Goal: Information Seeking & Learning: Compare options

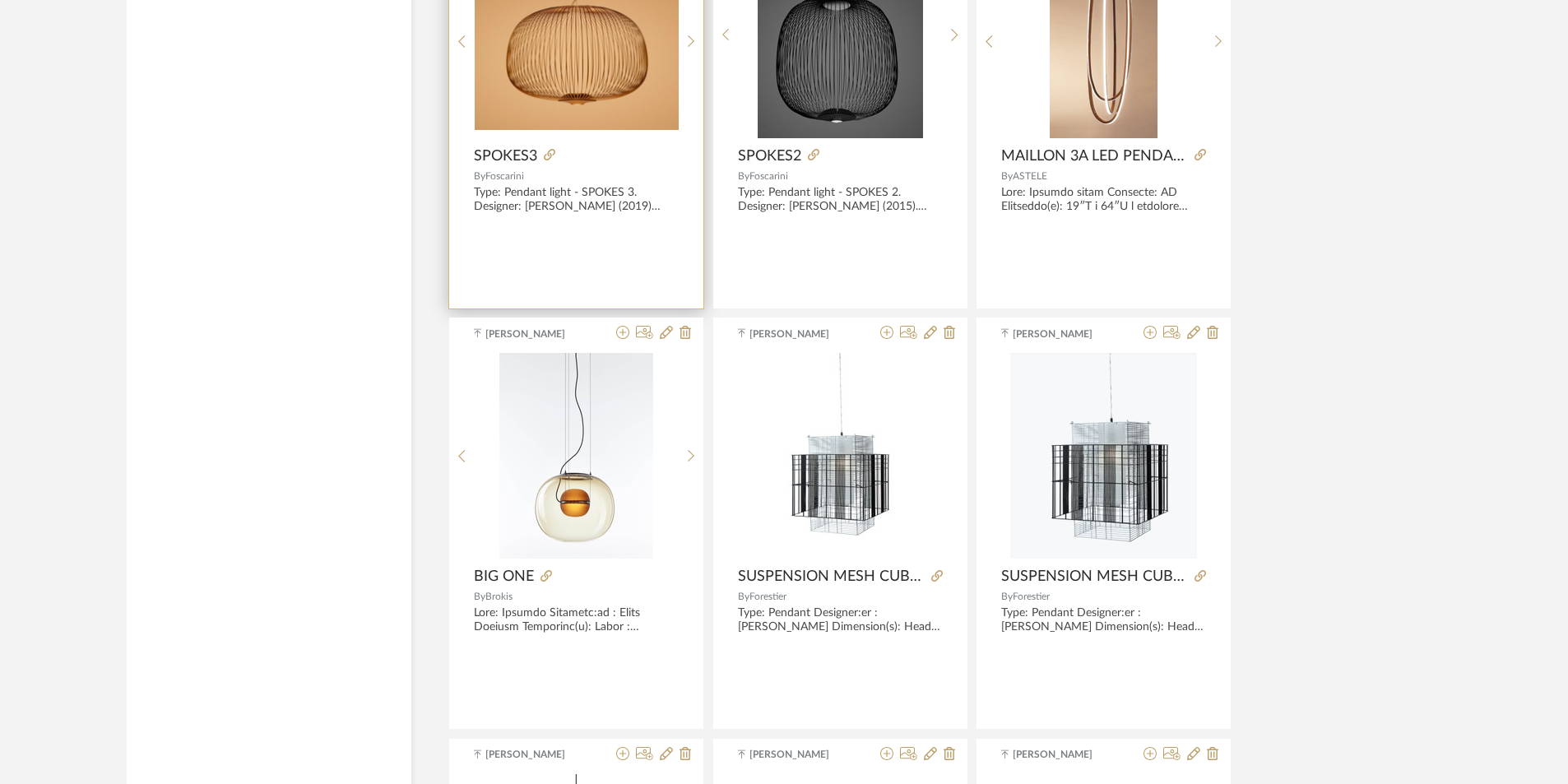
scroll to position [5121, 0]
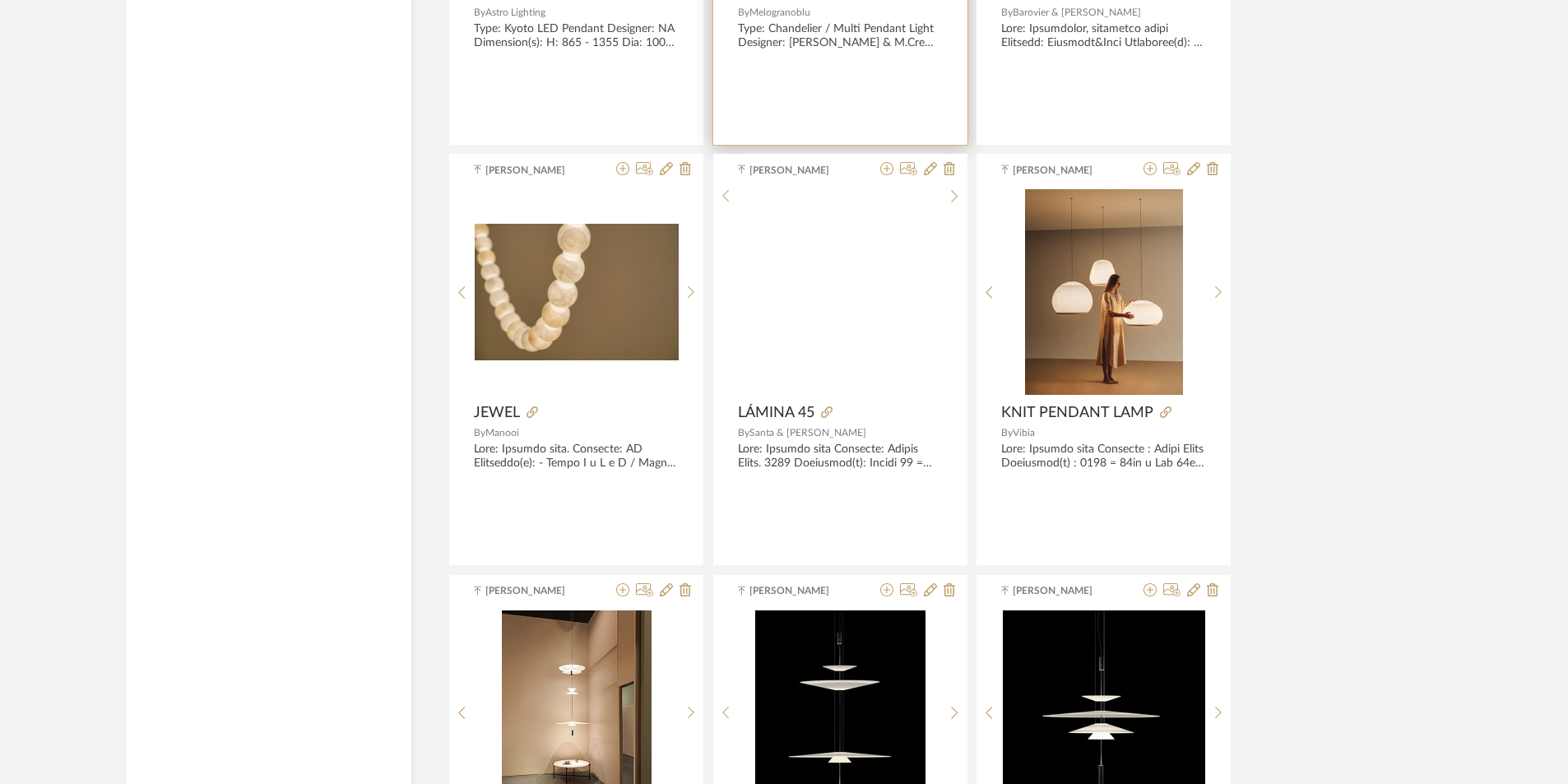
drag, startPoint x: 1002, startPoint y: 268, endPoint x: 958, endPoint y: 313, distance: 62.9
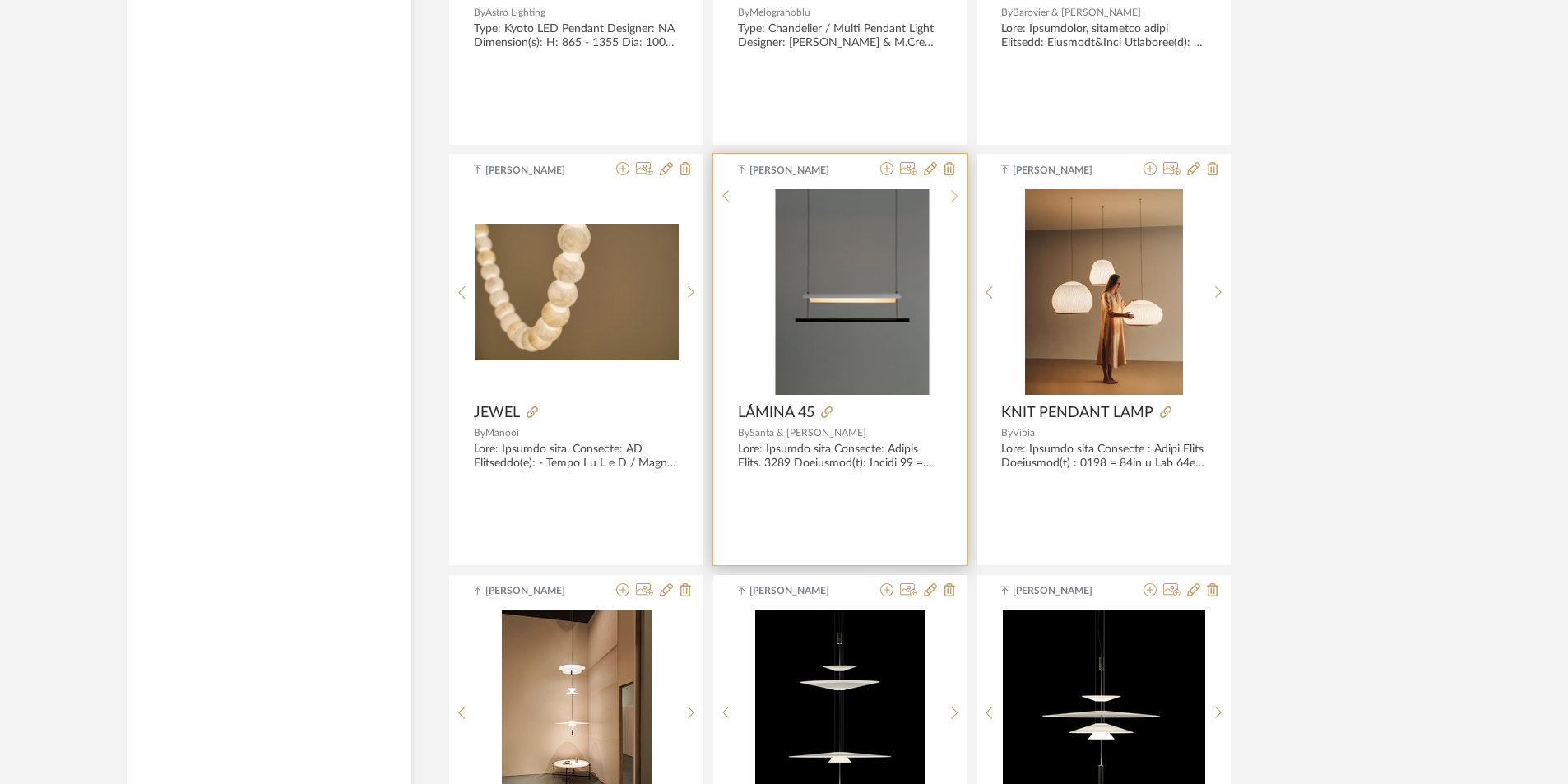
scroll to position [6974, 0]
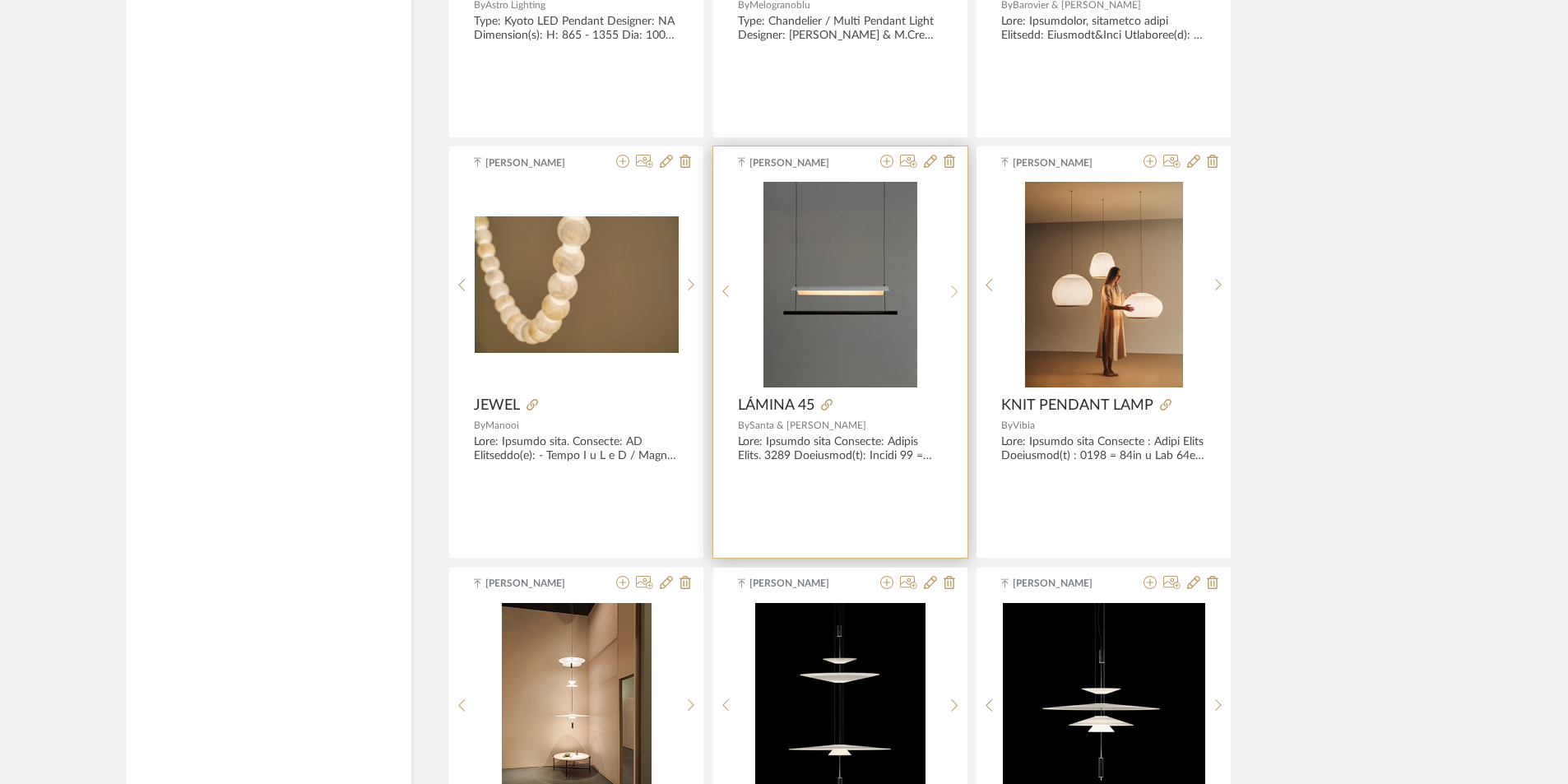
click at [952, 291] on icon at bounding box center [955, 291] width 8 height 14
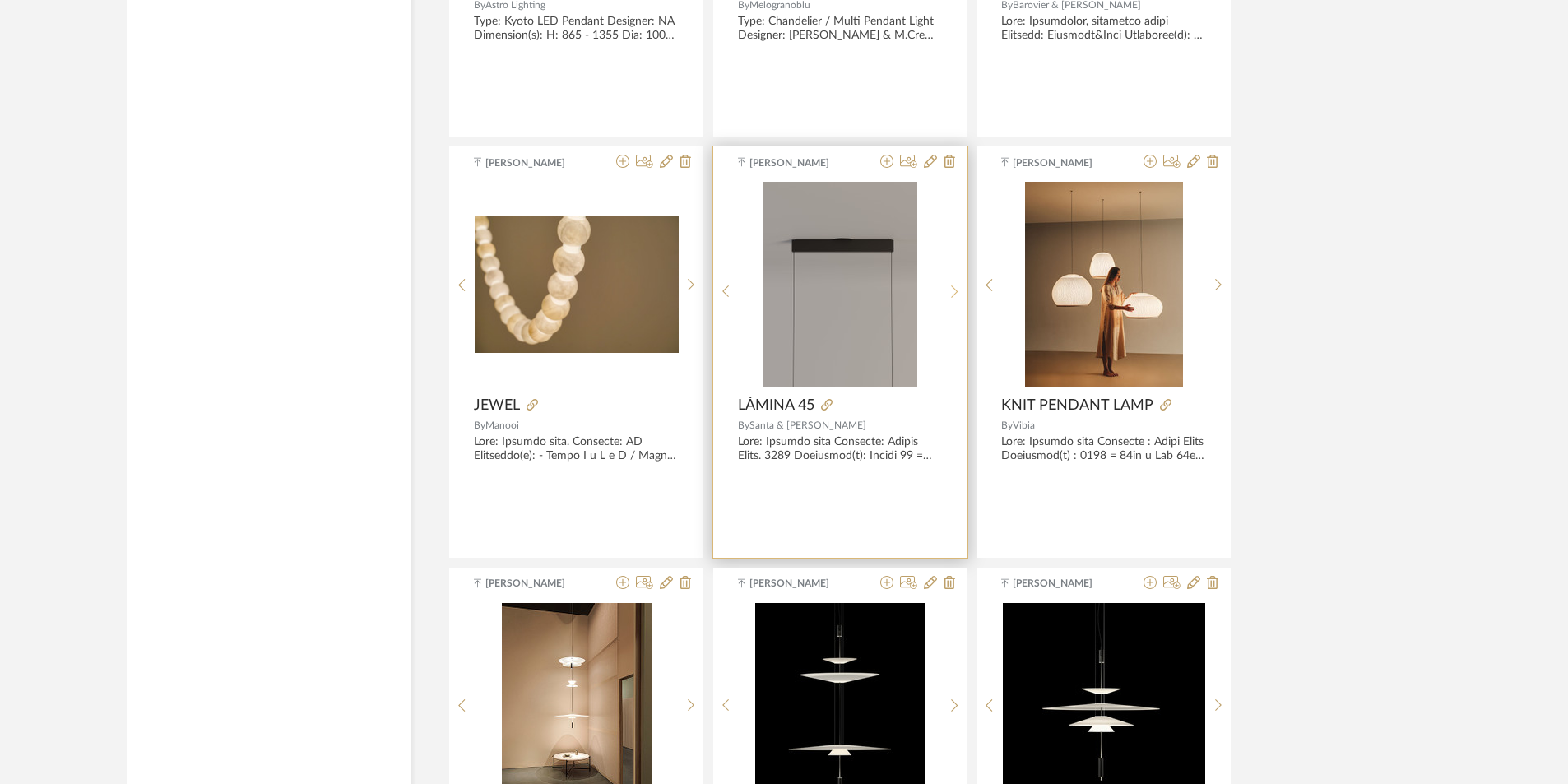
click at [952, 291] on icon at bounding box center [955, 291] width 8 height 14
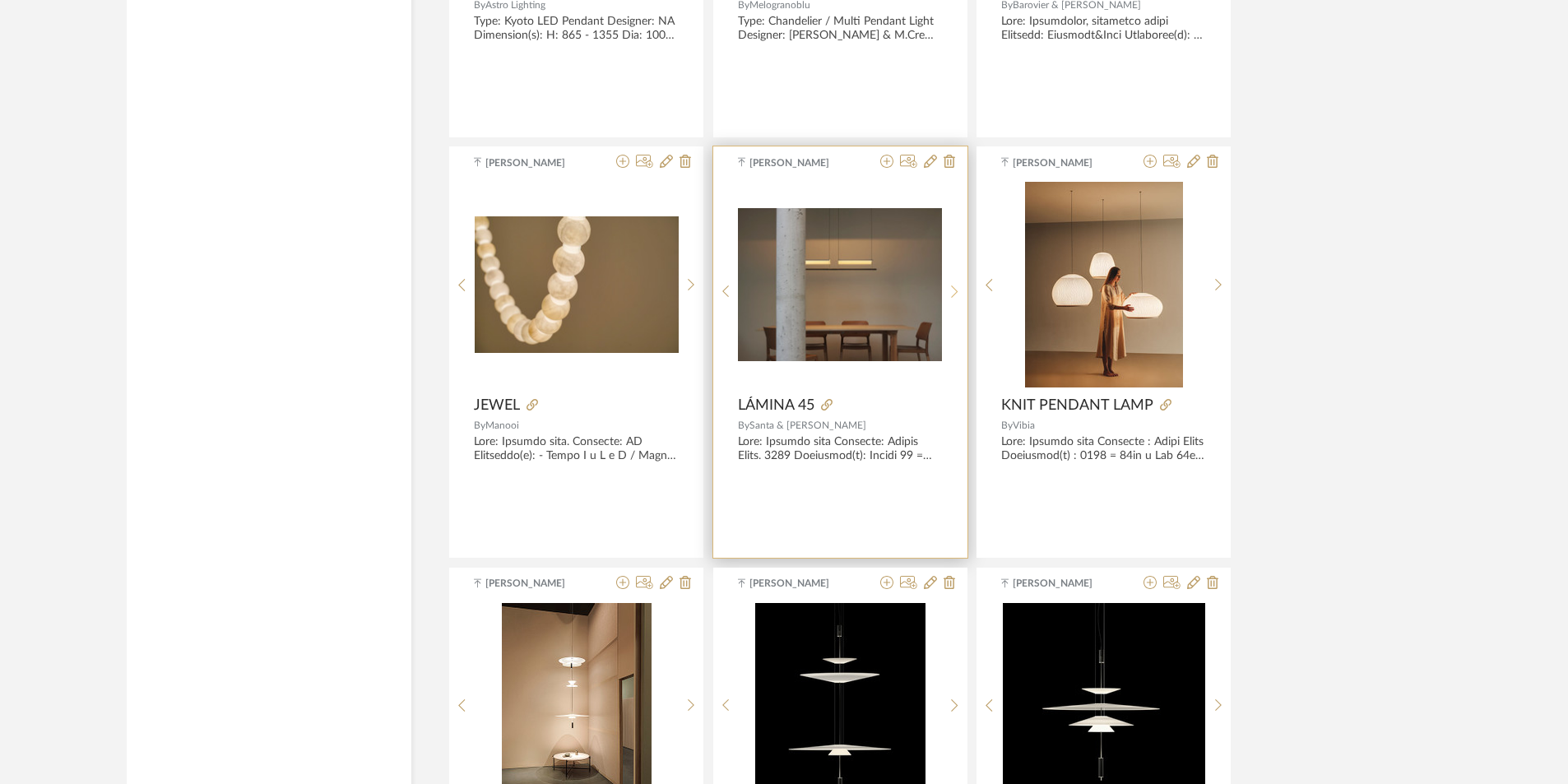
click at [952, 291] on icon at bounding box center [955, 291] width 8 height 14
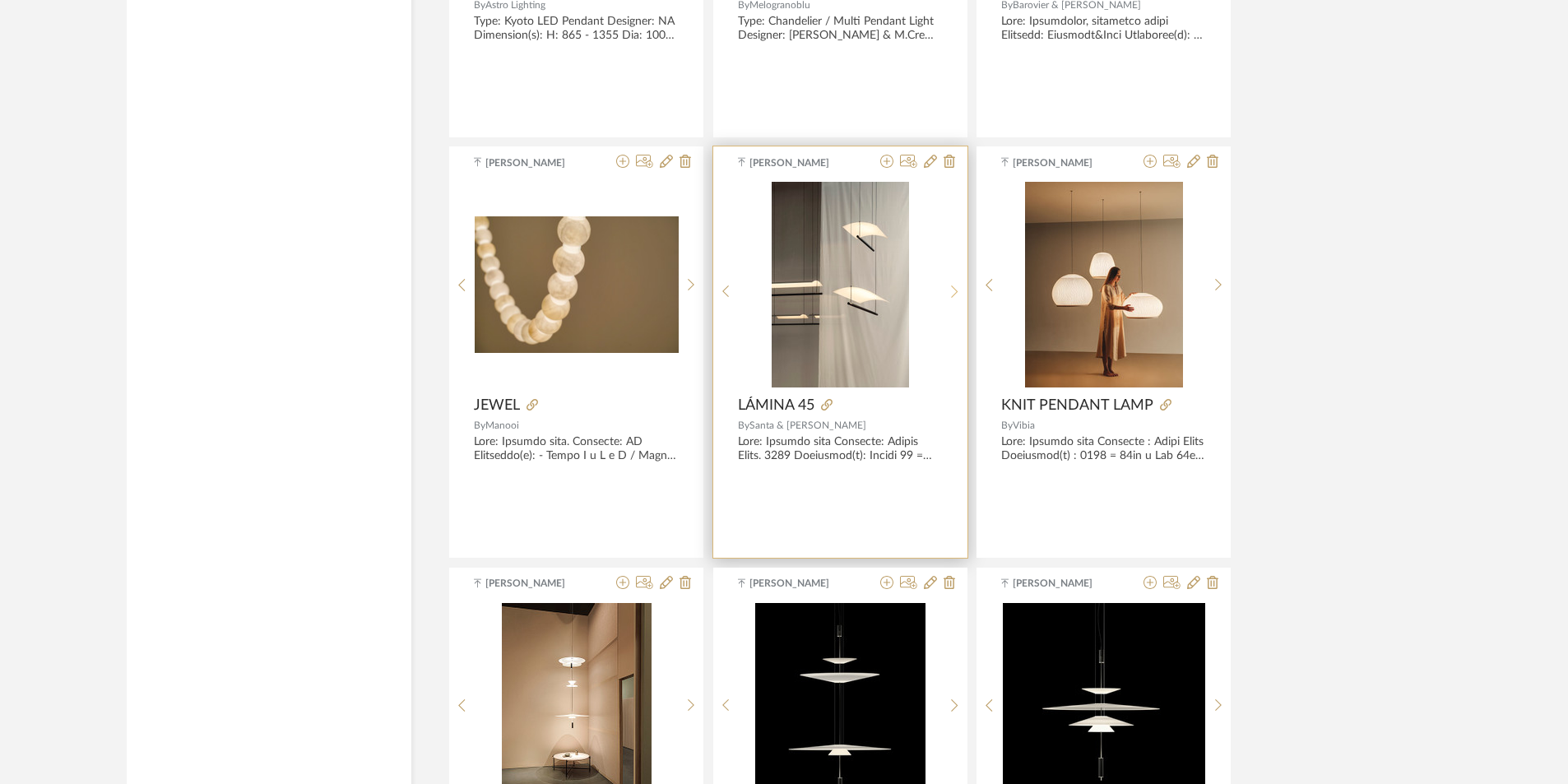
click at [952, 291] on icon at bounding box center [955, 291] width 8 height 14
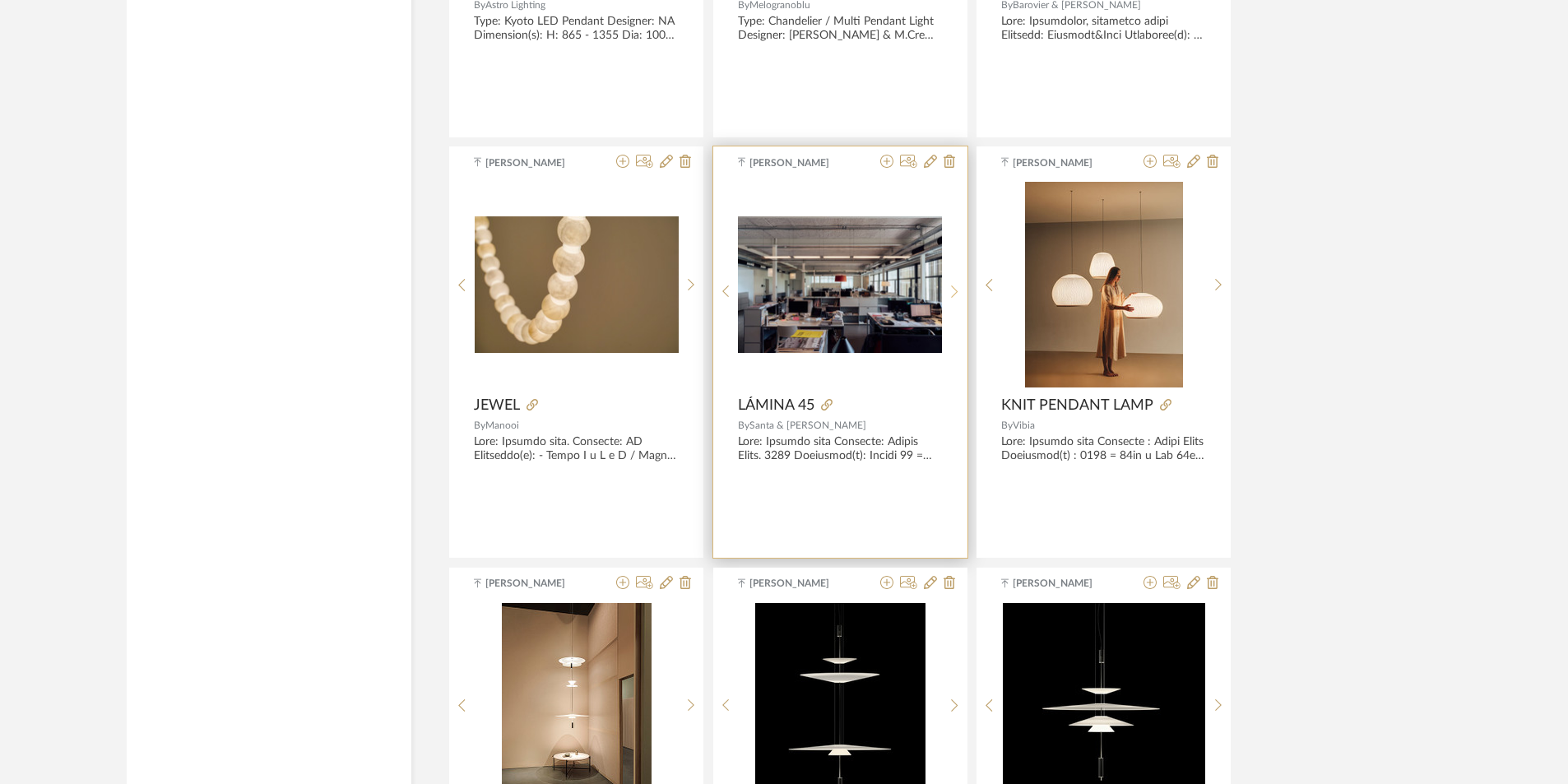
click at [952, 291] on icon at bounding box center [955, 291] width 8 height 14
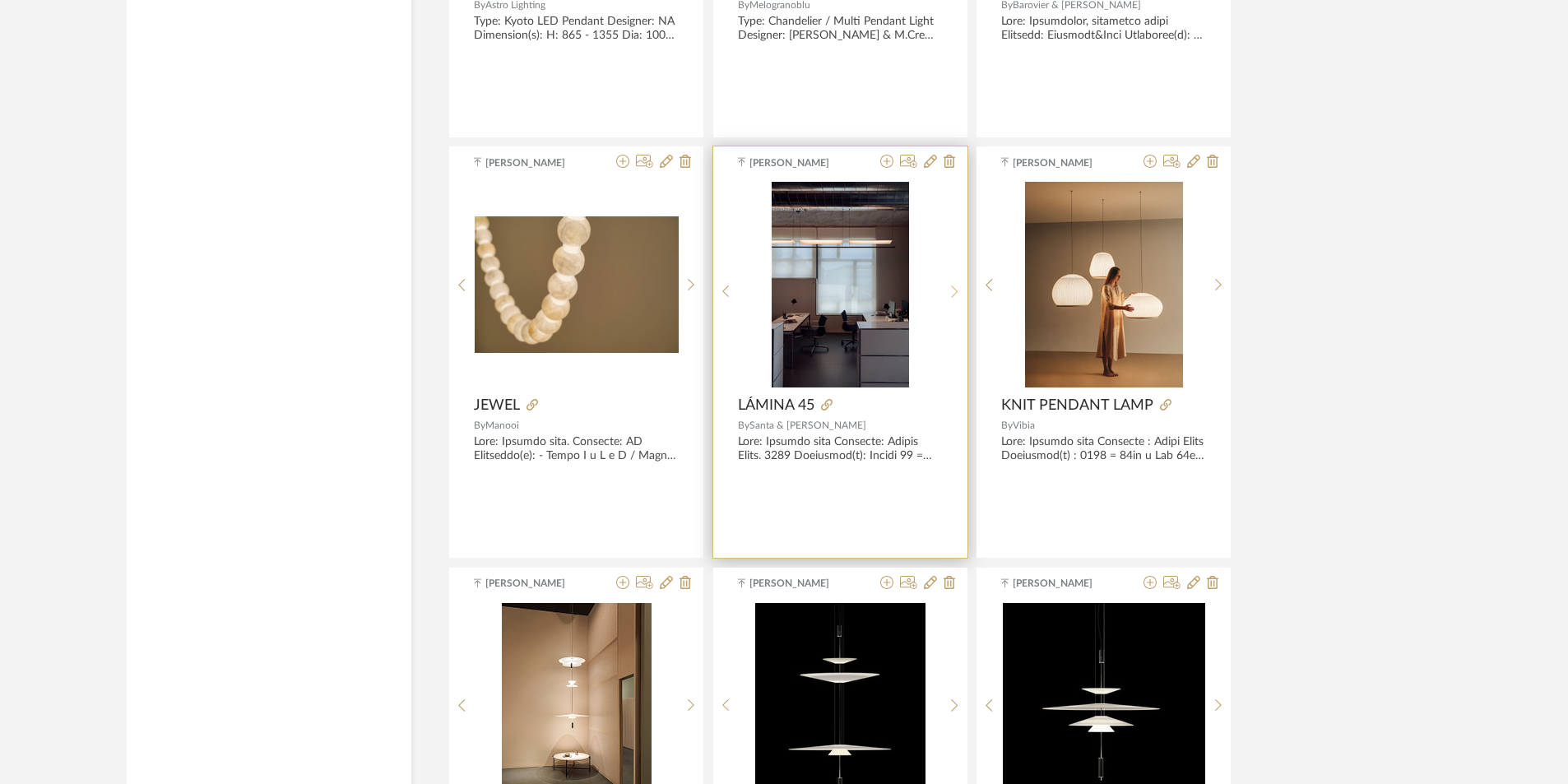
click at [952, 291] on icon at bounding box center [955, 291] width 8 height 14
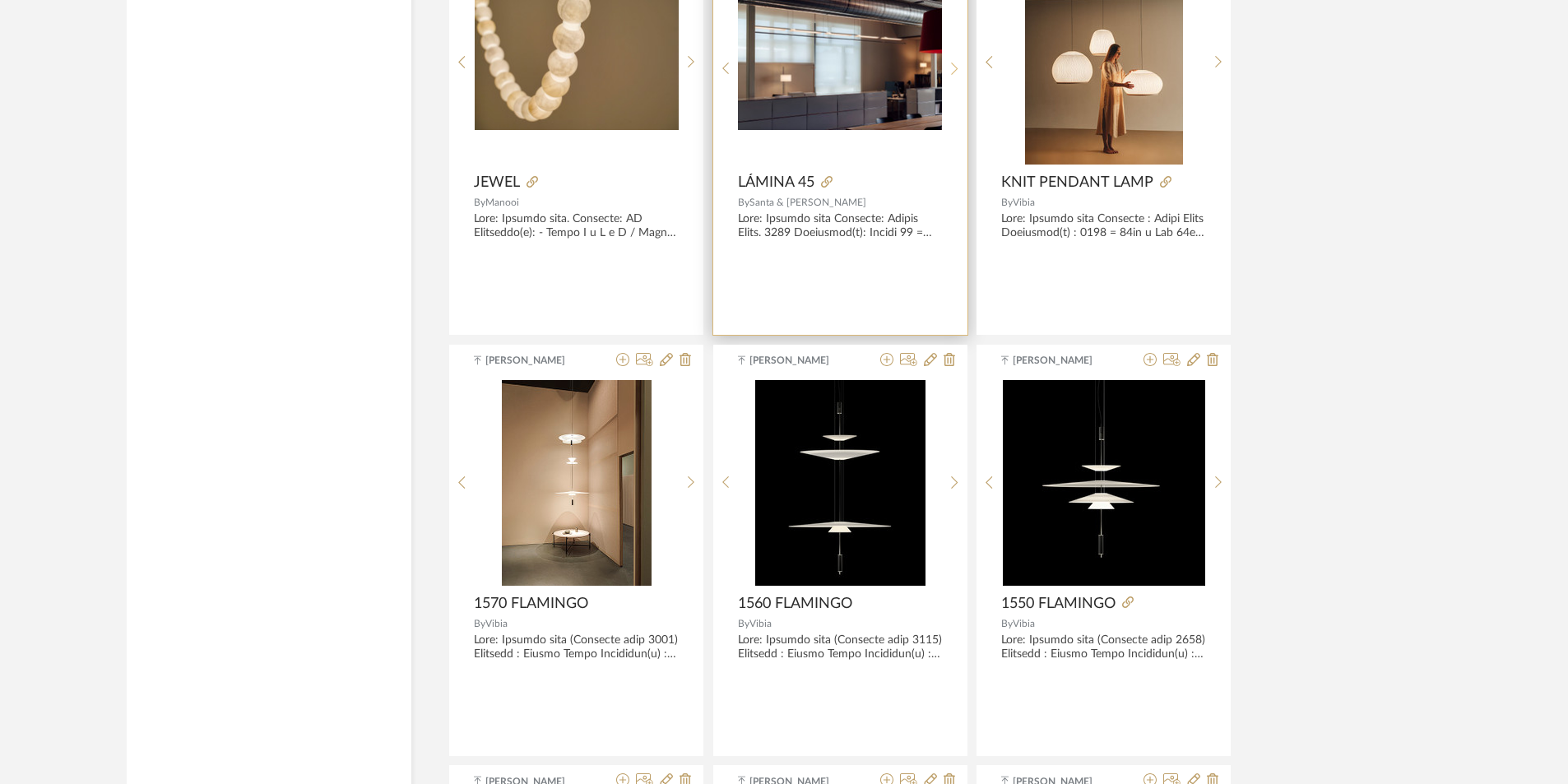
scroll to position [7221, 0]
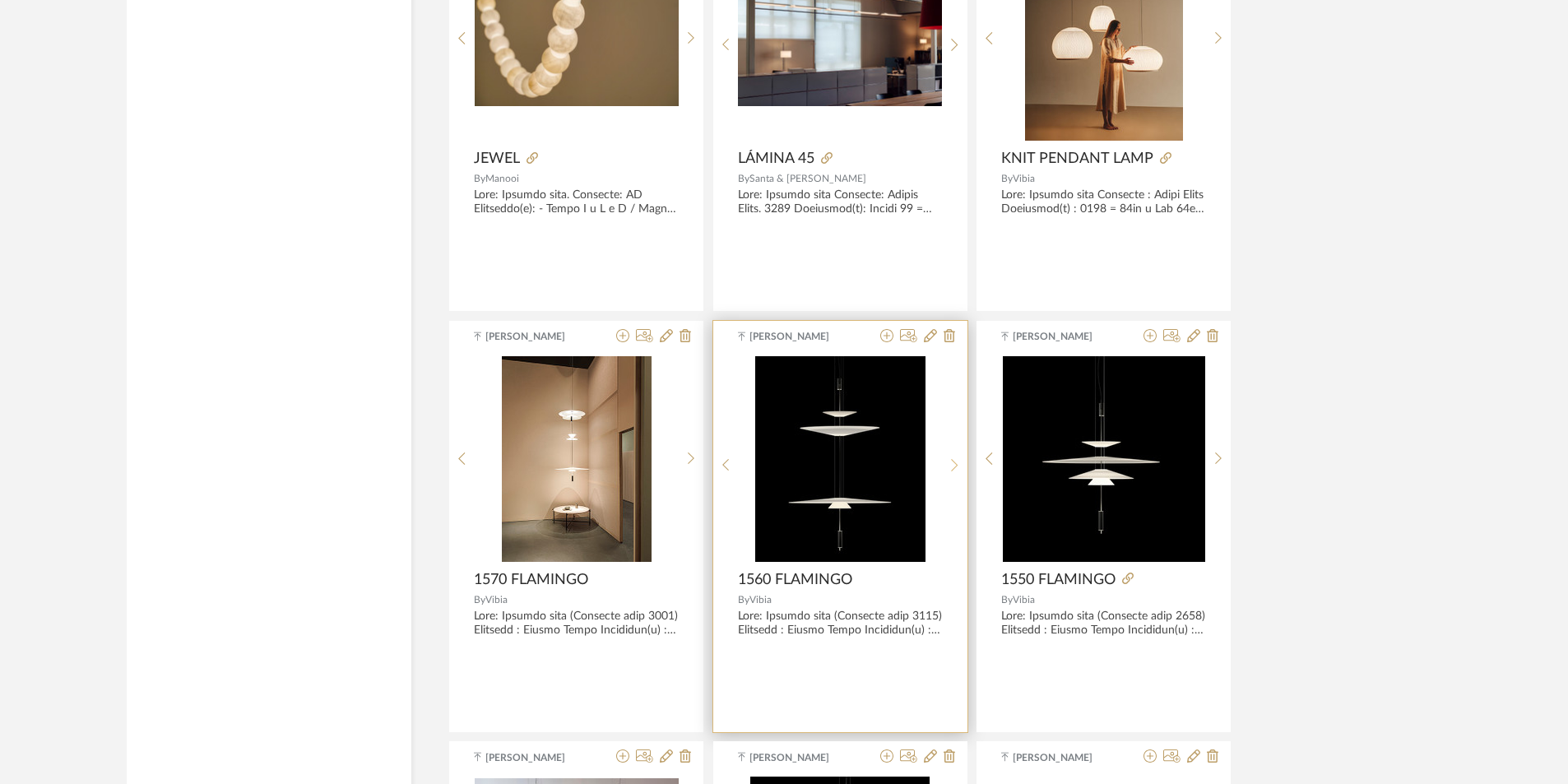
click at [957, 456] on div at bounding box center [955, 465] width 26 height 218
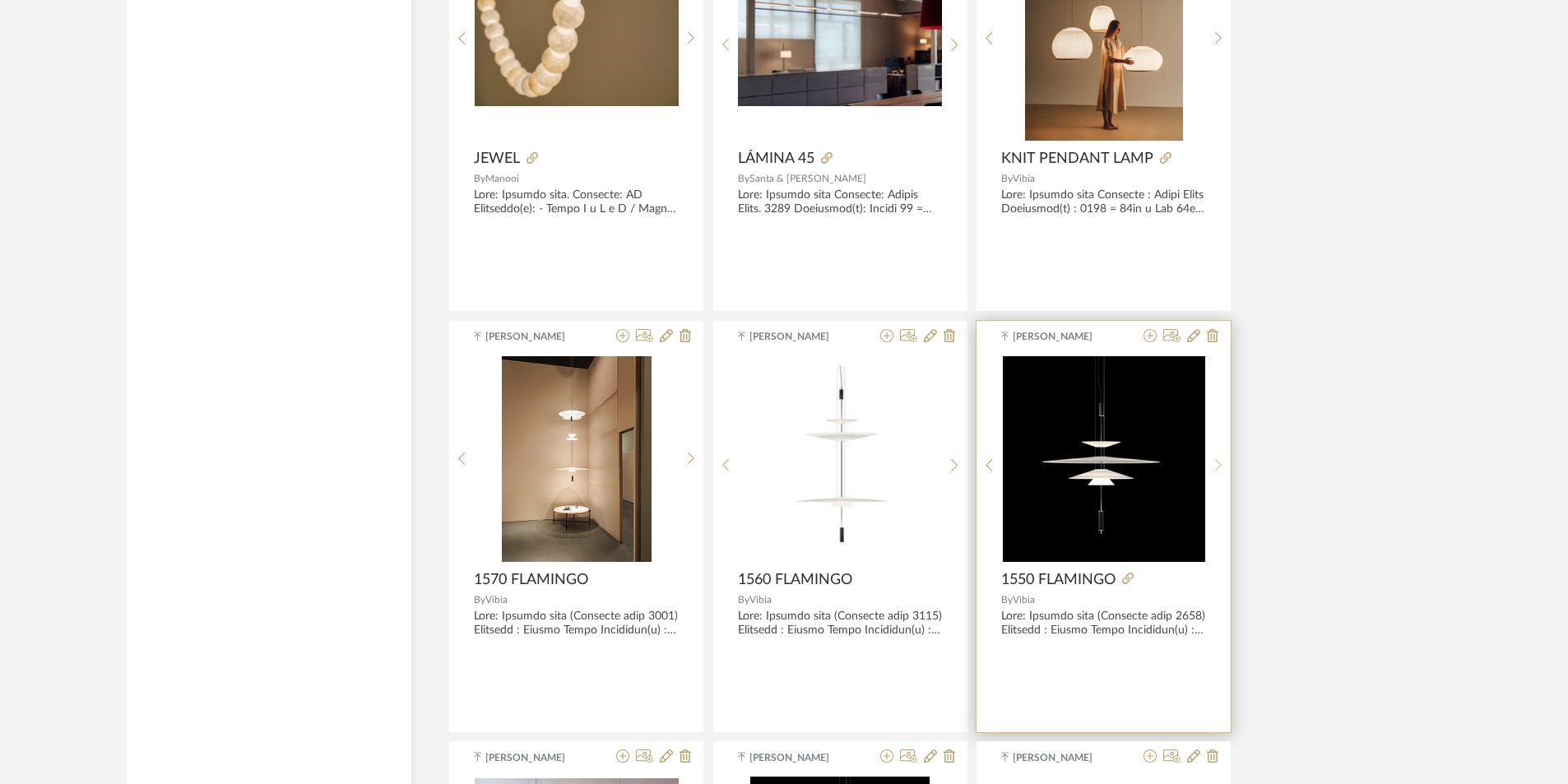
click at [1217, 460] on icon at bounding box center [1218, 465] width 7 height 13
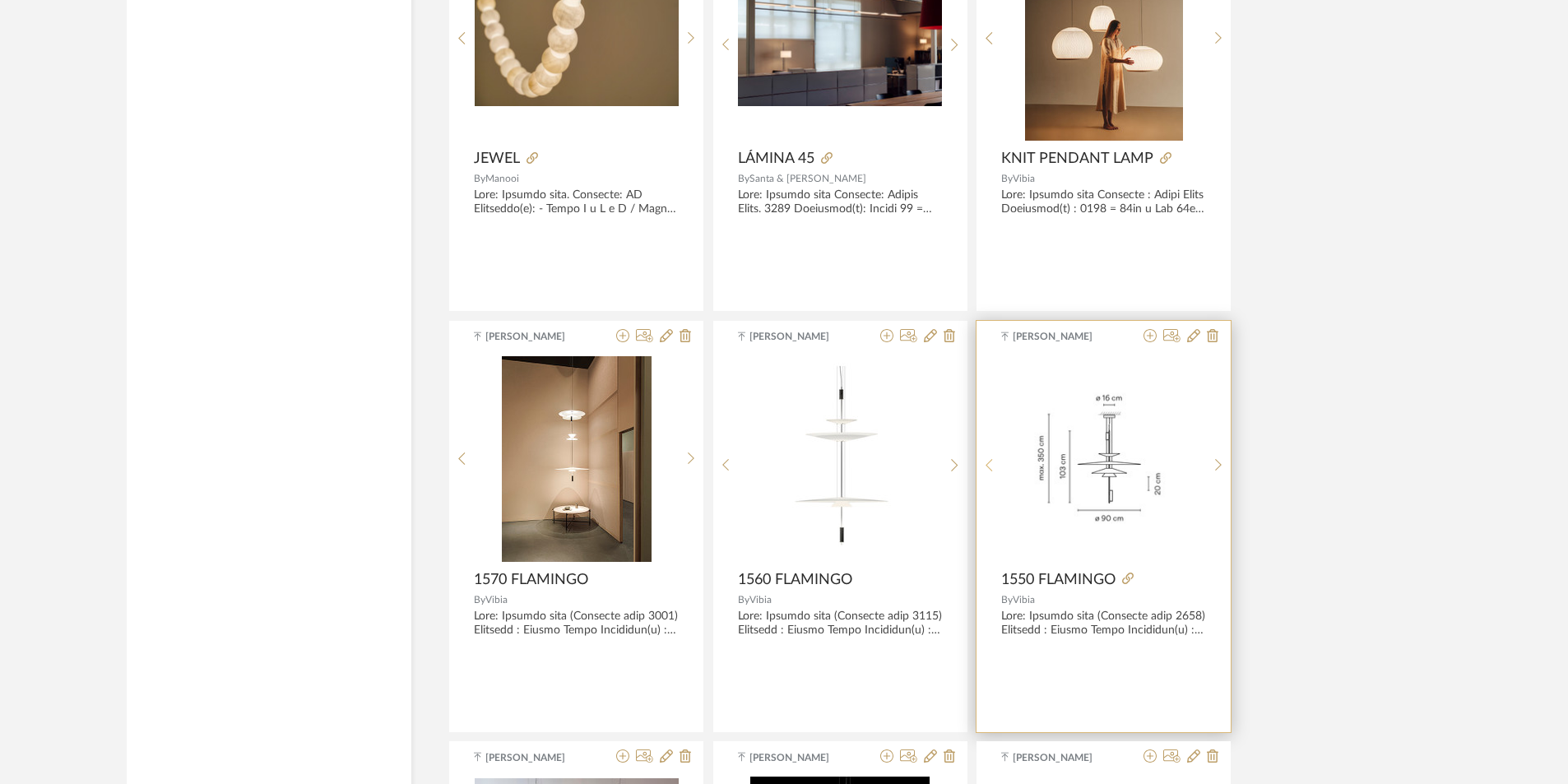
click at [983, 464] on sr-prev-btn at bounding box center [990, 465] width 26 height 14
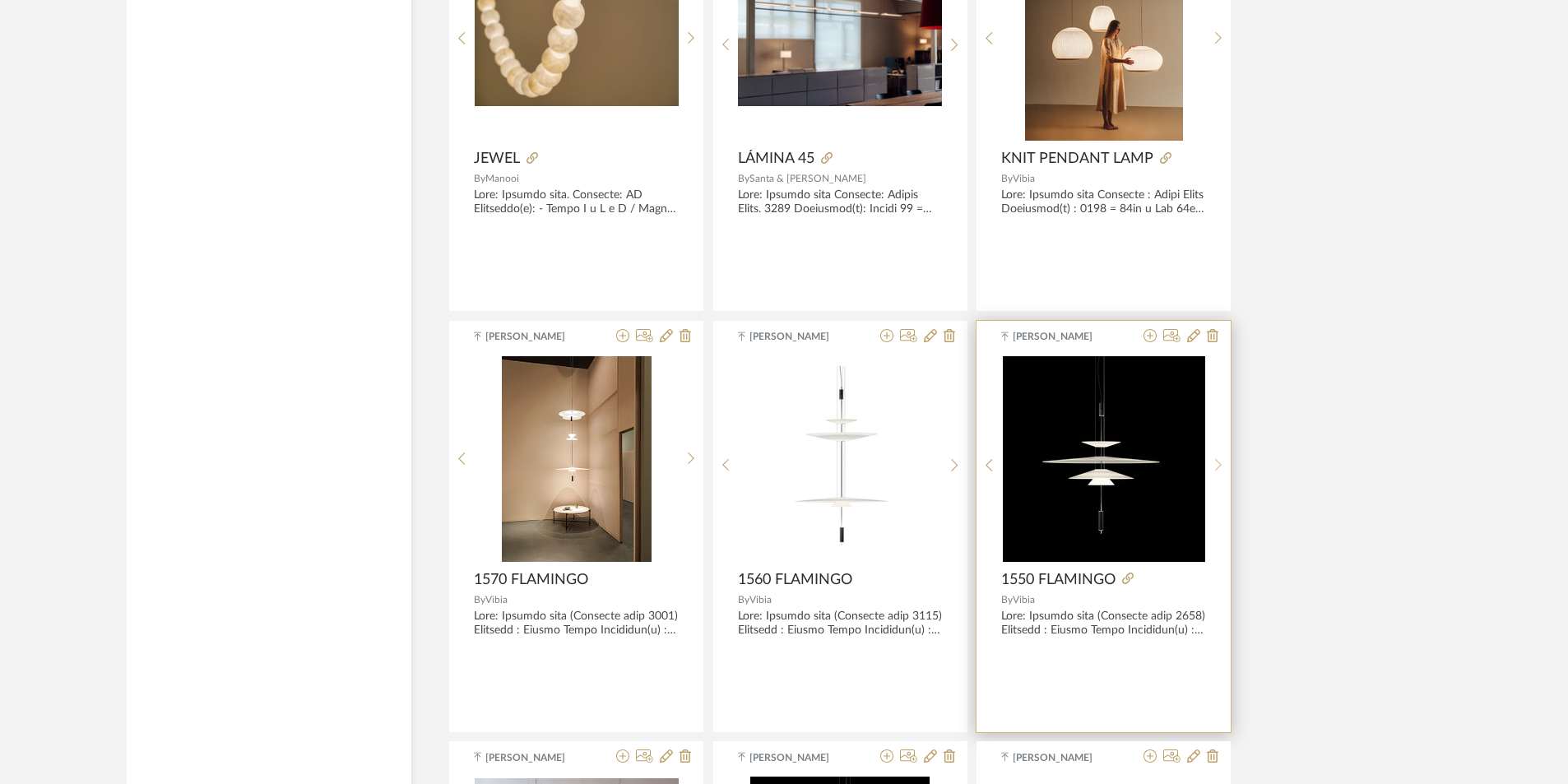
click at [1222, 468] on sr-next-btn at bounding box center [1219, 465] width 26 height 14
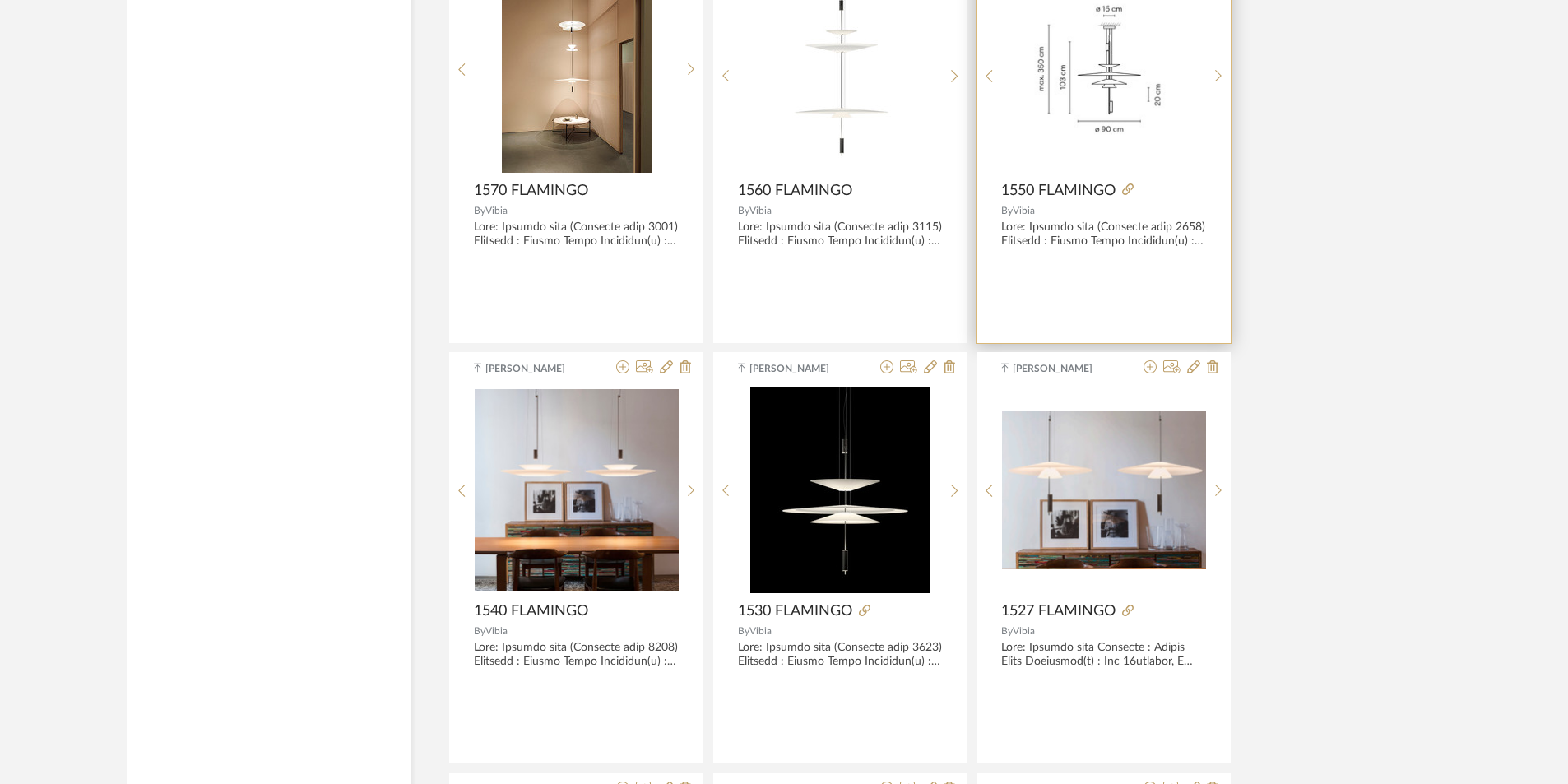
scroll to position [7632, 0]
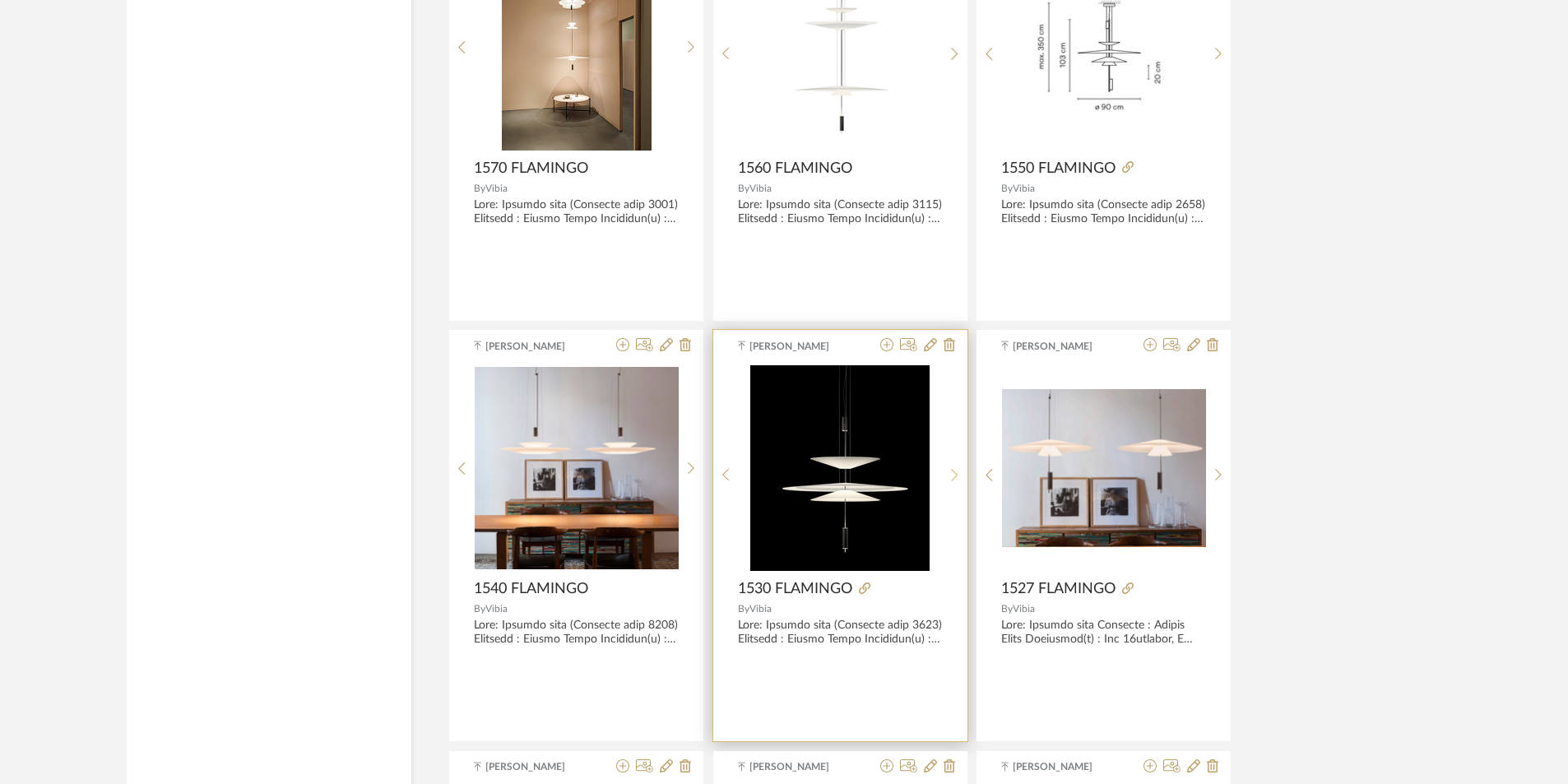
click at [948, 470] on sr-next-btn at bounding box center [955, 475] width 26 height 14
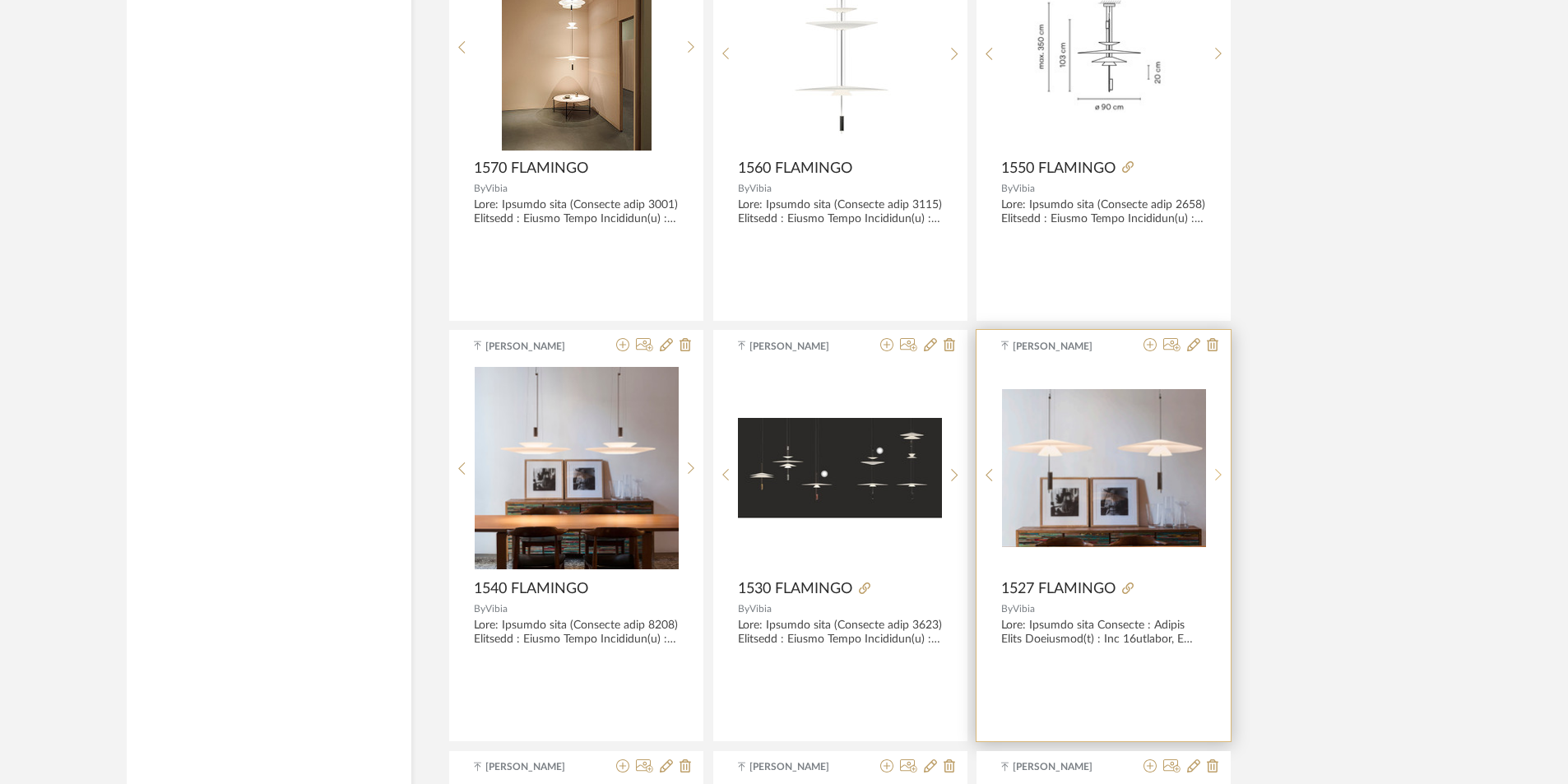
click at [1224, 473] on sr-next-btn at bounding box center [1219, 475] width 26 height 14
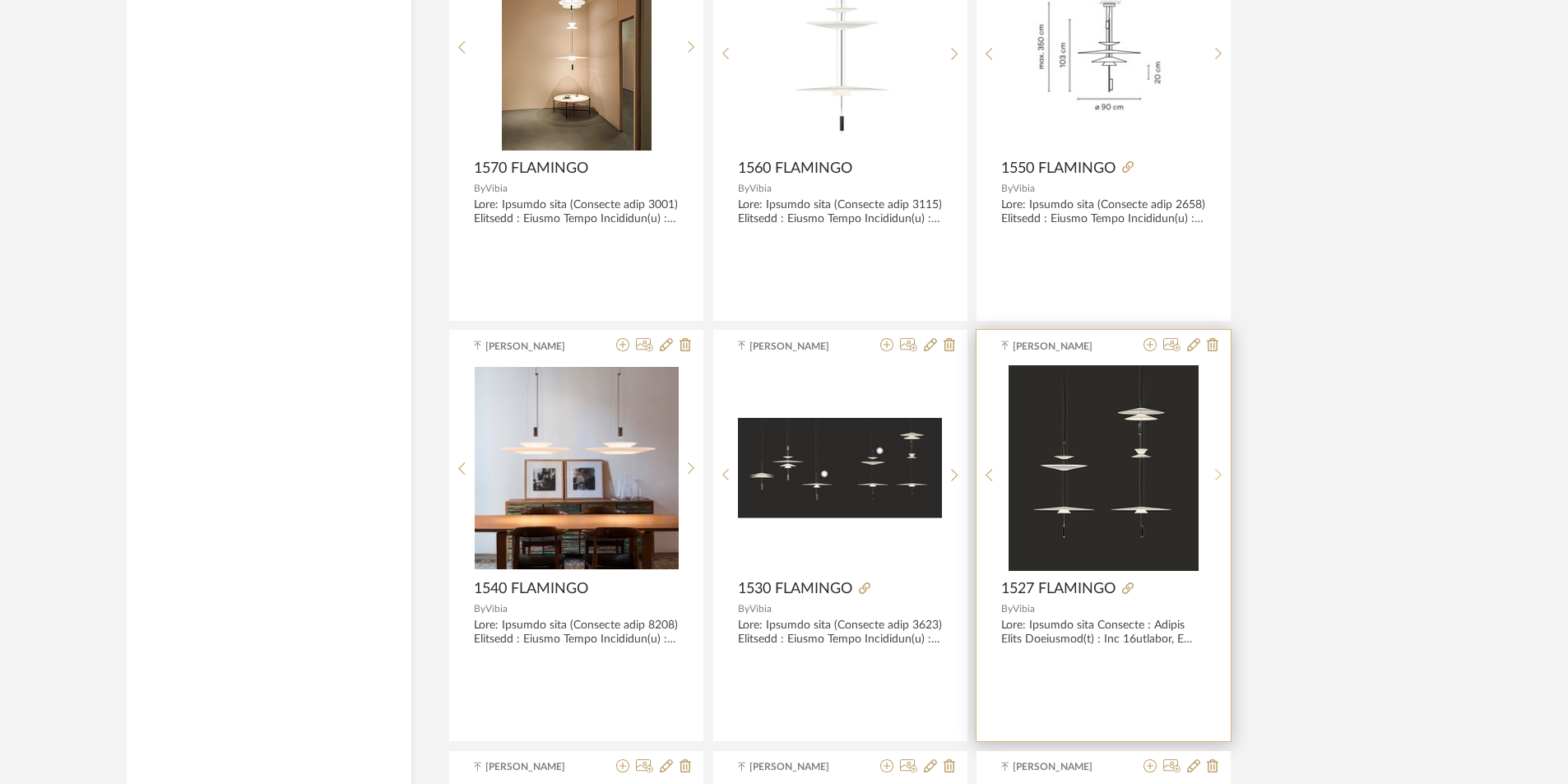
click at [1224, 473] on sr-next-btn at bounding box center [1219, 475] width 26 height 14
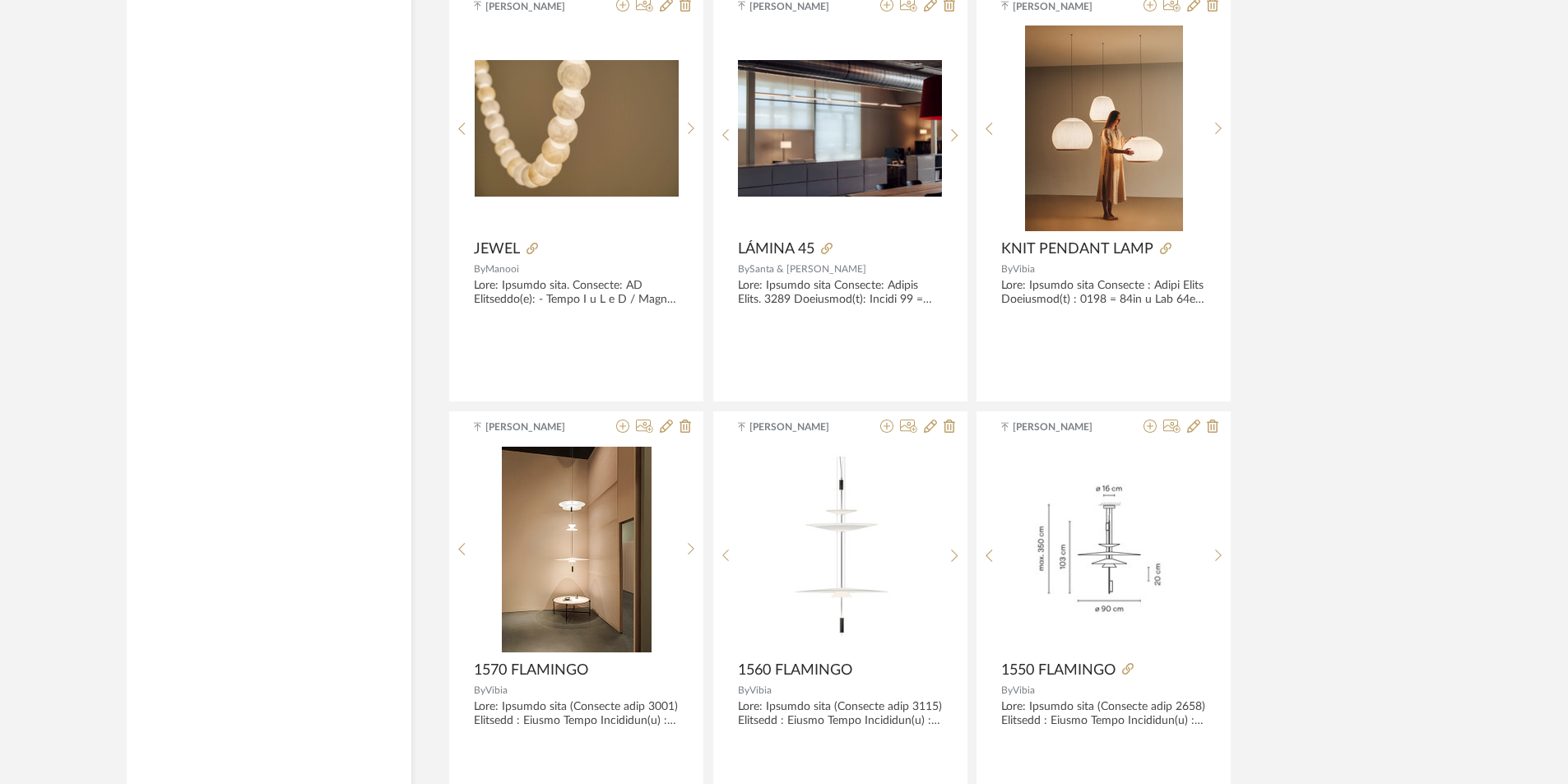
scroll to position [0, 0]
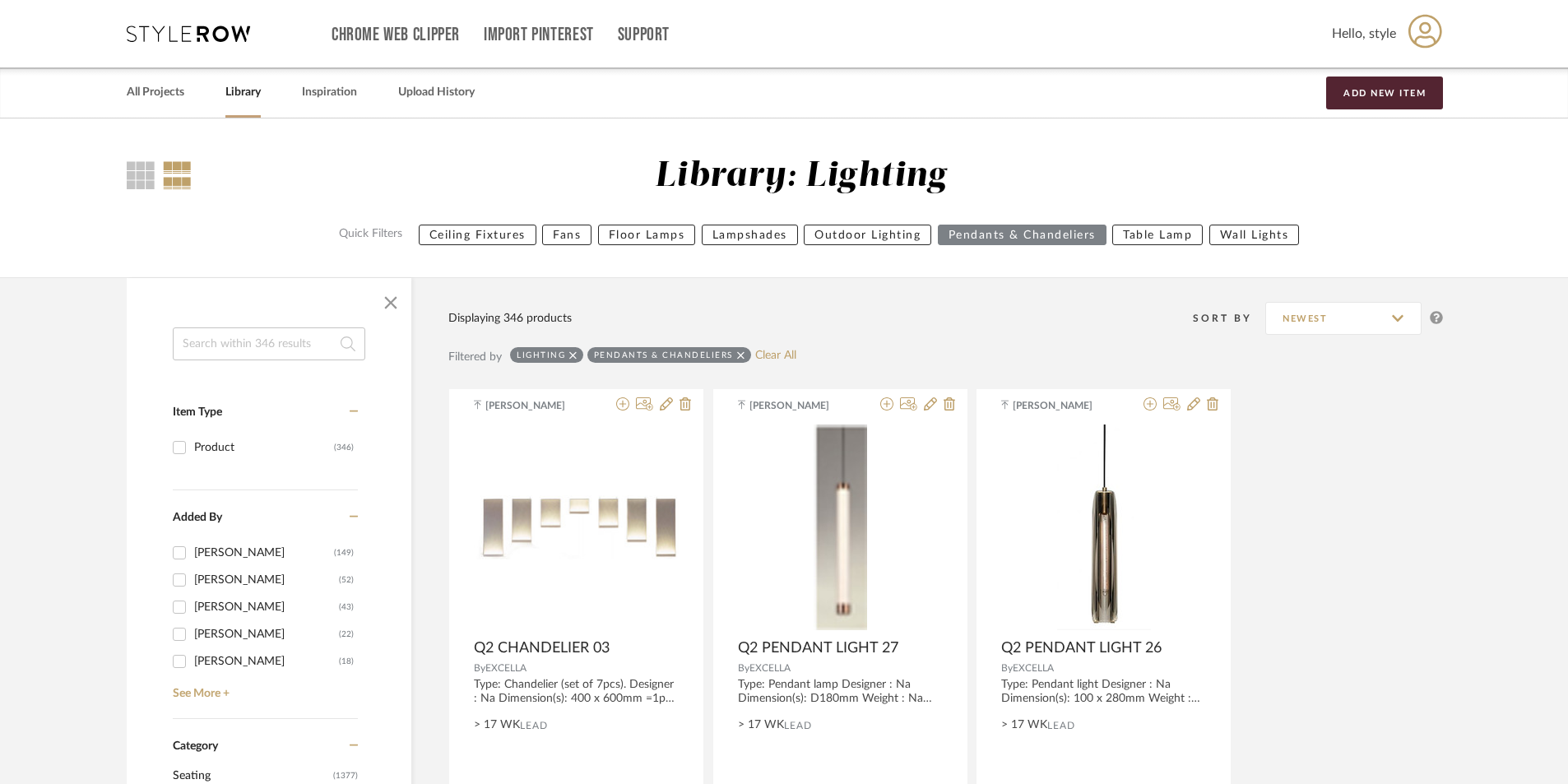
drag, startPoint x: 1445, startPoint y: 562, endPoint x: 1331, endPoint y: 40, distance: 534.3
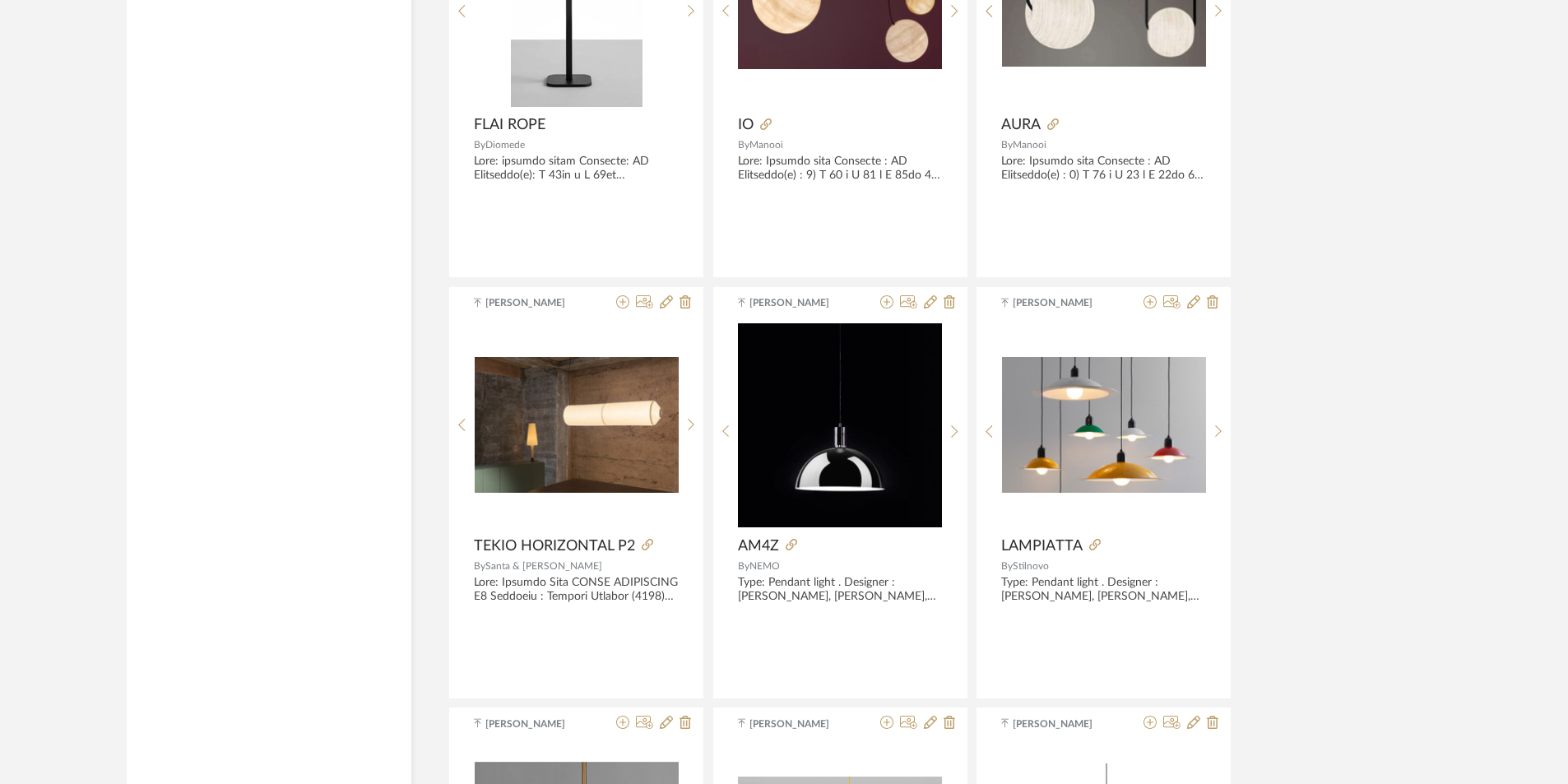
scroll to position [8967, 0]
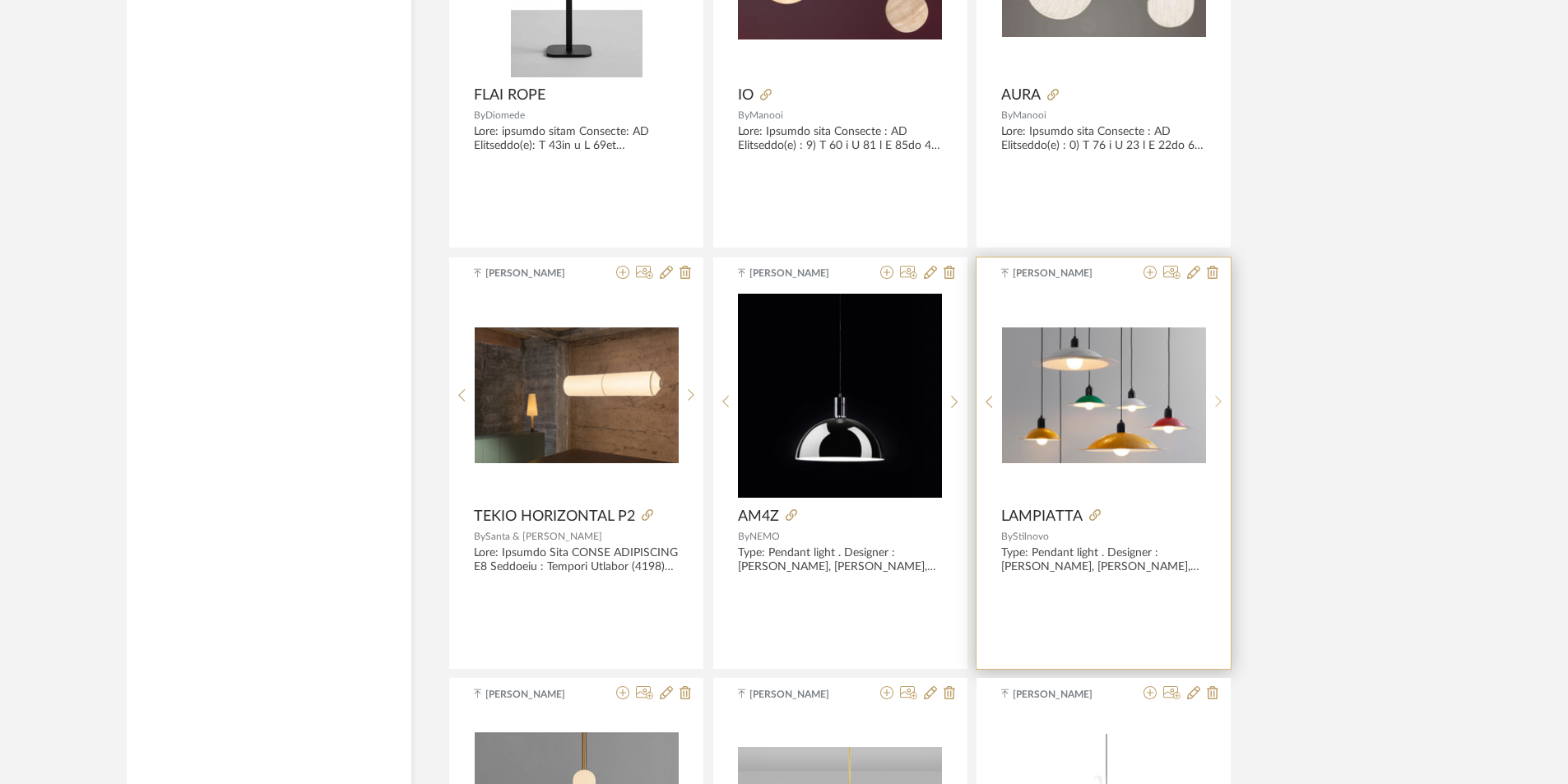
click at [1219, 399] on icon at bounding box center [1219, 401] width 8 height 14
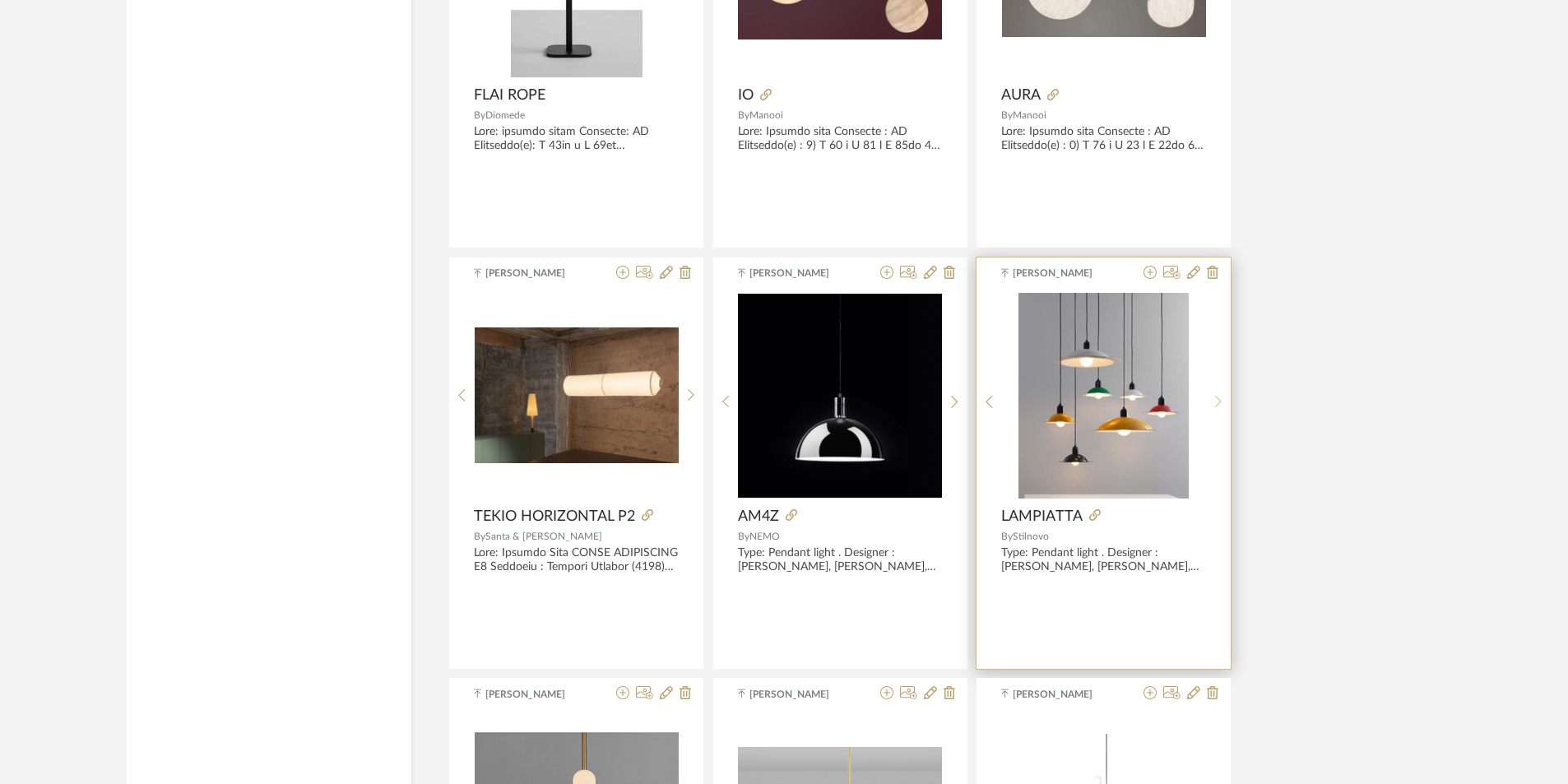
click at [1219, 399] on icon at bounding box center [1219, 401] width 8 height 14
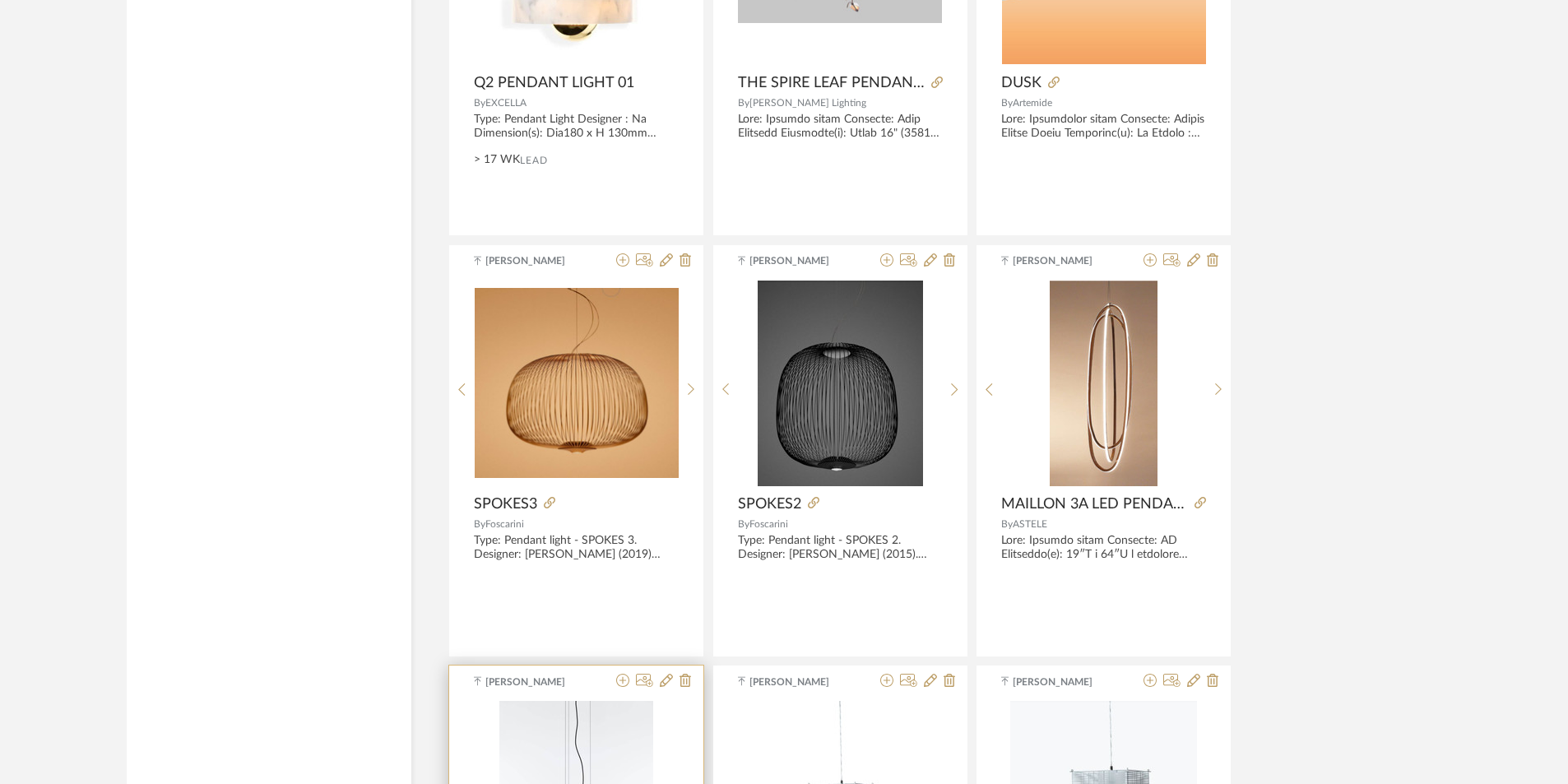
scroll to position [4525, 0]
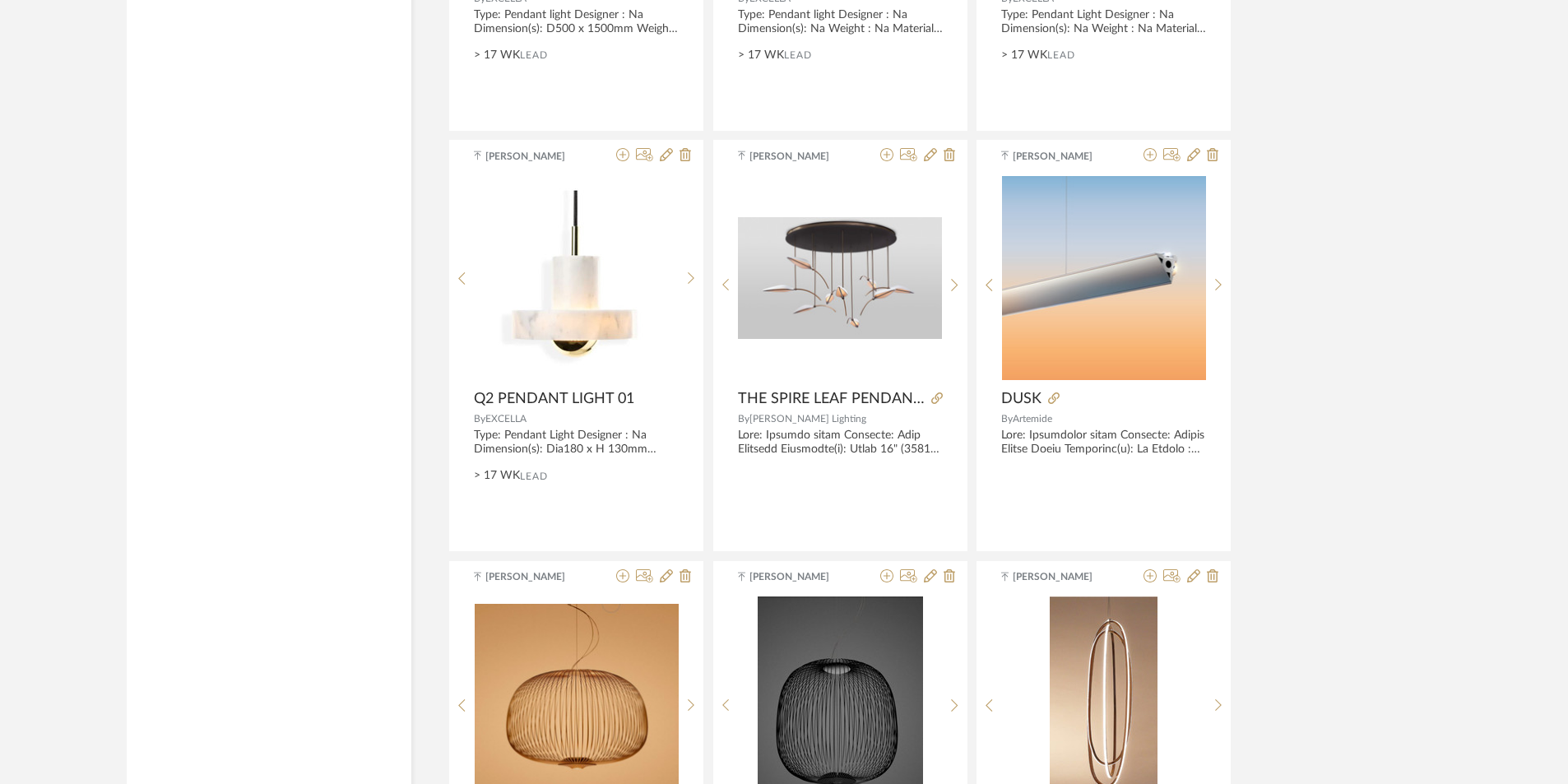
drag, startPoint x: 1330, startPoint y: 495, endPoint x: 1330, endPoint y: 451, distance: 44.0
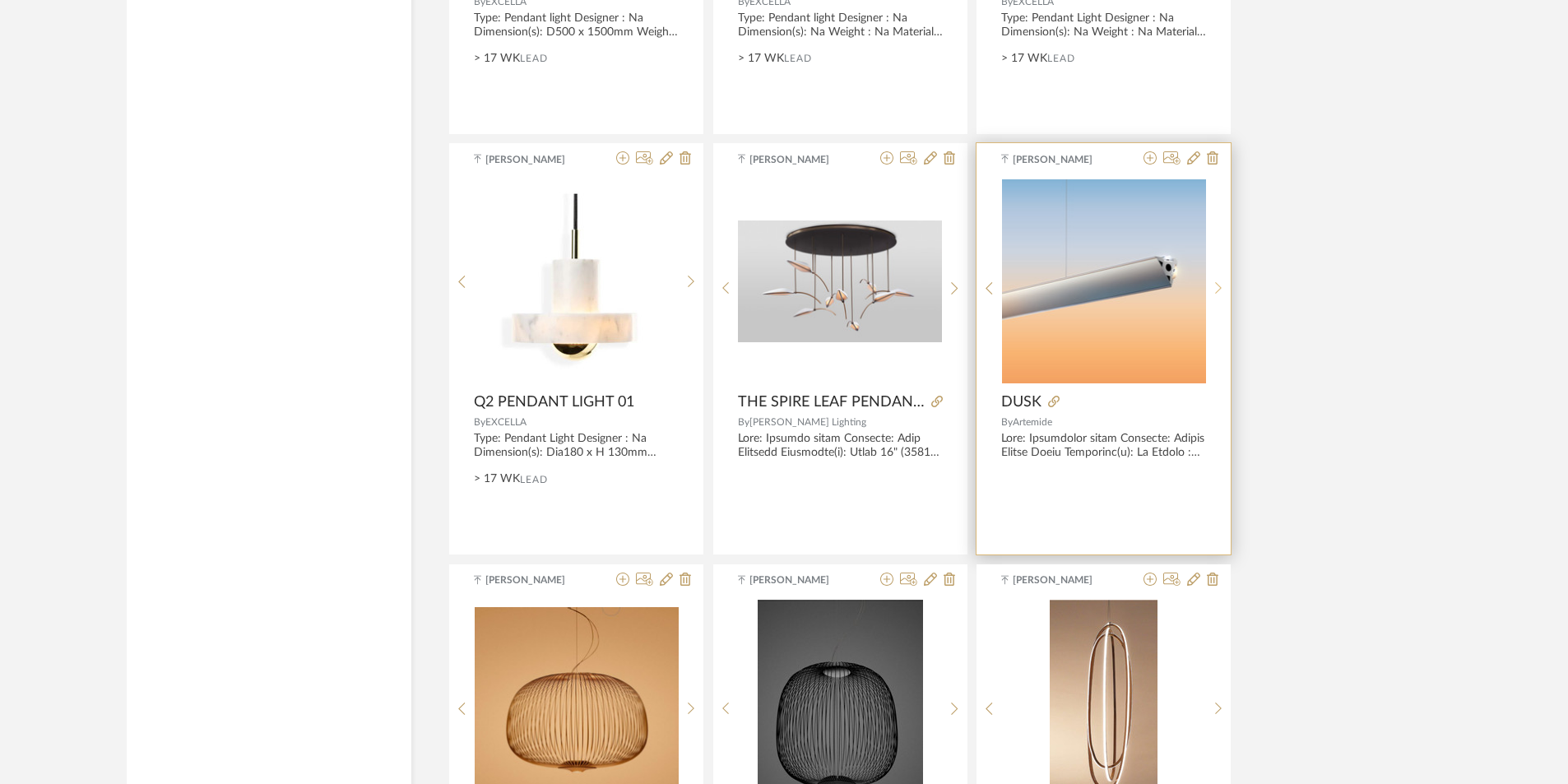
click at [1219, 284] on icon at bounding box center [1219, 288] width 8 height 14
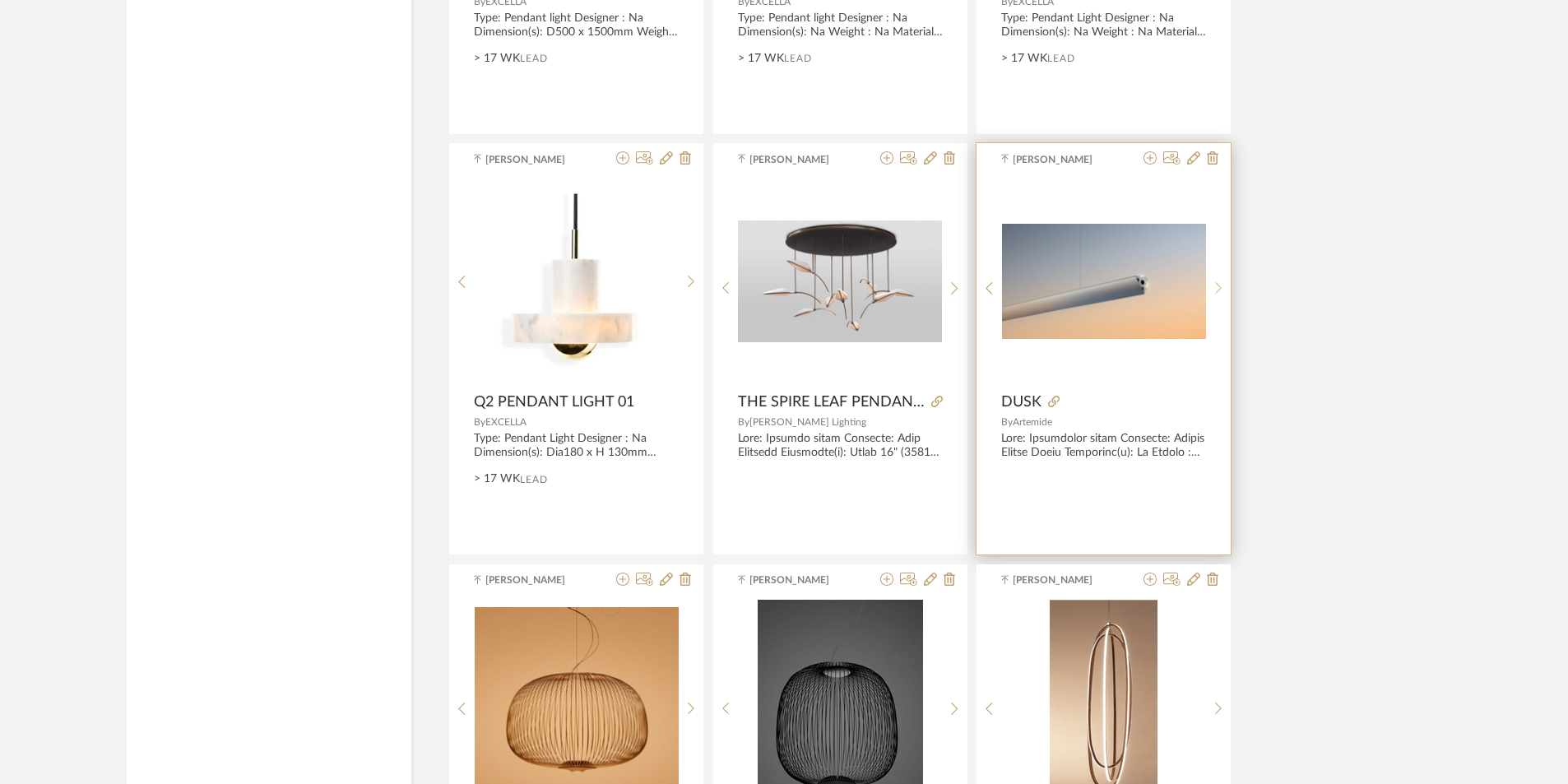
click at [1219, 284] on icon at bounding box center [1219, 288] width 8 height 14
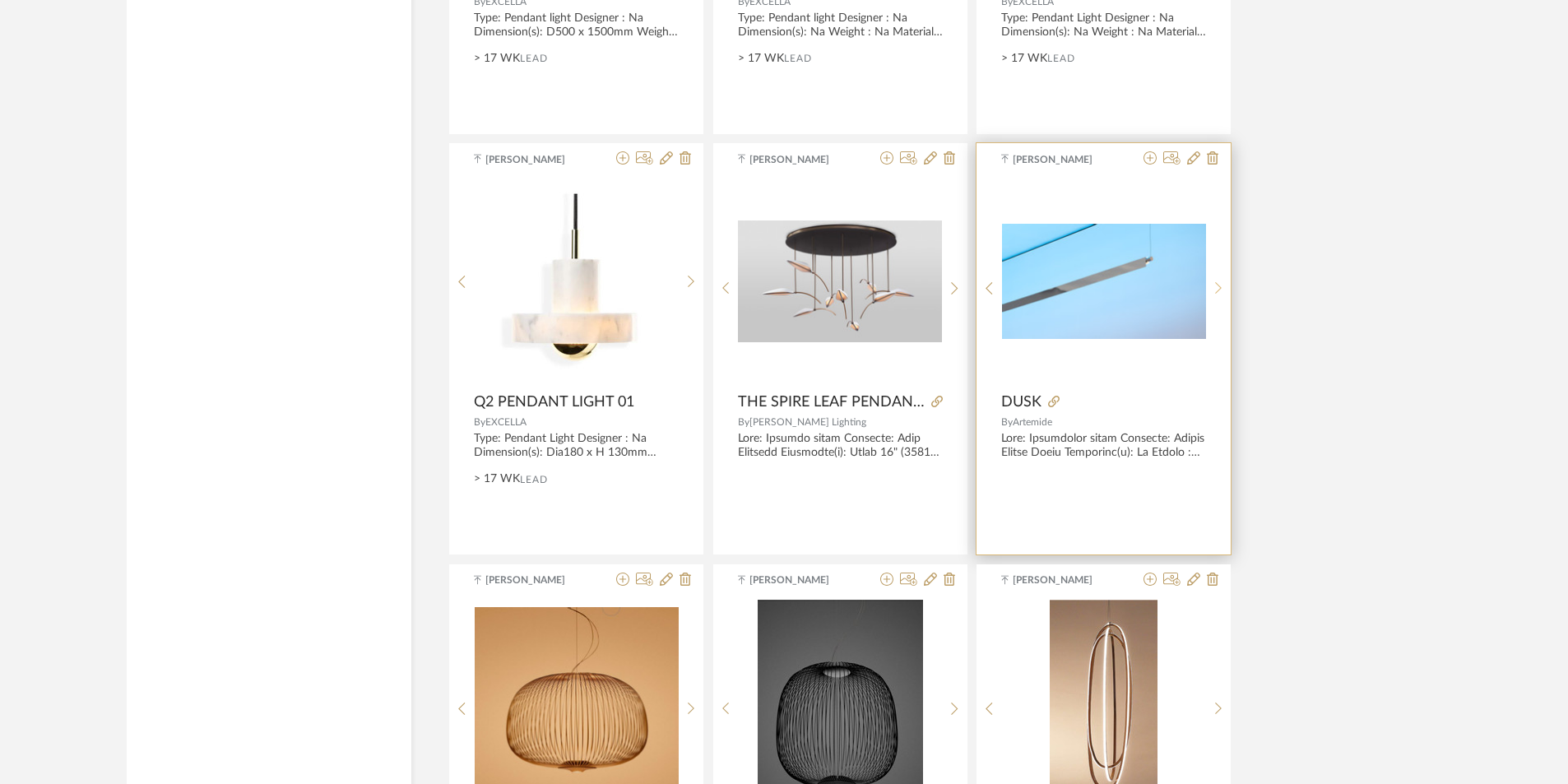
click at [1219, 284] on icon at bounding box center [1219, 288] width 8 height 14
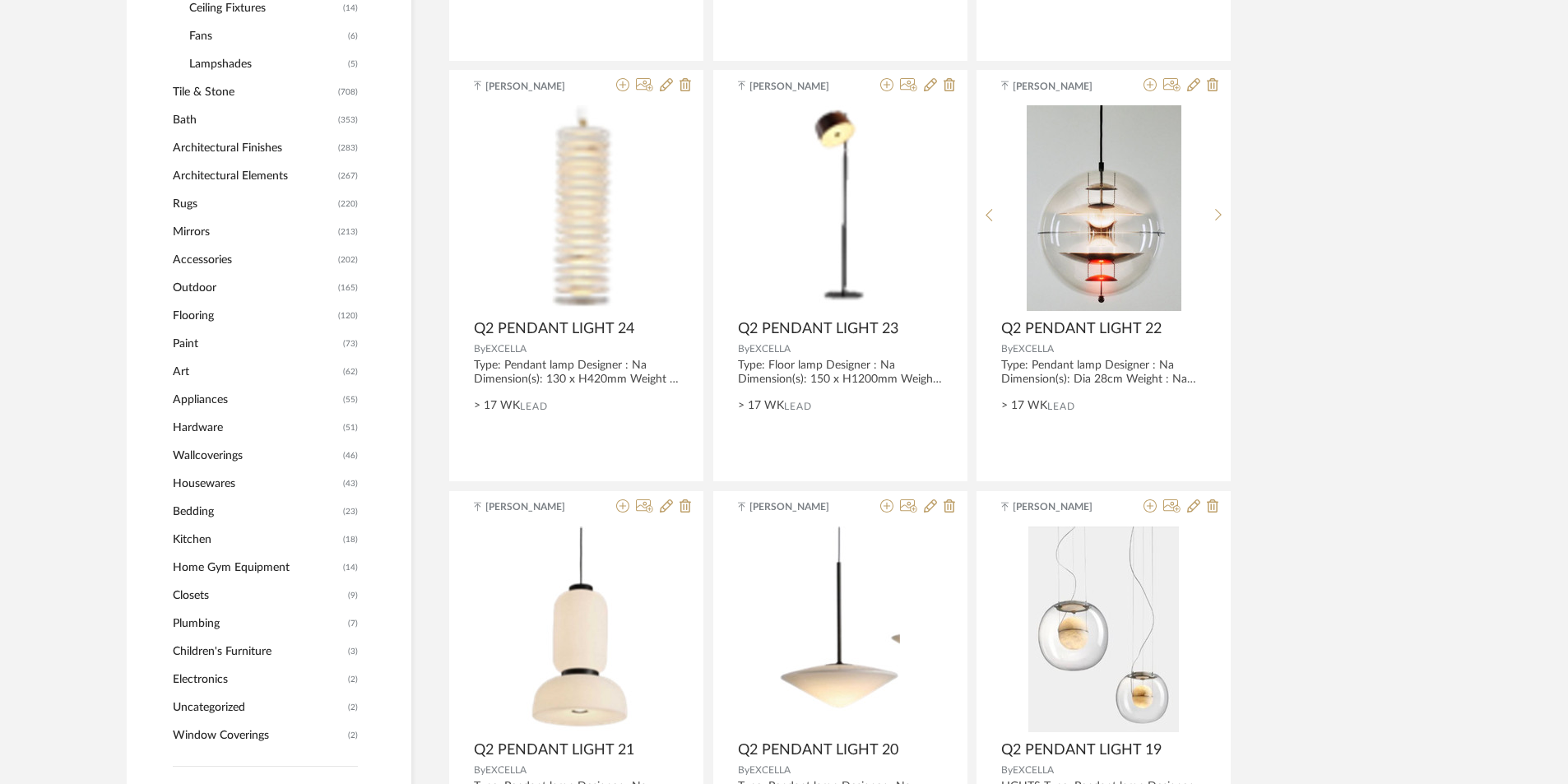
scroll to position [1158, 0]
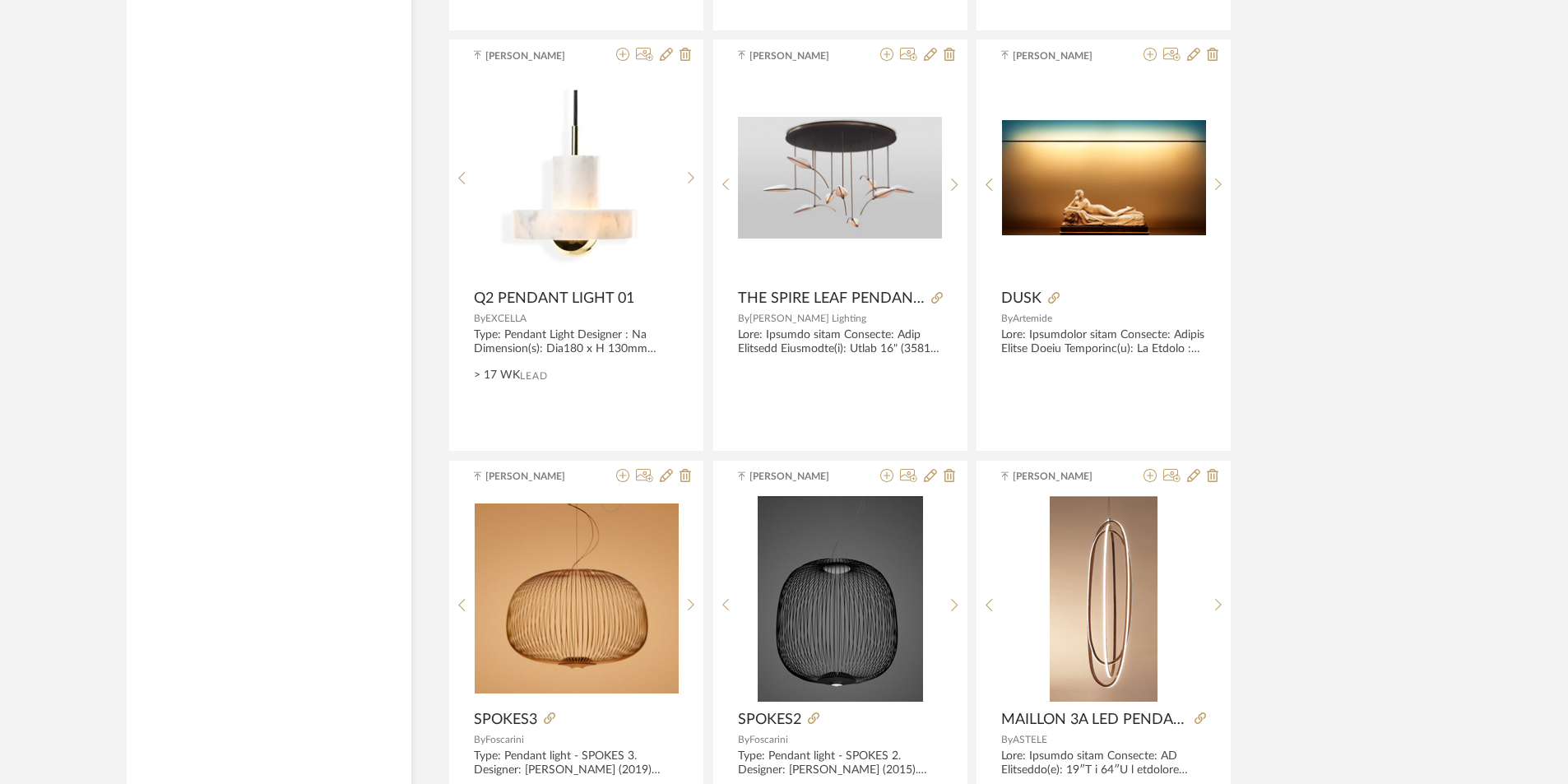
drag, startPoint x: 1308, startPoint y: 350, endPoint x: 1257, endPoint y: 458, distance: 119.4
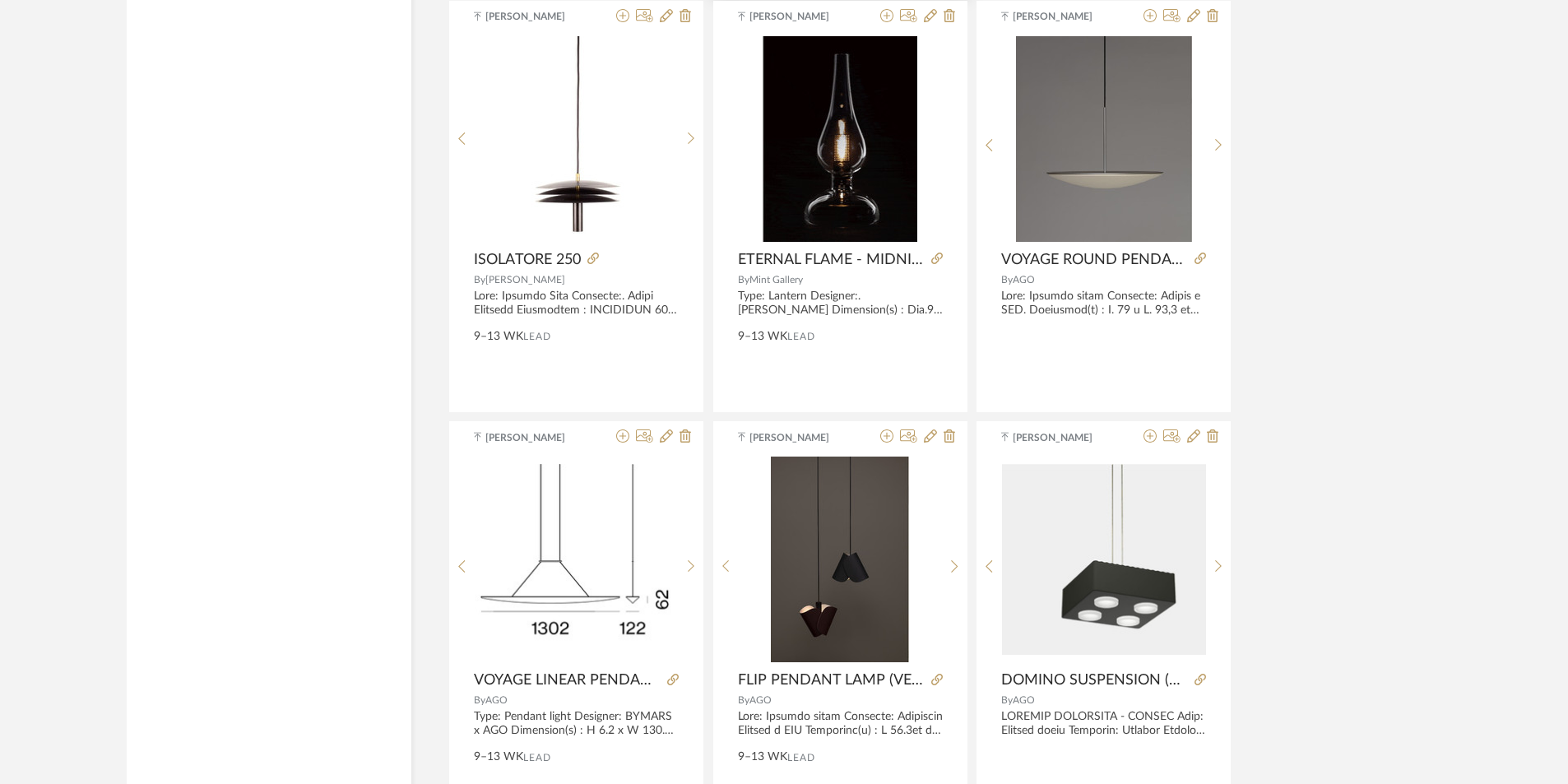
scroll to position [12596, 0]
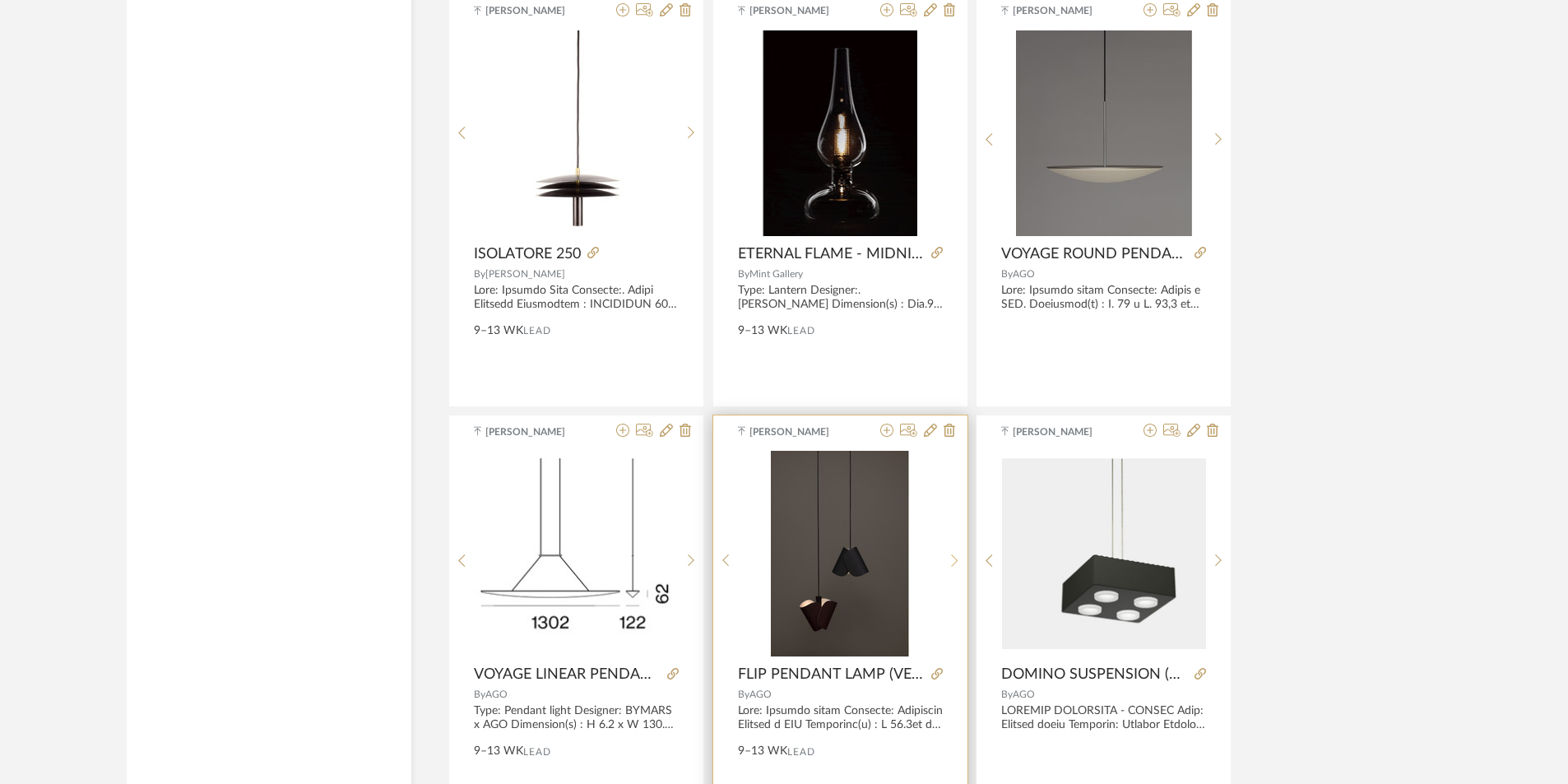
click at [960, 558] on sr-next-btn at bounding box center [955, 561] width 26 height 14
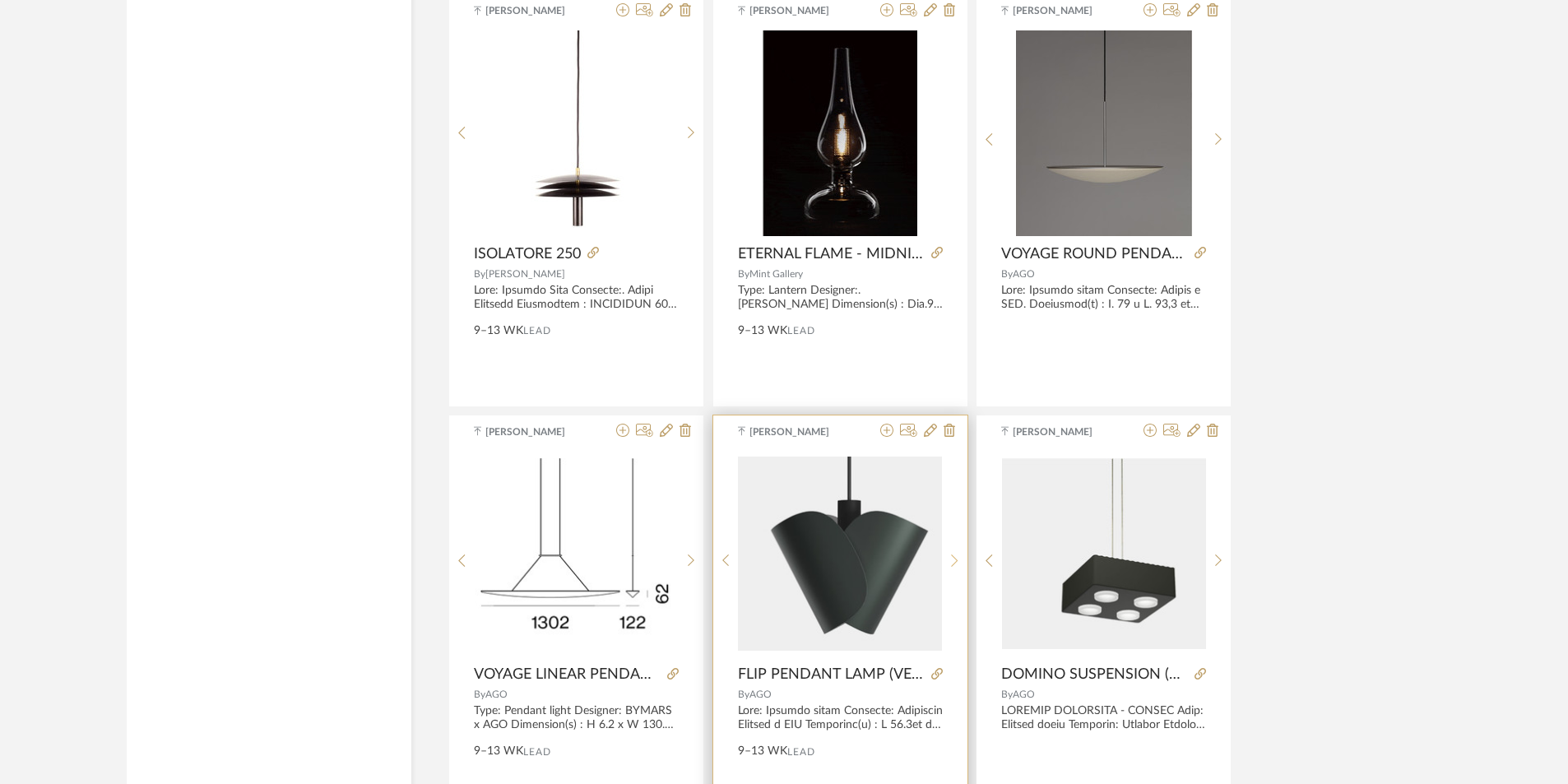
click at [960, 558] on sr-next-btn at bounding box center [955, 561] width 26 height 14
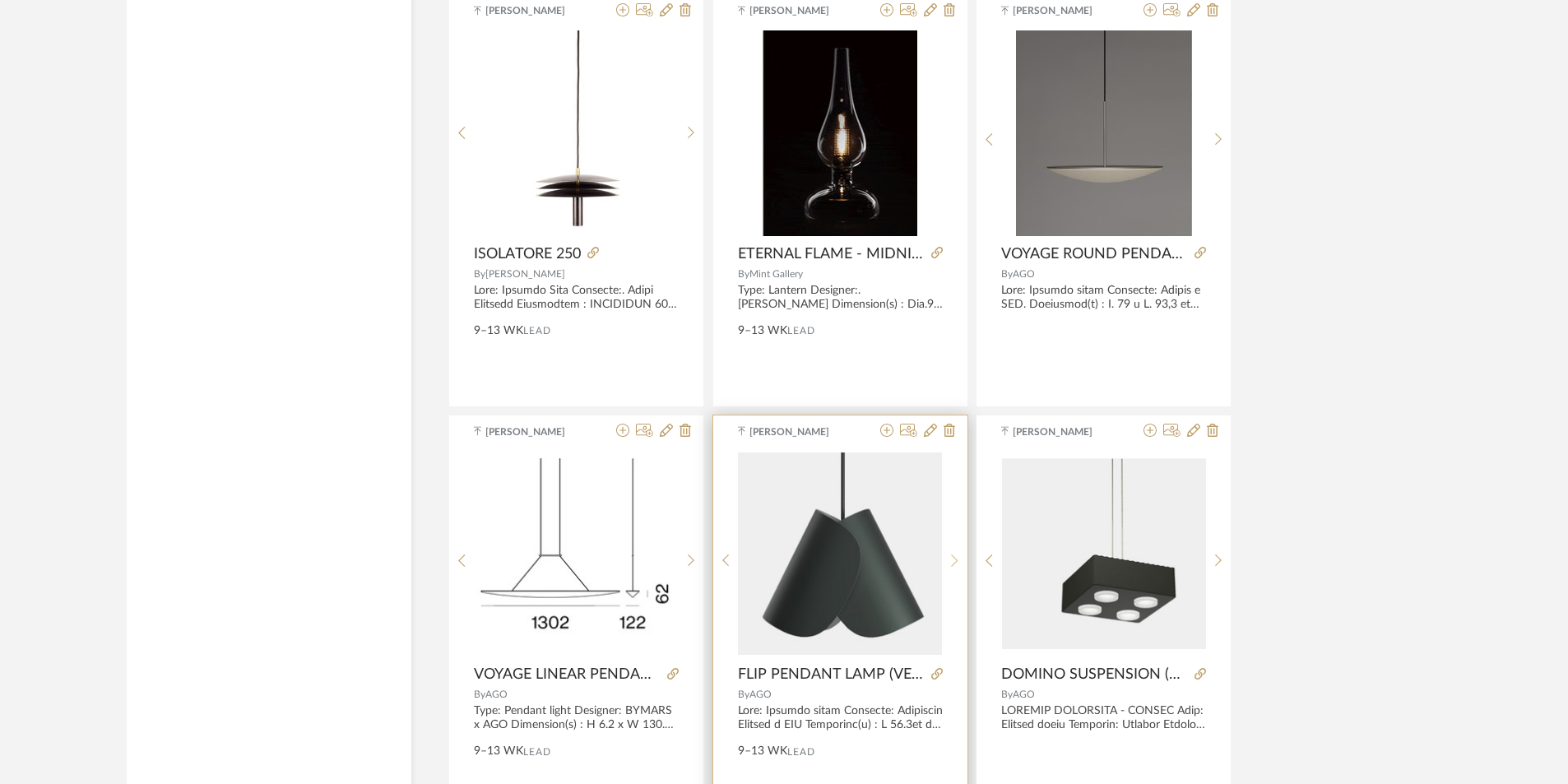
click at [960, 558] on sr-next-btn at bounding box center [955, 561] width 26 height 14
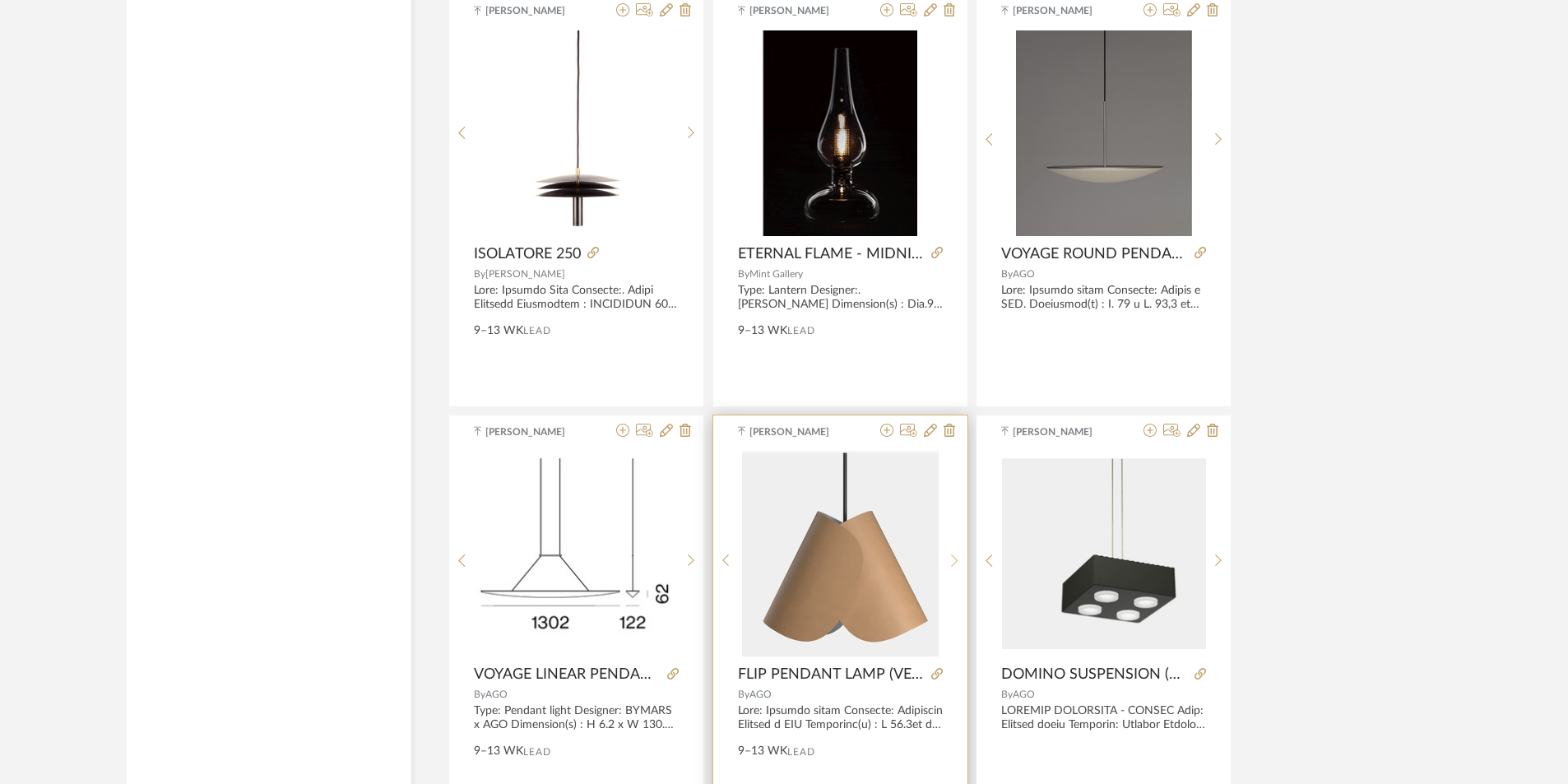
click at [960, 558] on sr-next-btn at bounding box center [955, 561] width 26 height 14
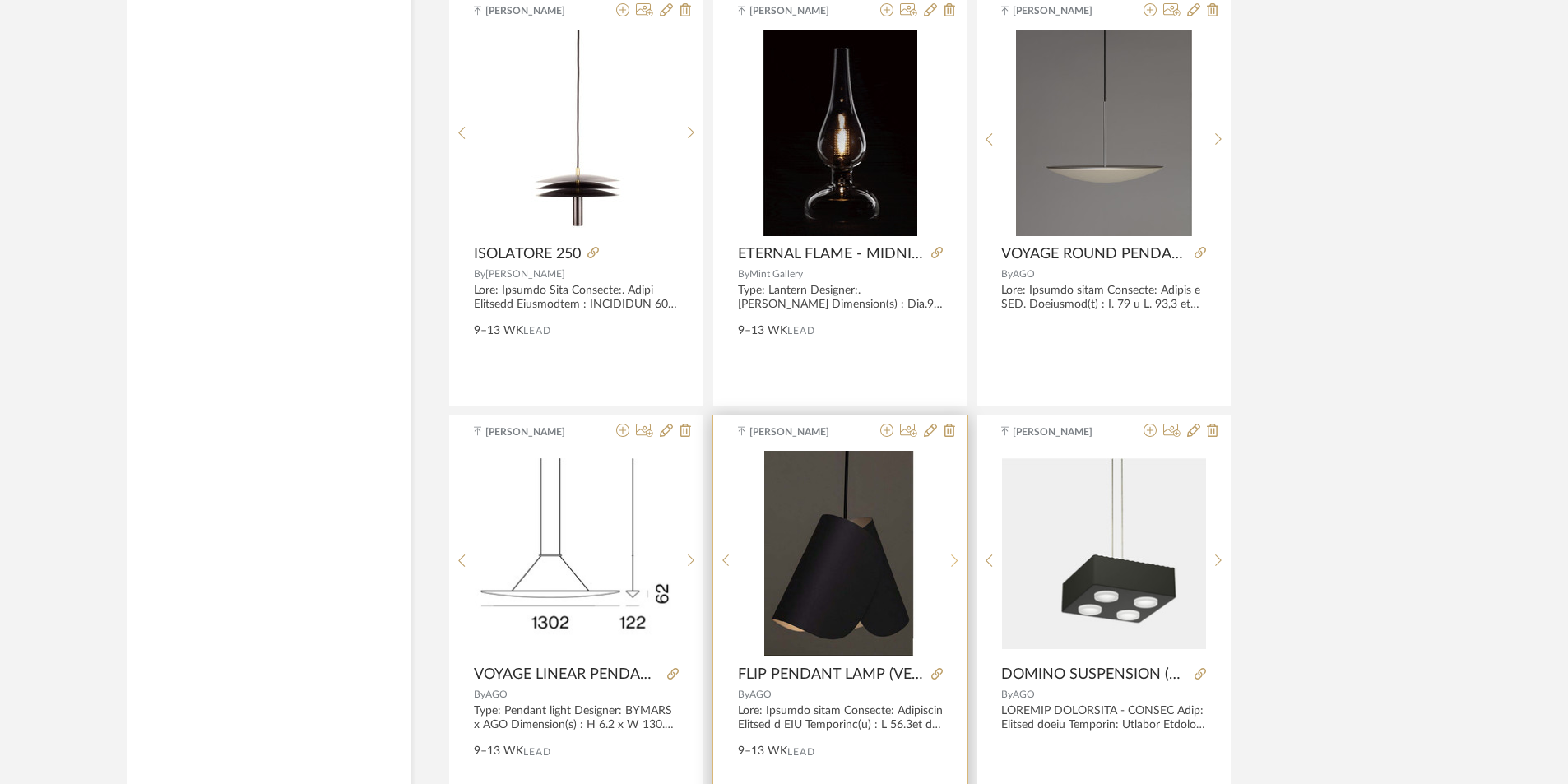
click at [960, 558] on sr-next-btn at bounding box center [955, 561] width 26 height 14
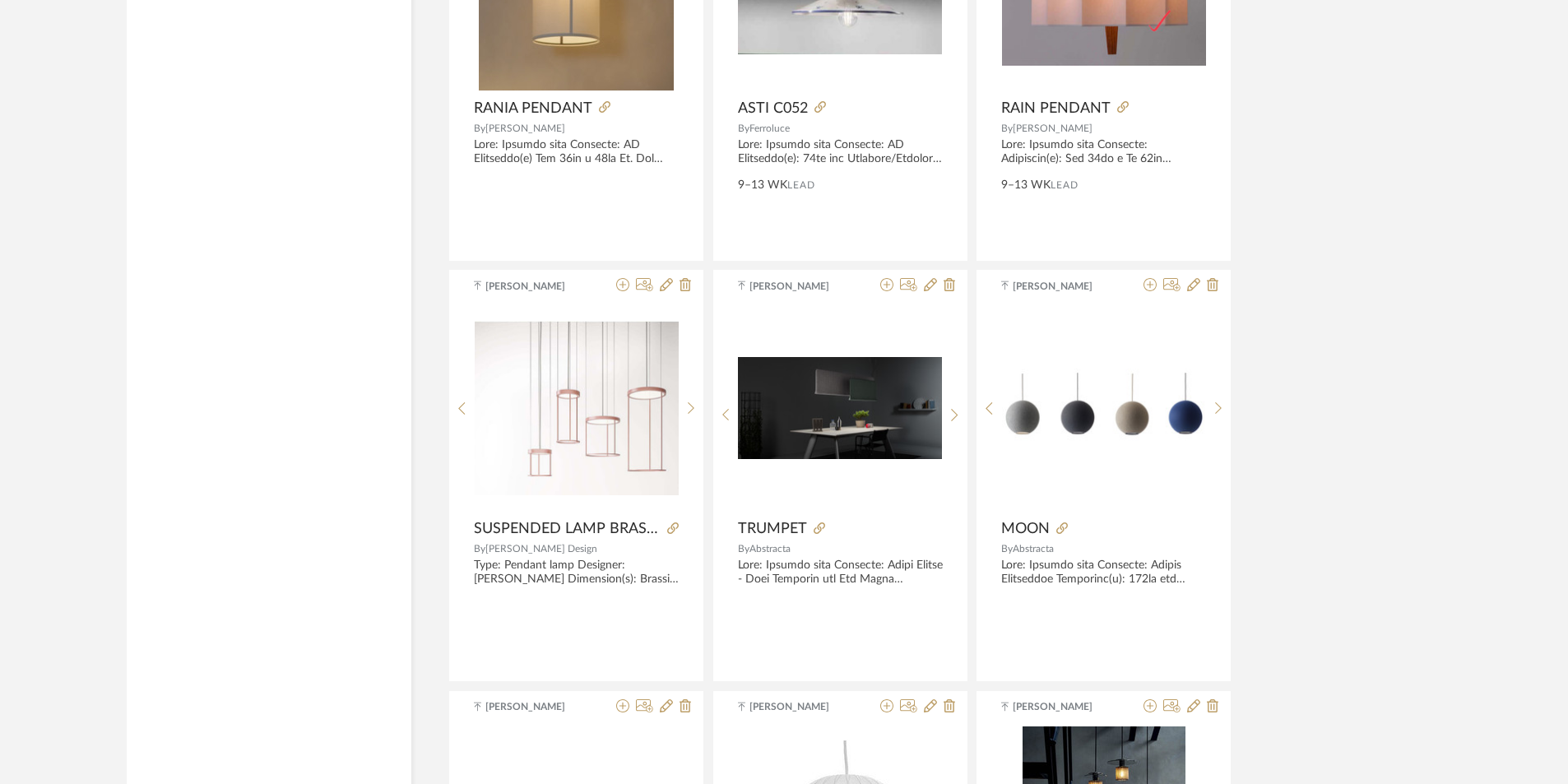
scroll to position [13748, 0]
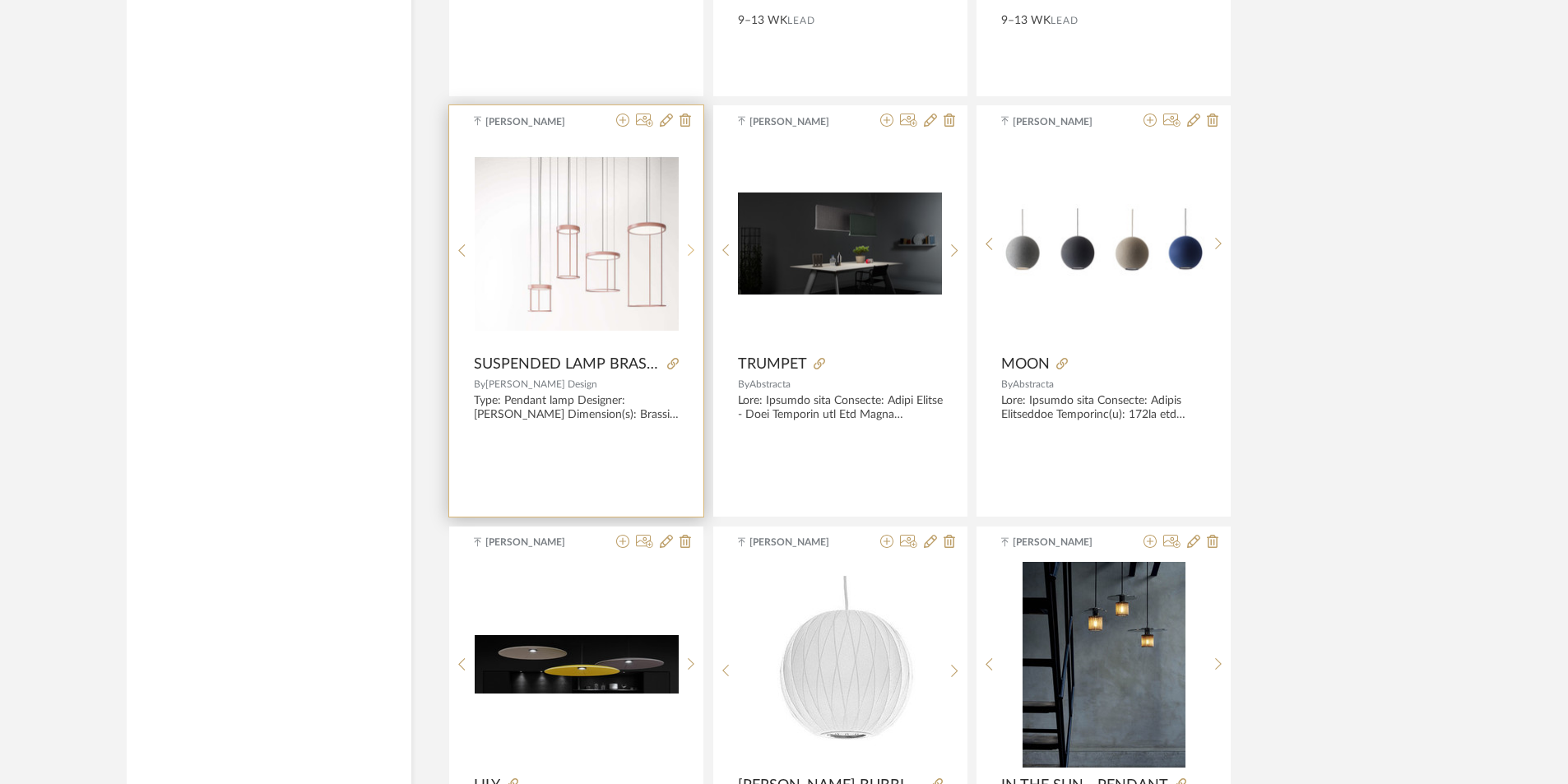
click at [688, 244] on icon at bounding box center [692, 251] width 8 height 14
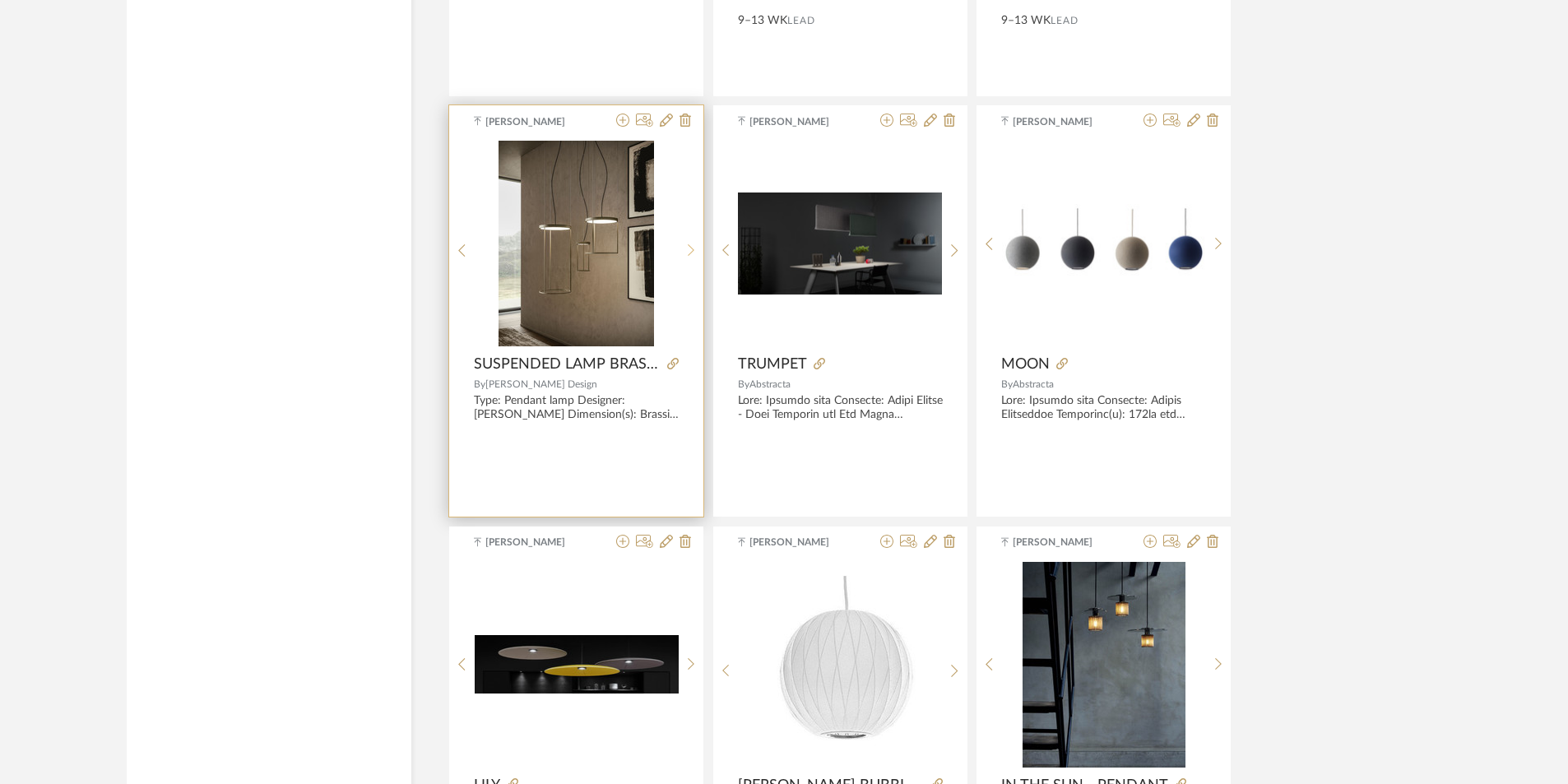
click at [688, 244] on icon at bounding box center [692, 251] width 8 height 14
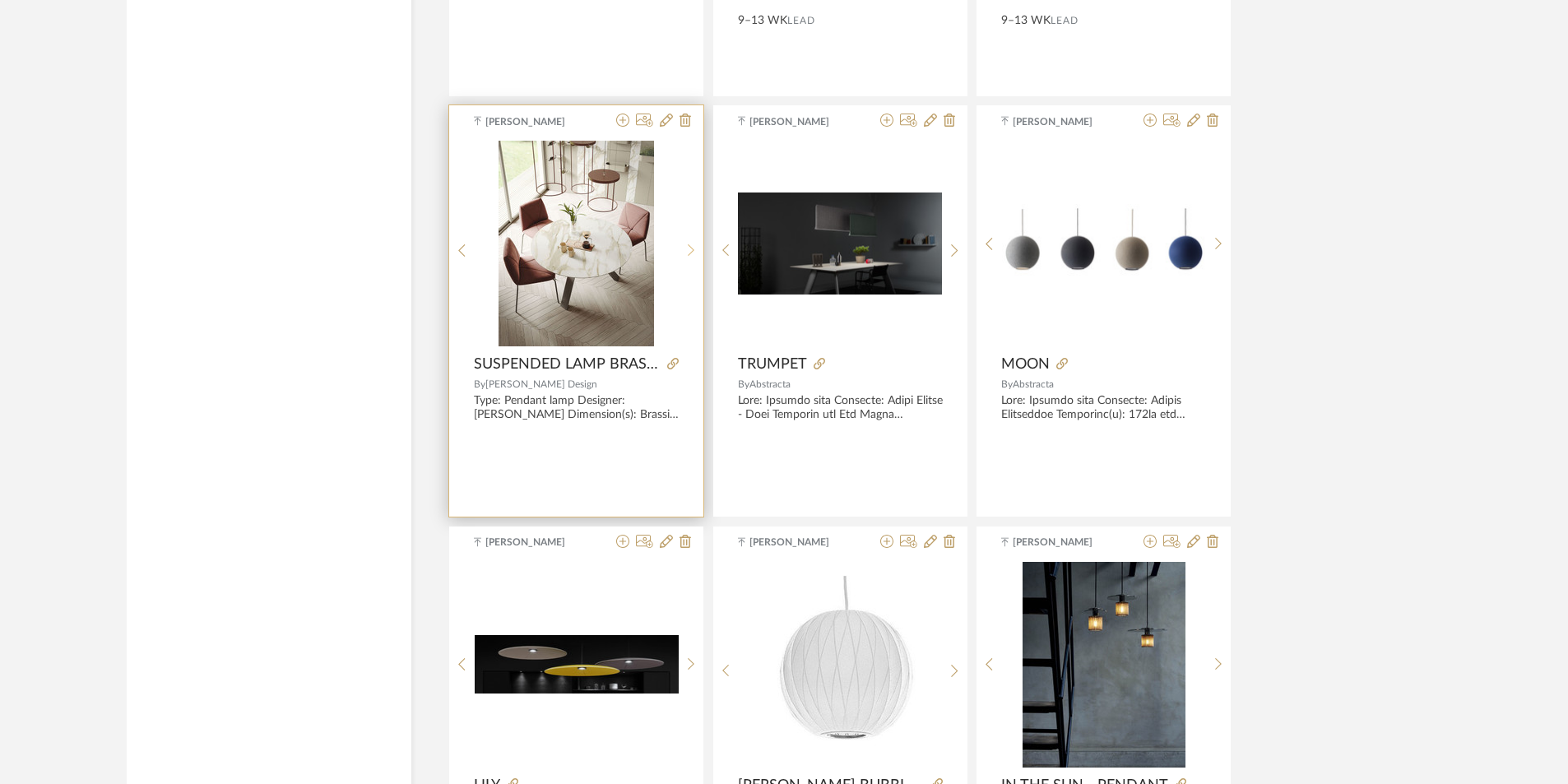
click at [688, 244] on icon at bounding box center [692, 251] width 8 height 14
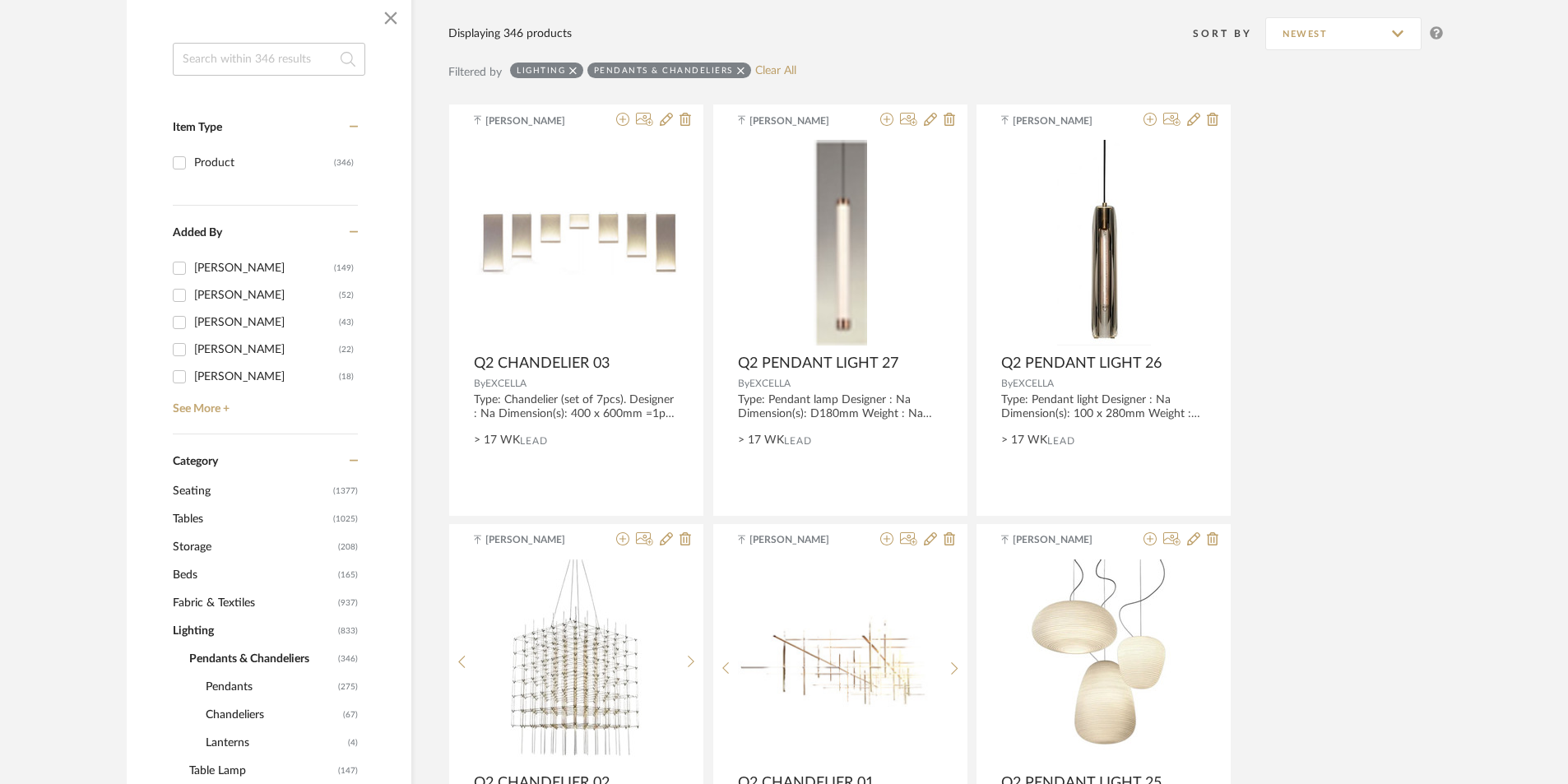
scroll to position [0, 0]
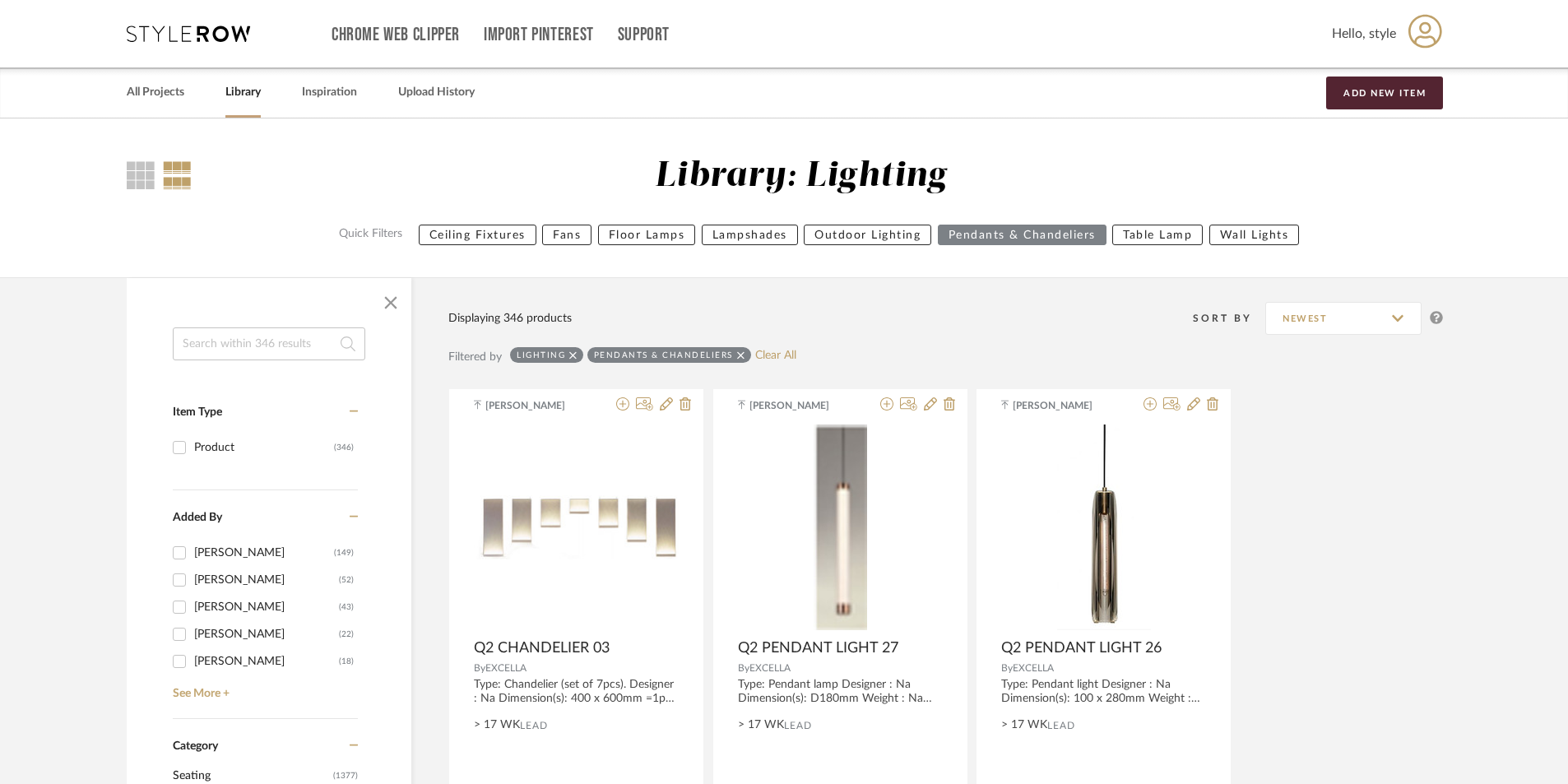
drag, startPoint x: 1285, startPoint y: 525, endPoint x: 1269, endPoint y: 177, distance: 348.4
click at [237, 349] on input at bounding box center [270, 343] width 193 height 32
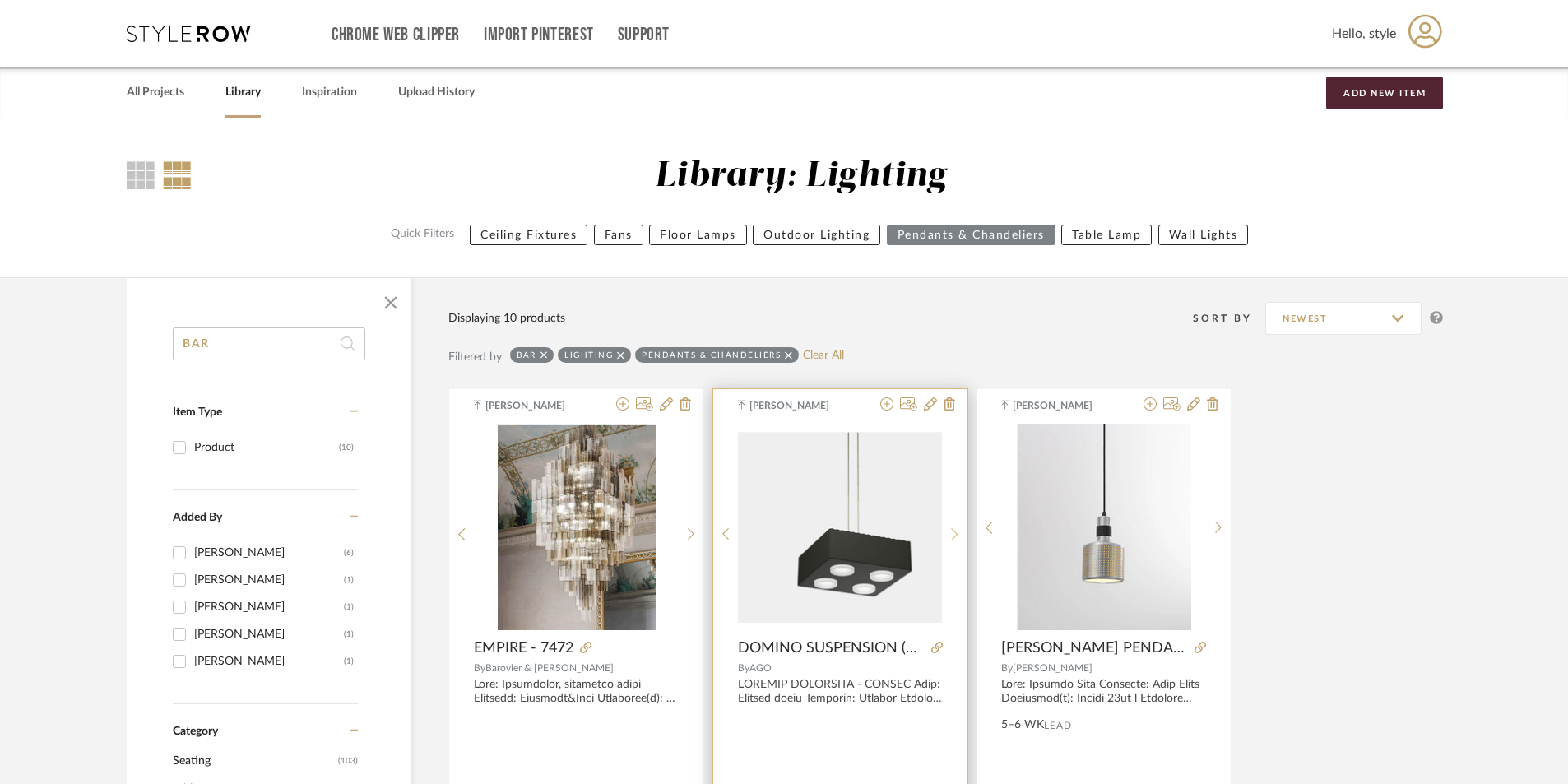
type input "BAR"
click at [952, 527] on icon at bounding box center [955, 534] width 8 height 14
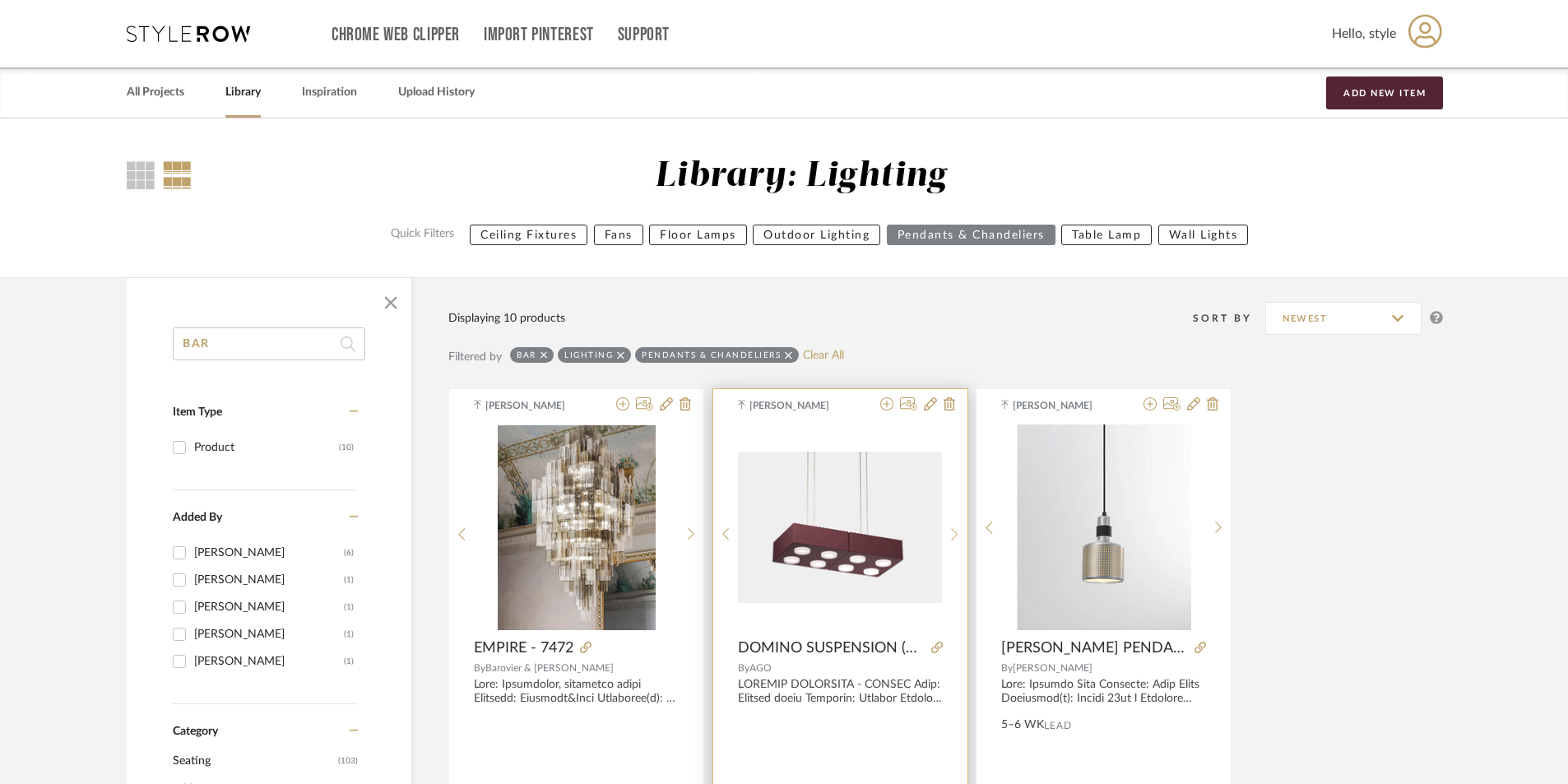
click at [952, 527] on icon at bounding box center [955, 534] width 8 height 14
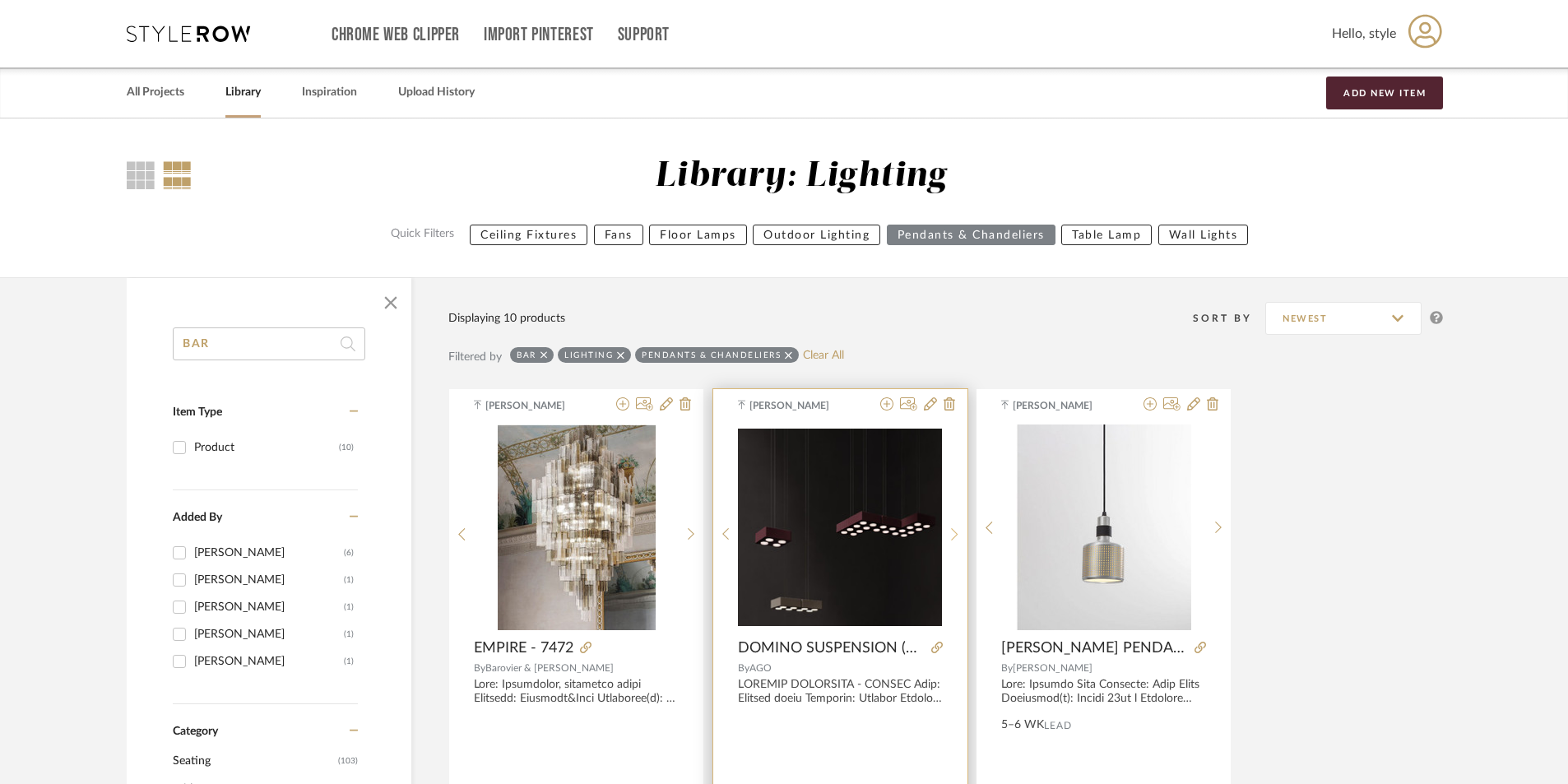
click at [952, 527] on icon at bounding box center [955, 534] width 8 height 14
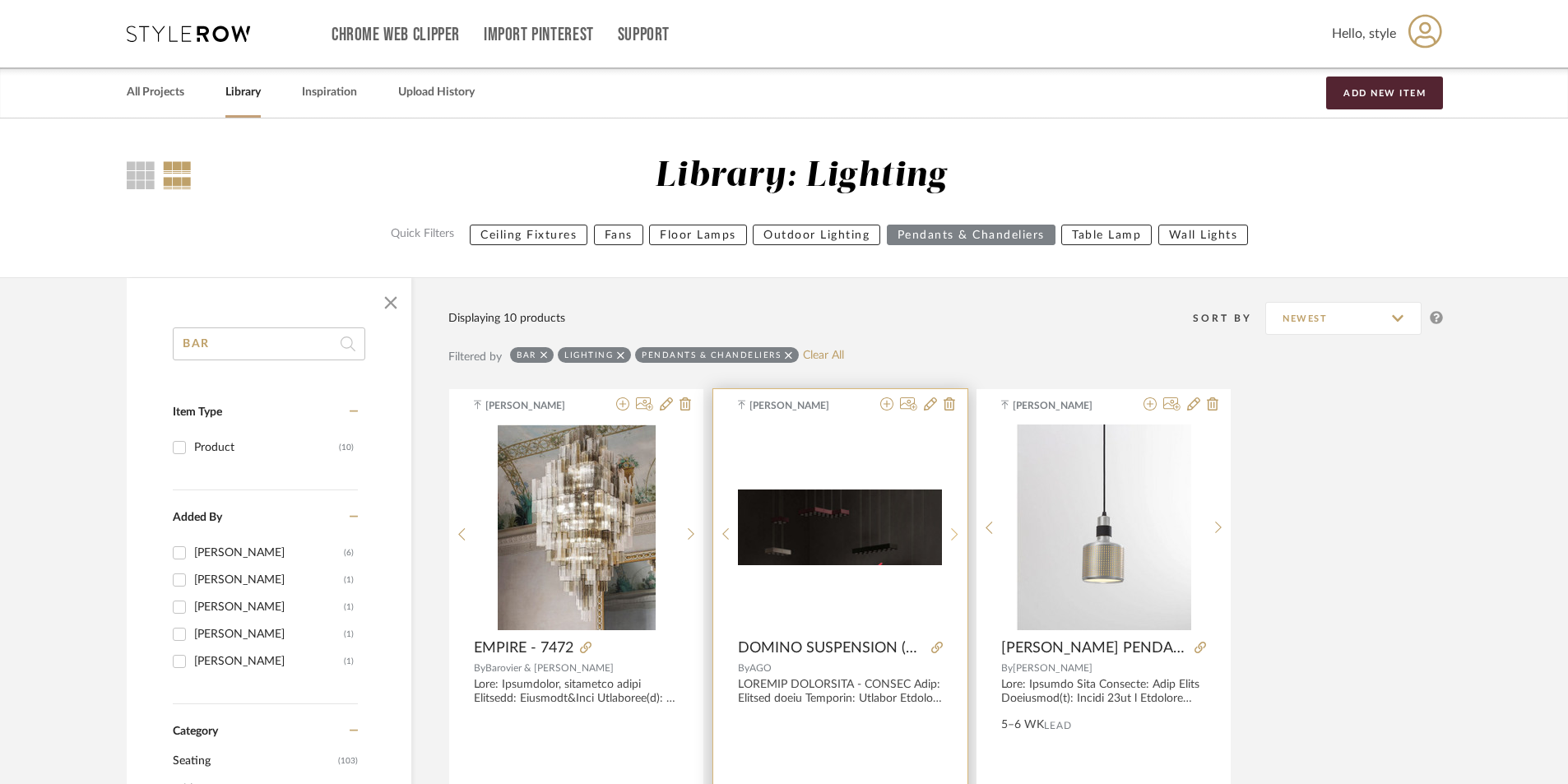
click at [952, 527] on icon at bounding box center [955, 534] width 8 height 14
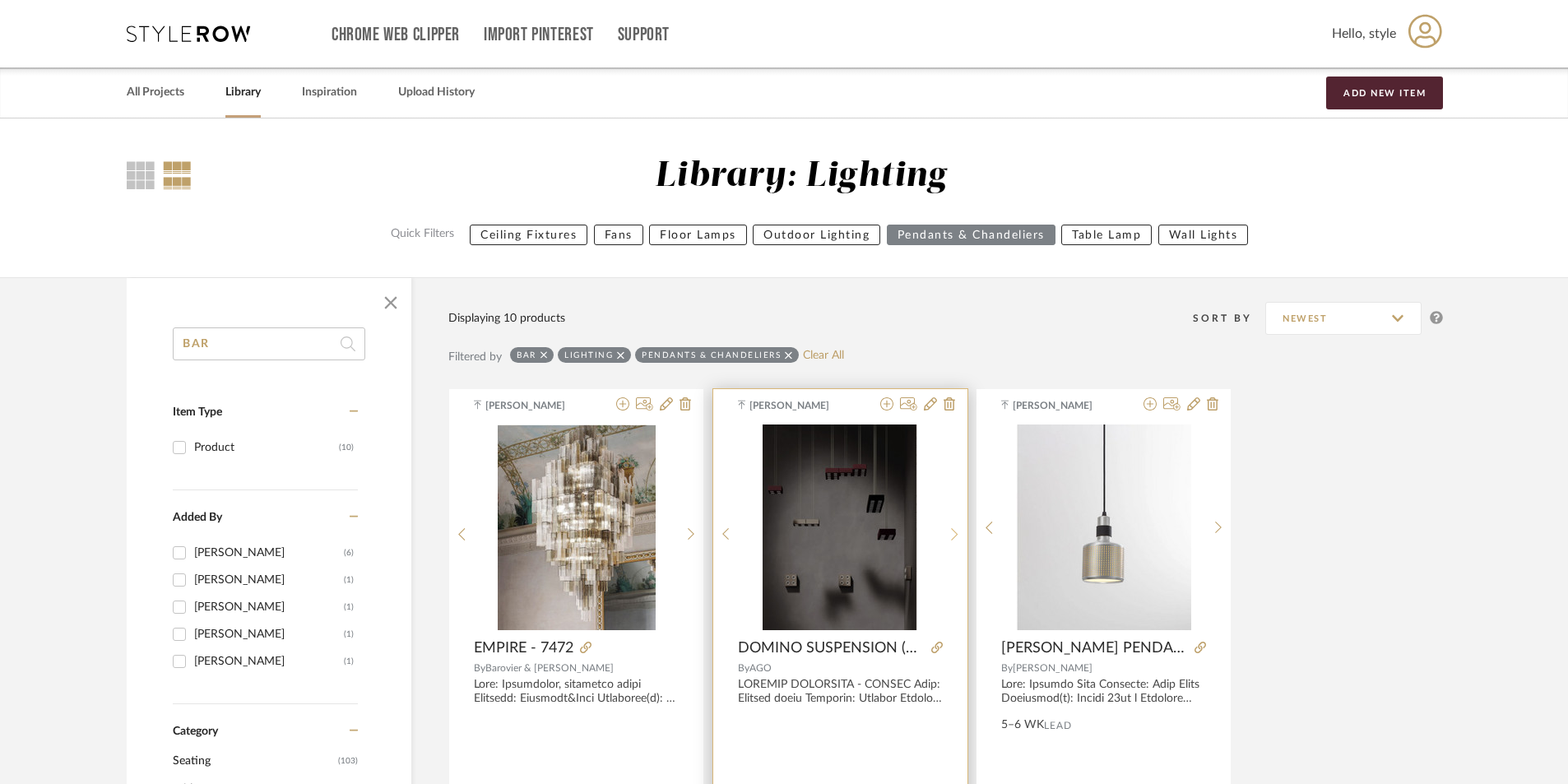
click at [952, 527] on icon at bounding box center [955, 534] width 8 height 14
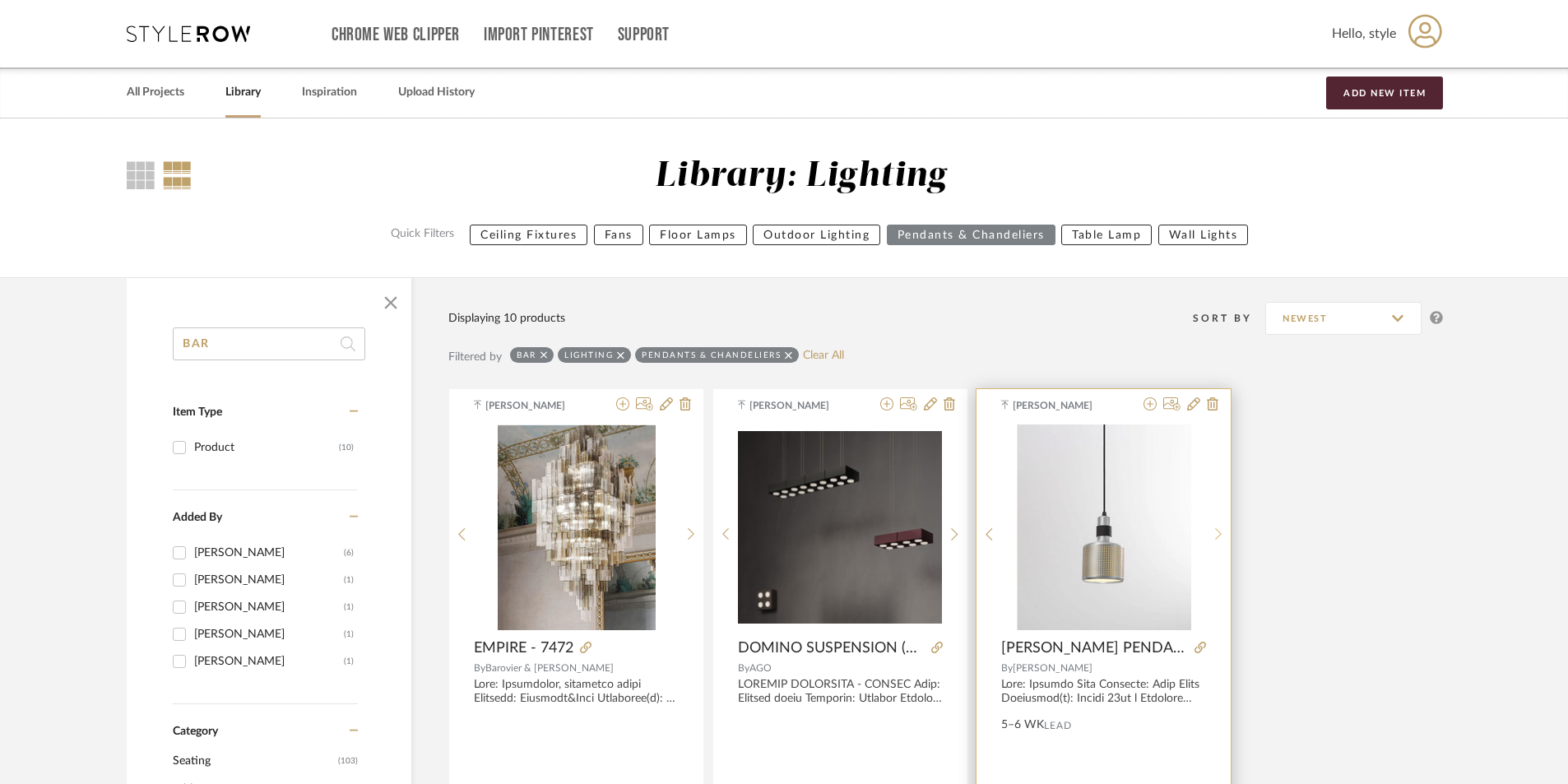
click at [1218, 528] on icon at bounding box center [1219, 534] width 8 height 14
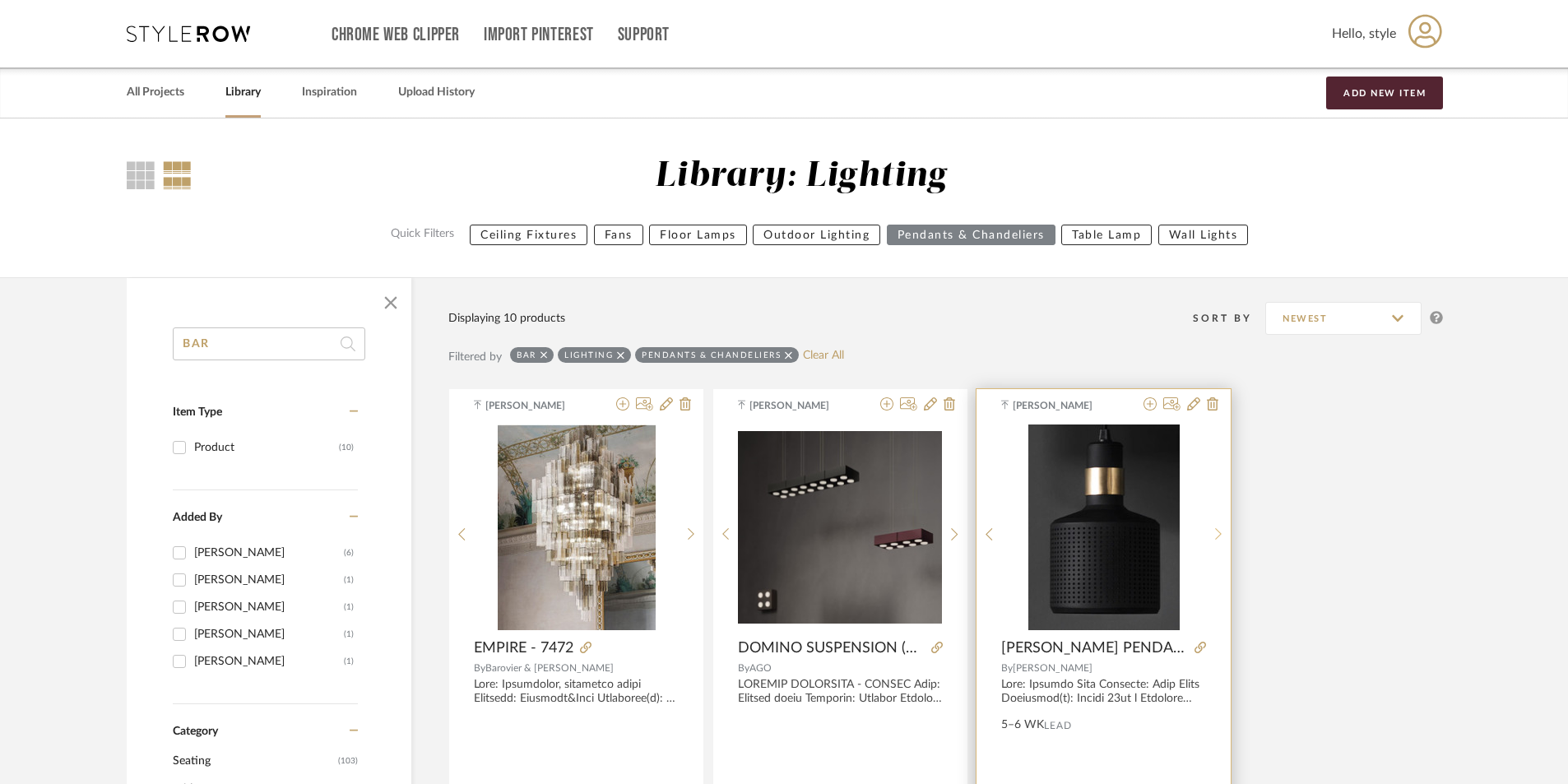
click at [1218, 528] on icon at bounding box center [1219, 534] width 8 height 14
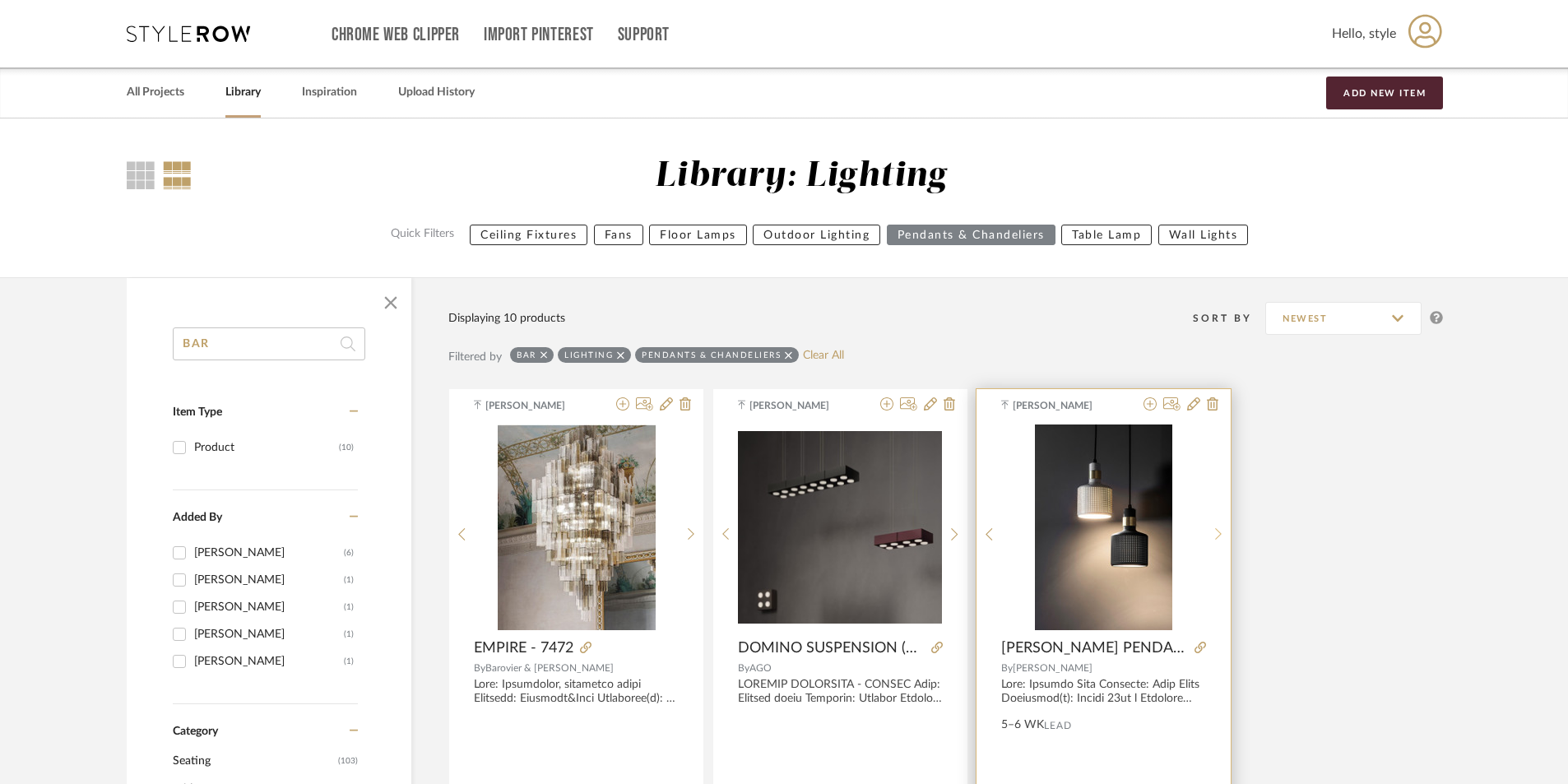
click at [1218, 528] on icon at bounding box center [1219, 534] width 8 height 14
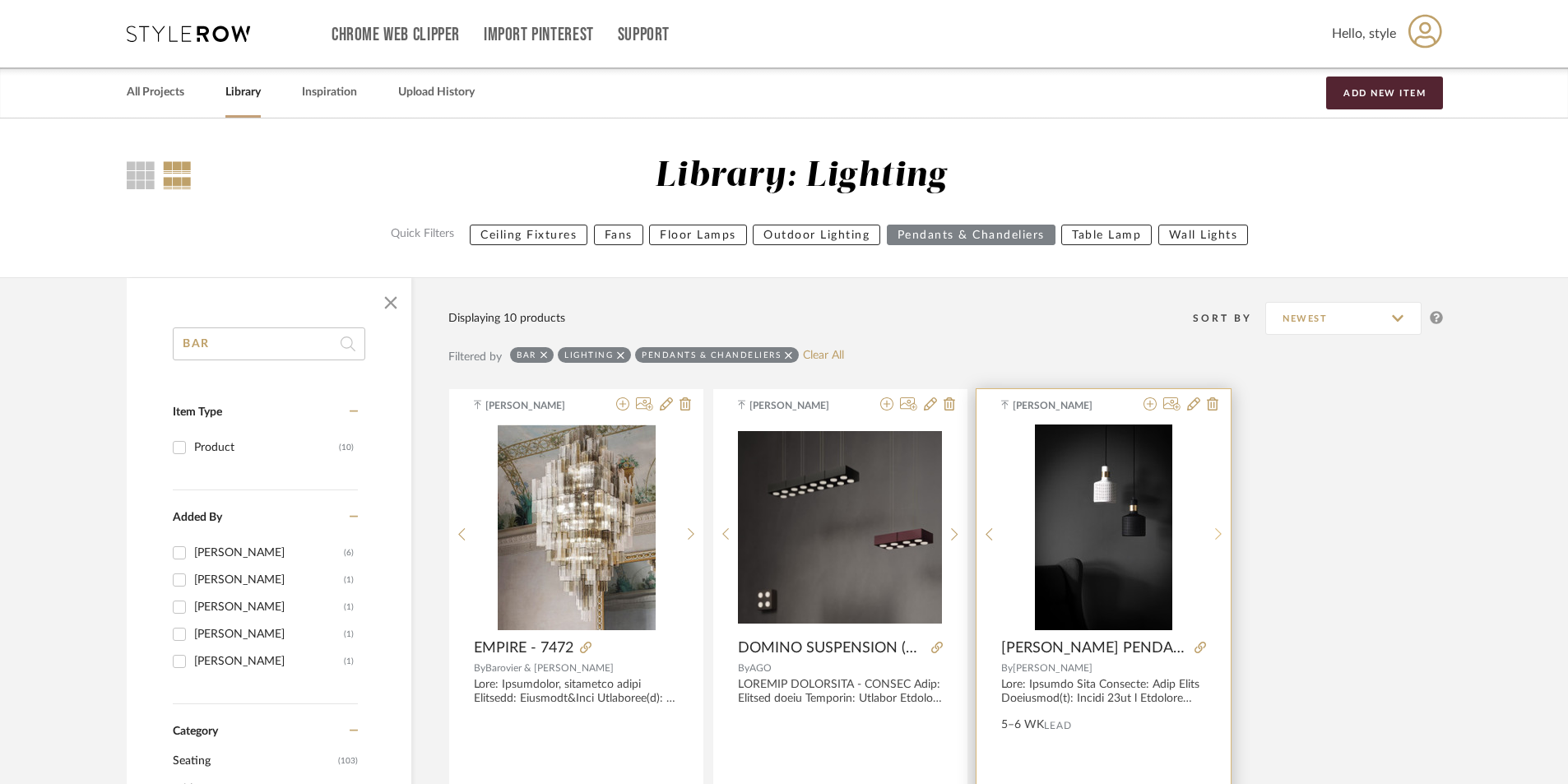
click at [1218, 528] on icon at bounding box center [1219, 534] width 8 height 14
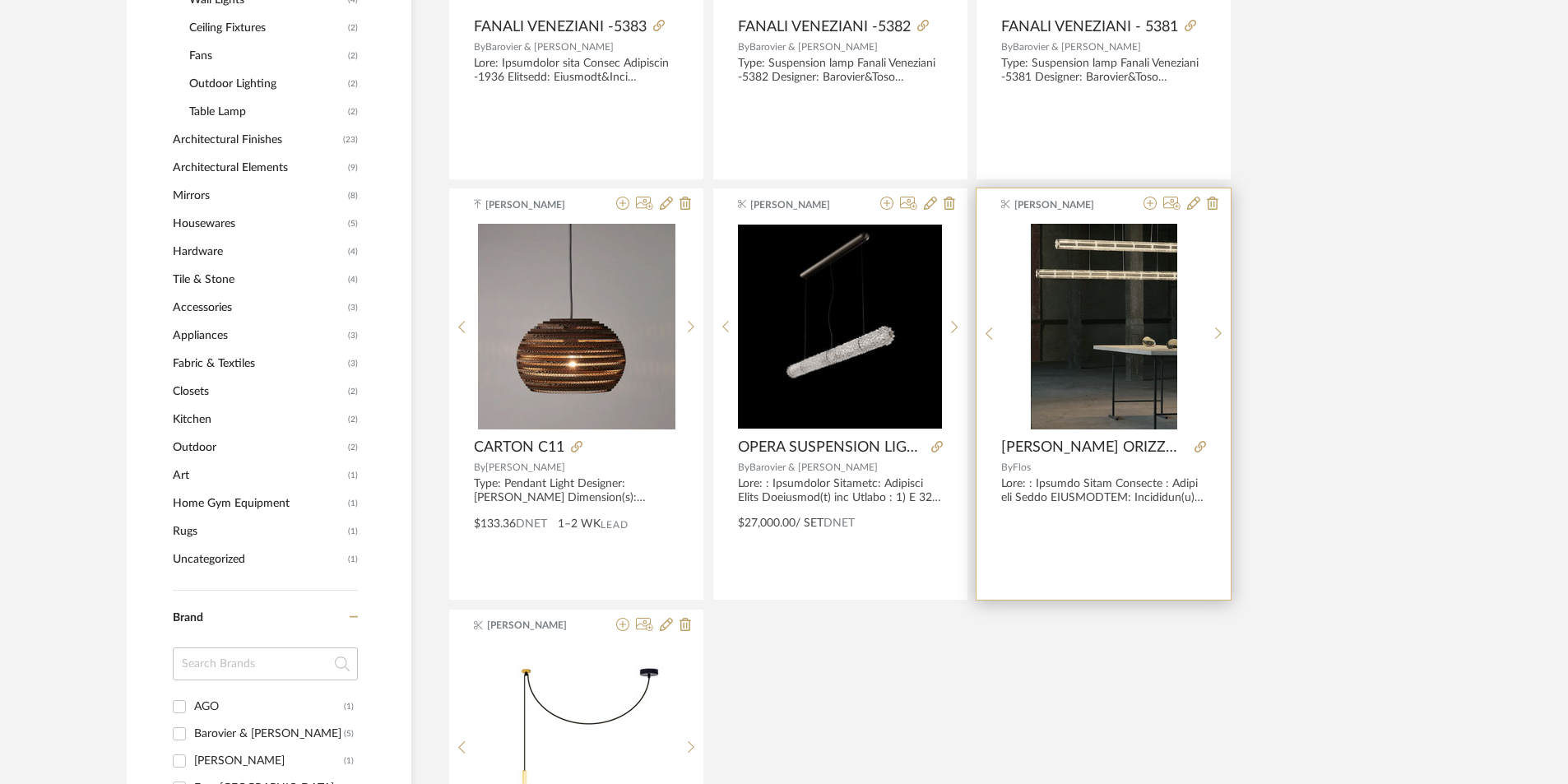
scroll to position [1069, 0]
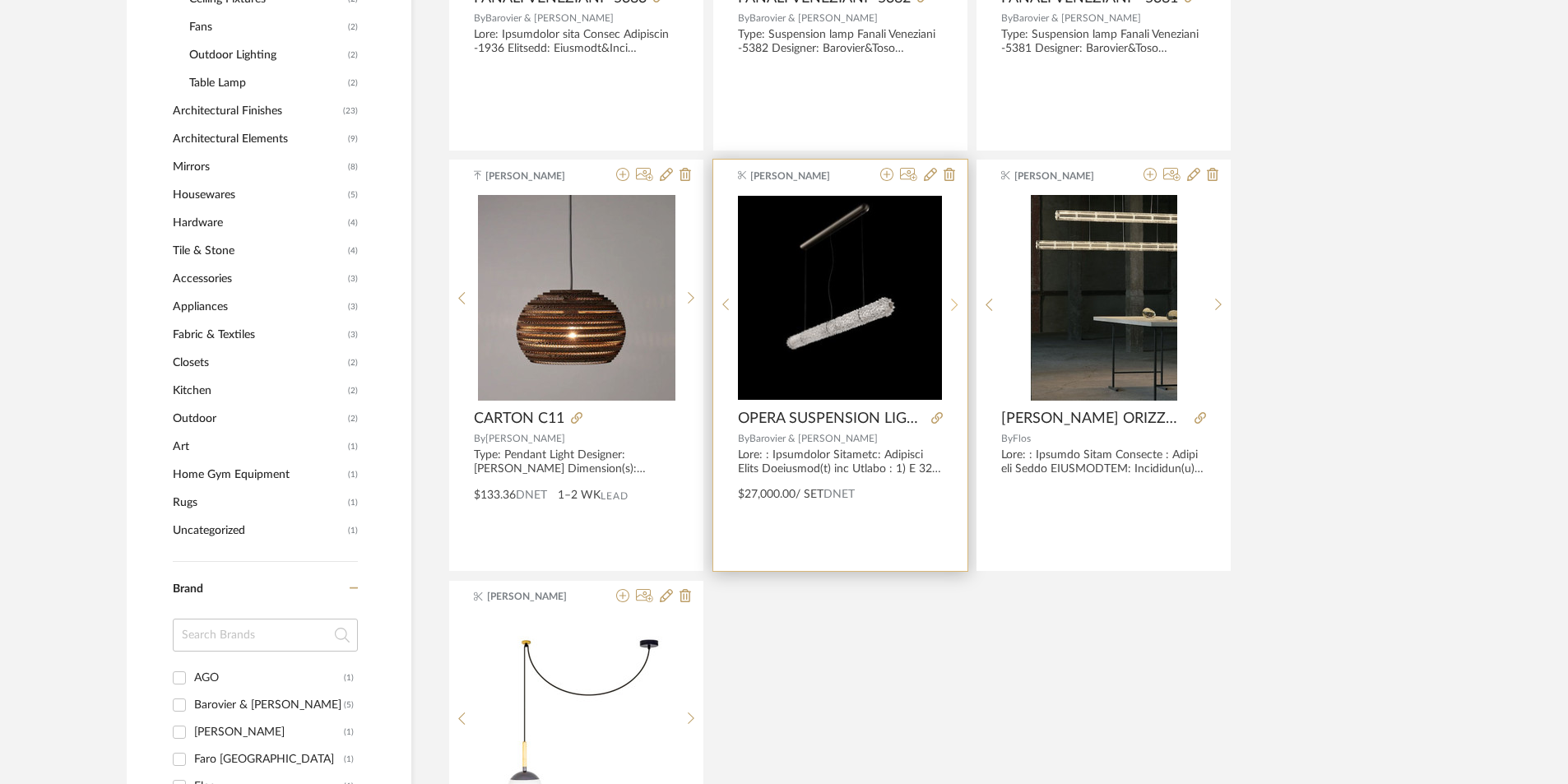
click at [942, 306] on sr-next-btn at bounding box center [955, 305] width 26 height 14
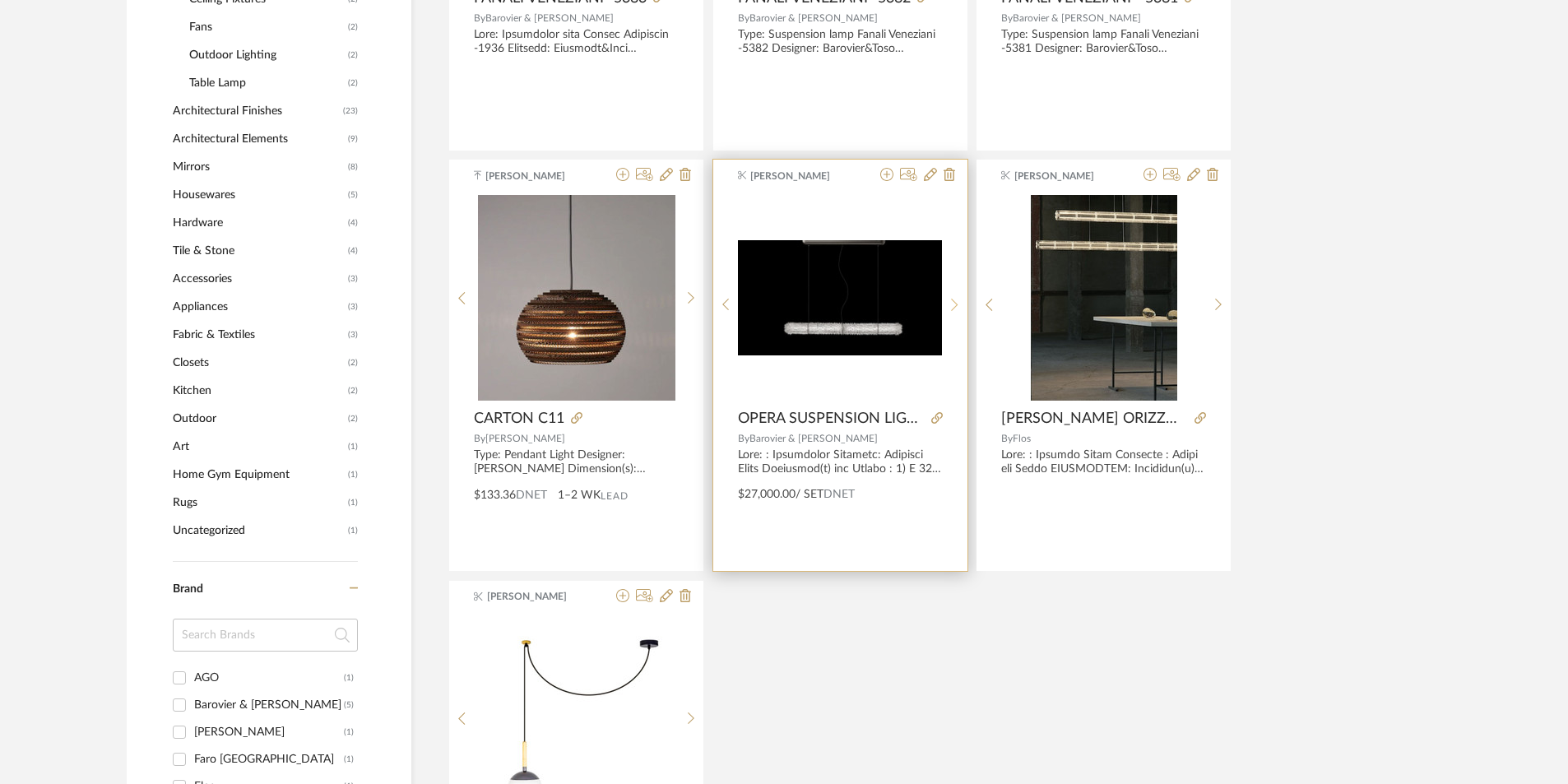
click at [942, 306] on sr-next-btn at bounding box center [955, 305] width 26 height 14
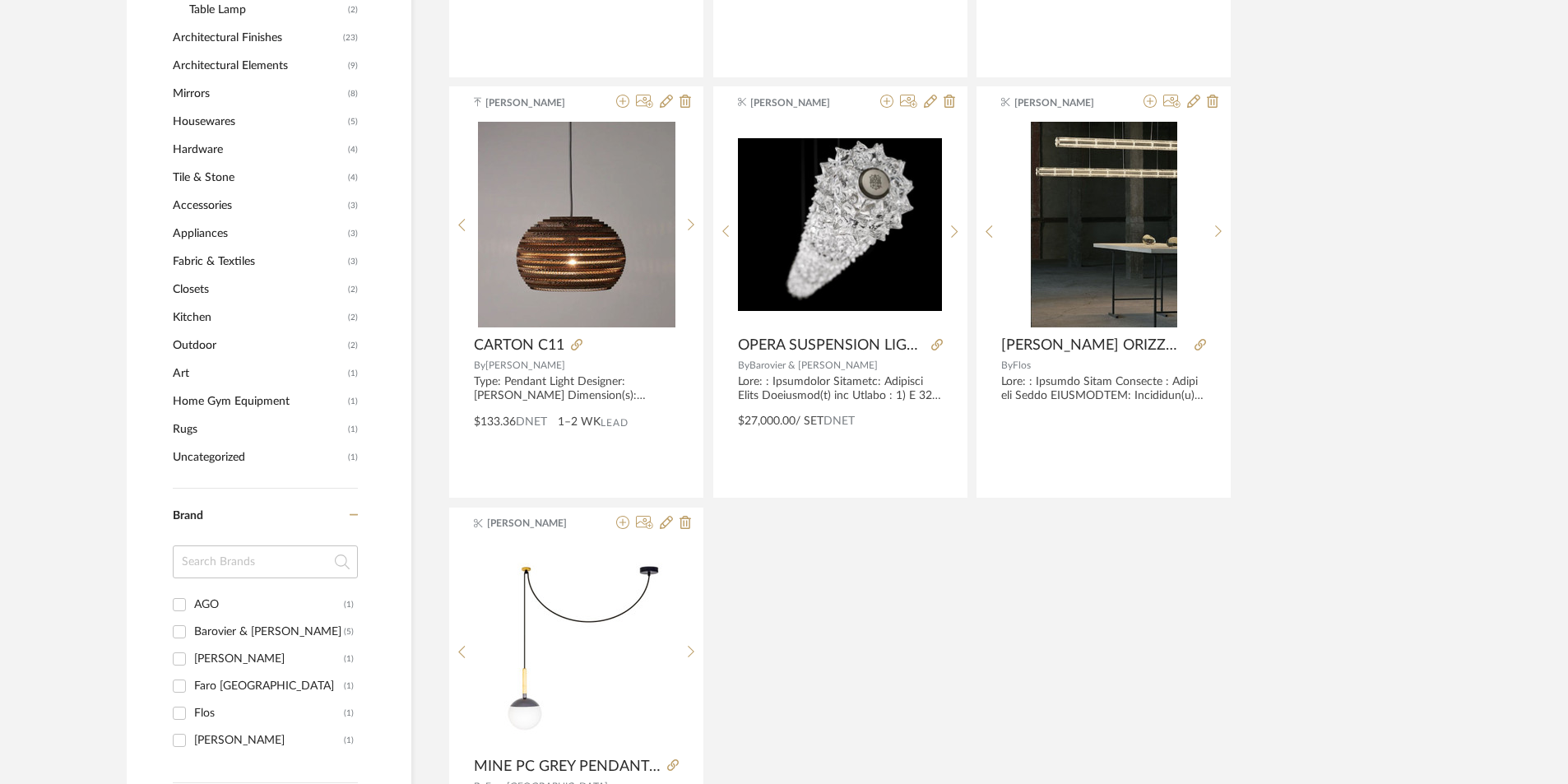
scroll to position [1133, 0]
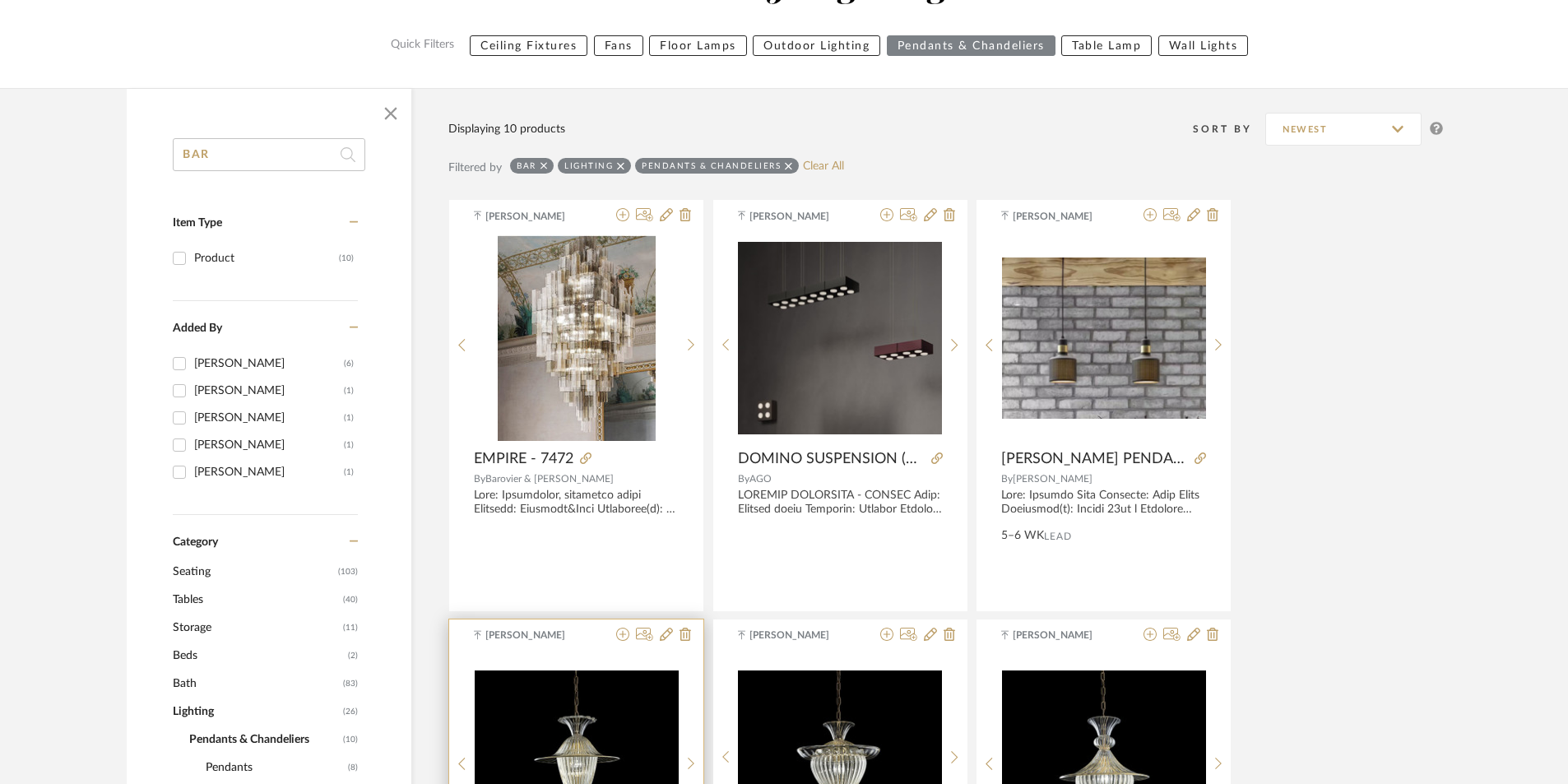
drag, startPoint x: 681, startPoint y: 505, endPoint x: 634, endPoint y: 454, distance: 69.4
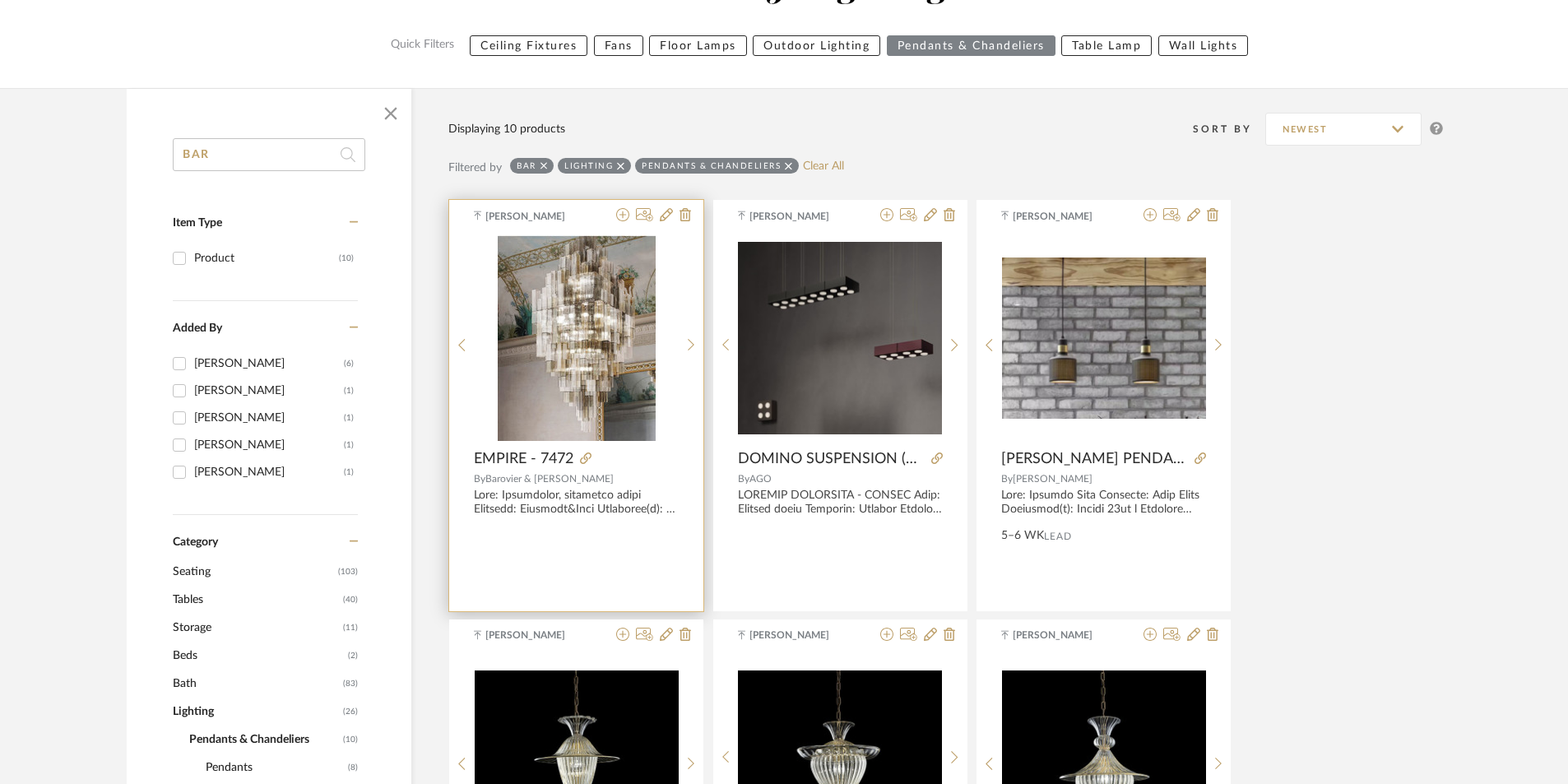
scroll to position [180, 0]
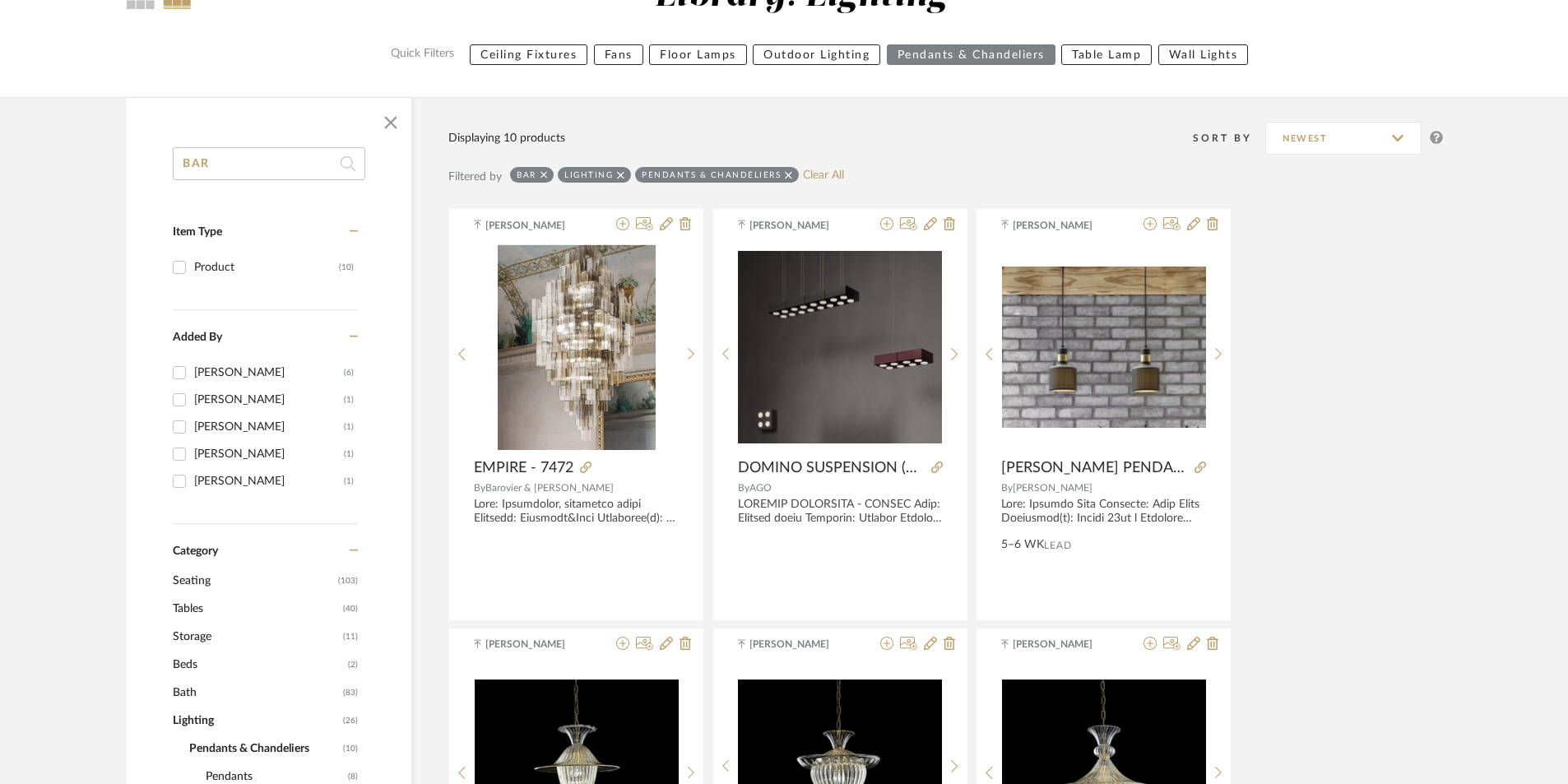
drag, startPoint x: 214, startPoint y: 170, endPoint x: 116, endPoint y: 178, distance: 98.3
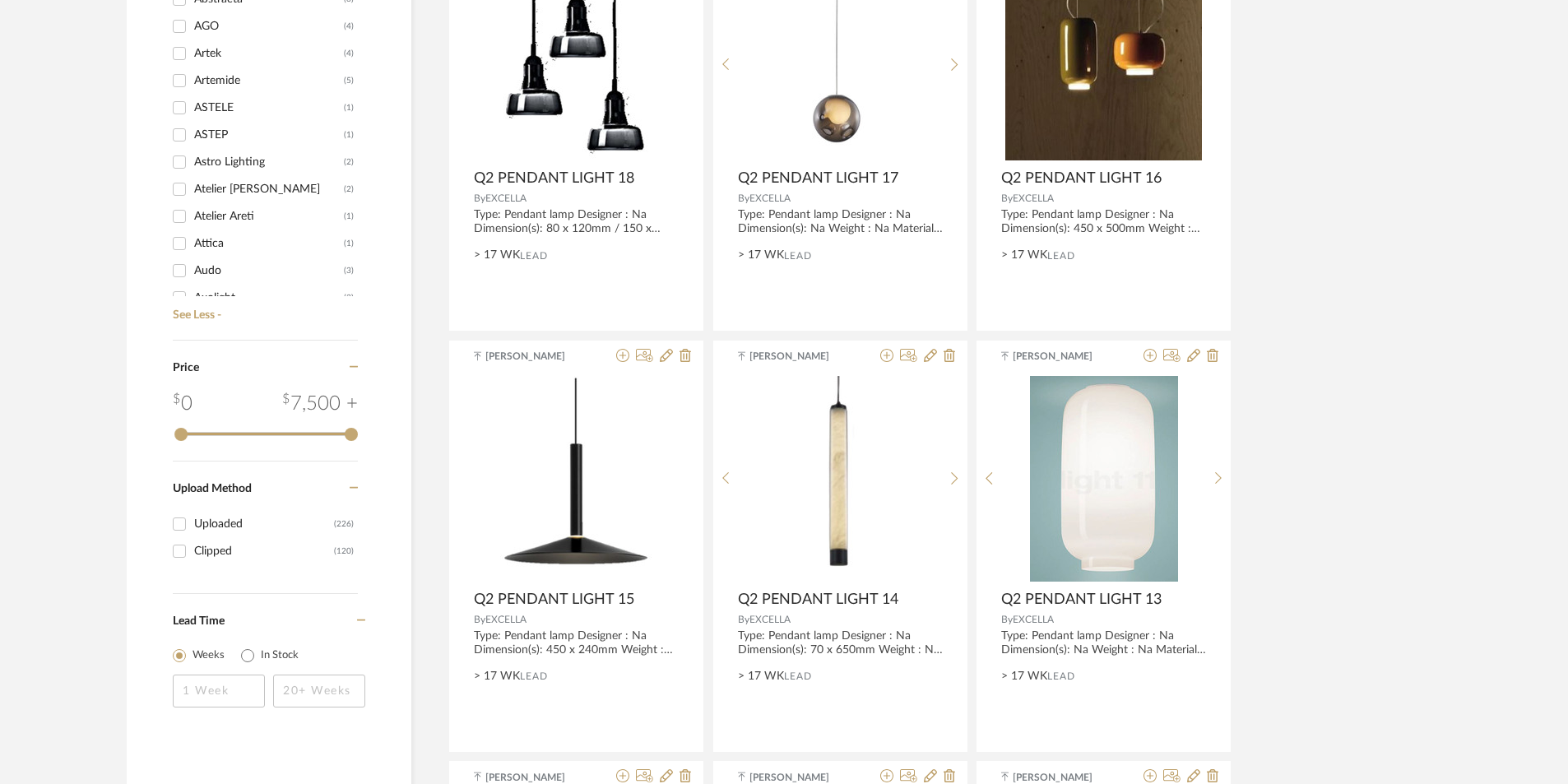
scroll to position [2154, 0]
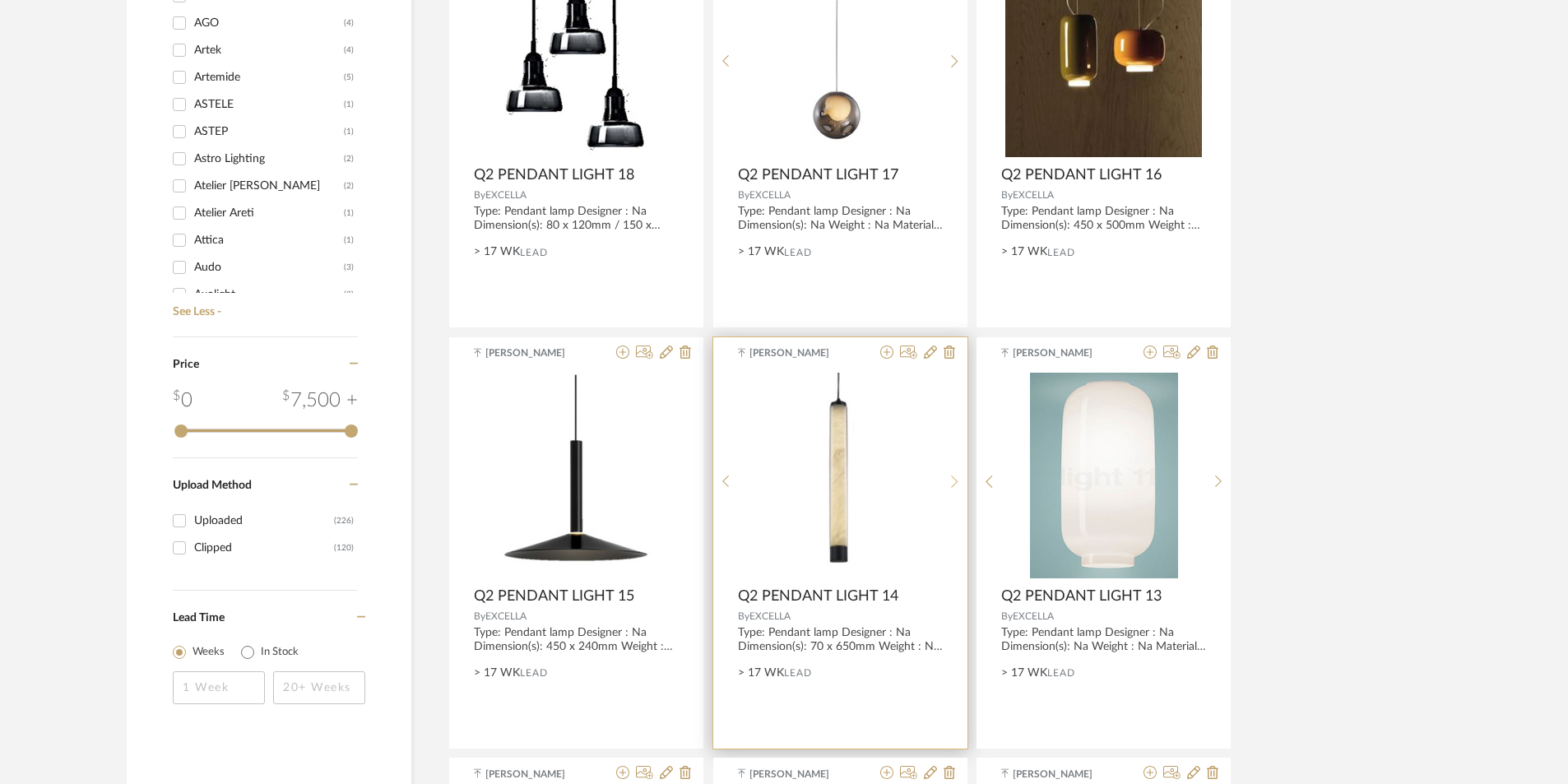
click at [947, 480] on sr-next-btn at bounding box center [955, 482] width 26 height 14
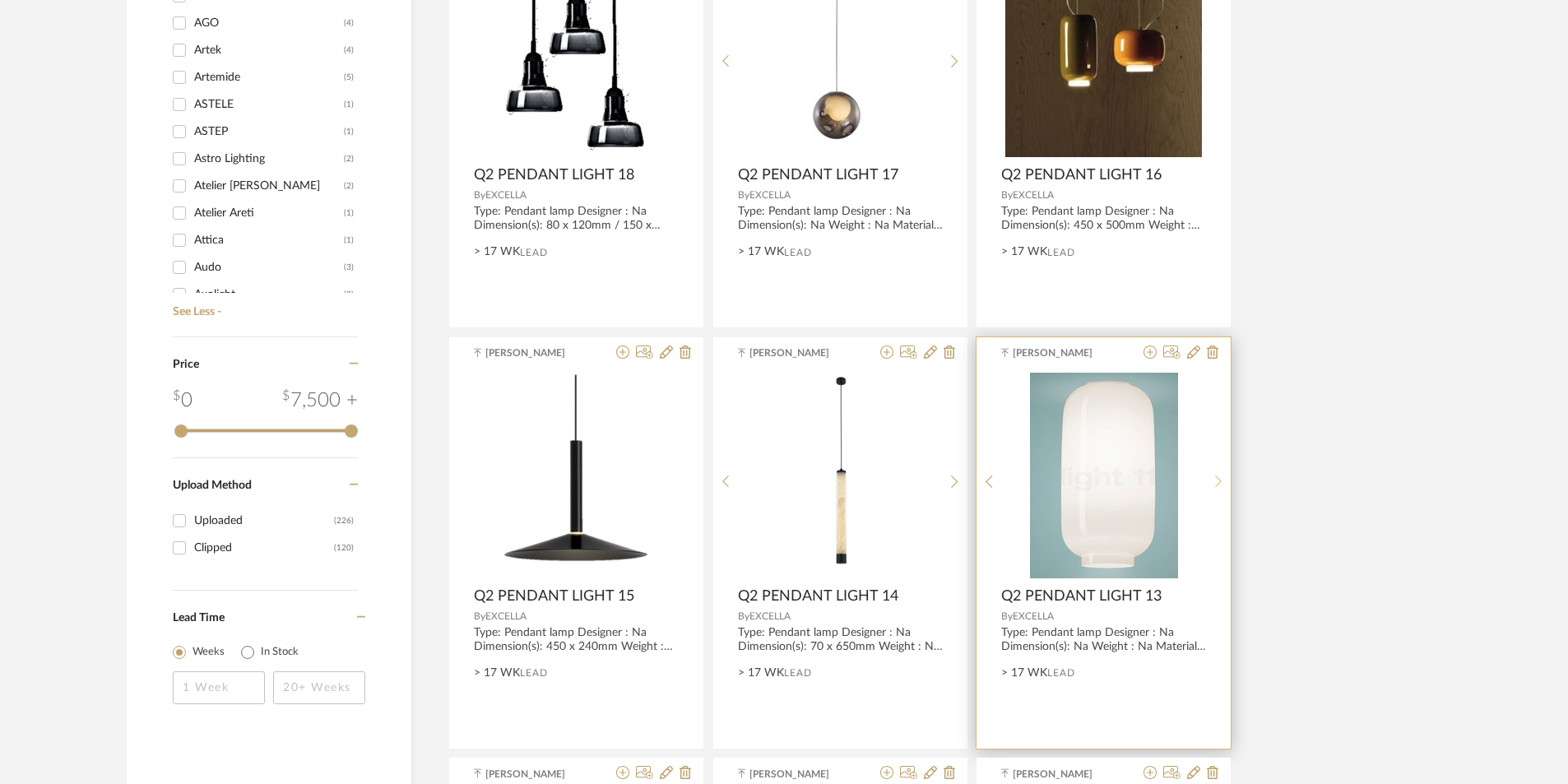
click at [1213, 482] on sr-next-btn at bounding box center [1219, 482] width 26 height 14
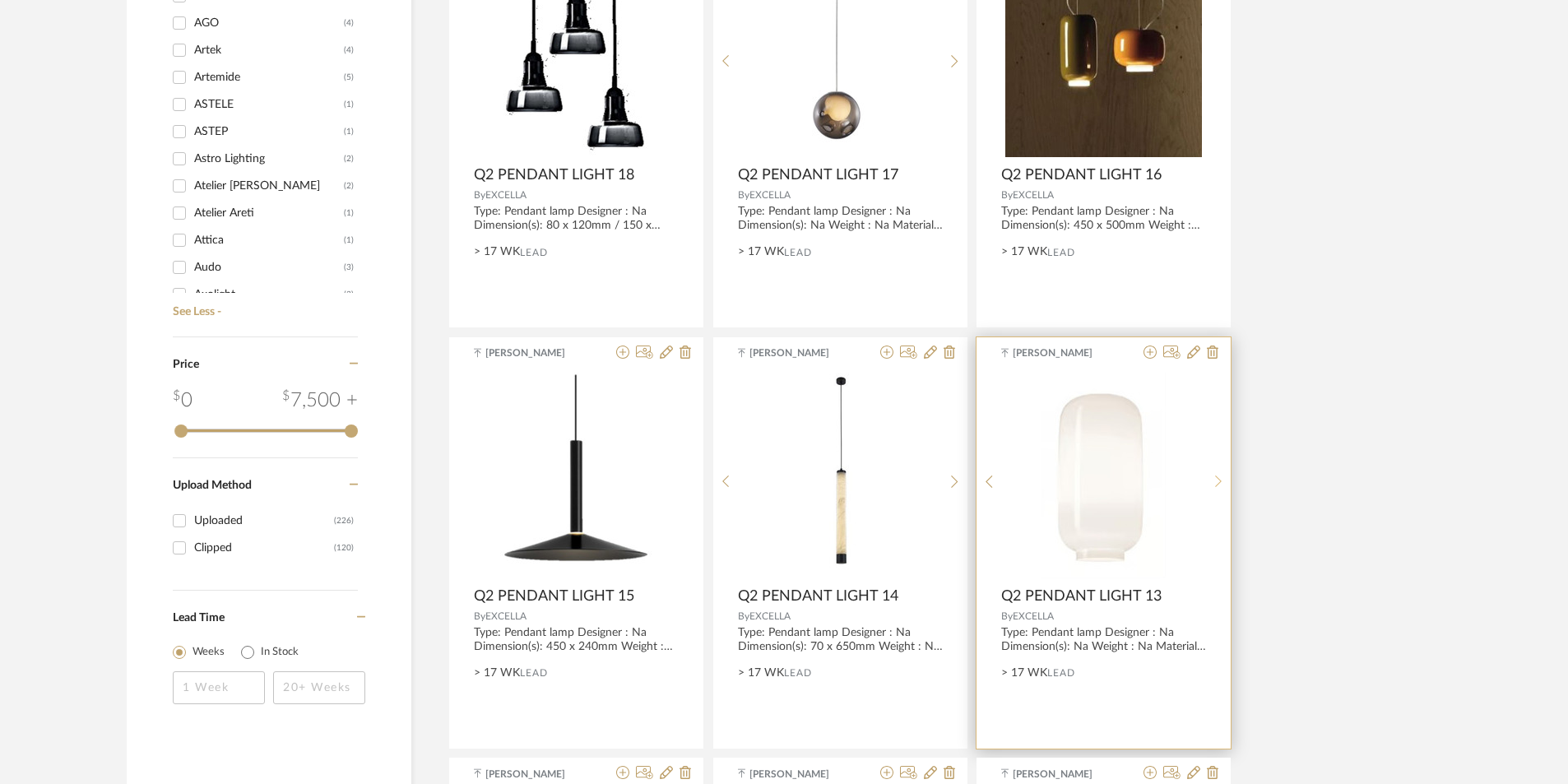
click at [1213, 482] on sr-next-btn at bounding box center [1219, 482] width 26 height 14
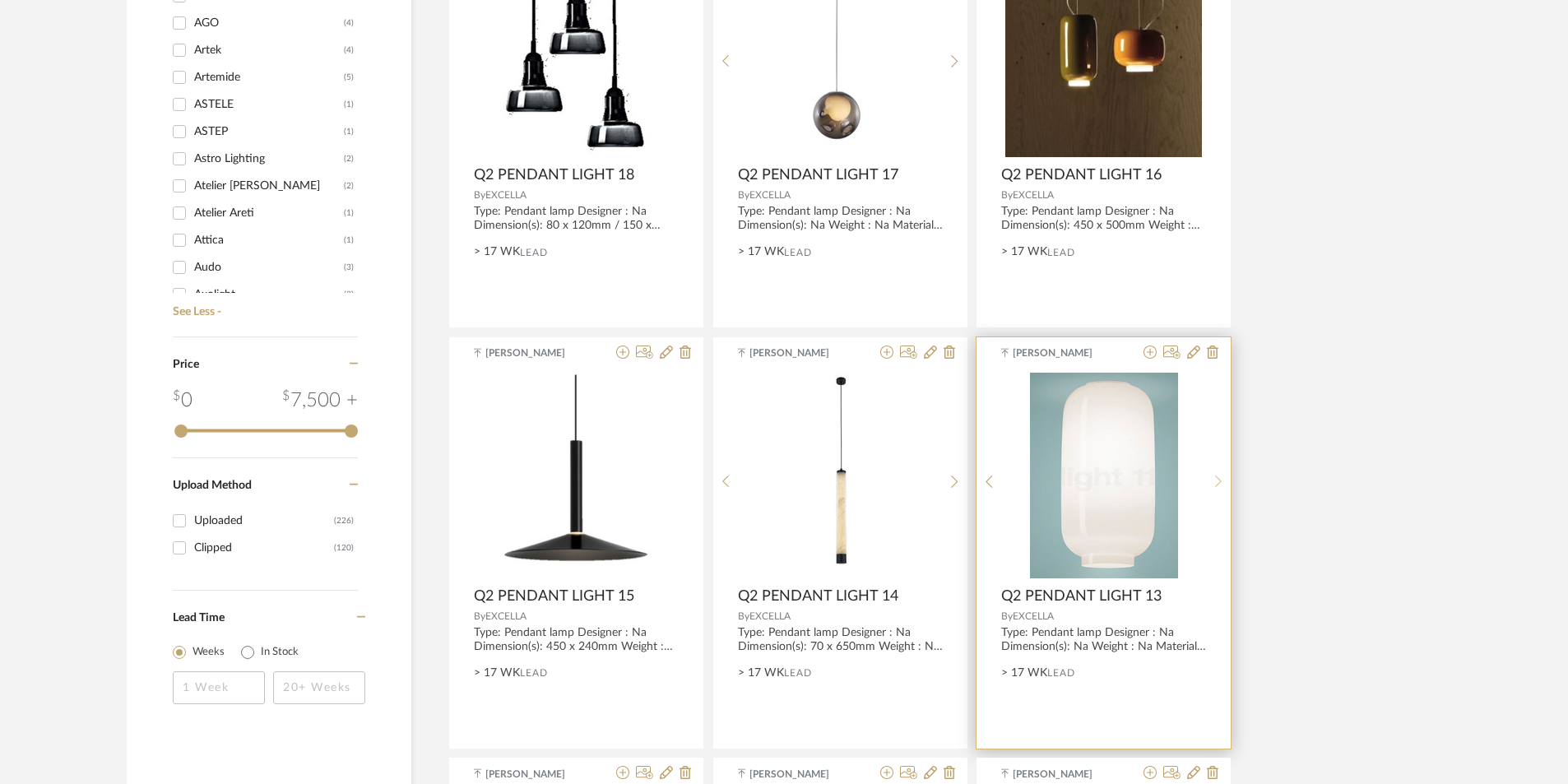
click at [1213, 482] on sr-next-btn at bounding box center [1219, 482] width 26 height 14
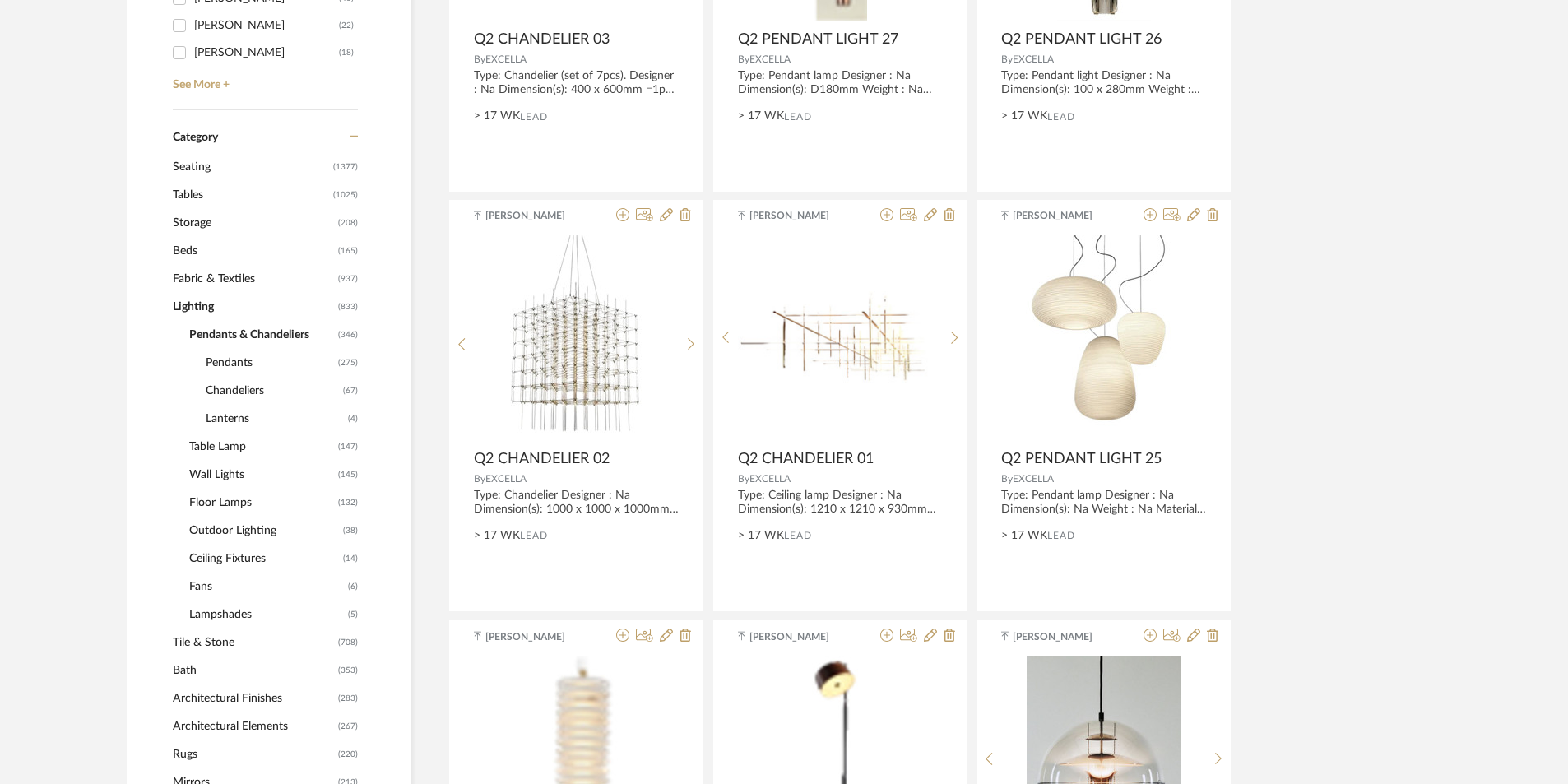
scroll to position [541, 0]
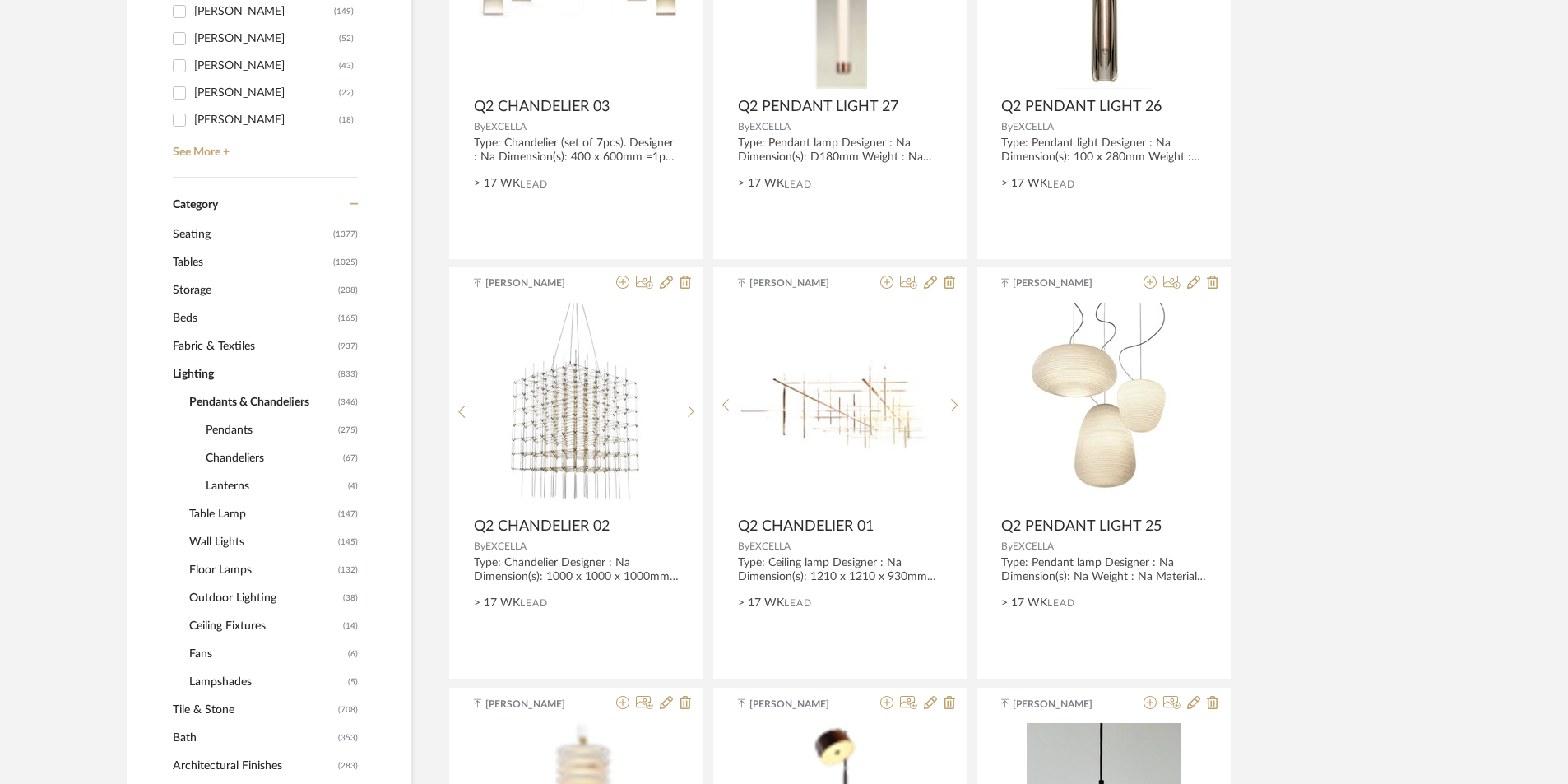
click at [211, 561] on span "Floor Lamps" at bounding box center [261, 570] width 145 height 28
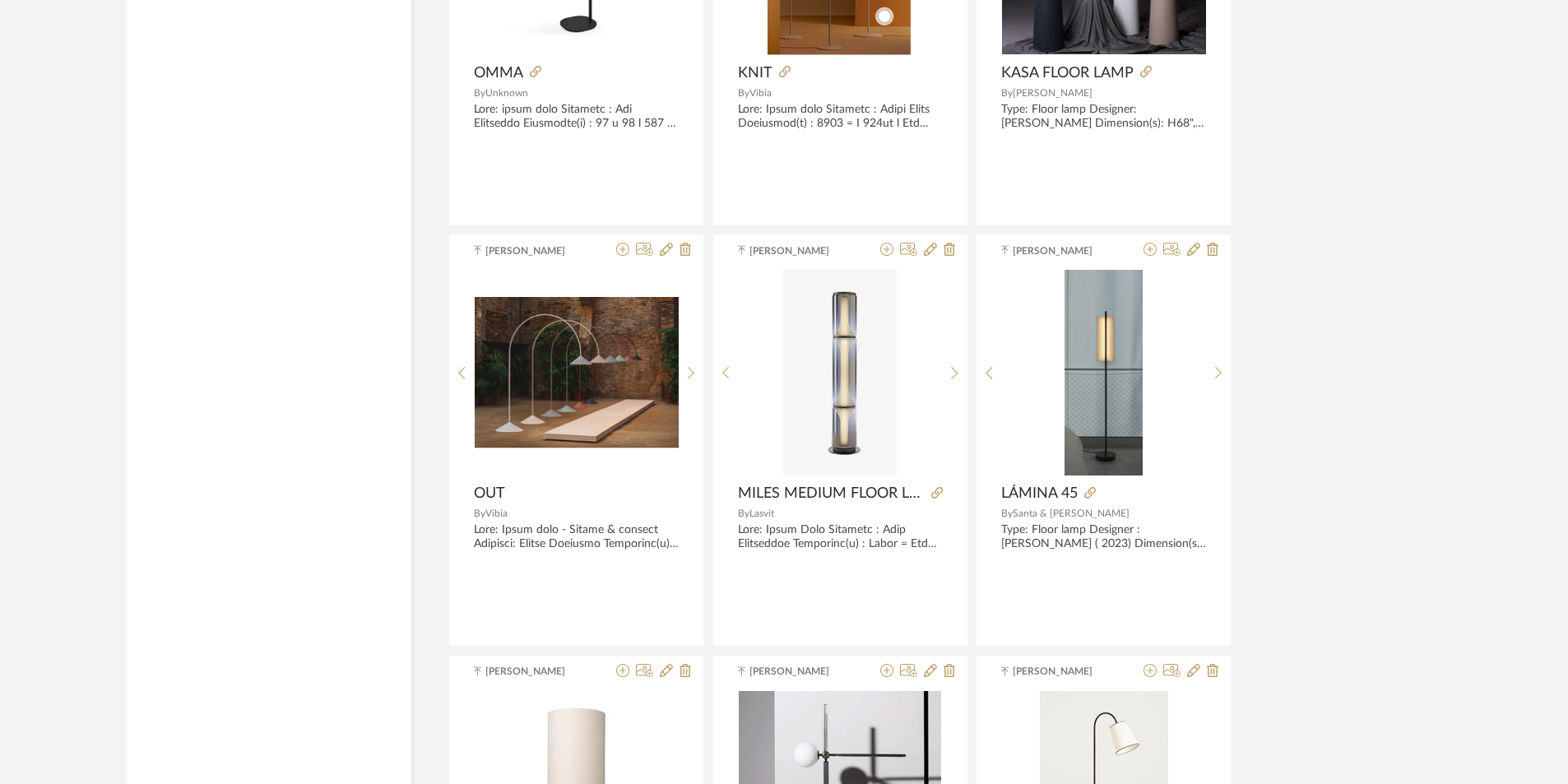
drag, startPoint x: 1028, startPoint y: 314, endPoint x: 1035, endPoint y: 357, distance: 43.6
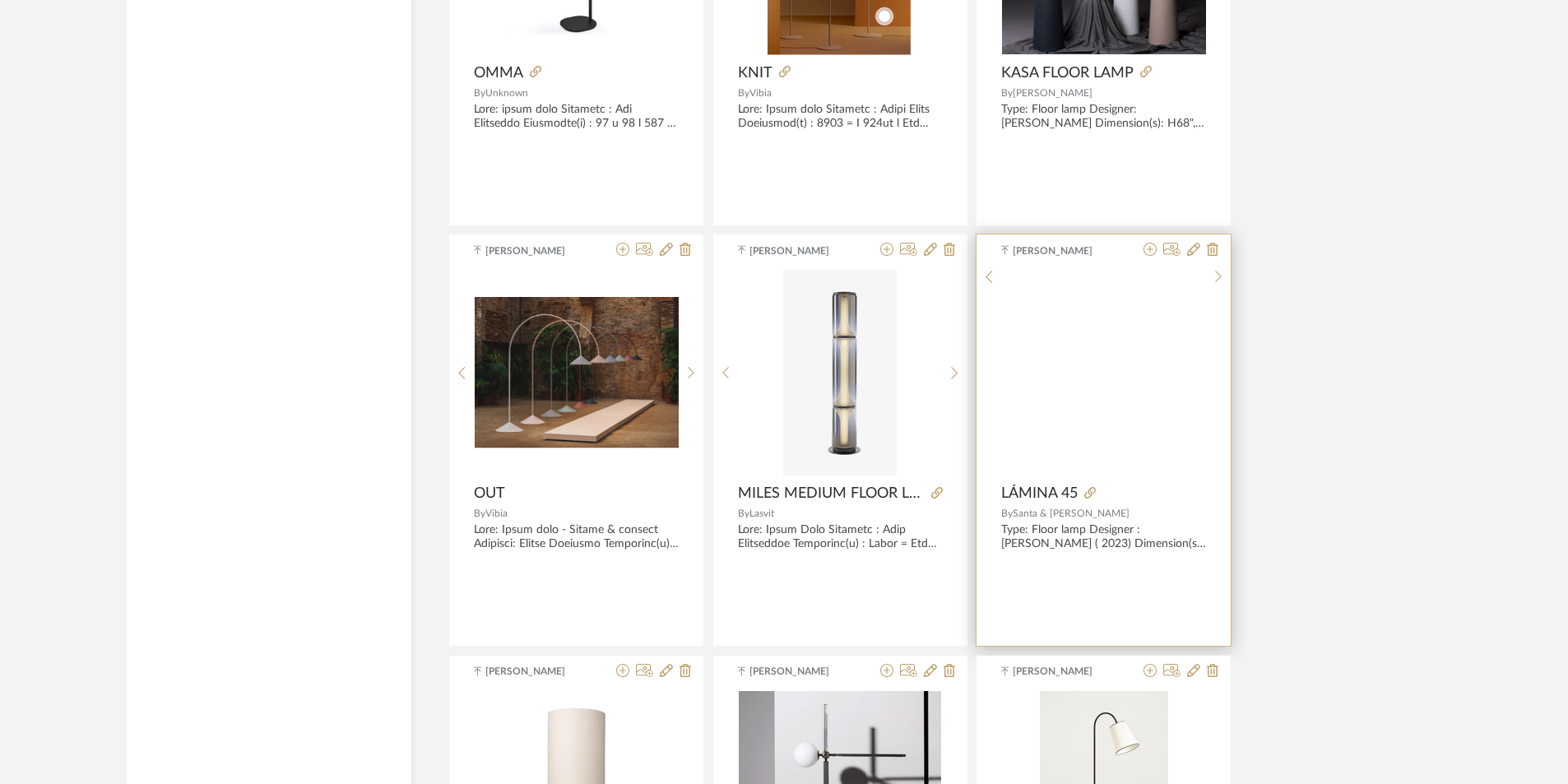
scroll to position [4375, 0]
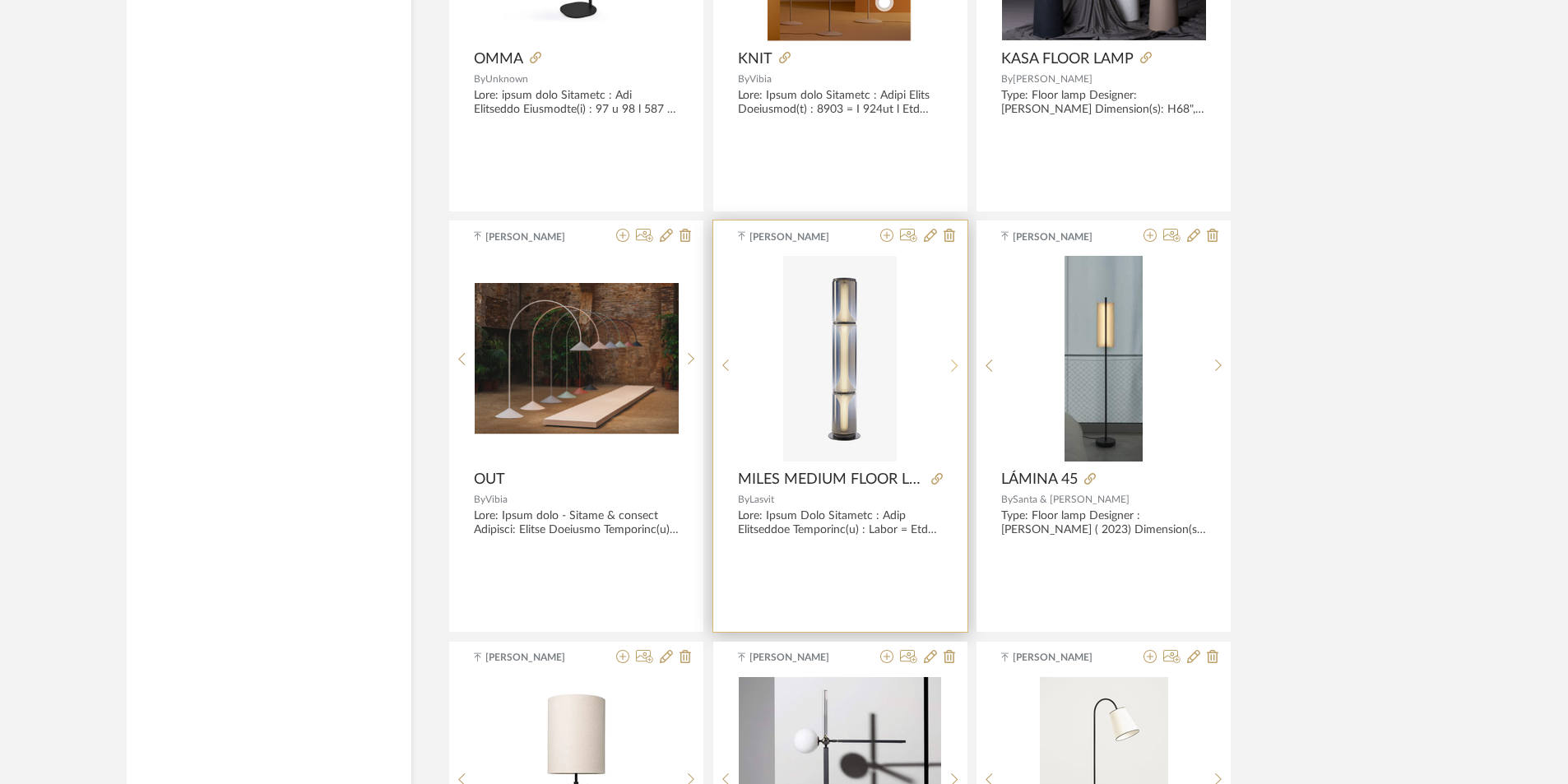
click at [947, 364] on sr-next-btn at bounding box center [955, 366] width 26 height 14
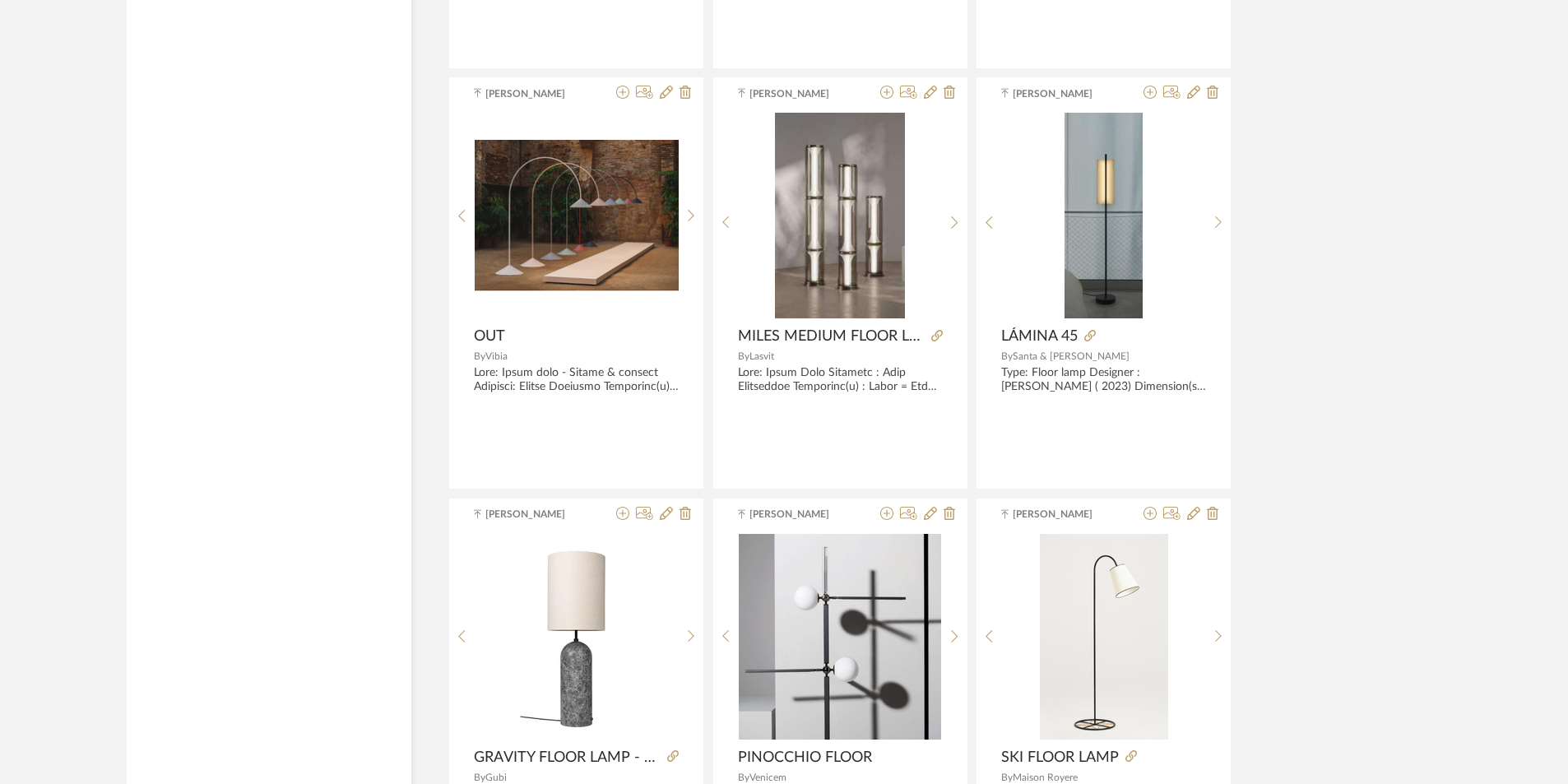
drag, startPoint x: 1325, startPoint y: 289, endPoint x: 1324, endPoint y: 320, distance: 31.0
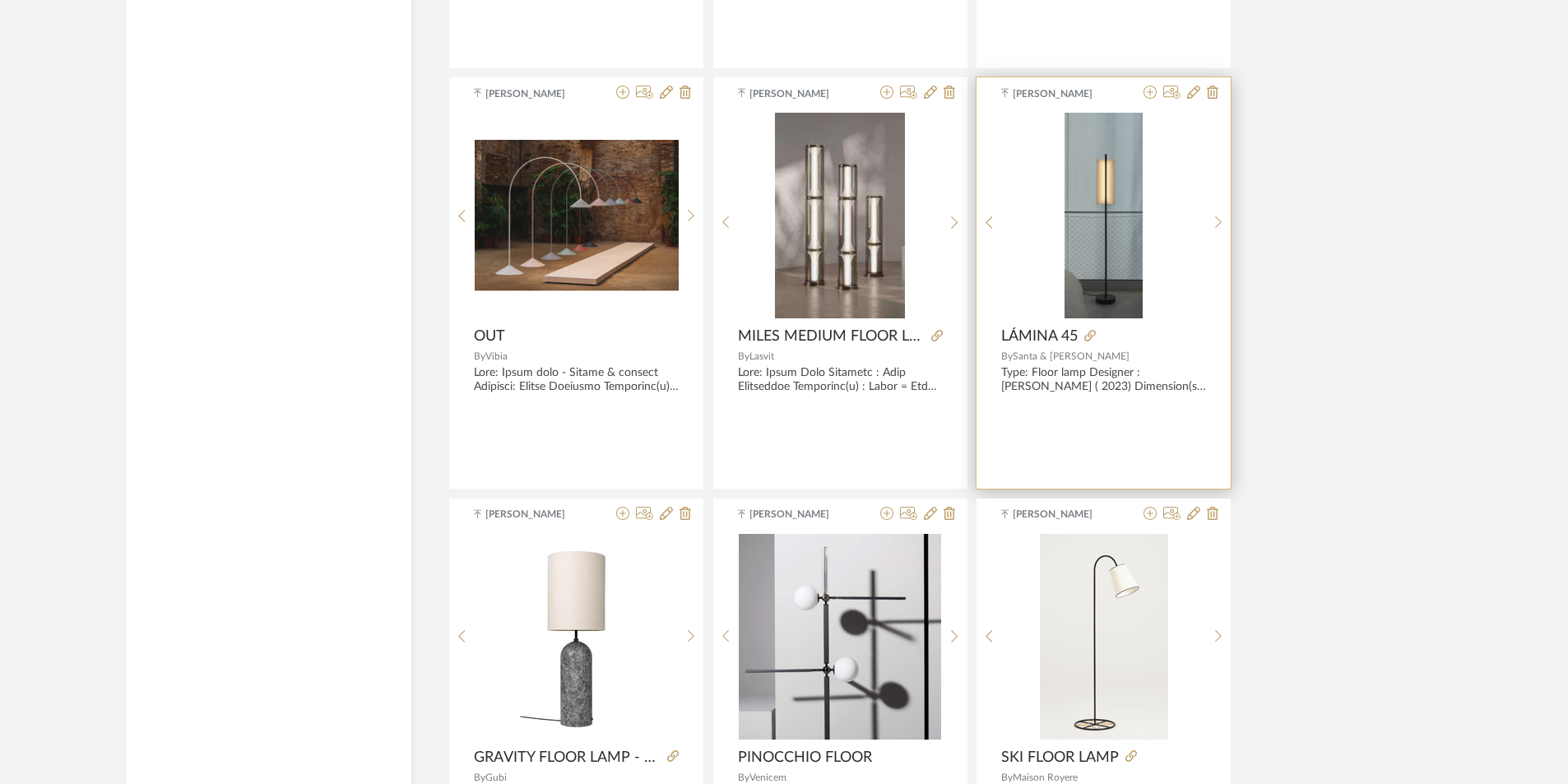
scroll to position [4520, 0]
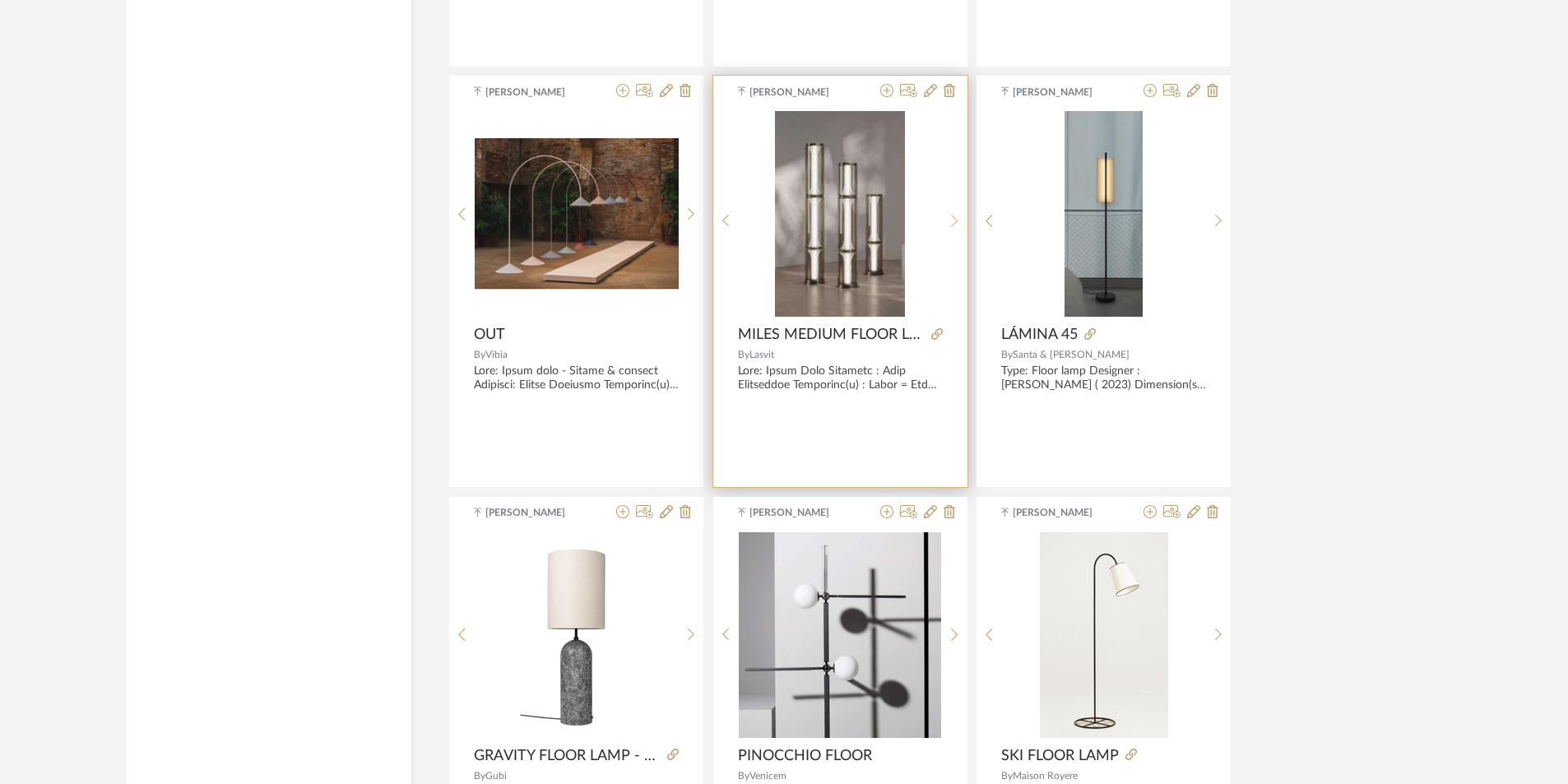
click at [952, 220] on icon at bounding box center [955, 220] width 8 height 14
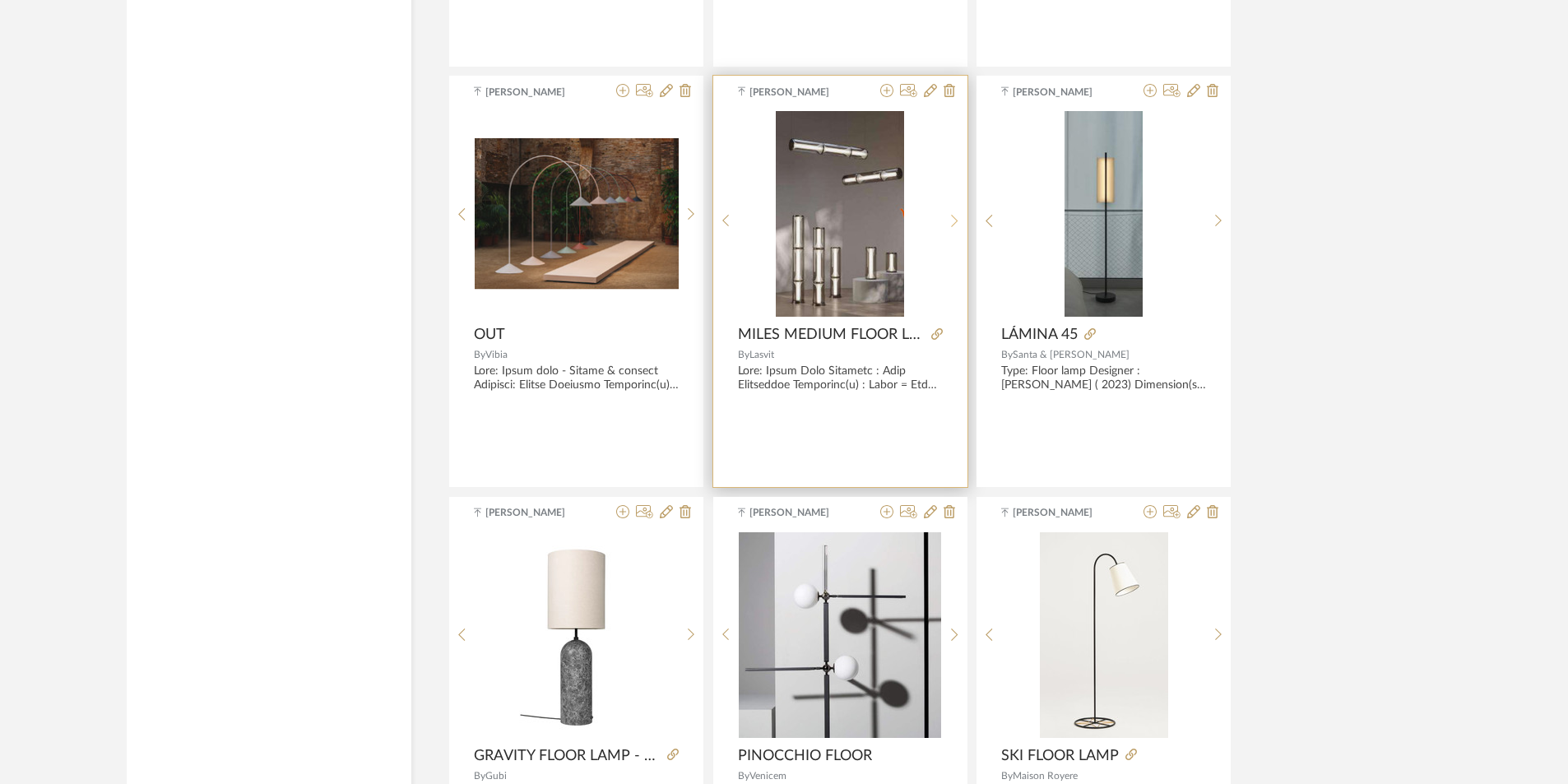
click at [952, 220] on icon at bounding box center [955, 220] width 8 height 14
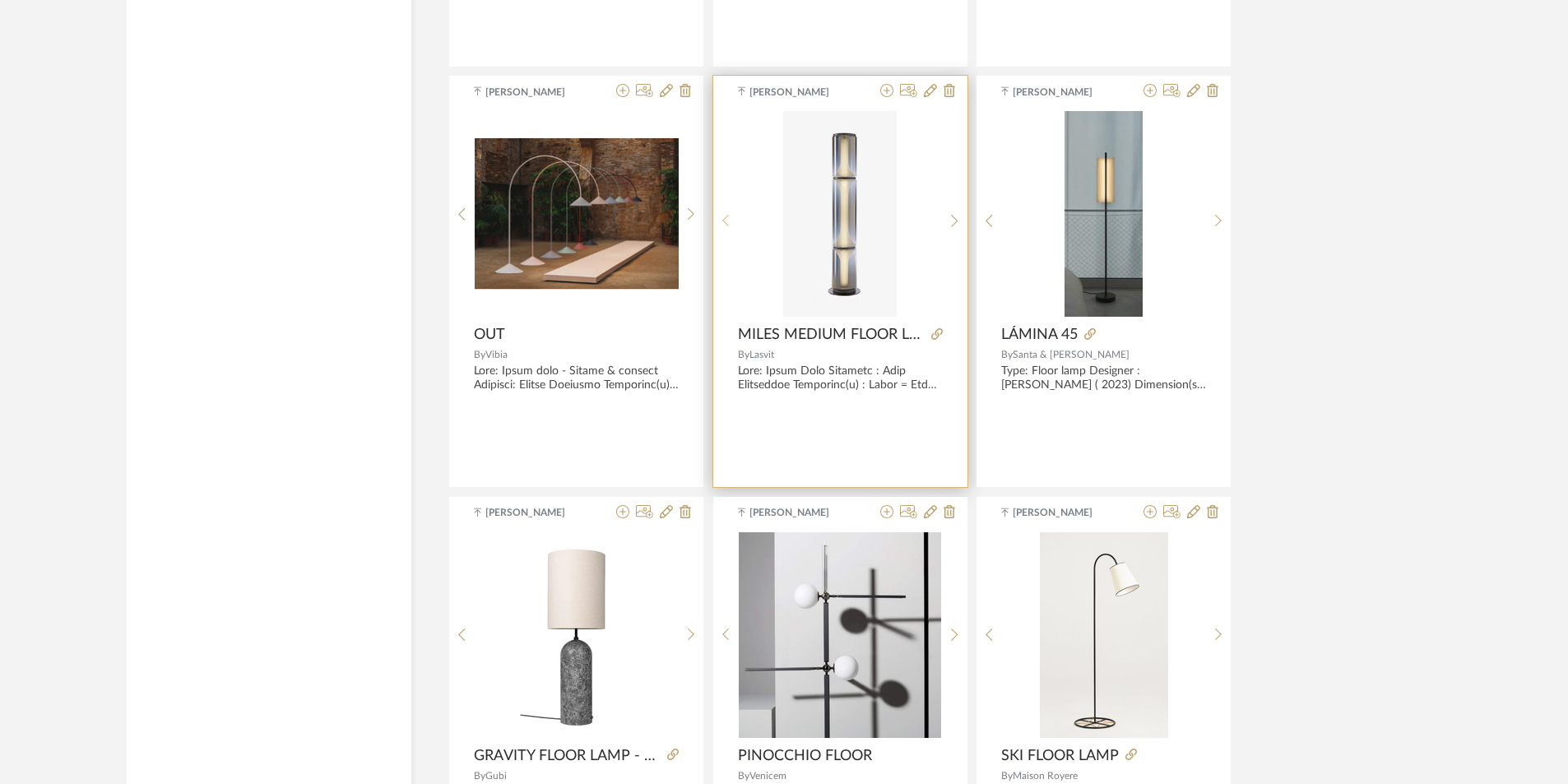
click at [724, 220] on icon at bounding box center [726, 220] width 8 height 14
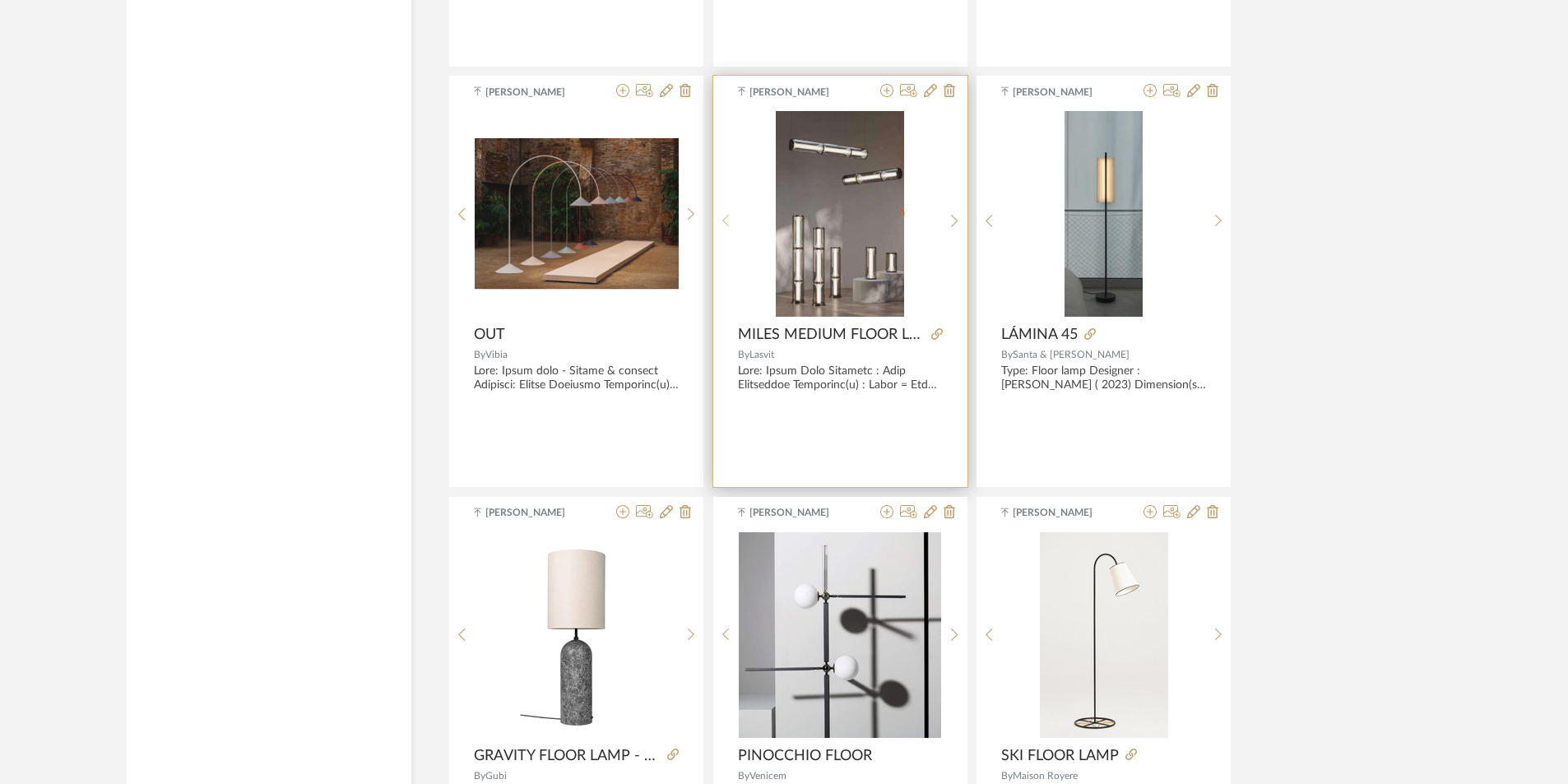
click at [724, 220] on icon at bounding box center [726, 220] width 8 height 14
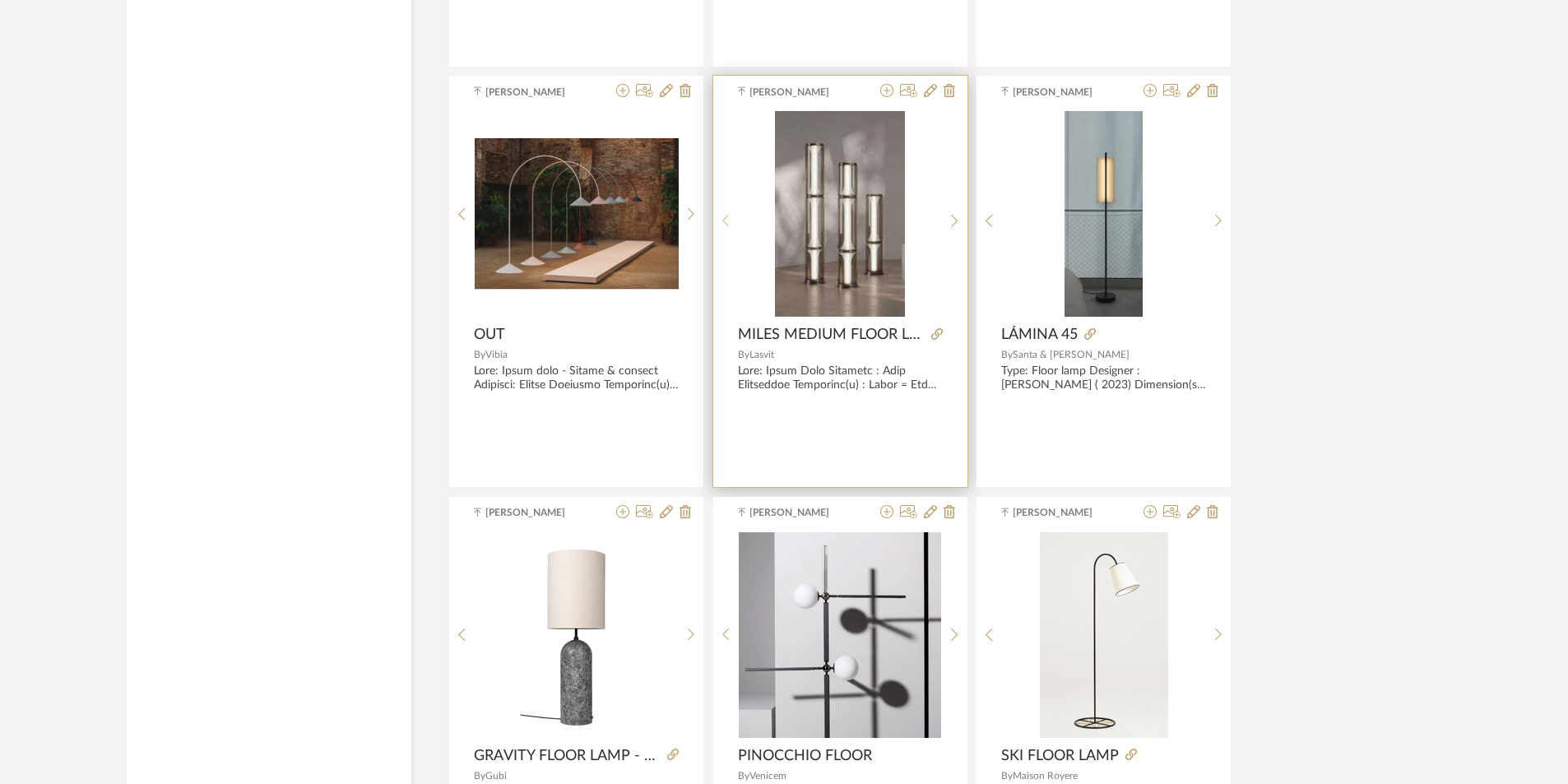
click at [724, 220] on icon at bounding box center [726, 220] width 8 height 14
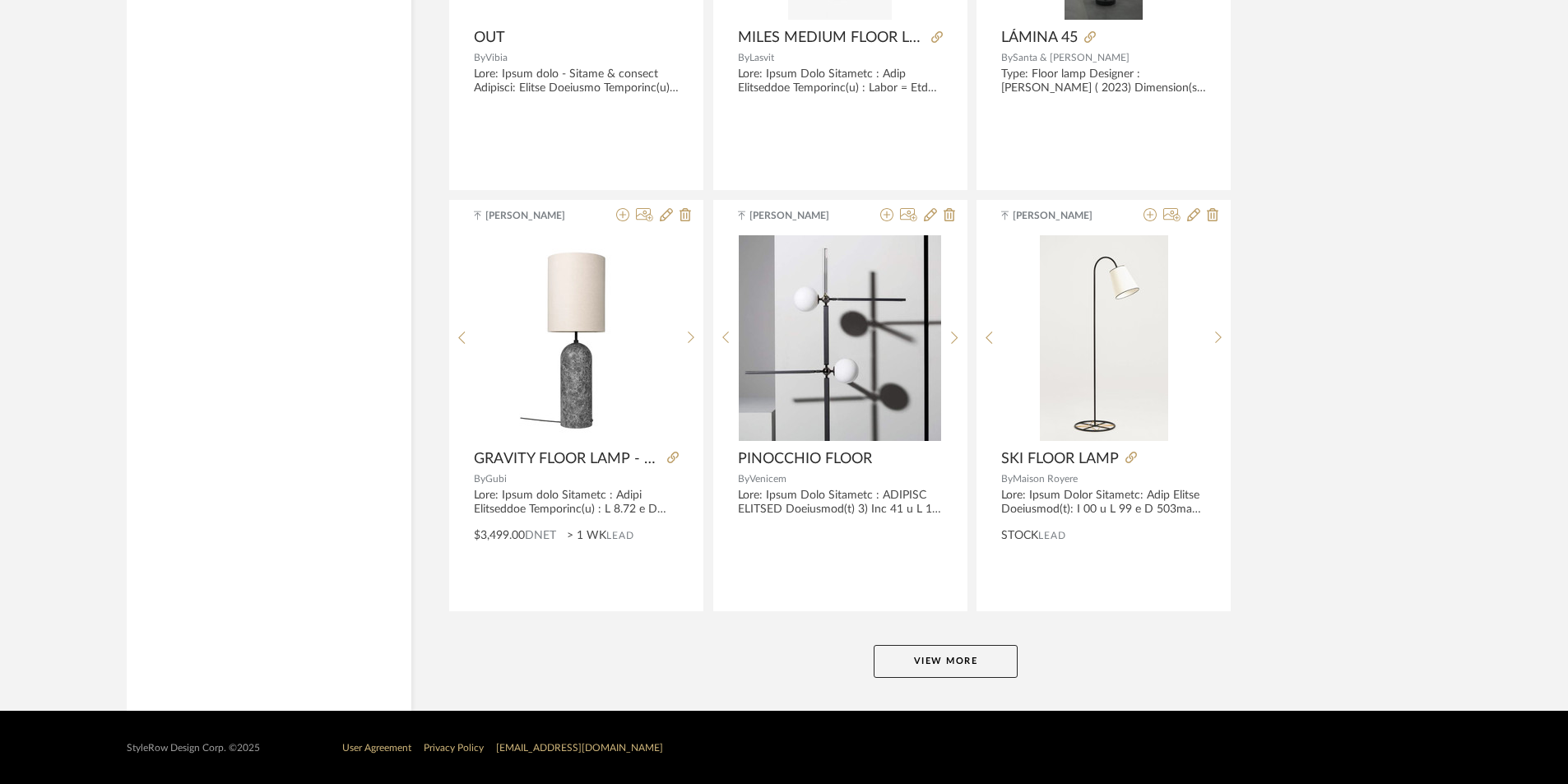
scroll to position [4819, 0]
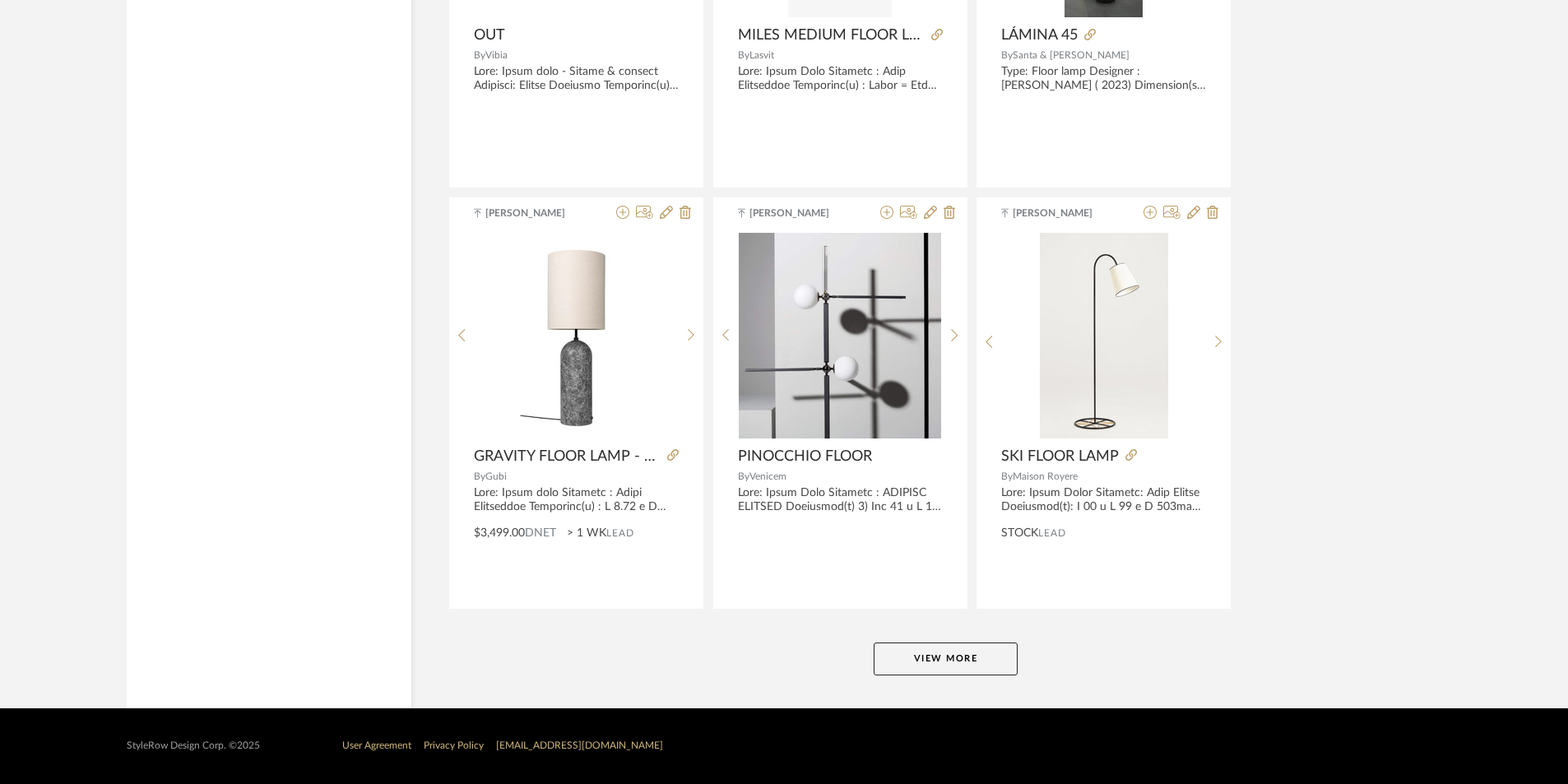
click at [911, 651] on button "View More" at bounding box center [945, 658] width 144 height 32
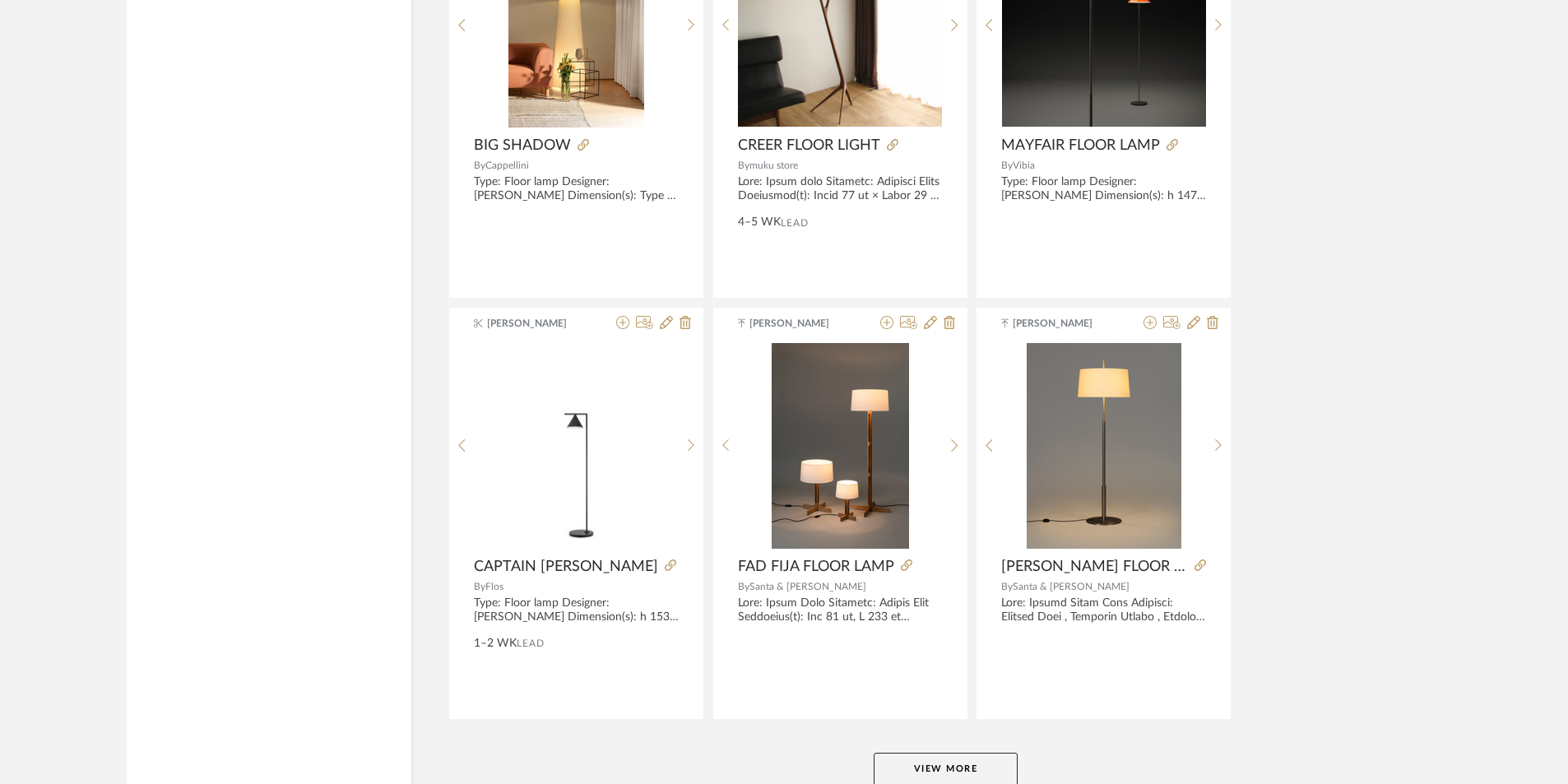
scroll to position [9838, 0]
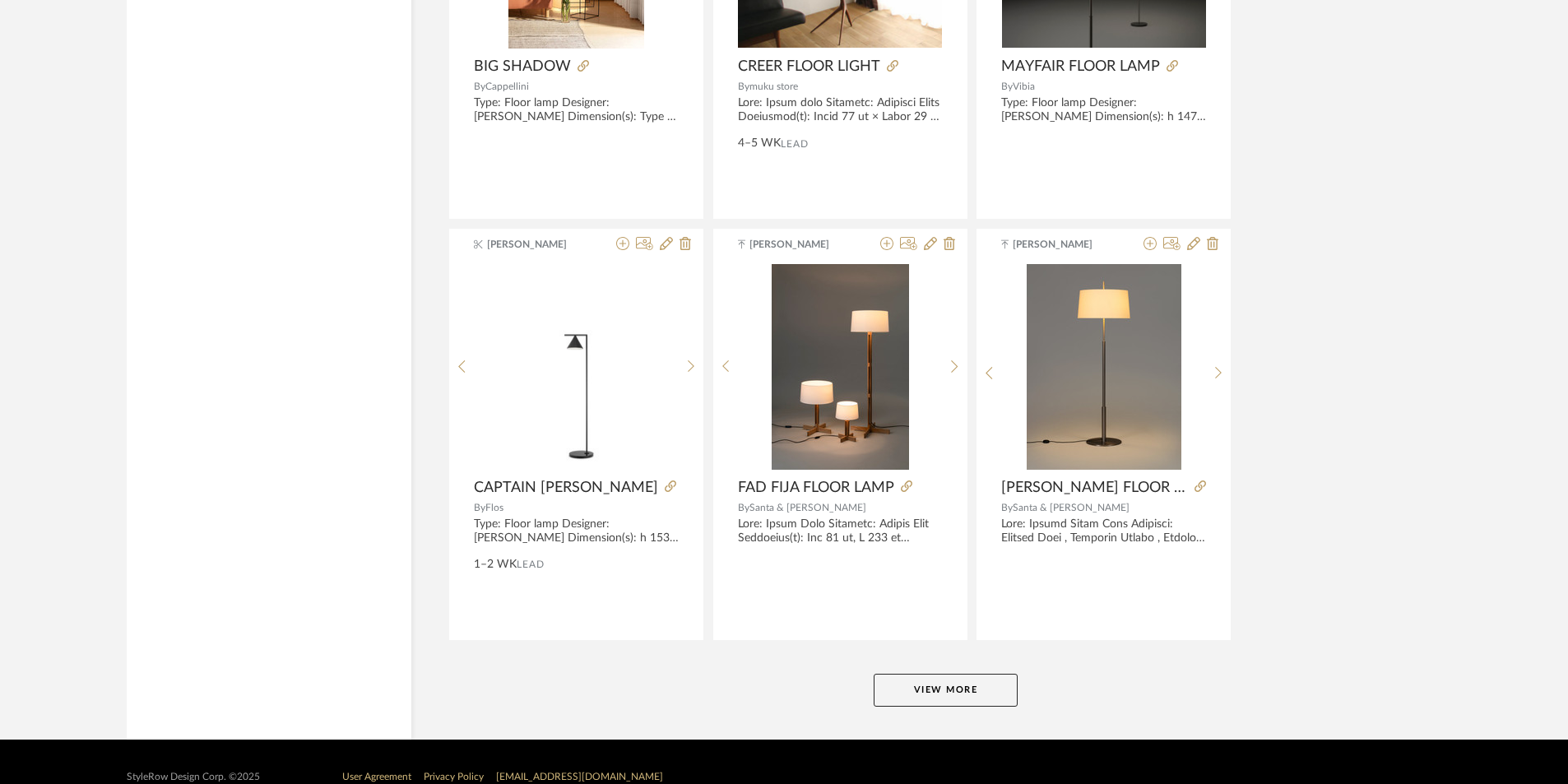
click at [902, 678] on button "View More" at bounding box center [945, 690] width 144 height 32
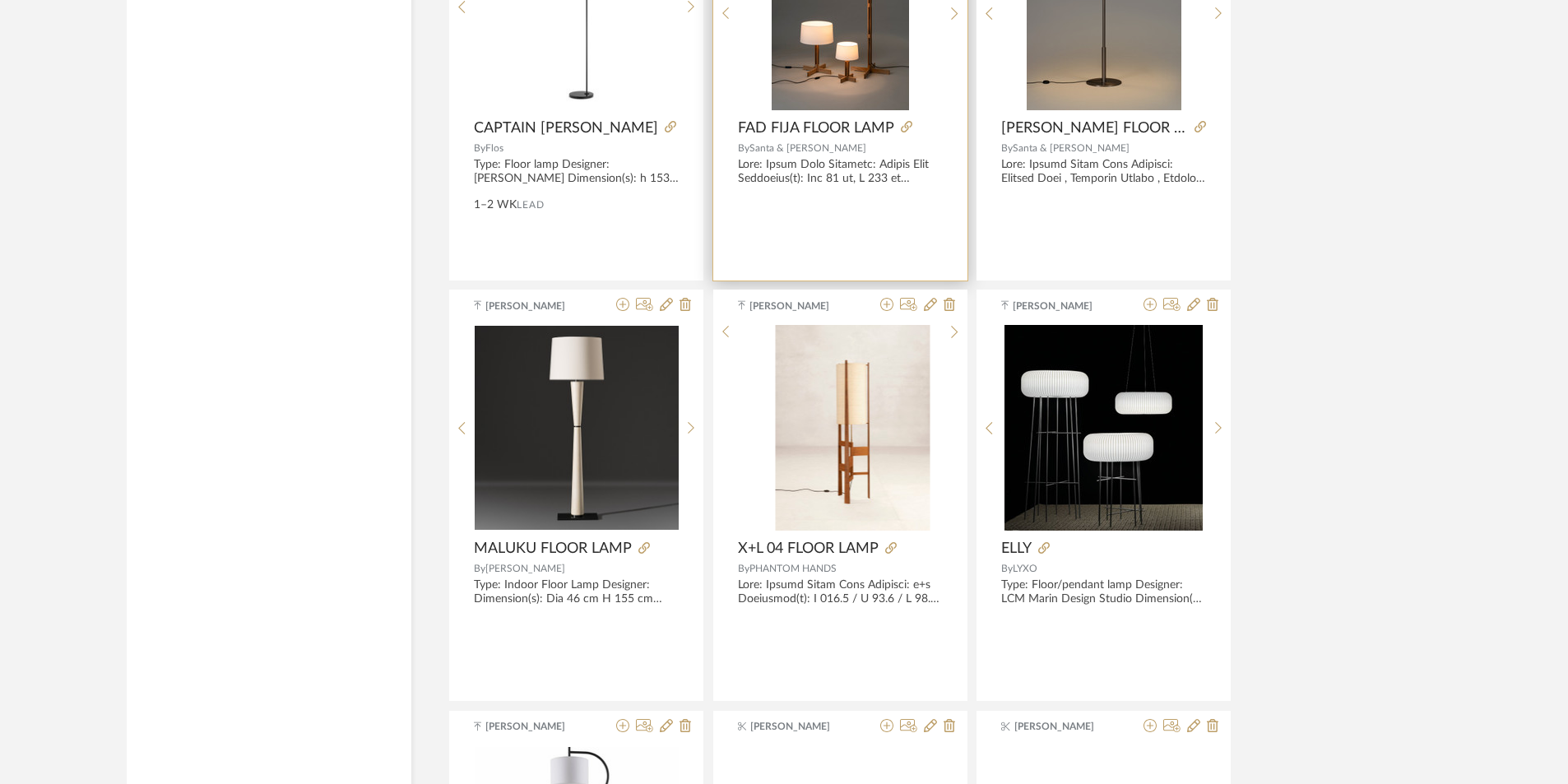
scroll to position [10229, 0]
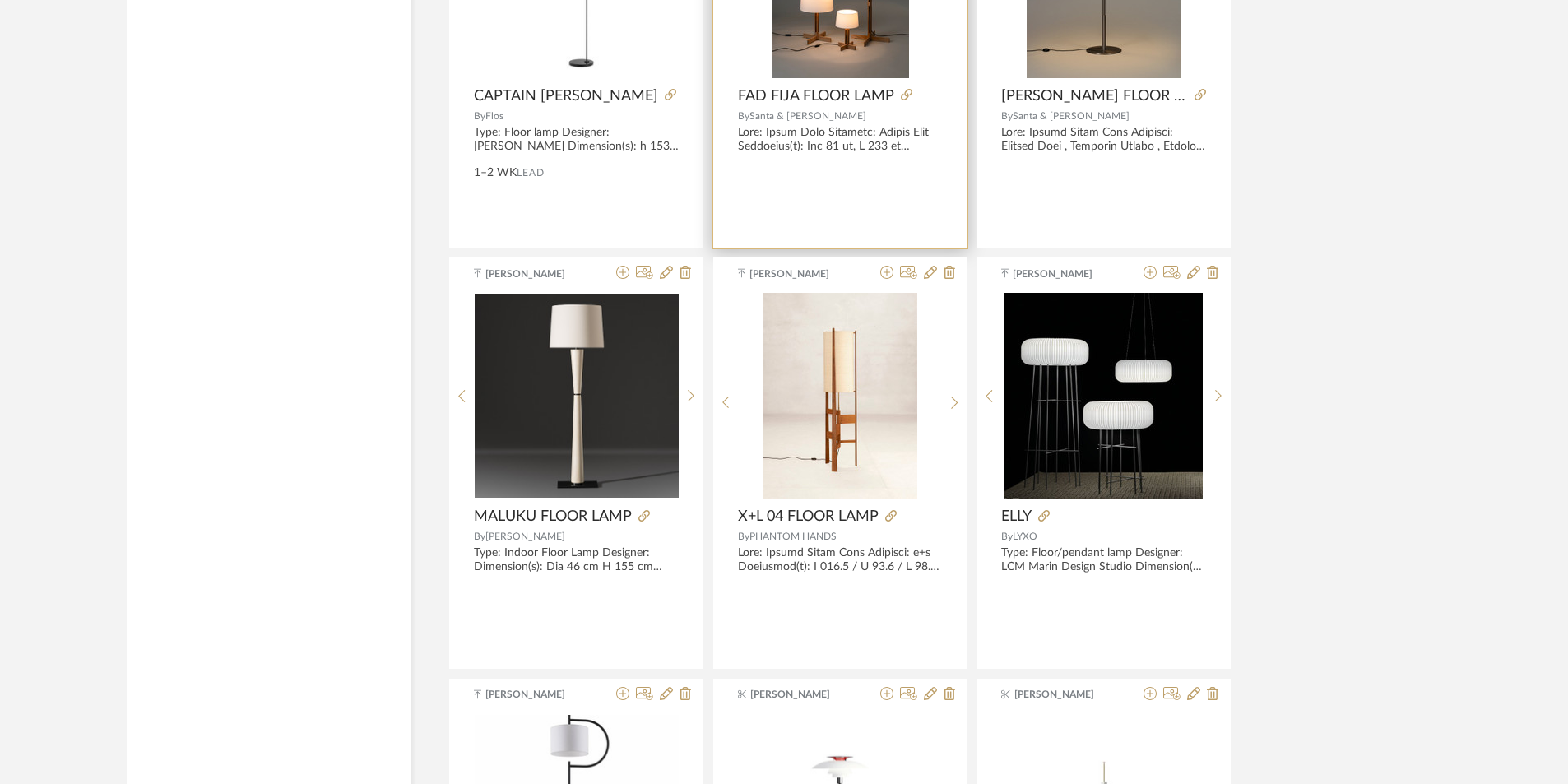
drag, startPoint x: 922, startPoint y: 358, endPoint x: 922, endPoint y: 372, distance: 14.0
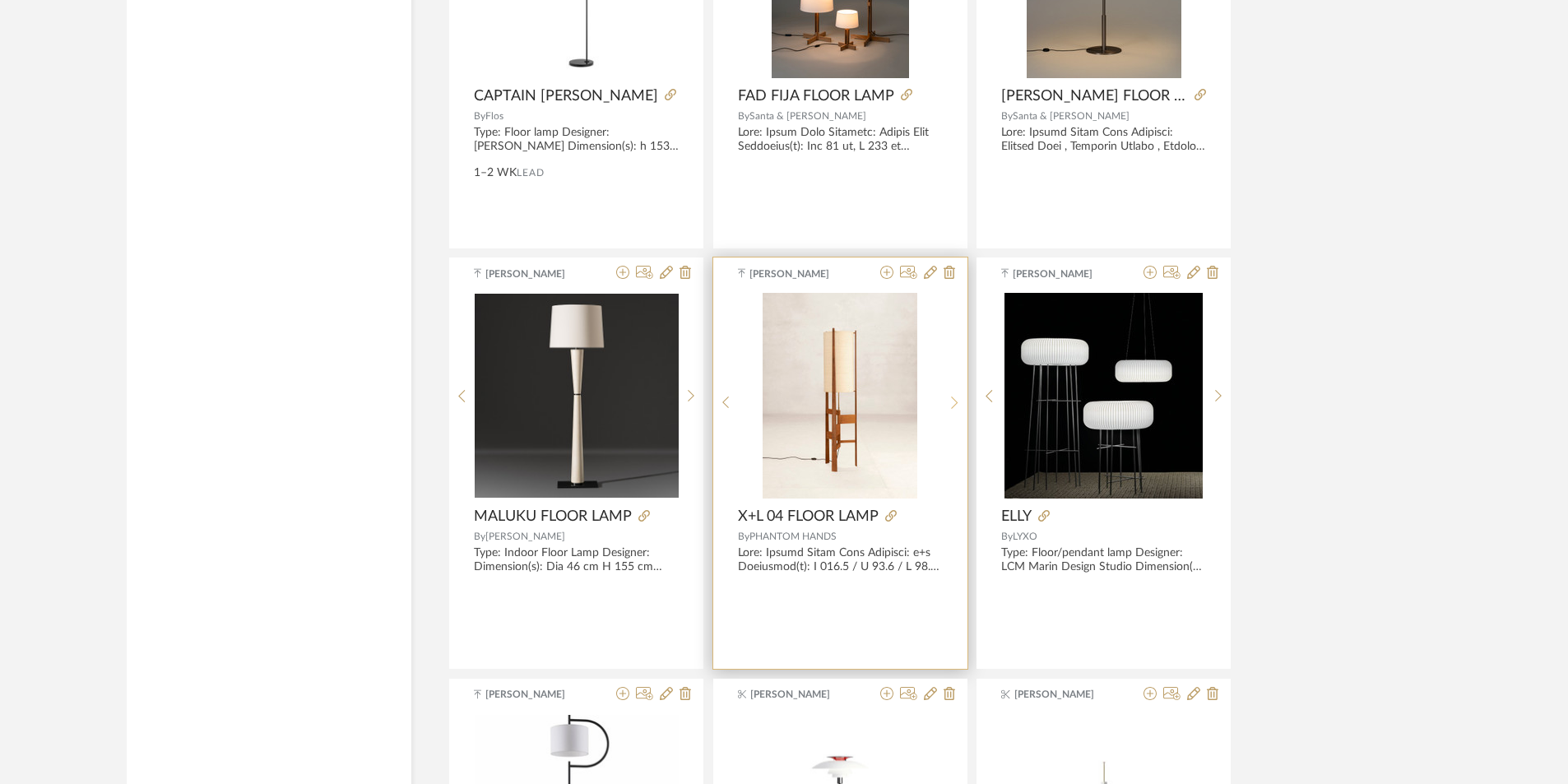
click at [955, 395] on icon at bounding box center [955, 402] width 8 height 14
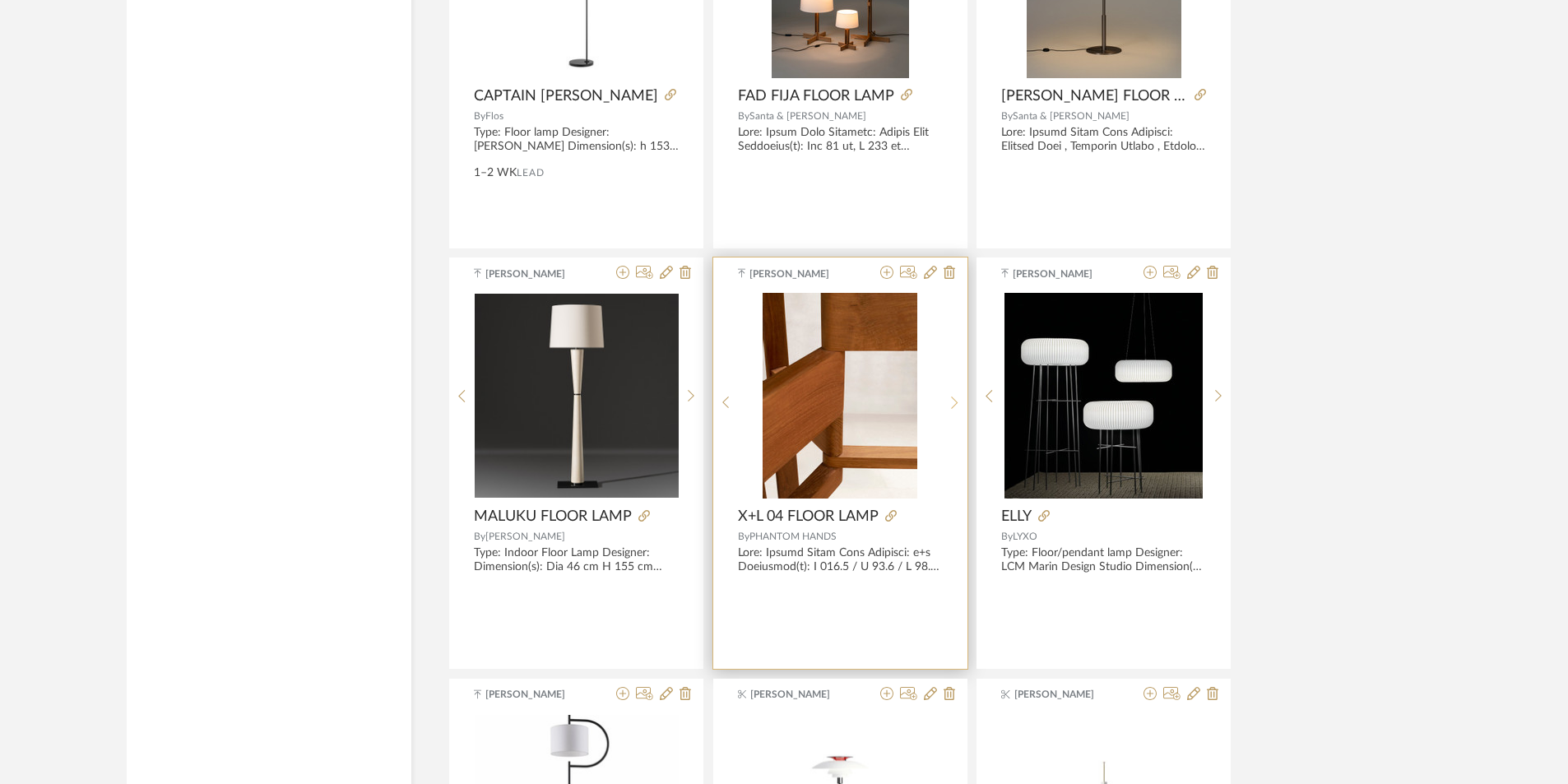
click at [955, 395] on icon at bounding box center [955, 402] width 8 height 14
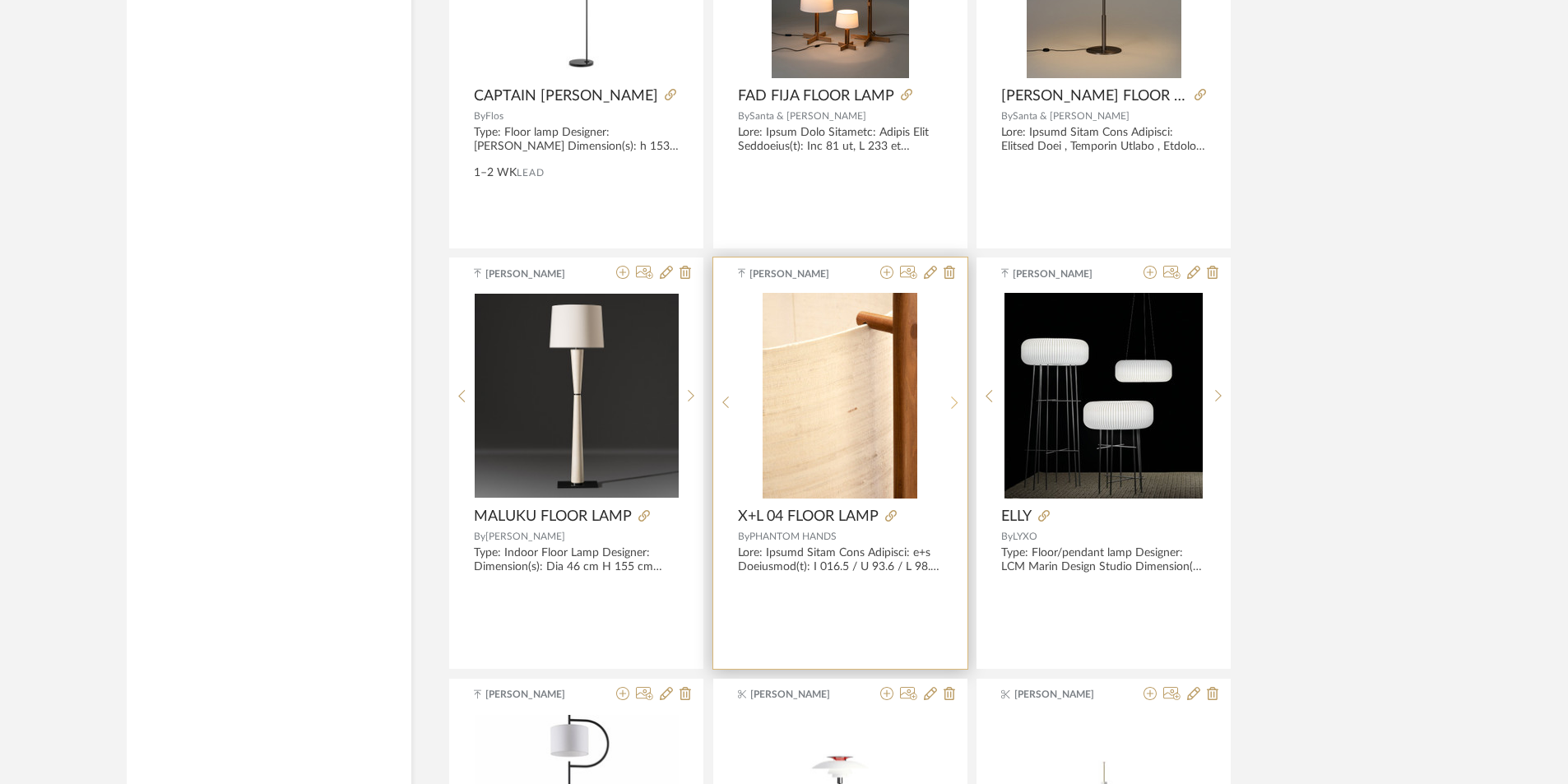
click at [955, 395] on icon at bounding box center [955, 402] width 8 height 14
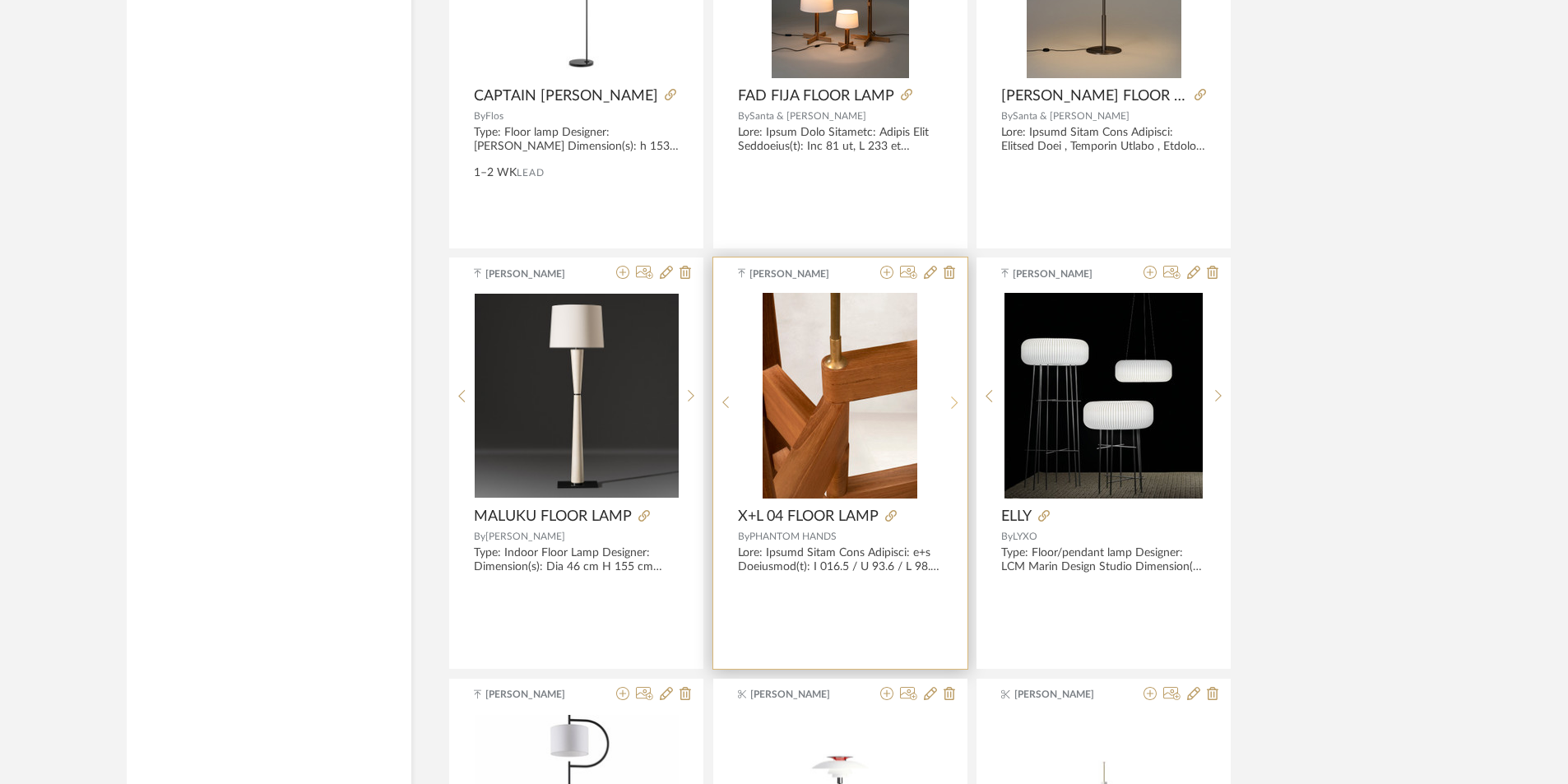
click at [955, 395] on icon at bounding box center [955, 402] width 8 height 14
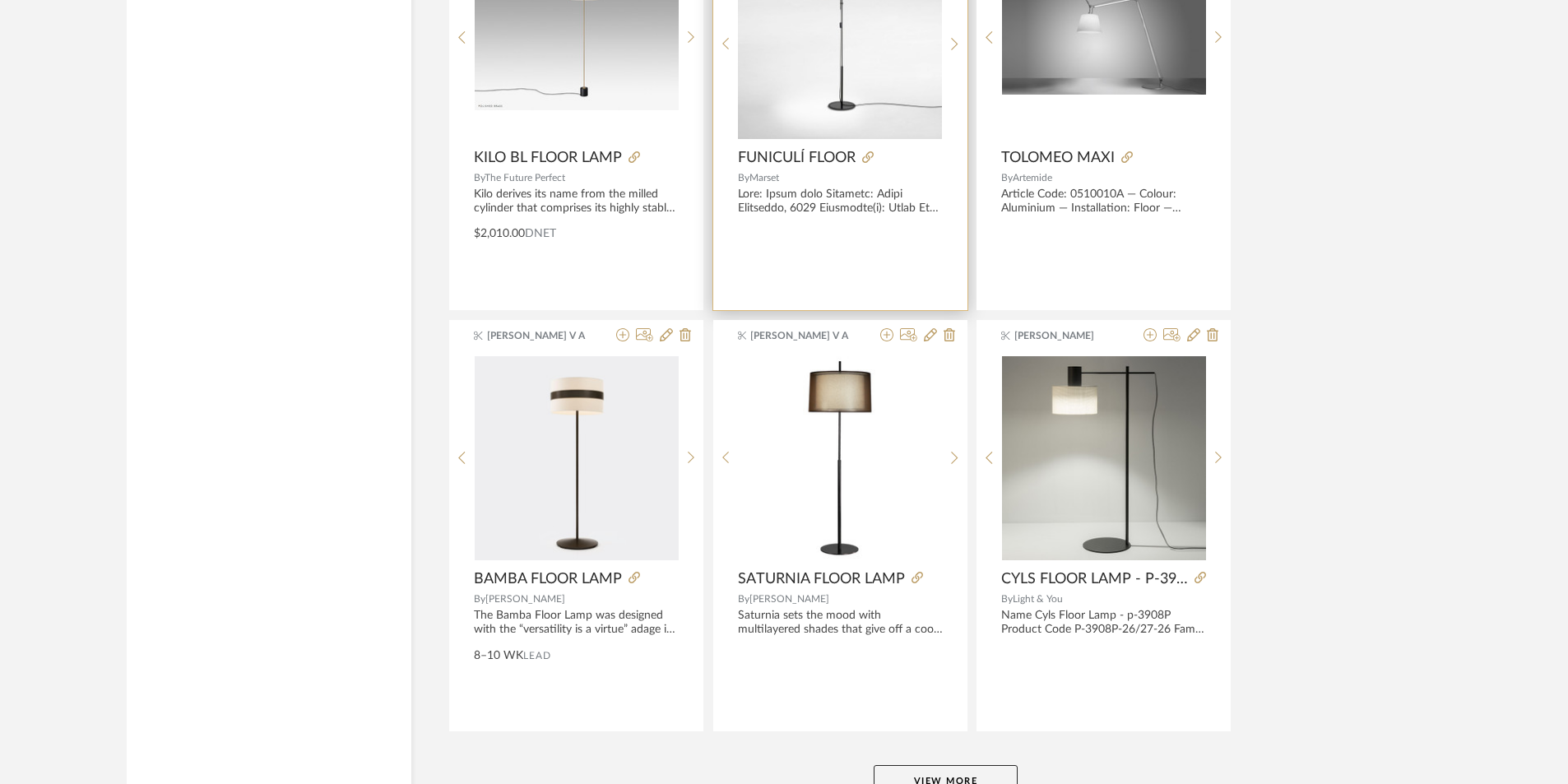
scroll to position [14837, 0]
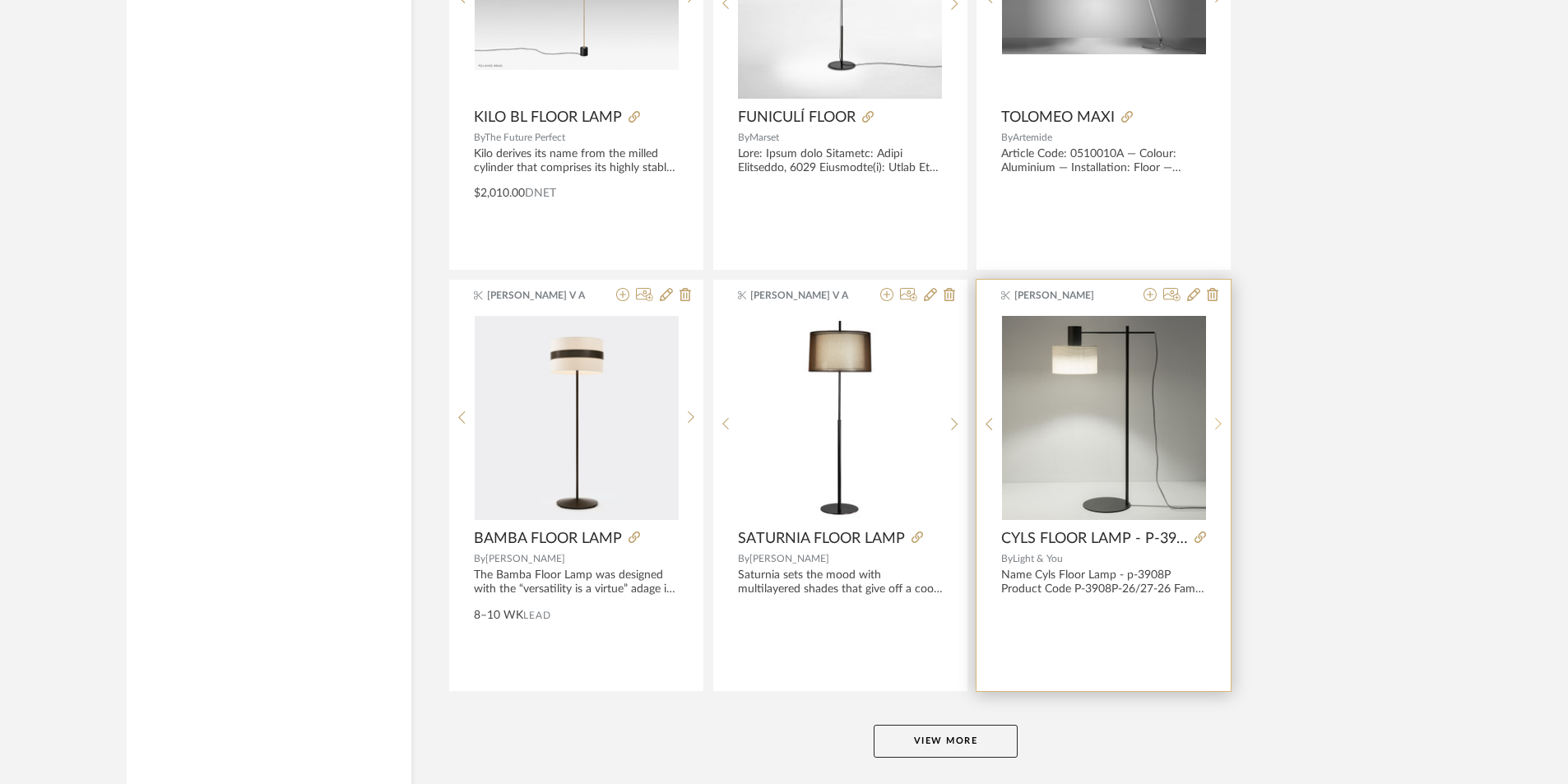
click at [1219, 415] on div at bounding box center [1219, 424] width 26 height 218
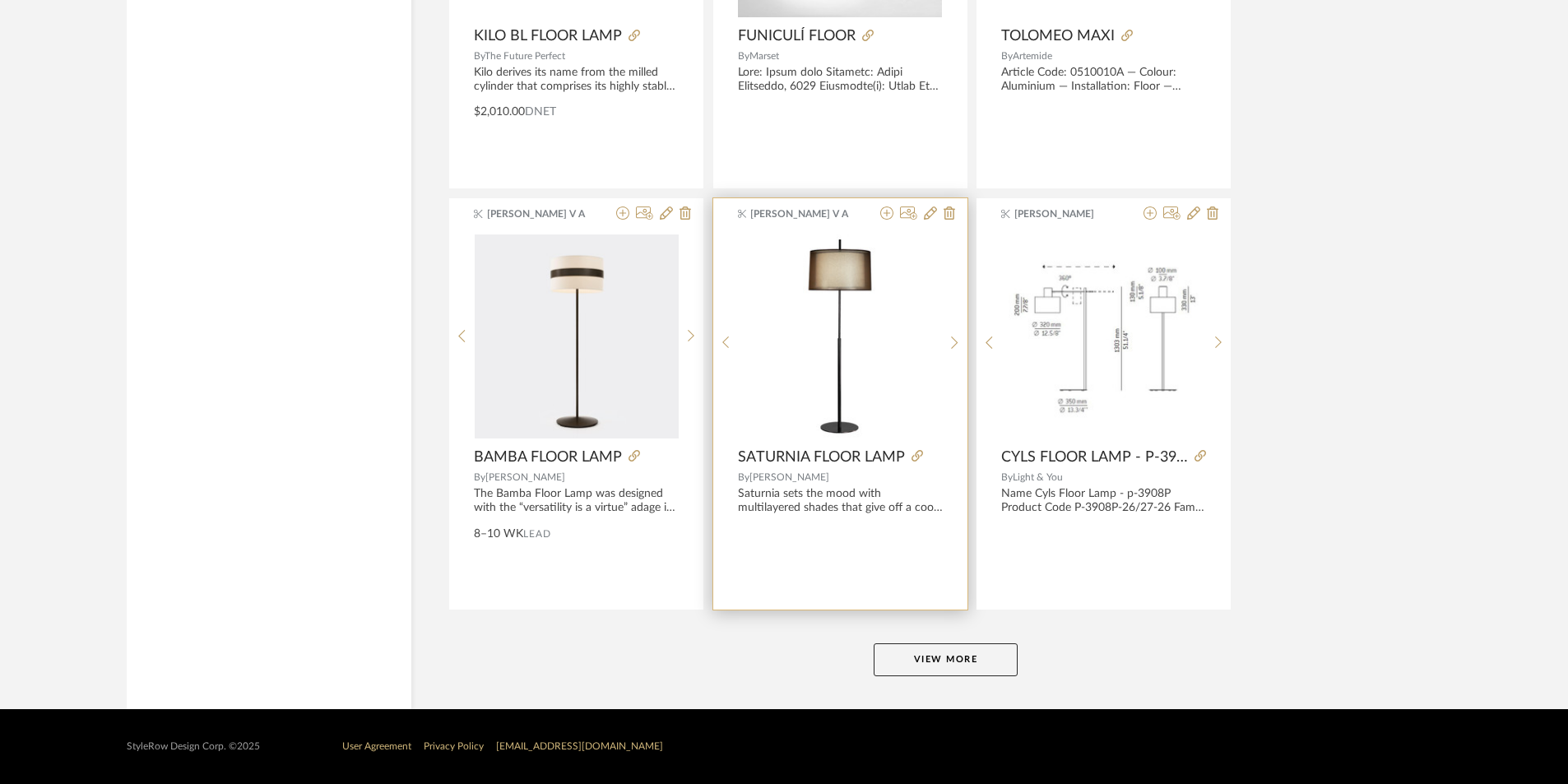
scroll to position [14919, 0]
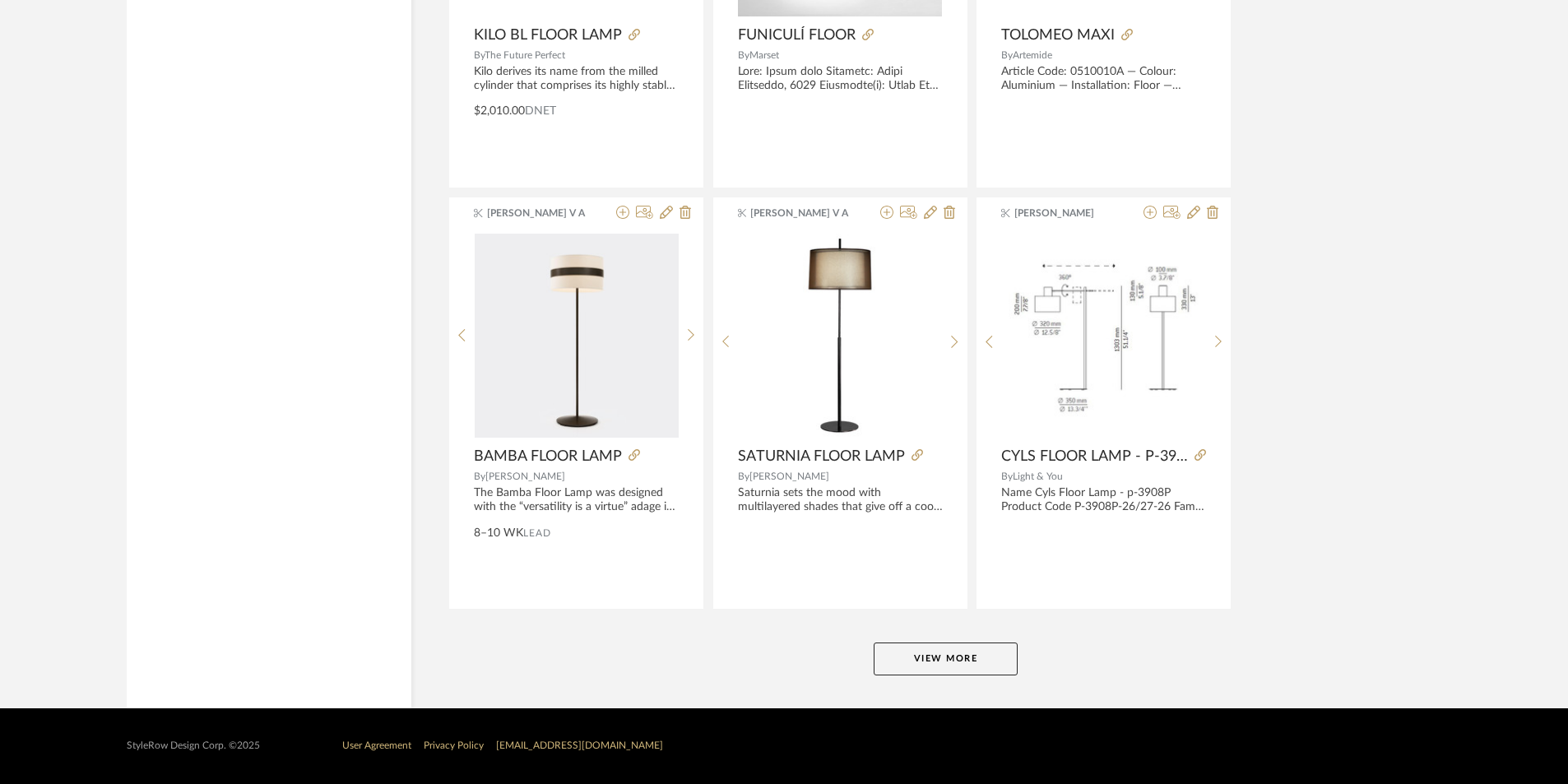
click at [972, 648] on button "View More" at bounding box center [945, 658] width 144 height 32
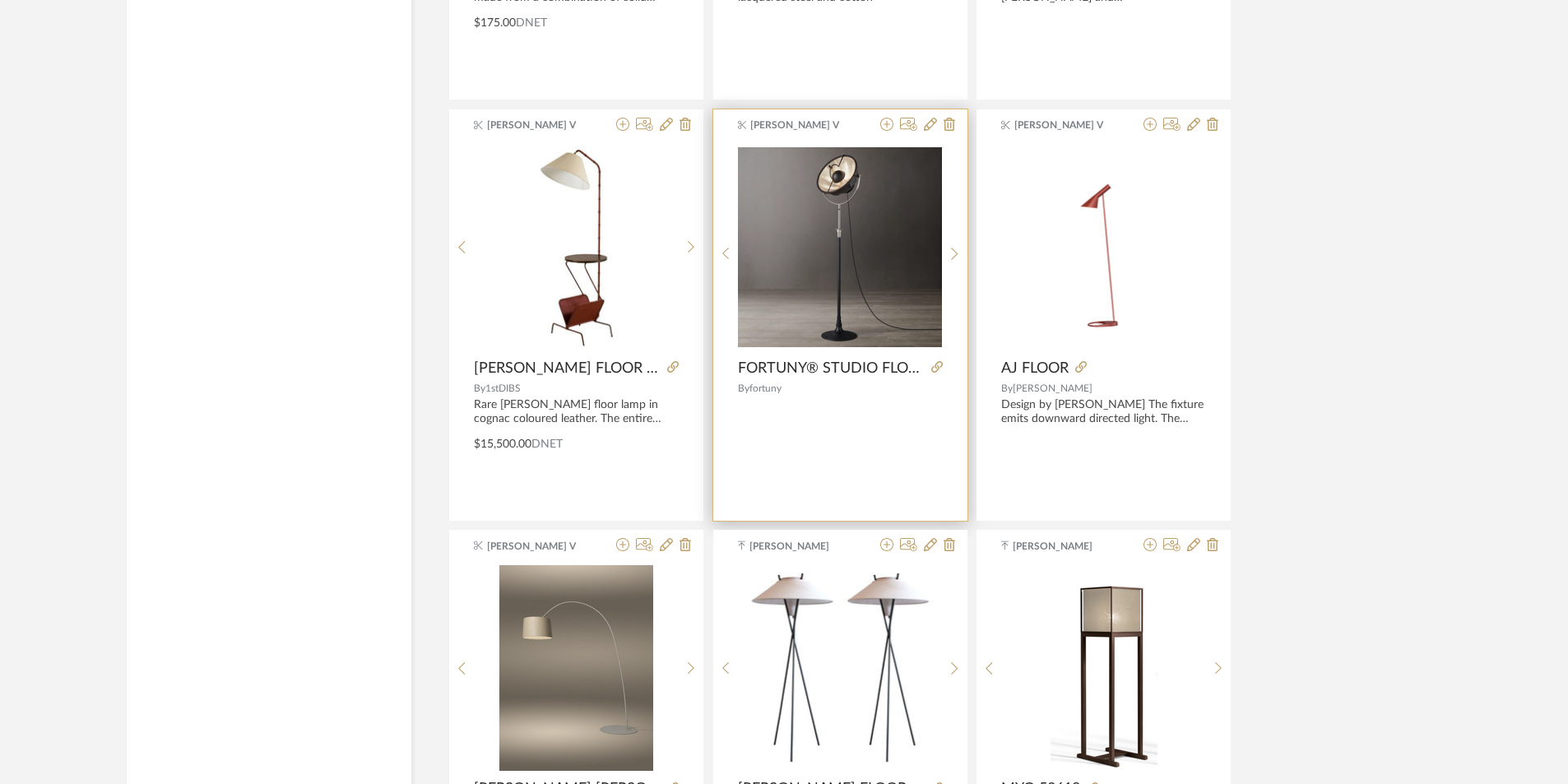
scroll to position [16729, 0]
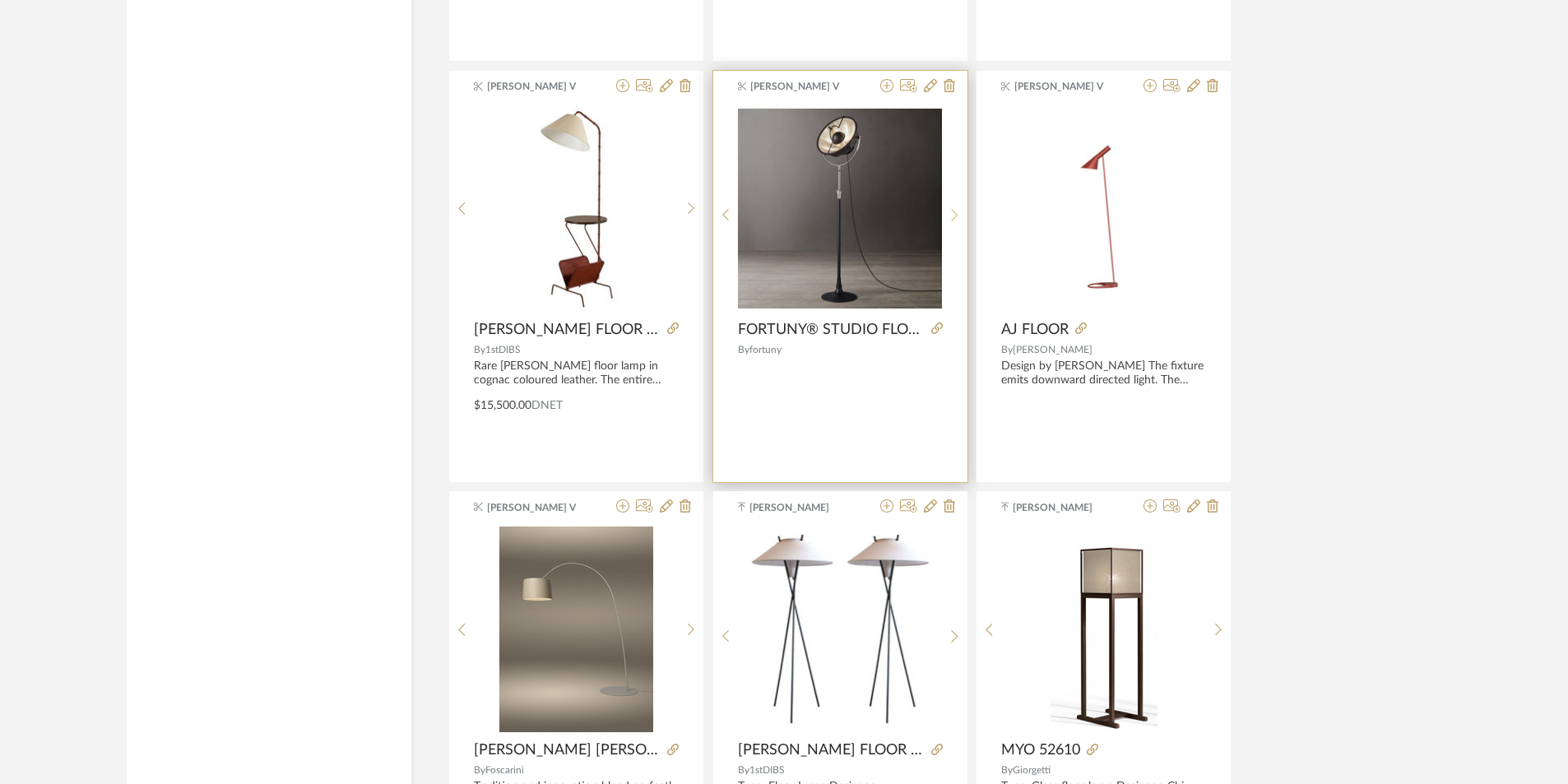
click at [950, 210] on sr-next-btn at bounding box center [955, 215] width 26 height 14
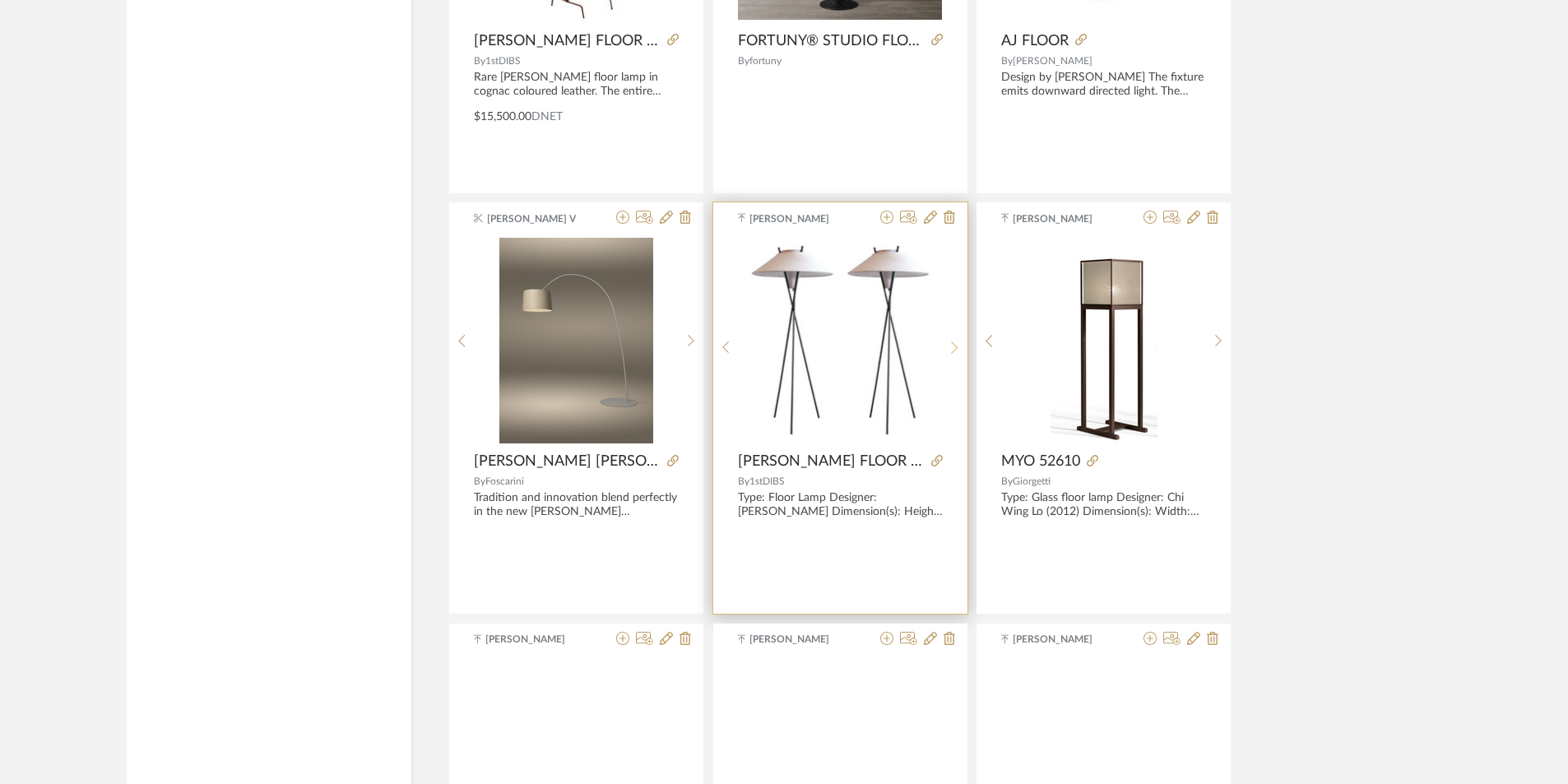
scroll to position [17058, 0]
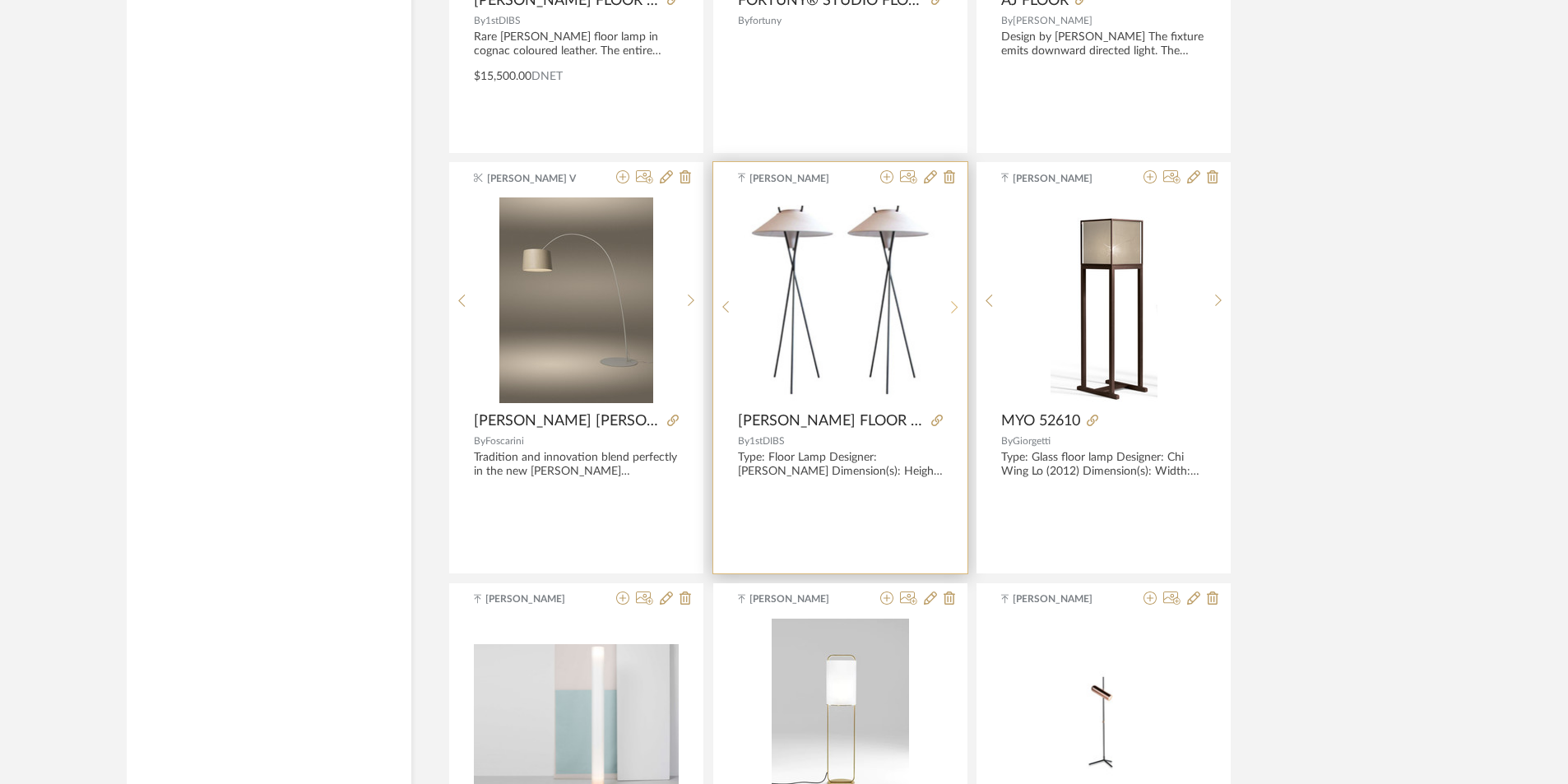
click at [947, 313] on sr-next-btn at bounding box center [955, 307] width 26 height 14
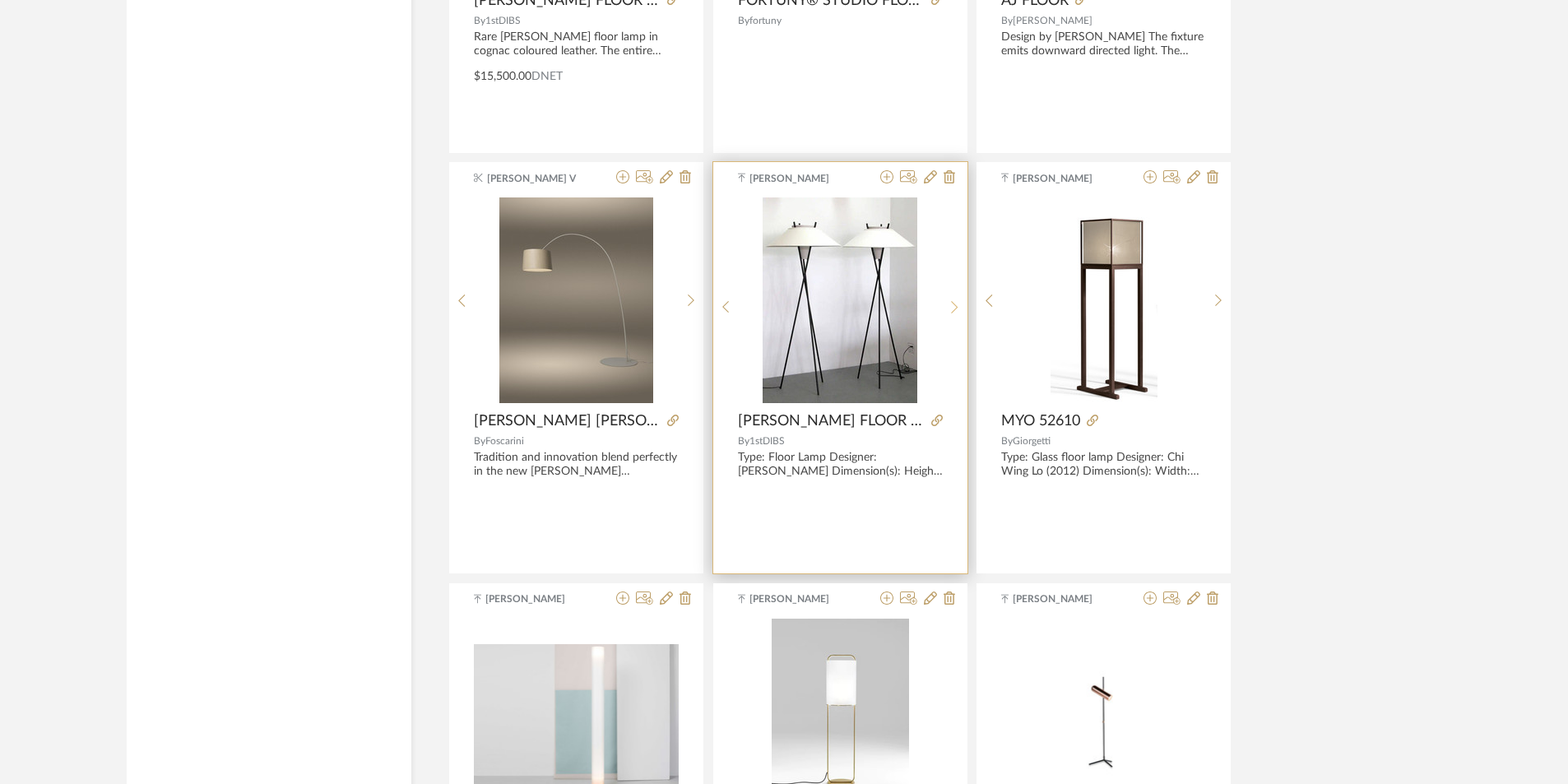
click at [947, 313] on sr-next-btn at bounding box center [955, 307] width 26 height 14
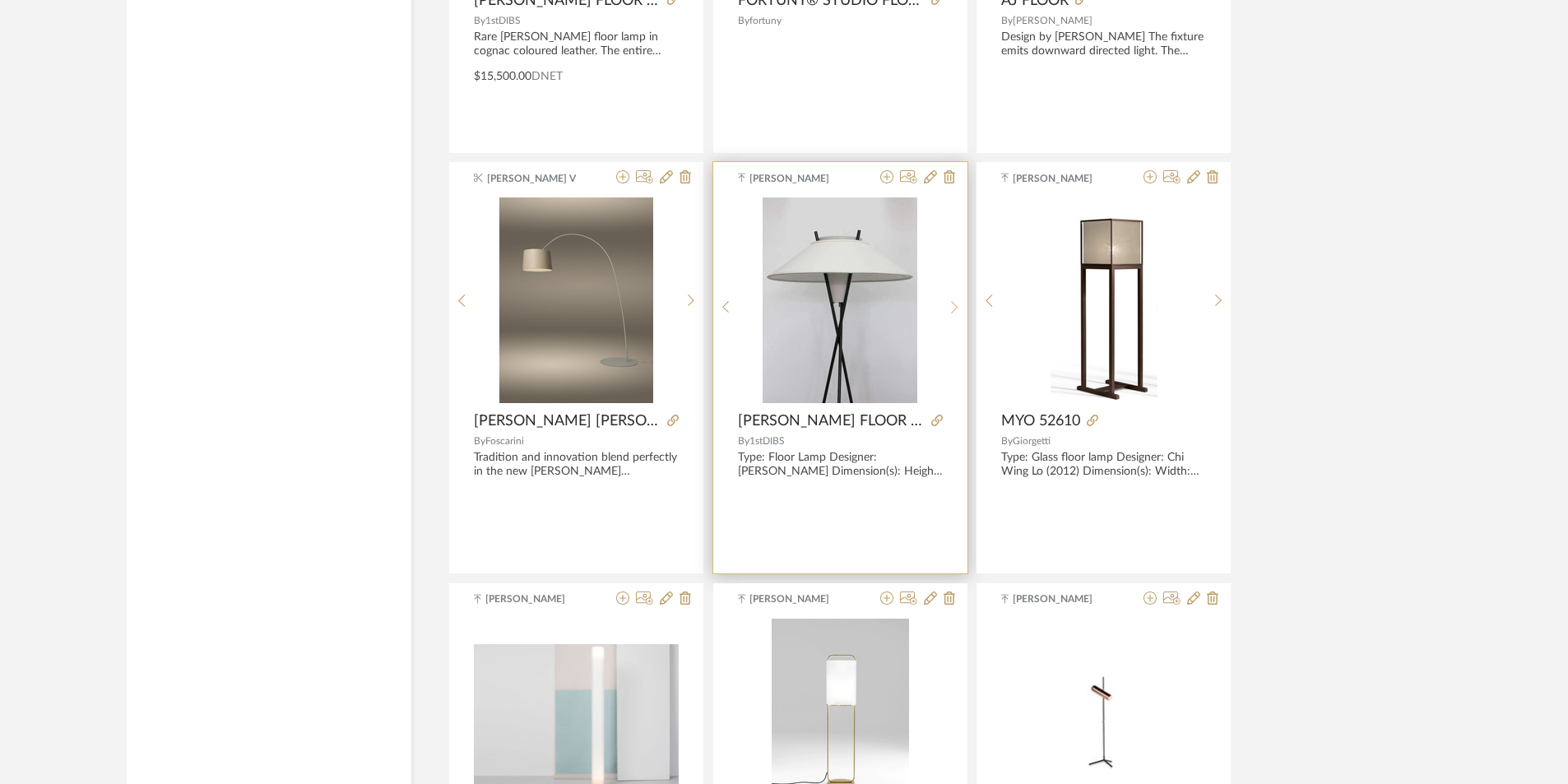
click at [947, 313] on sr-next-btn at bounding box center [955, 307] width 26 height 14
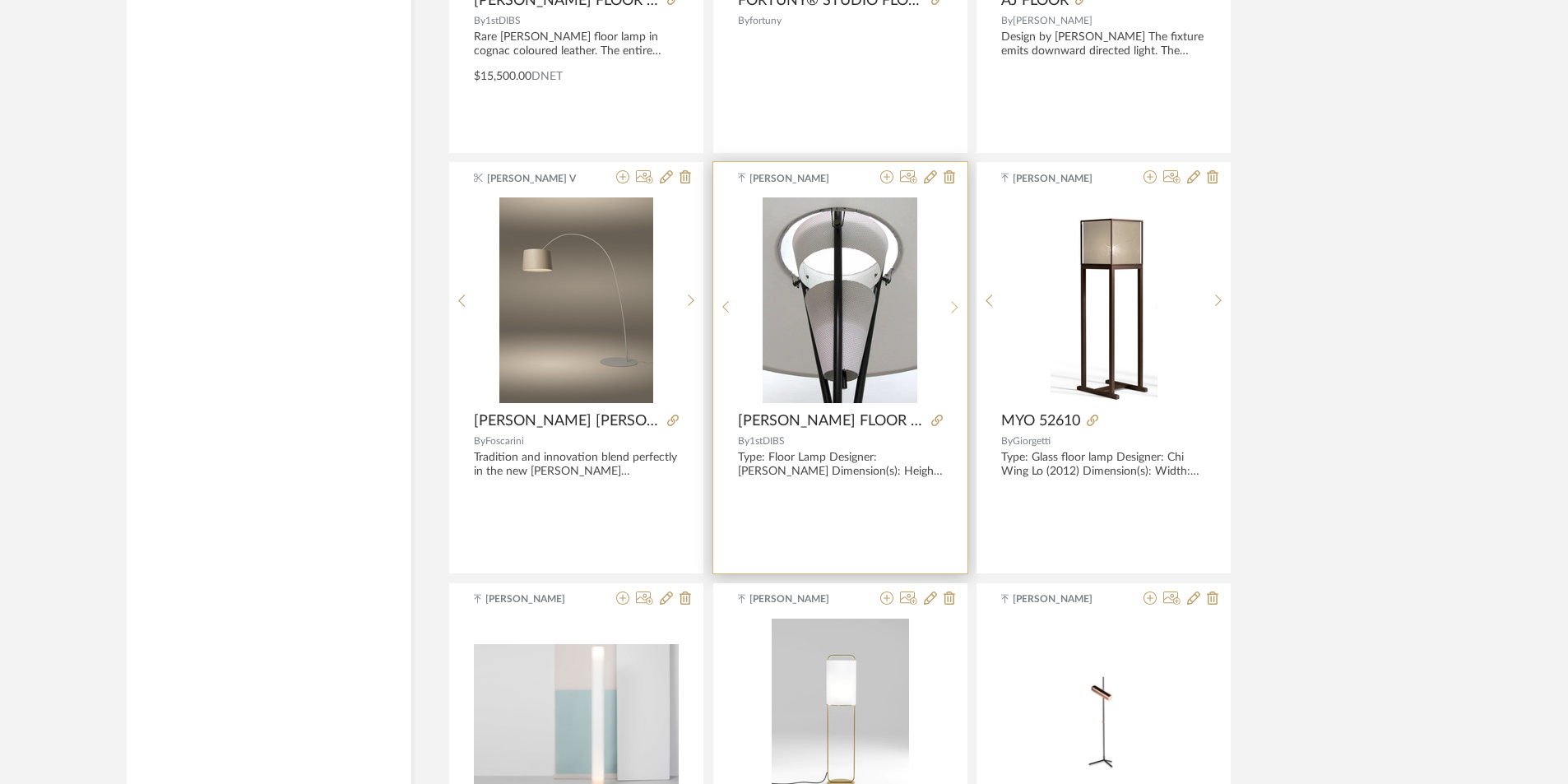
click at [947, 313] on sr-next-btn at bounding box center [955, 307] width 26 height 14
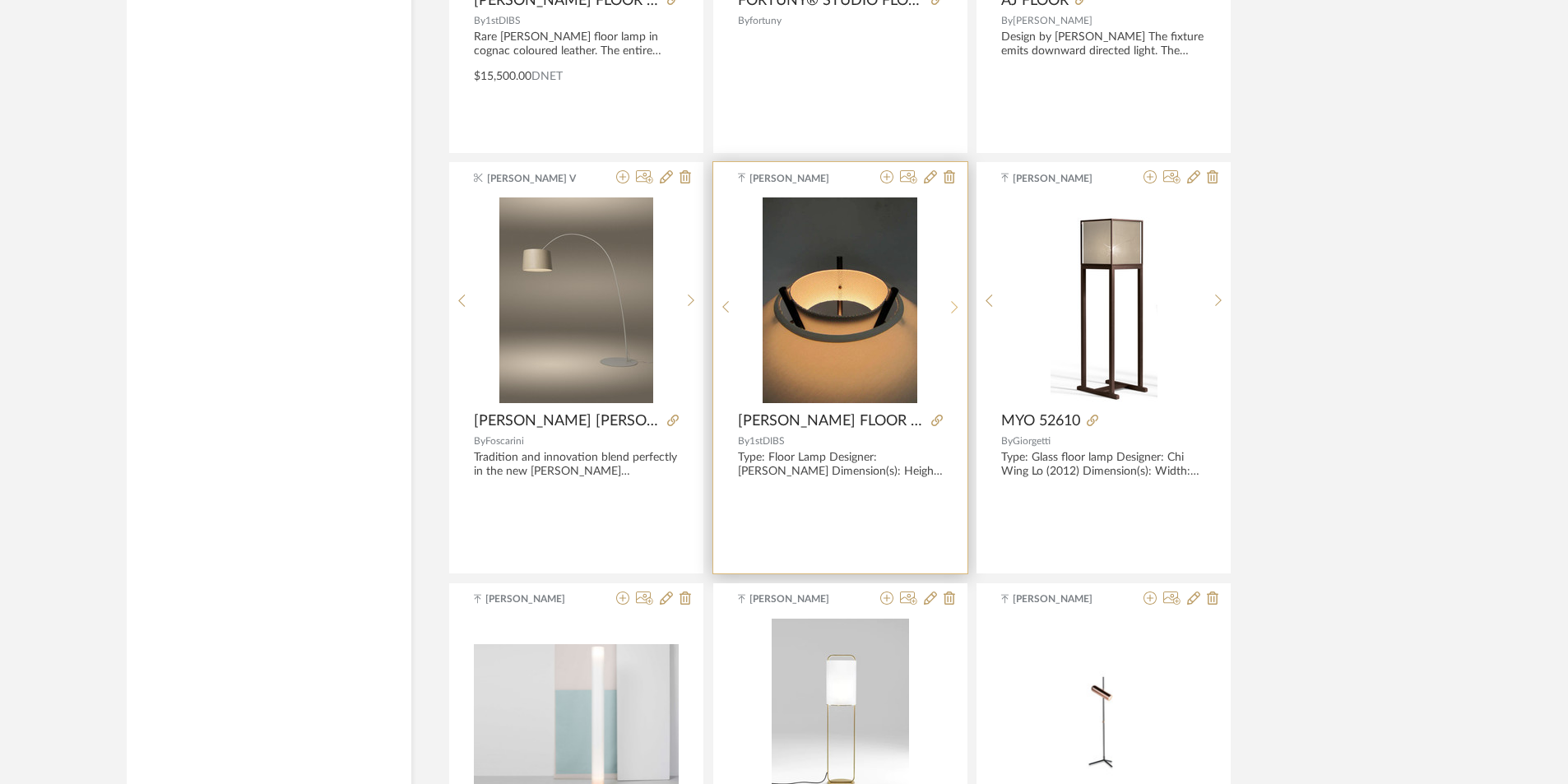
click at [947, 313] on sr-next-btn at bounding box center [955, 307] width 26 height 14
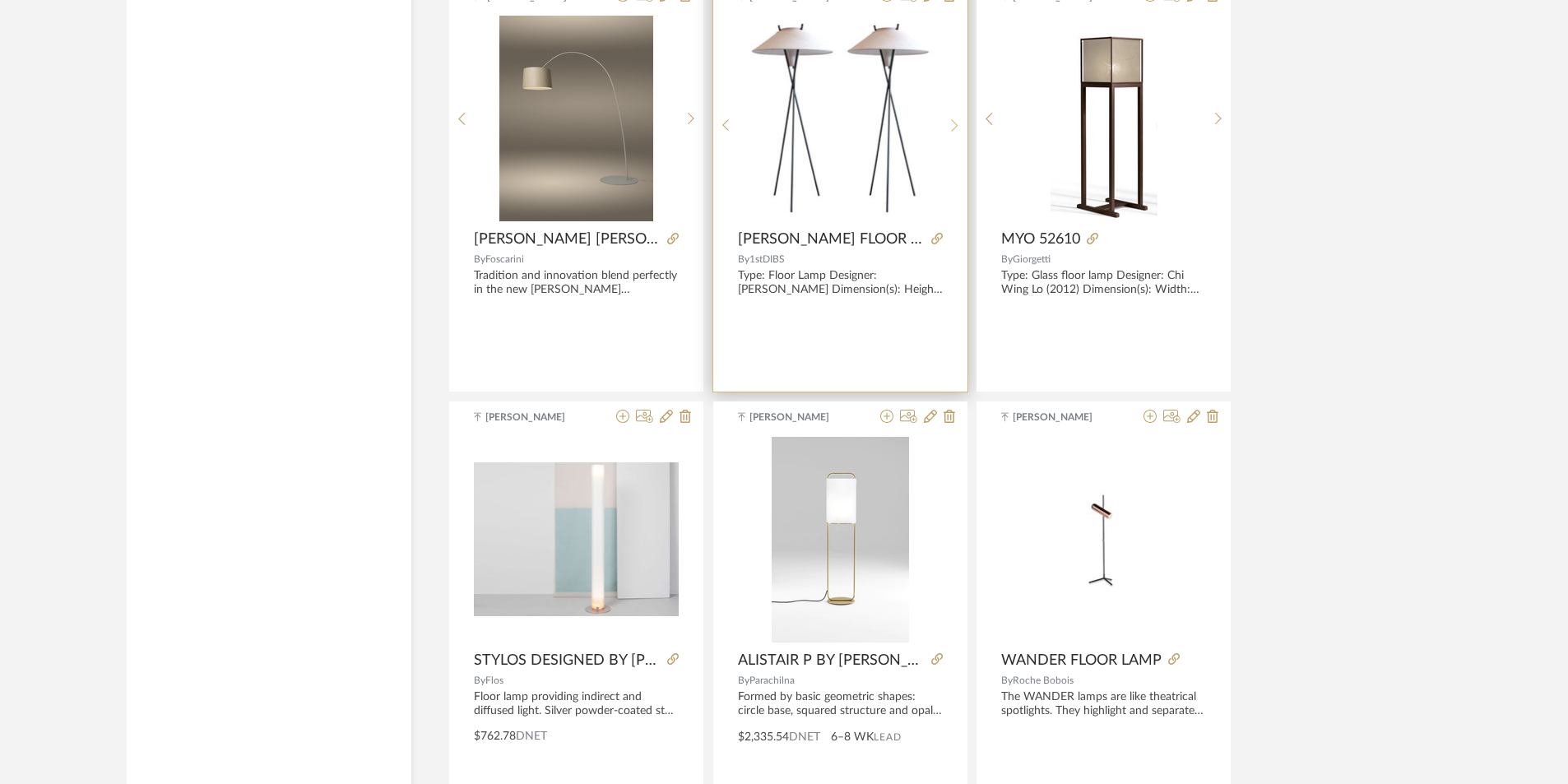
scroll to position [17140, 0]
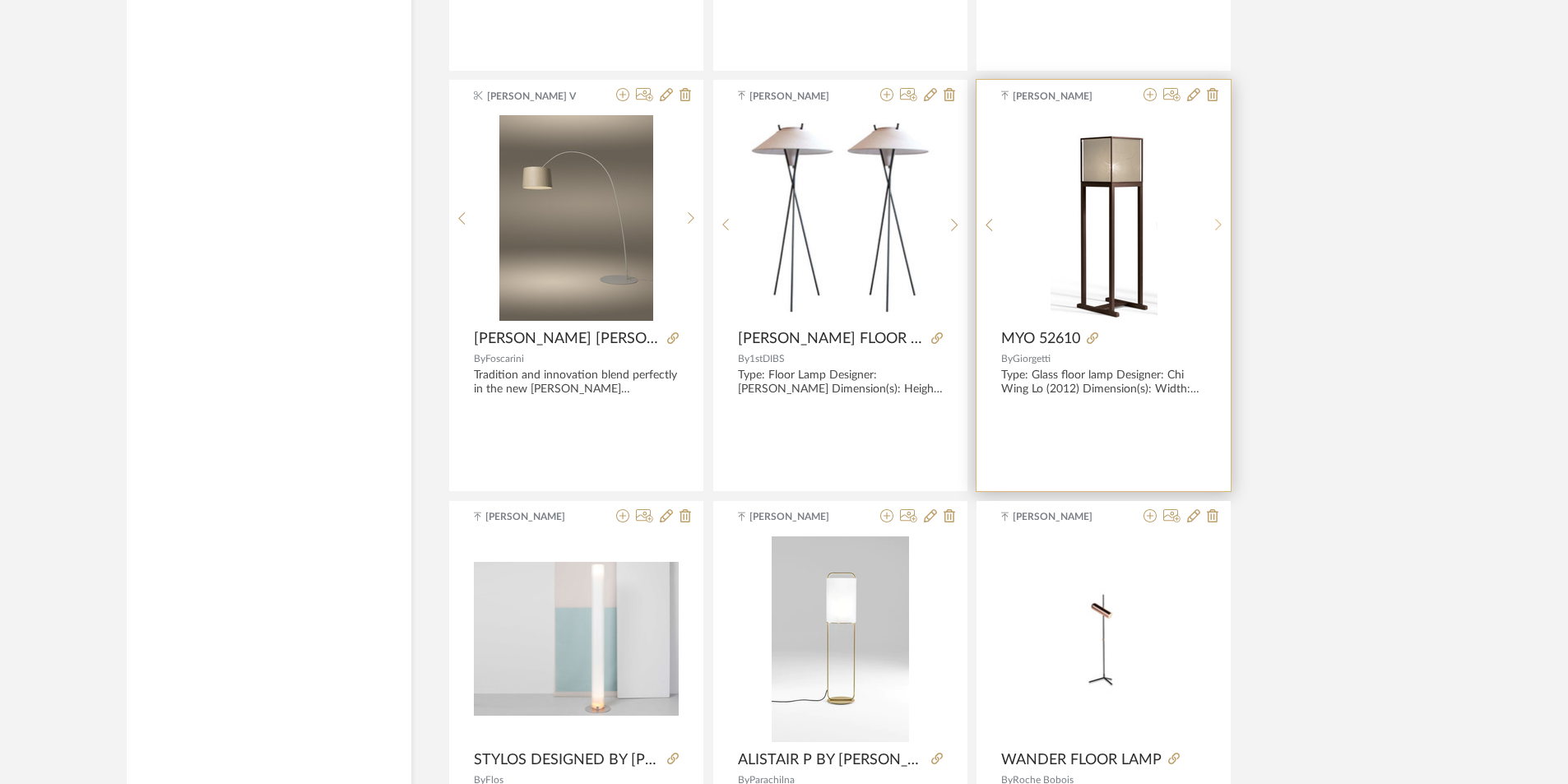
click at [1224, 213] on div at bounding box center [1219, 224] width 26 height 218
click at [1220, 213] on div at bounding box center [1219, 224] width 26 height 218
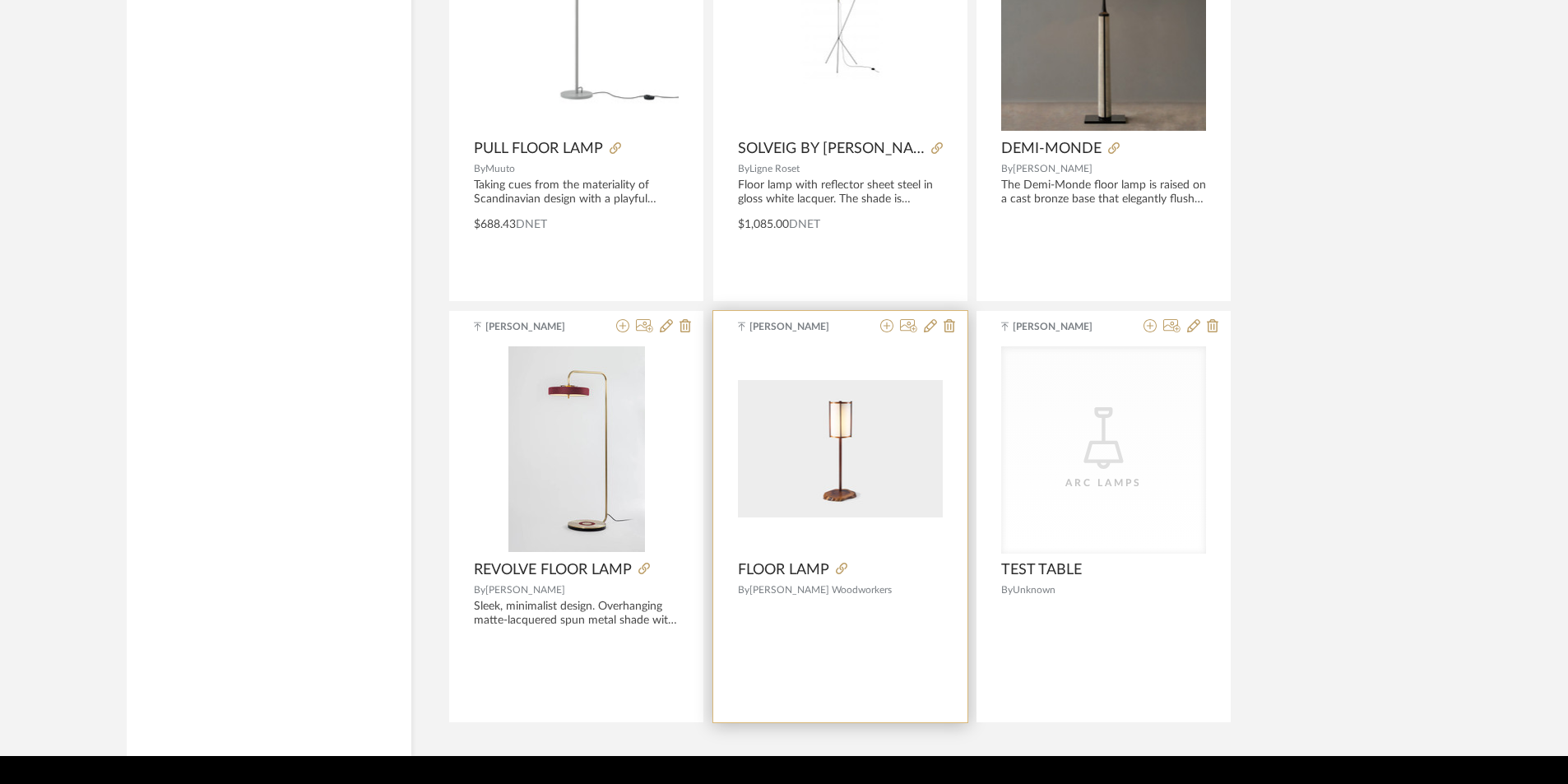
scroll to position [18210, 0]
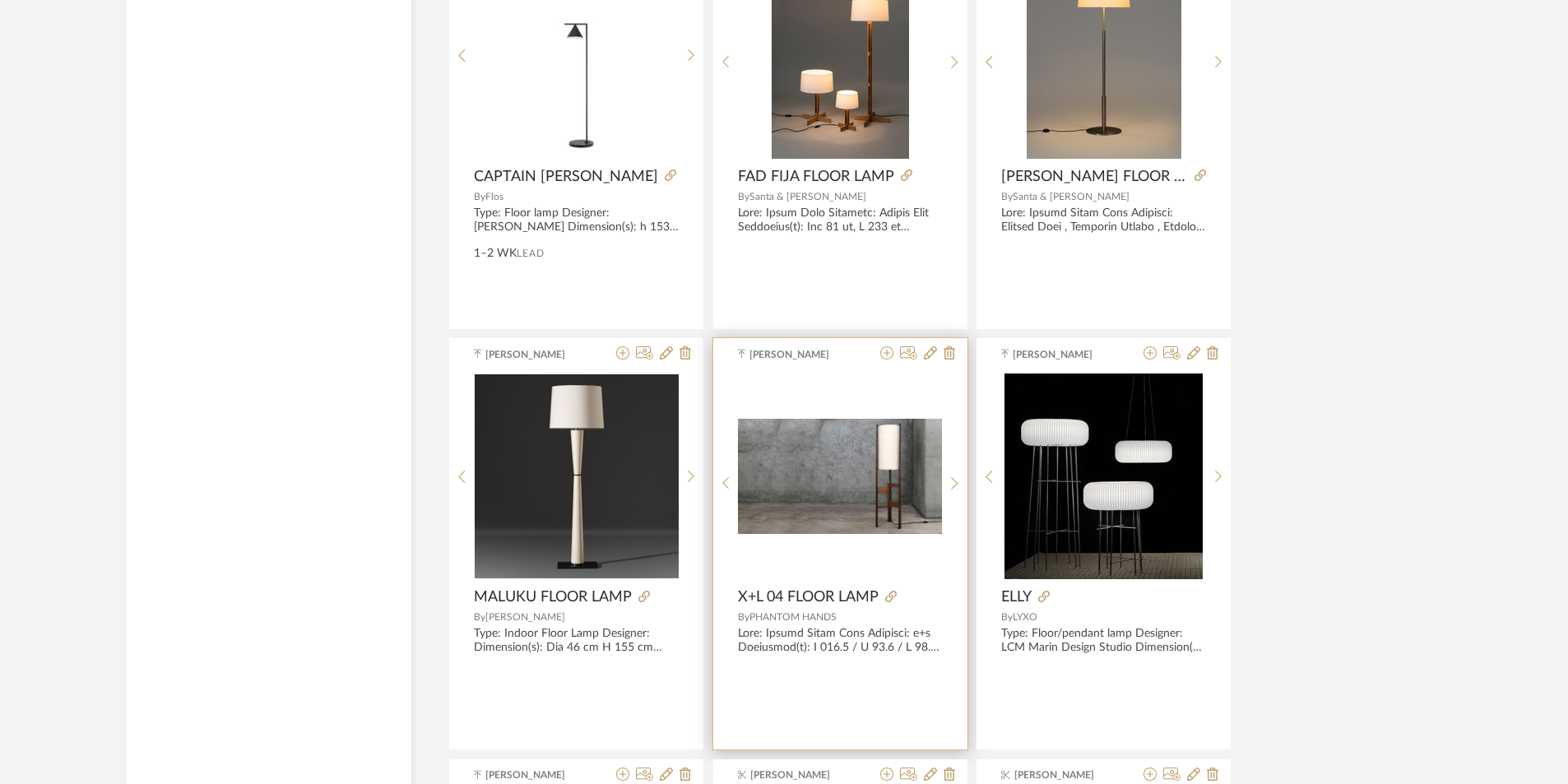
drag, startPoint x: 816, startPoint y: 525, endPoint x: 846, endPoint y: 469, distance: 63.5
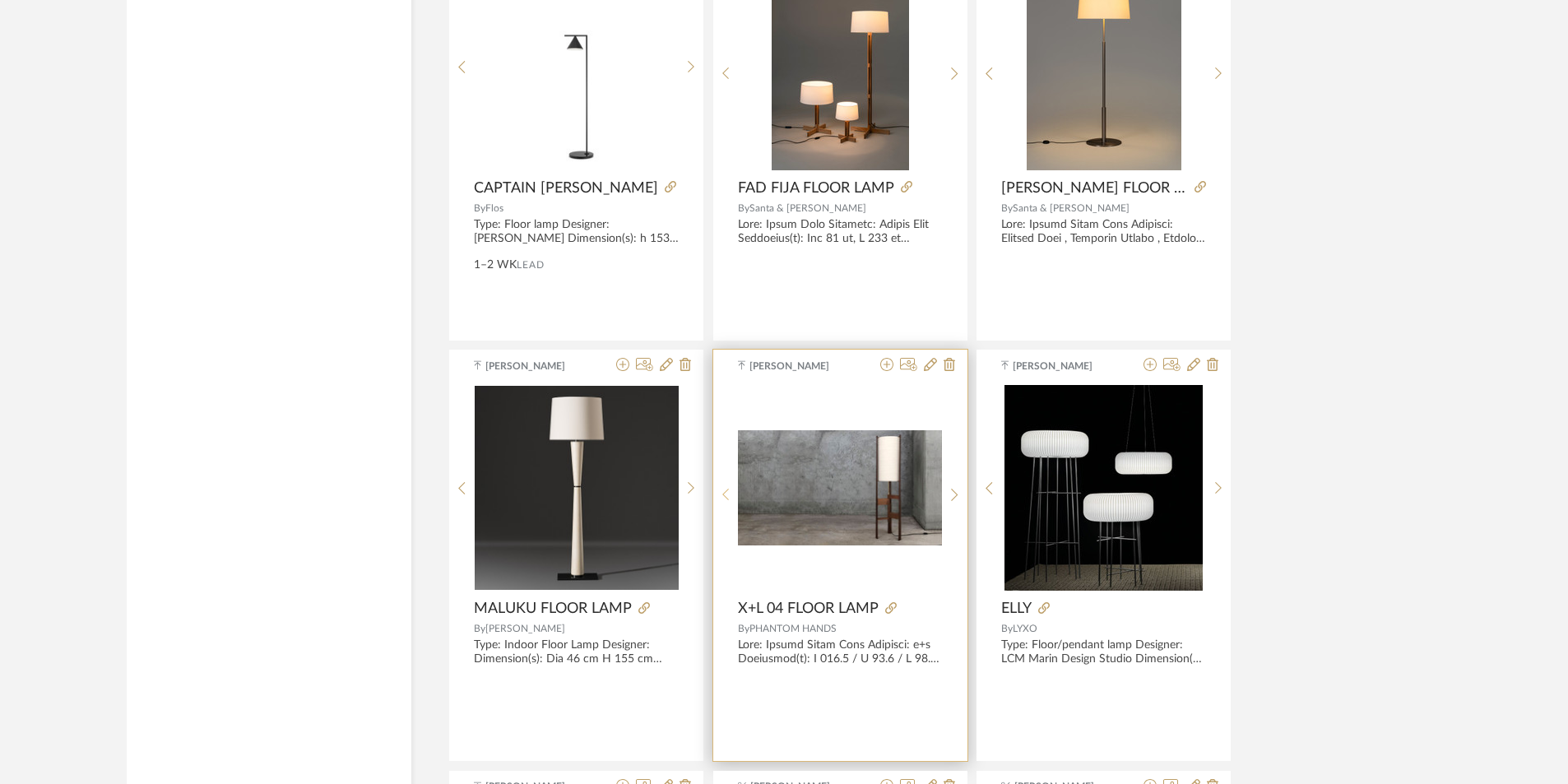
click at [719, 488] on sr-prev-btn at bounding box center [726, 495] width 26 height 14
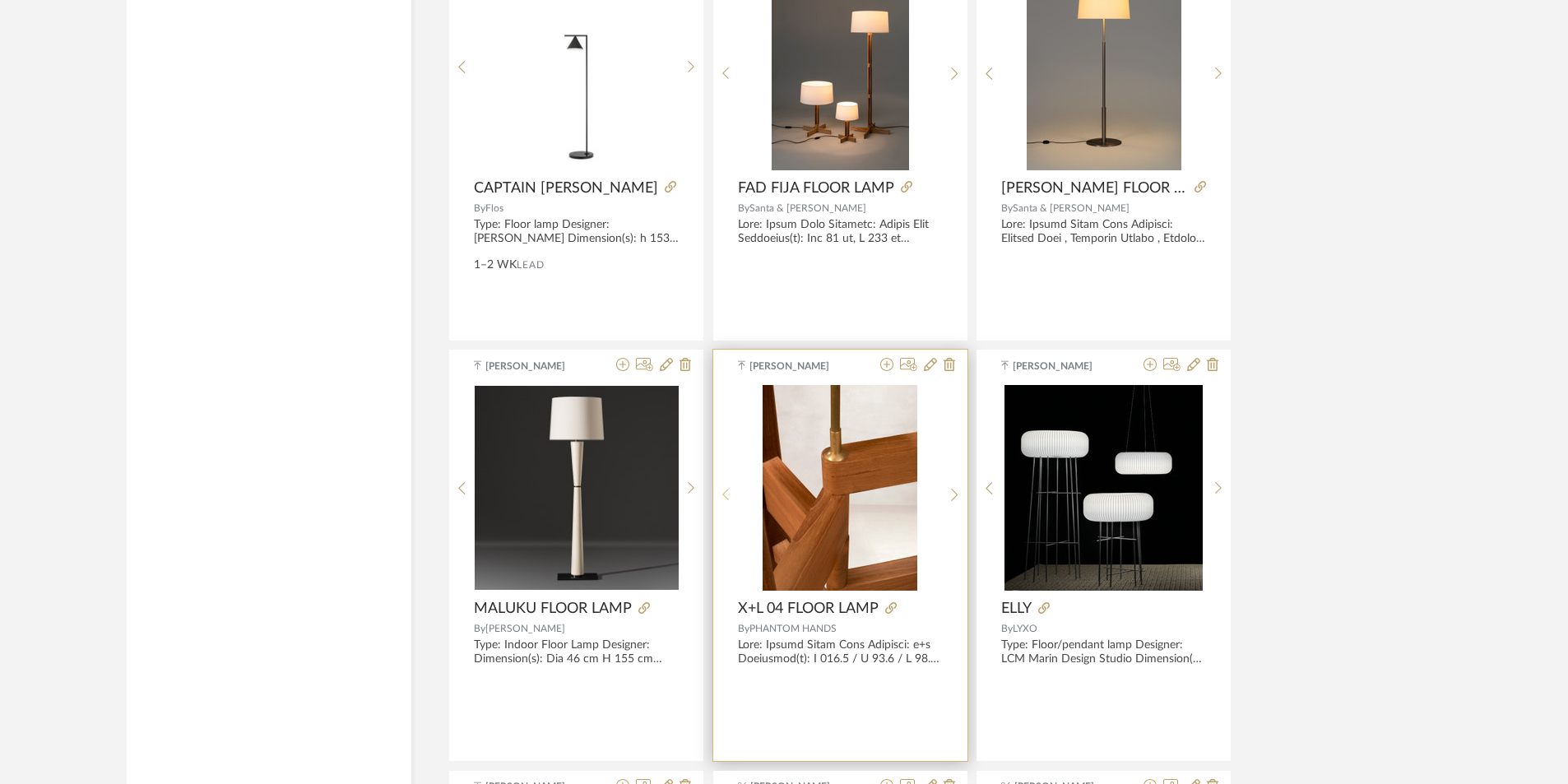
click at [728, 484] on div at bounding box center [726, 494] width 26 height 218
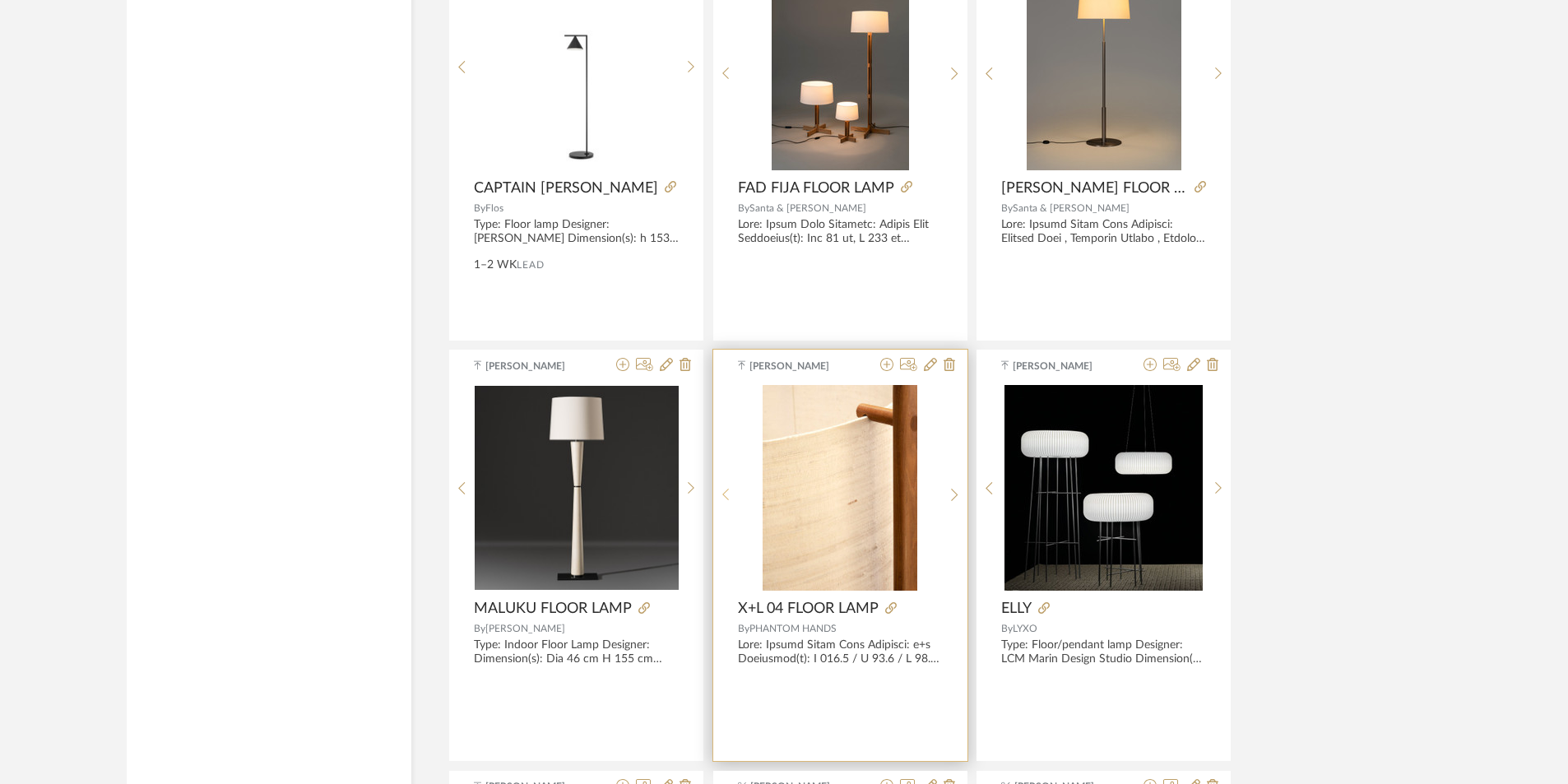
click at [728, 484] on div at bounding box center [726, 494] width 26 height 218
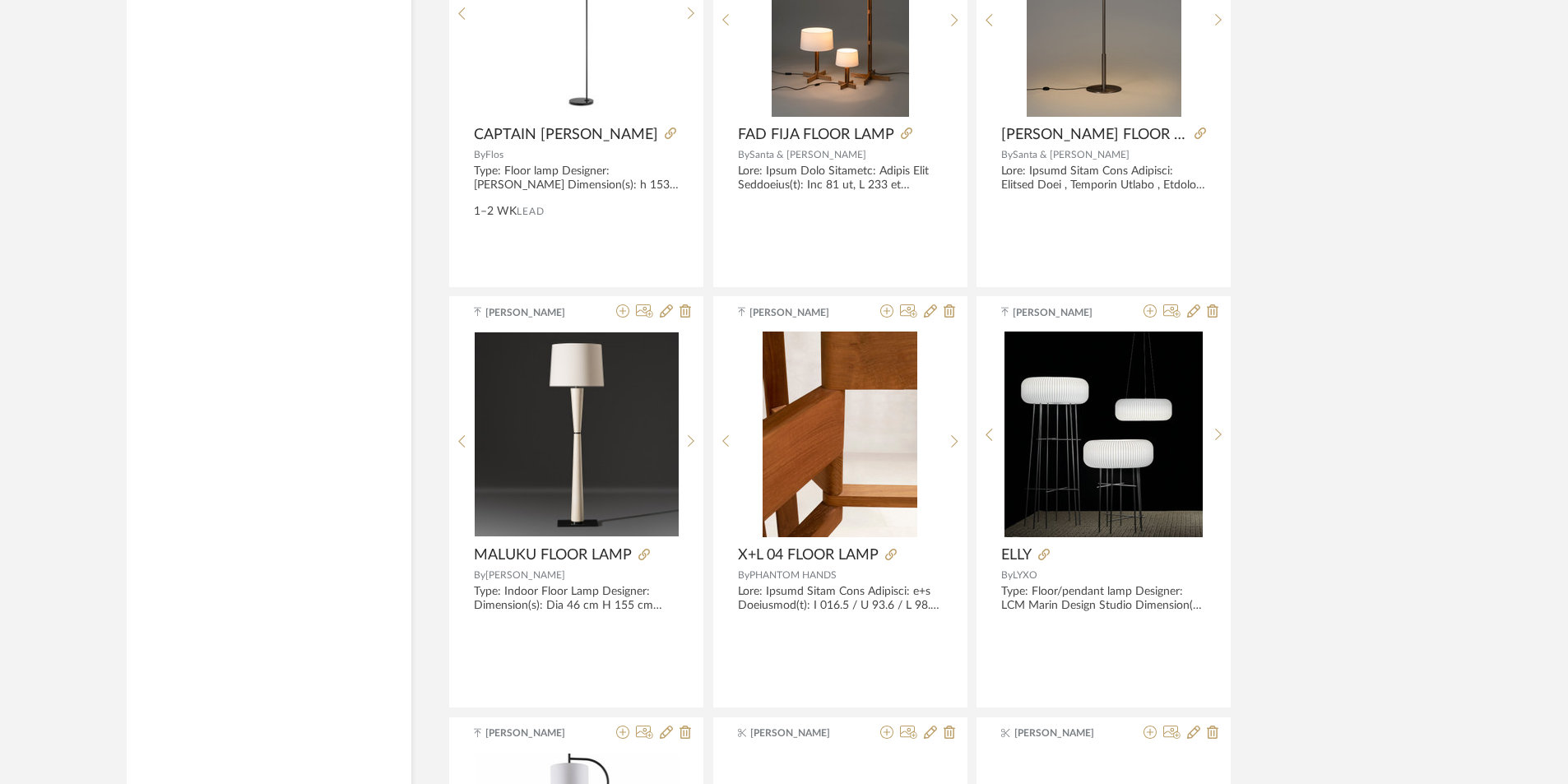
scroll to position [10220, 0]
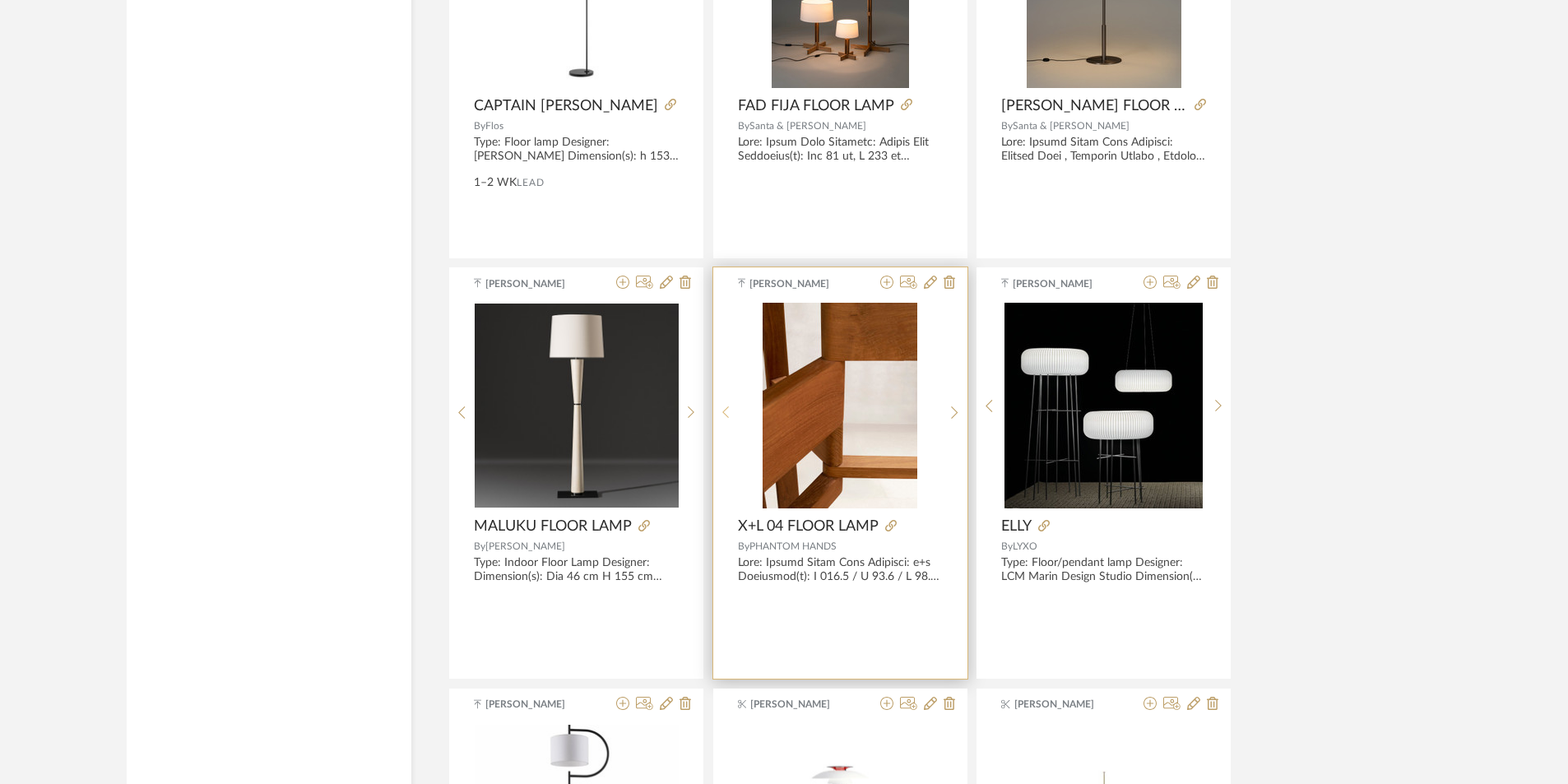
click at [726, 405] on icon at bounding box center [726, 412] width 8 height 14
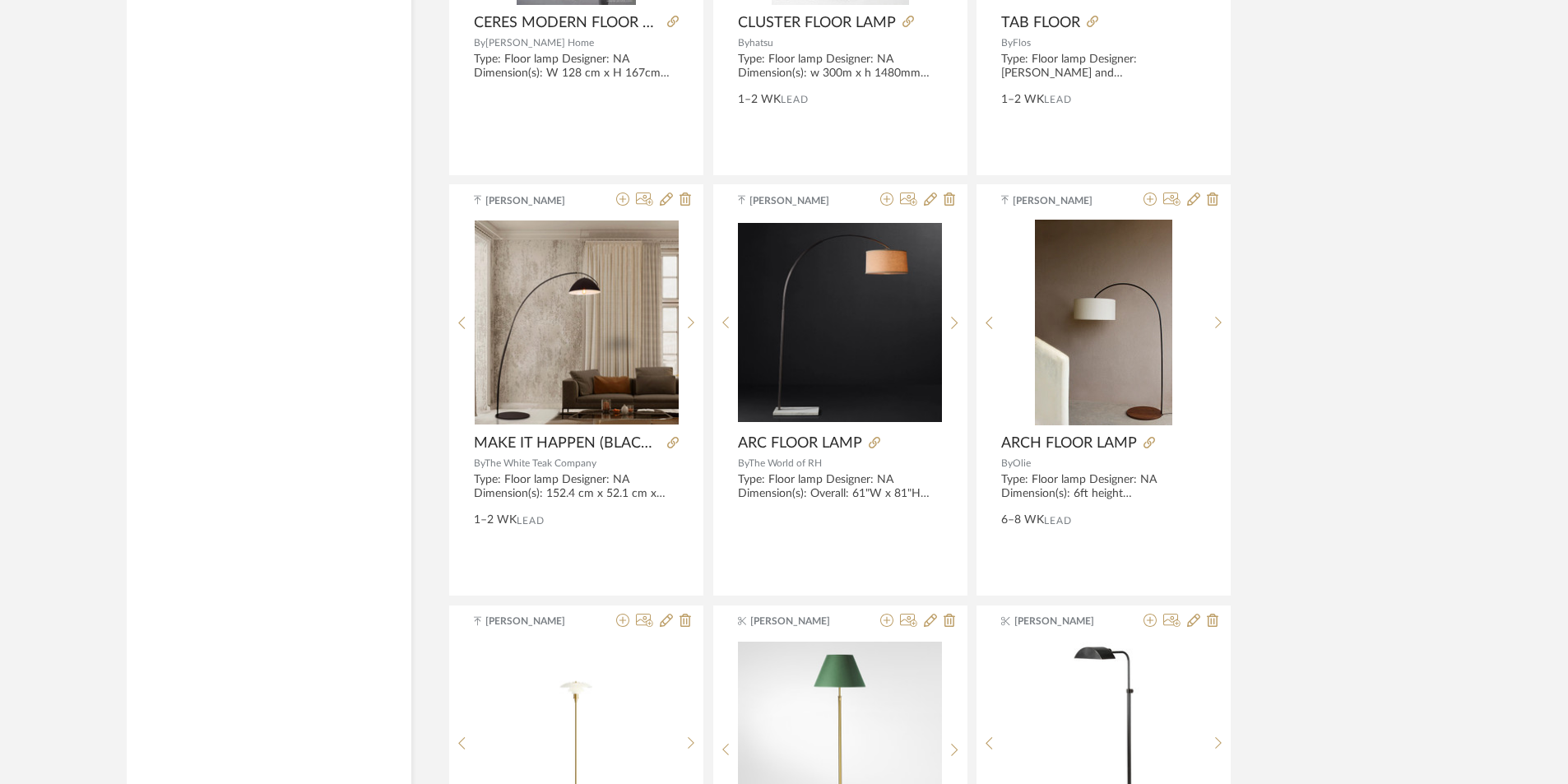
scroll to position [7751, 0]
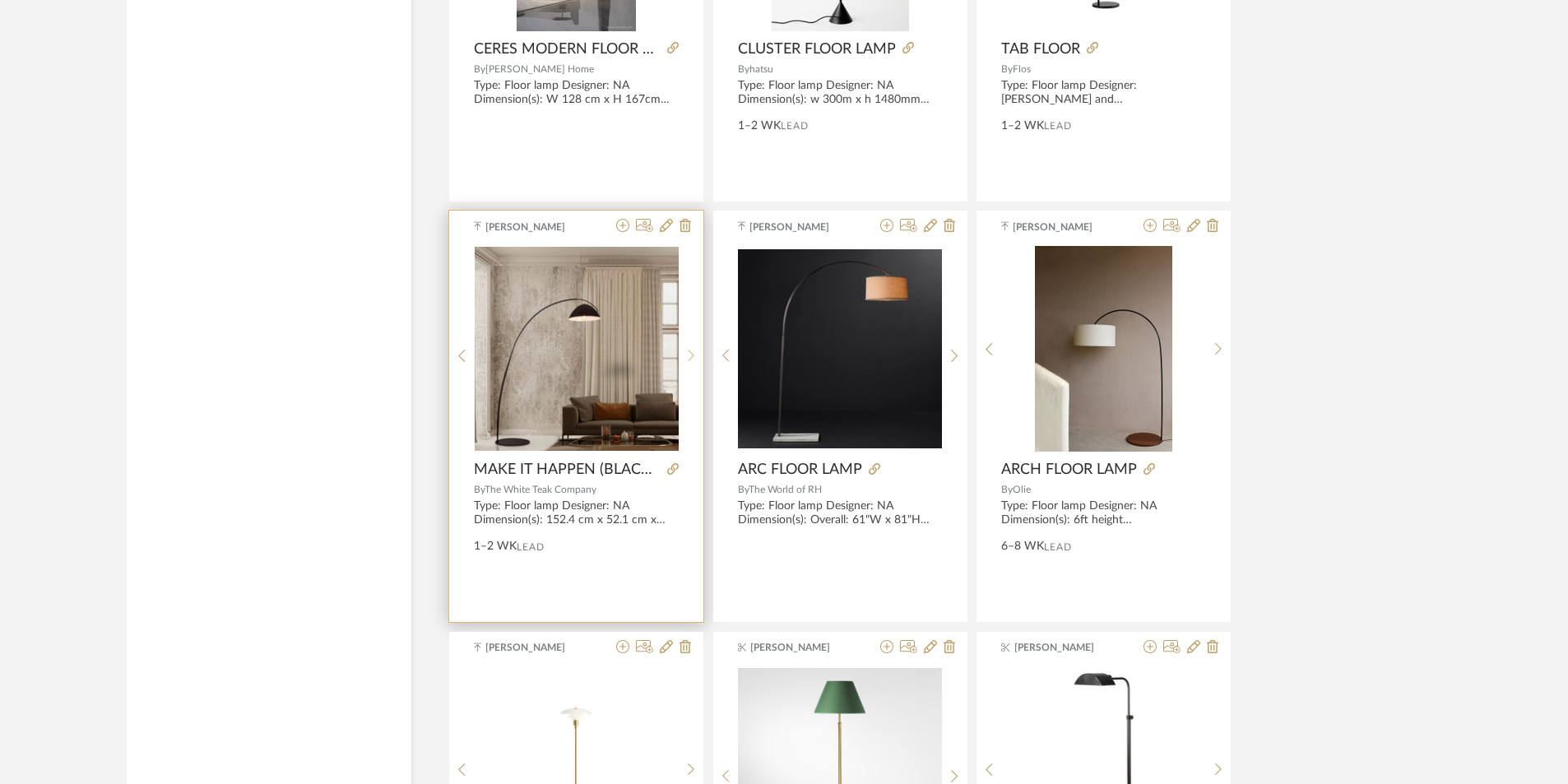
click at [688, 344] on div at bounding box center [692, 355] width 26 height 218
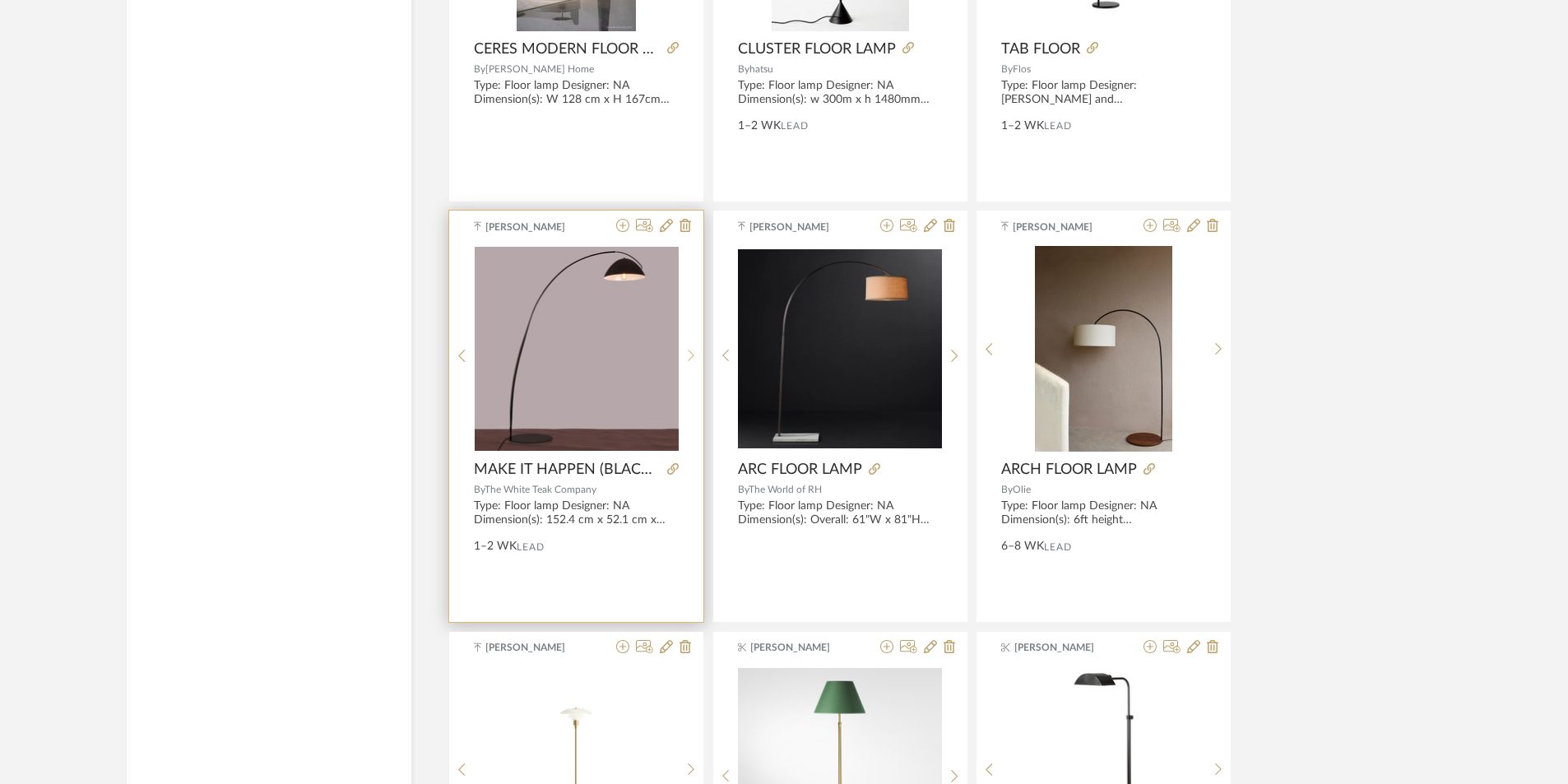
click at [688, 344] on div at bounding box center [692, 355] width 26 height 218
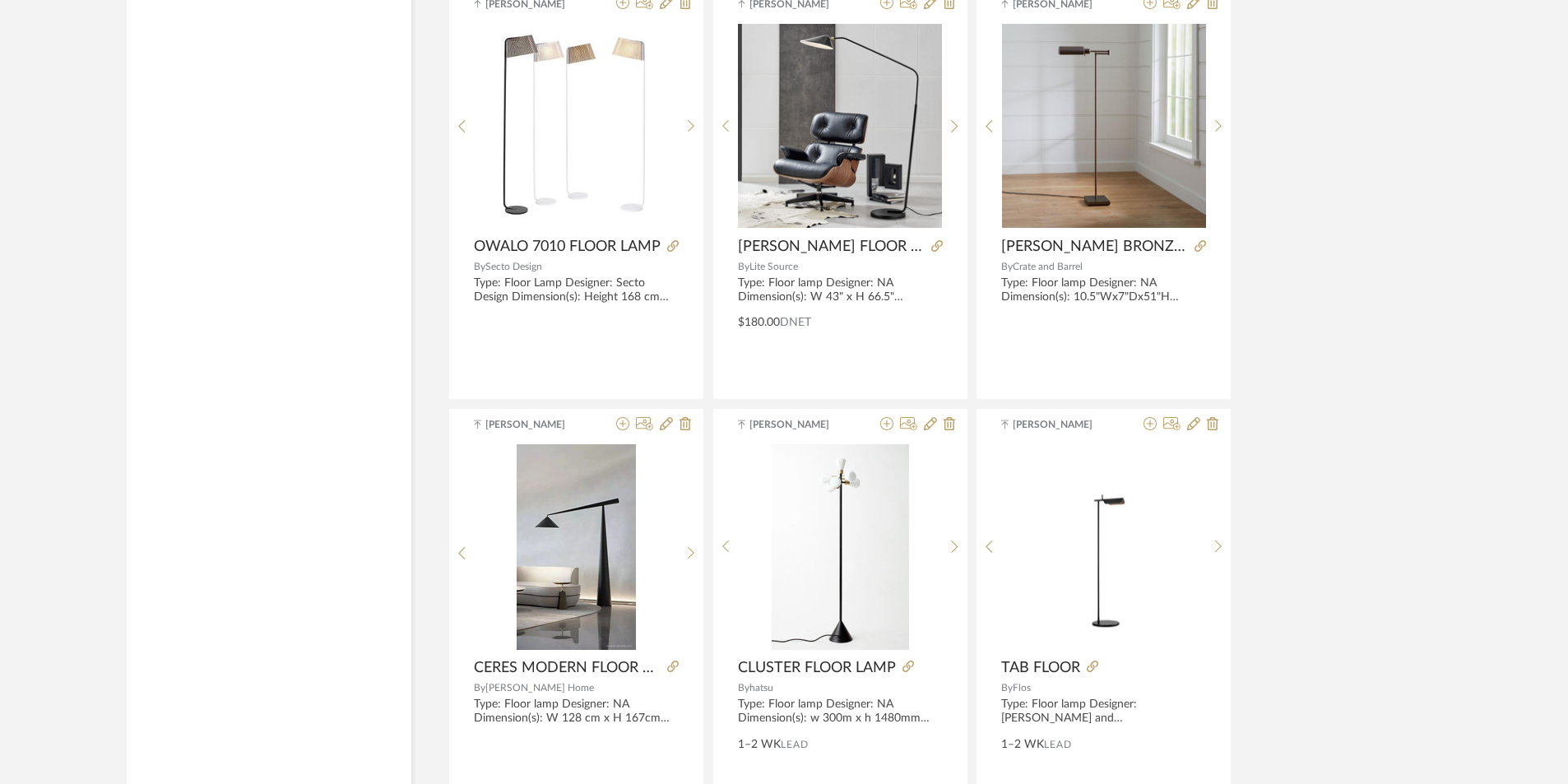
scroll to position [7093, 0]
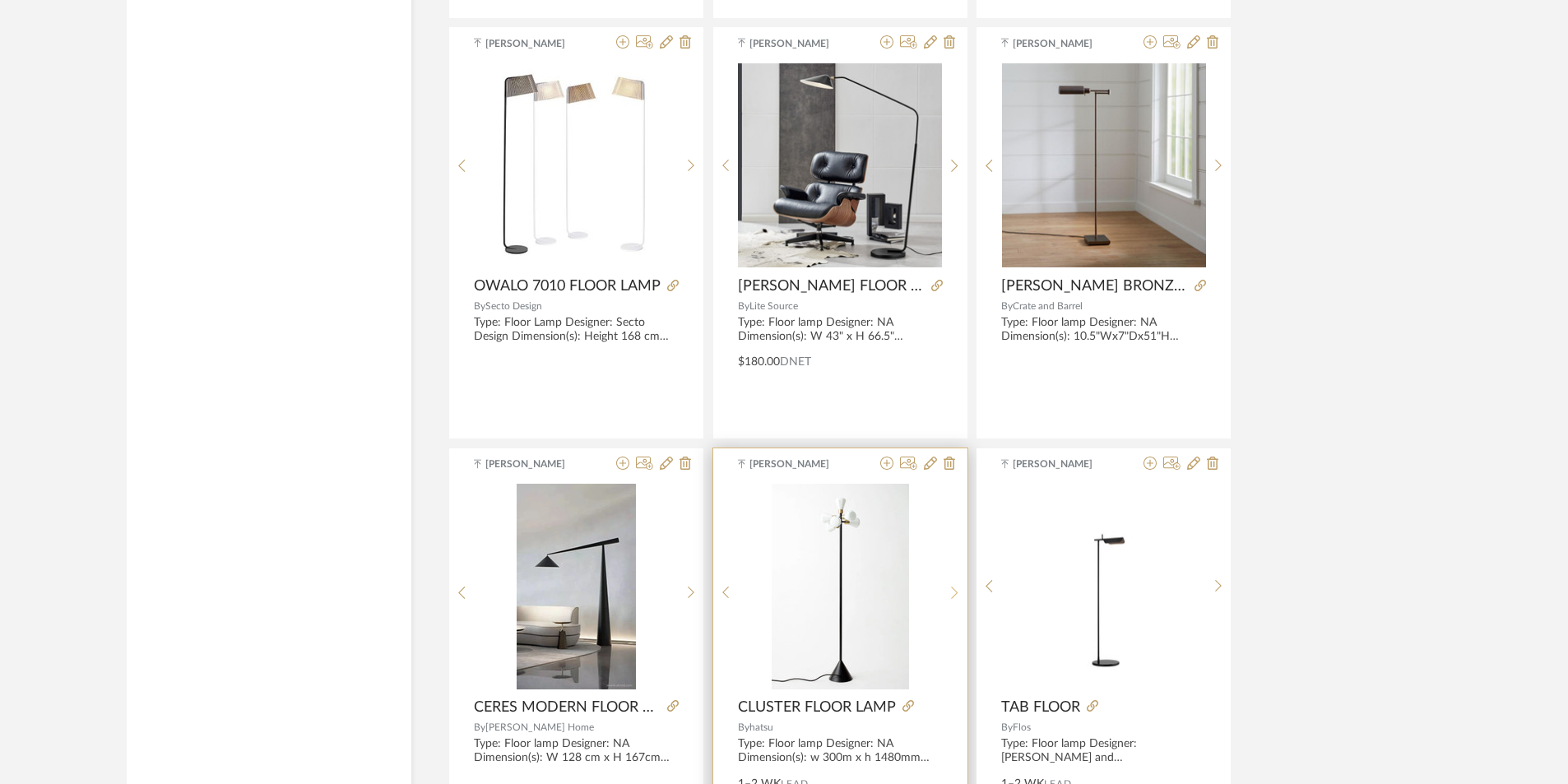
click at [946, 585] on div at bounding box center [955, 593] width 26 height 218
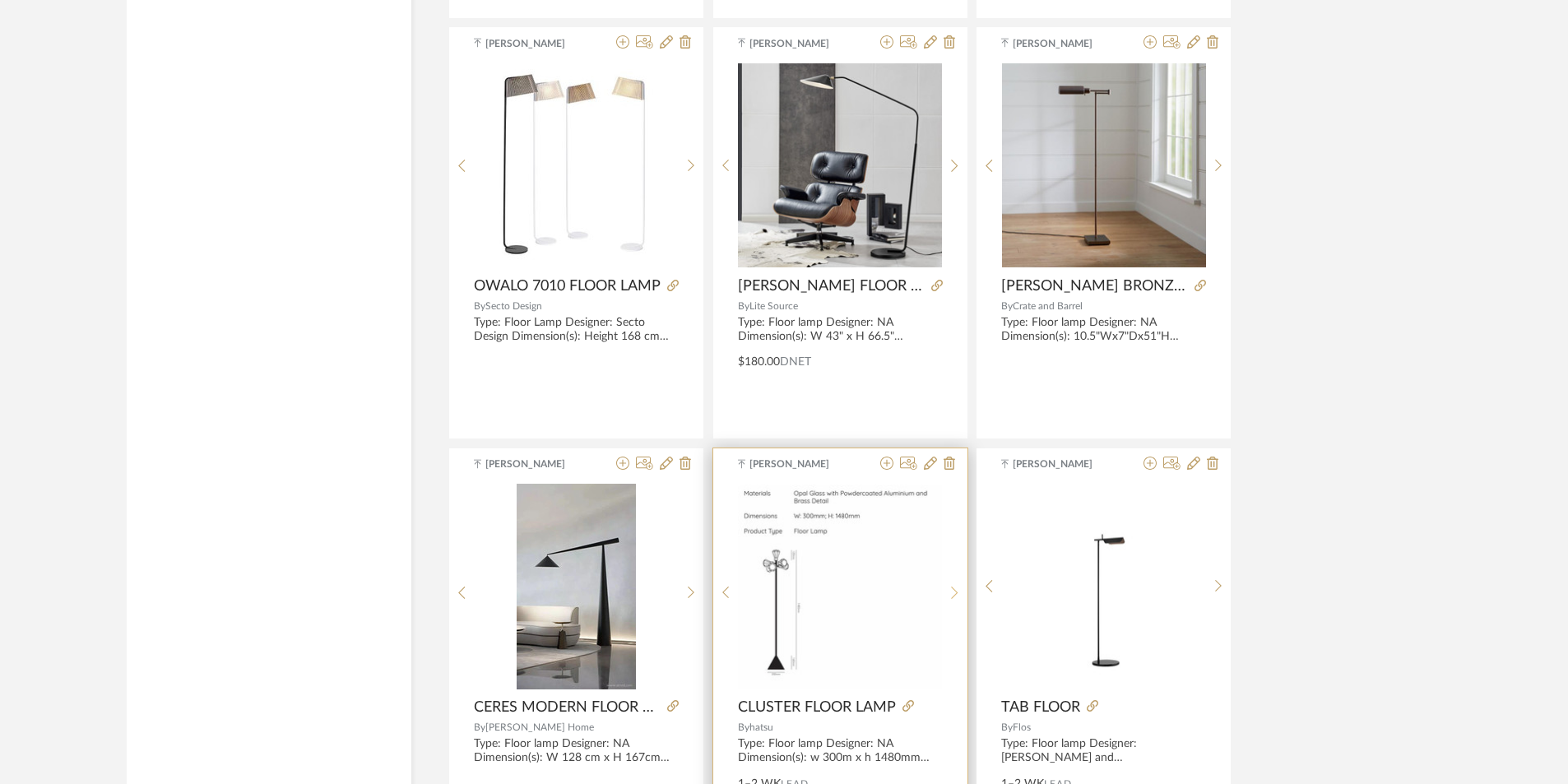
click at [946, 585] on div at bounding box center [955, 593] width 26 height 218
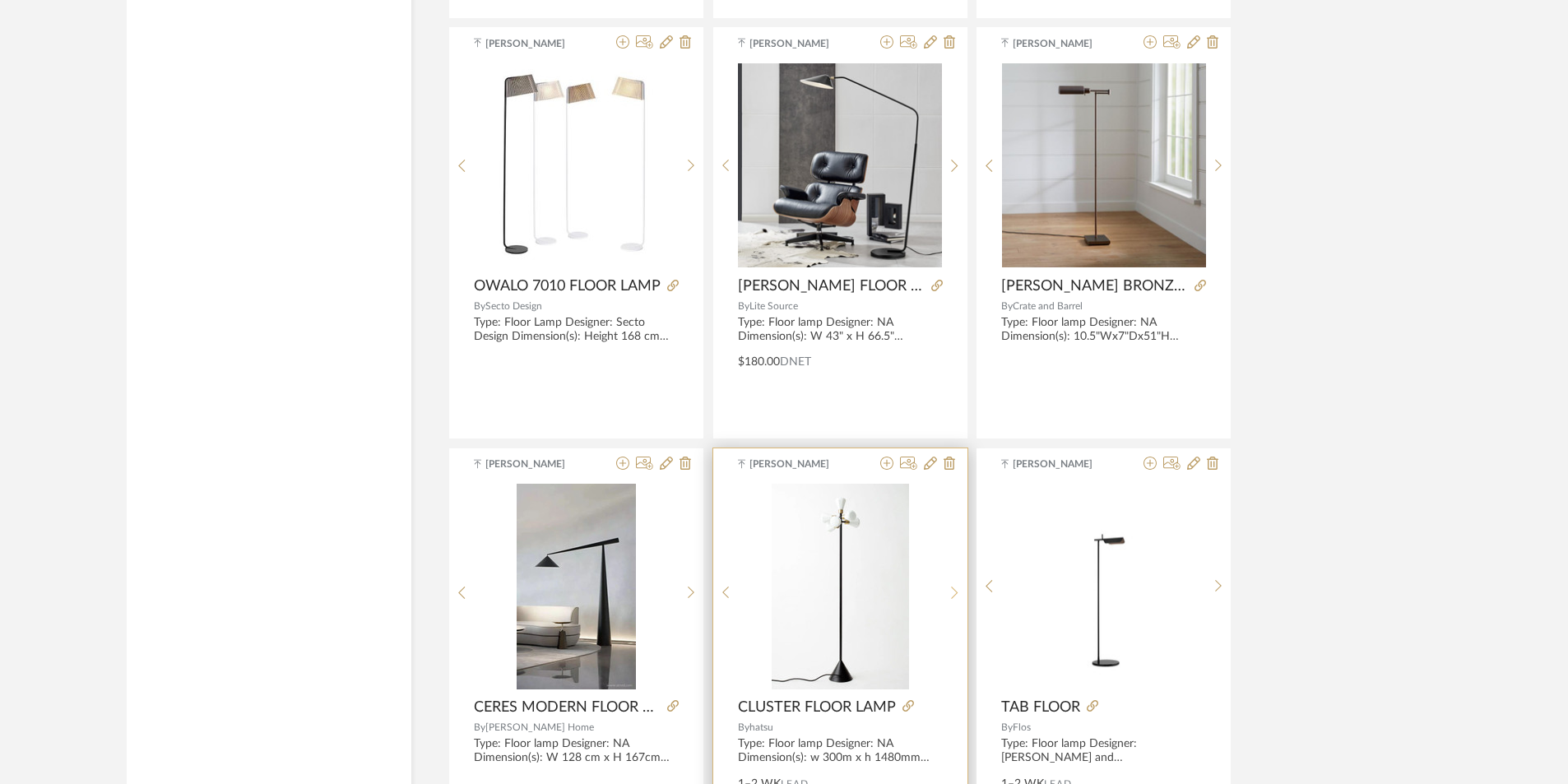
click at [946, 585] on div at bounding box center [955, 593] width 26 height 218
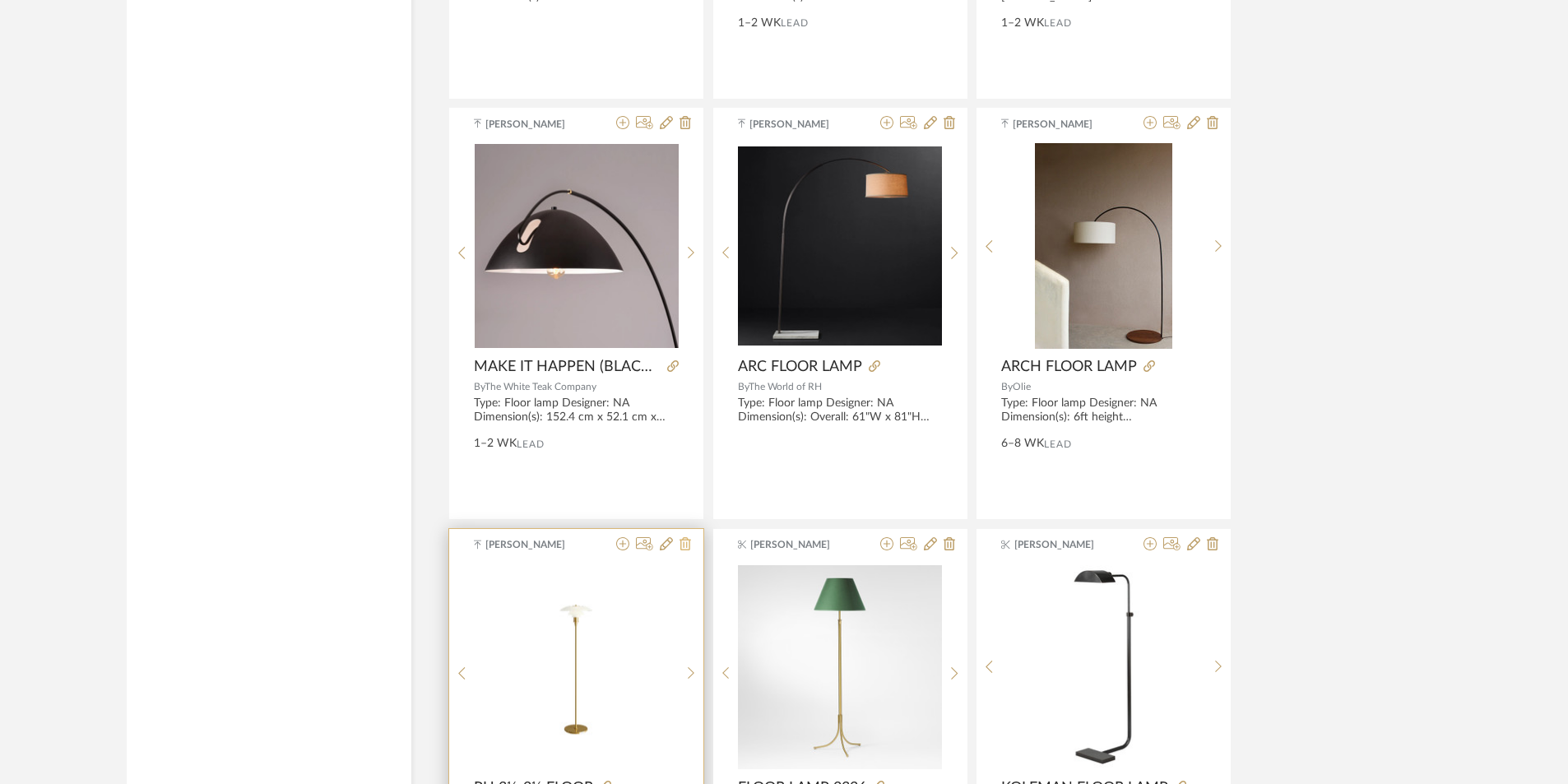
scroll to position [7834, 0]
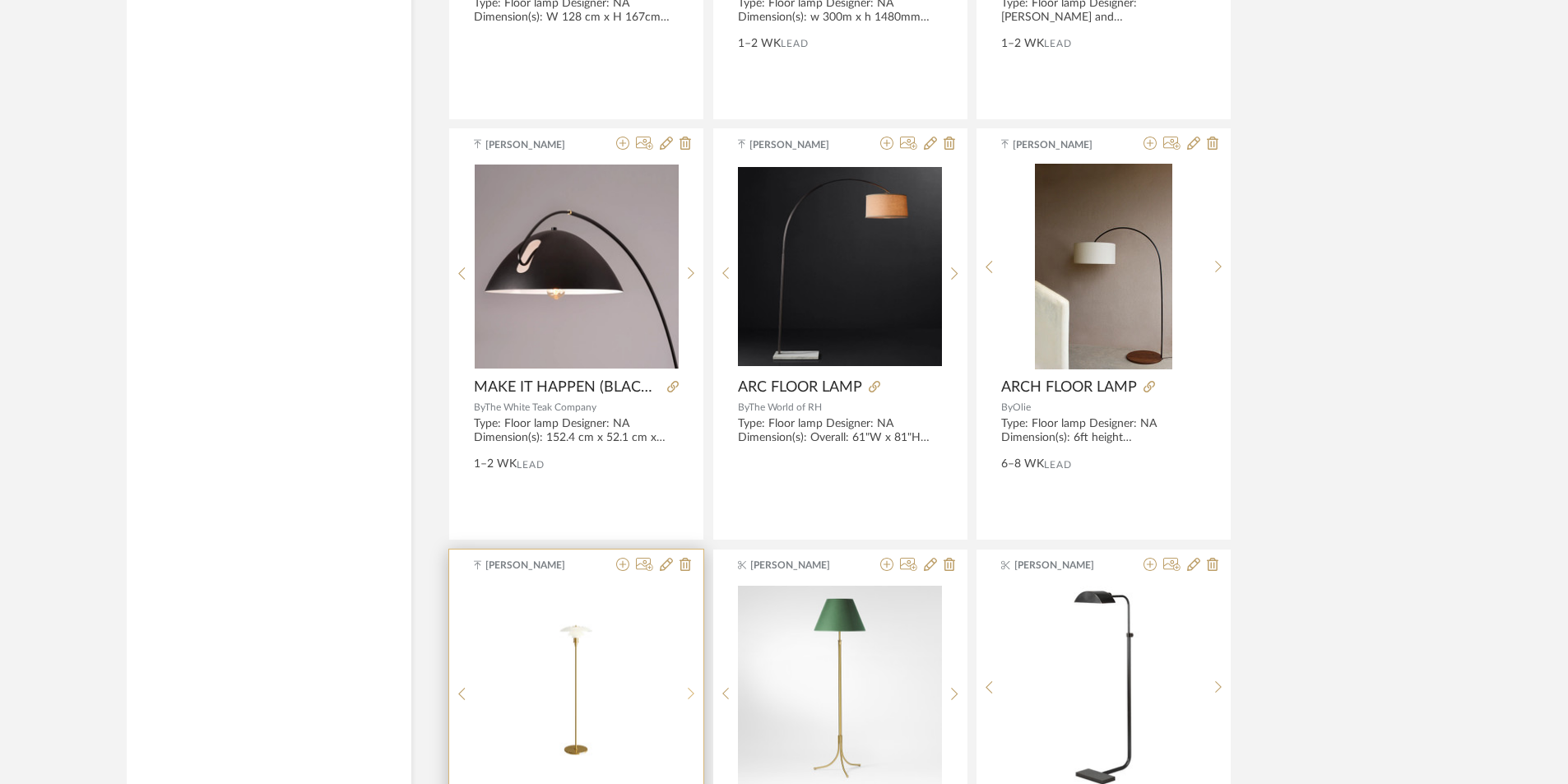
click at [689, 693] on icon at bounding box center [692, 694] width 8 height 14
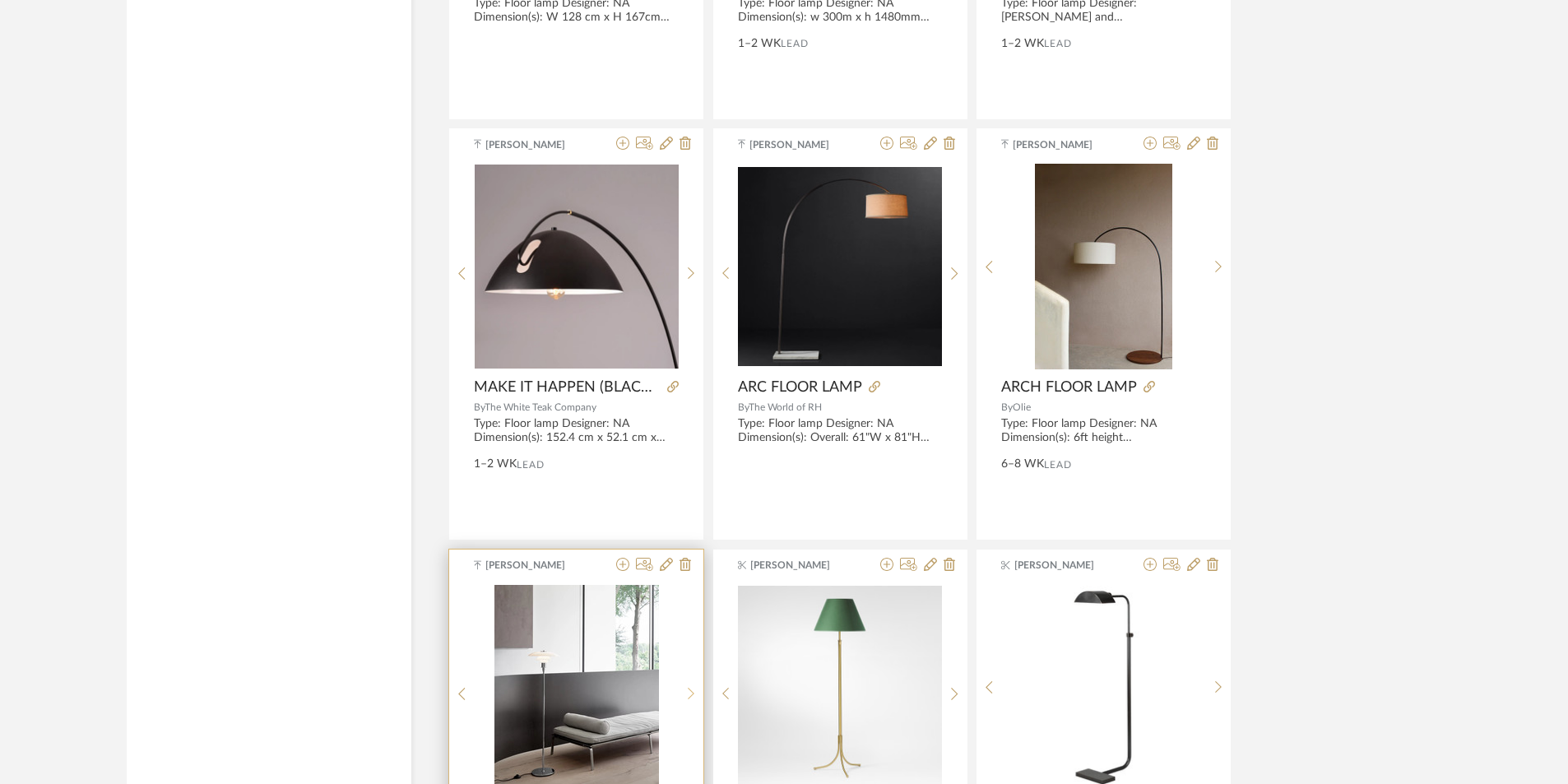
click at [689, 693] on icon at bounding box center [692, 694] width 8 height 14
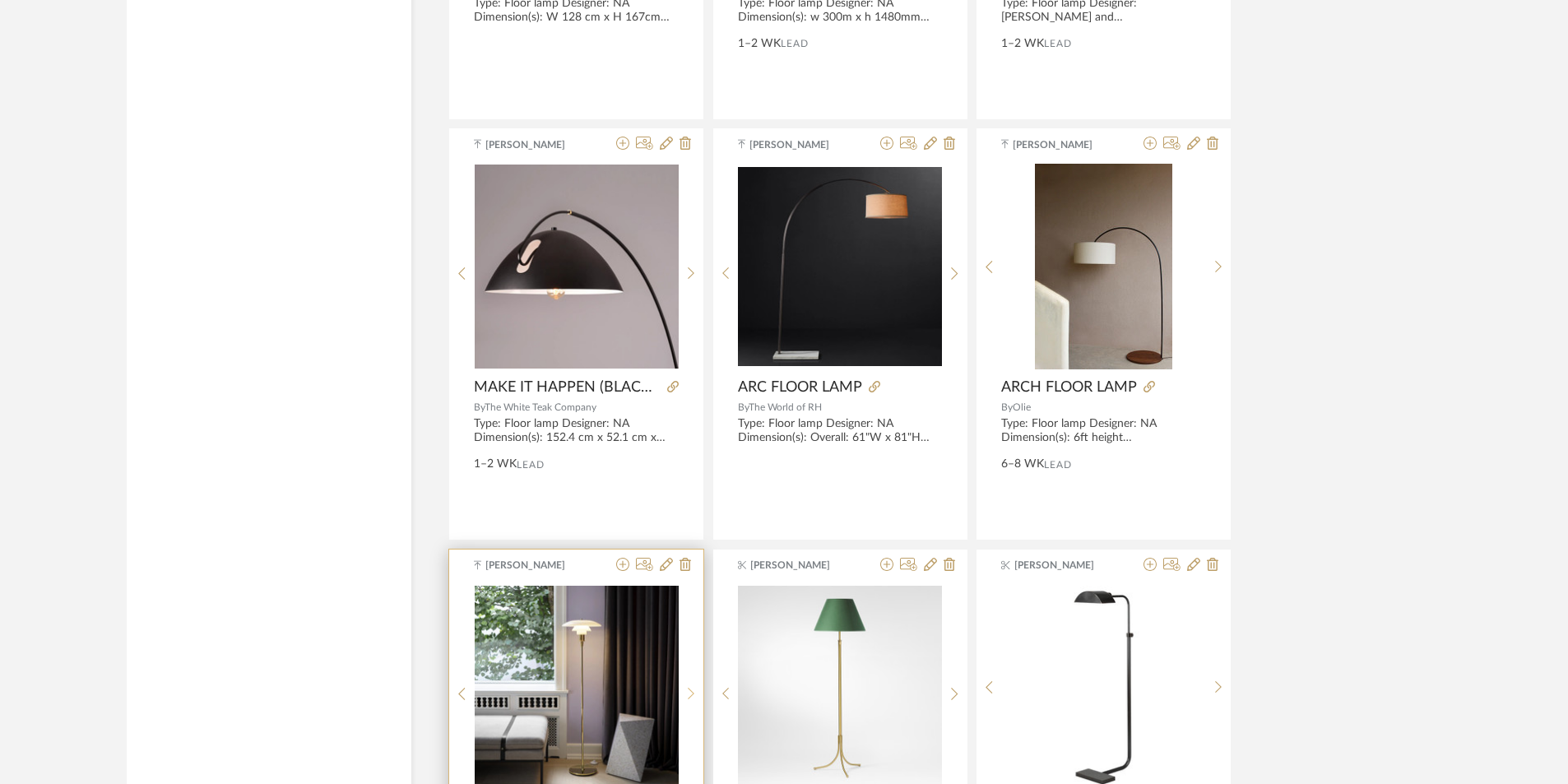
click at [689, 693] on icon at bounding box center [692, 694] width 8 height 14
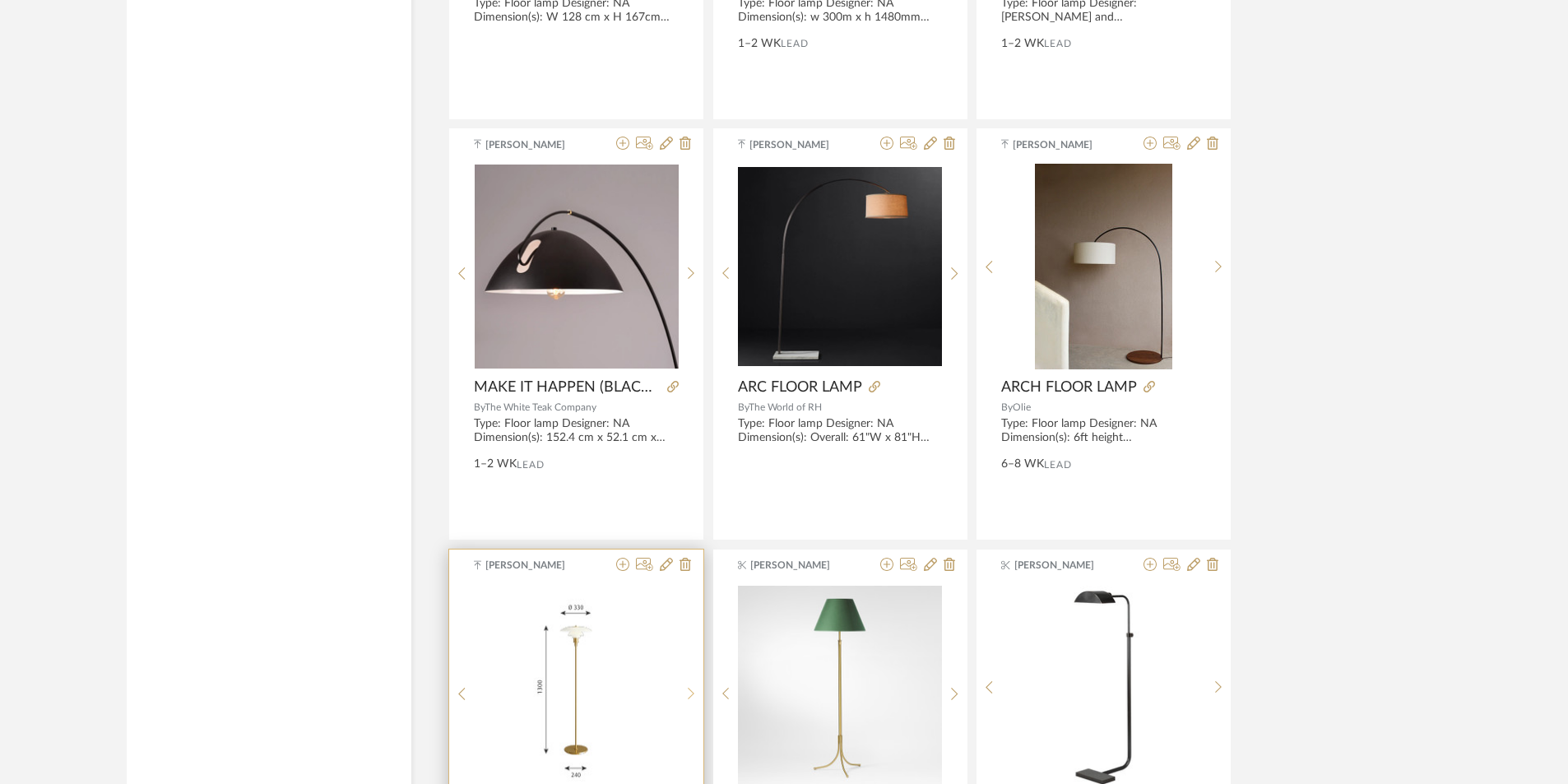
click at [689, 693] on icon at bounding box center [692, 694] width 8 height 14
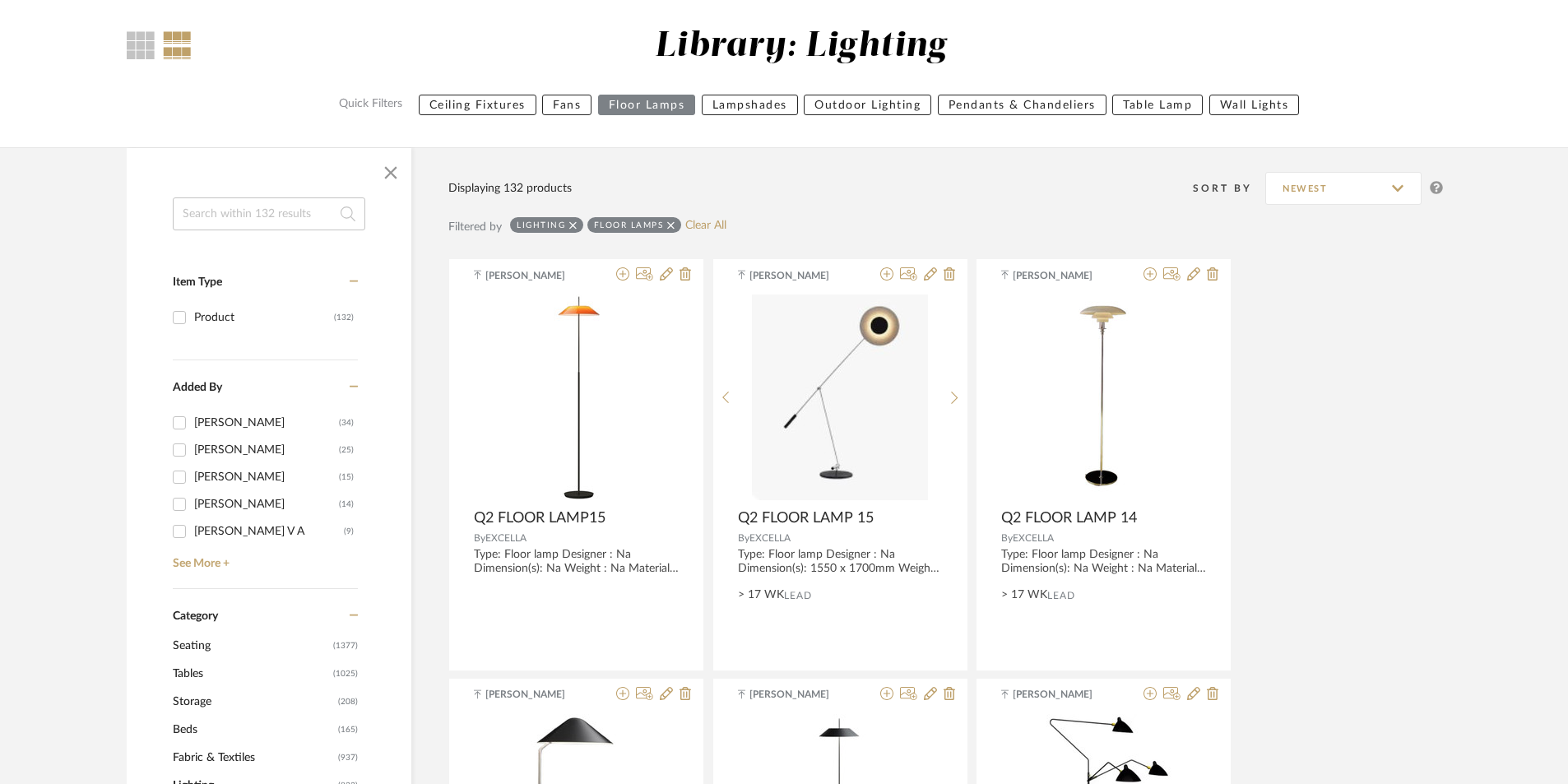
scroll to position [0, 0]
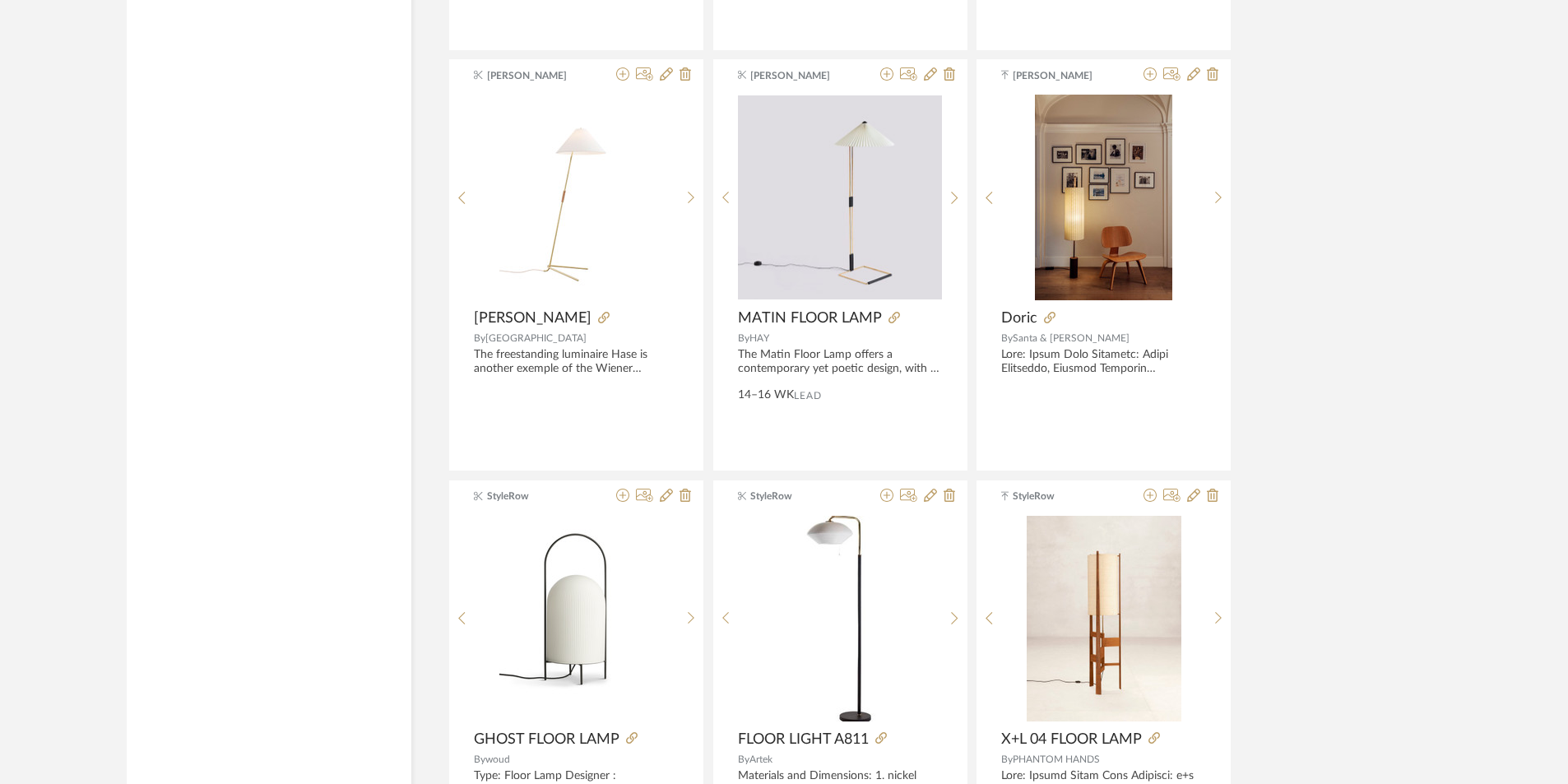
drag, startPoint x: 1361, startPoint y: 463, endPoint x: 1260, endPoint y: 387, distance: 126.4
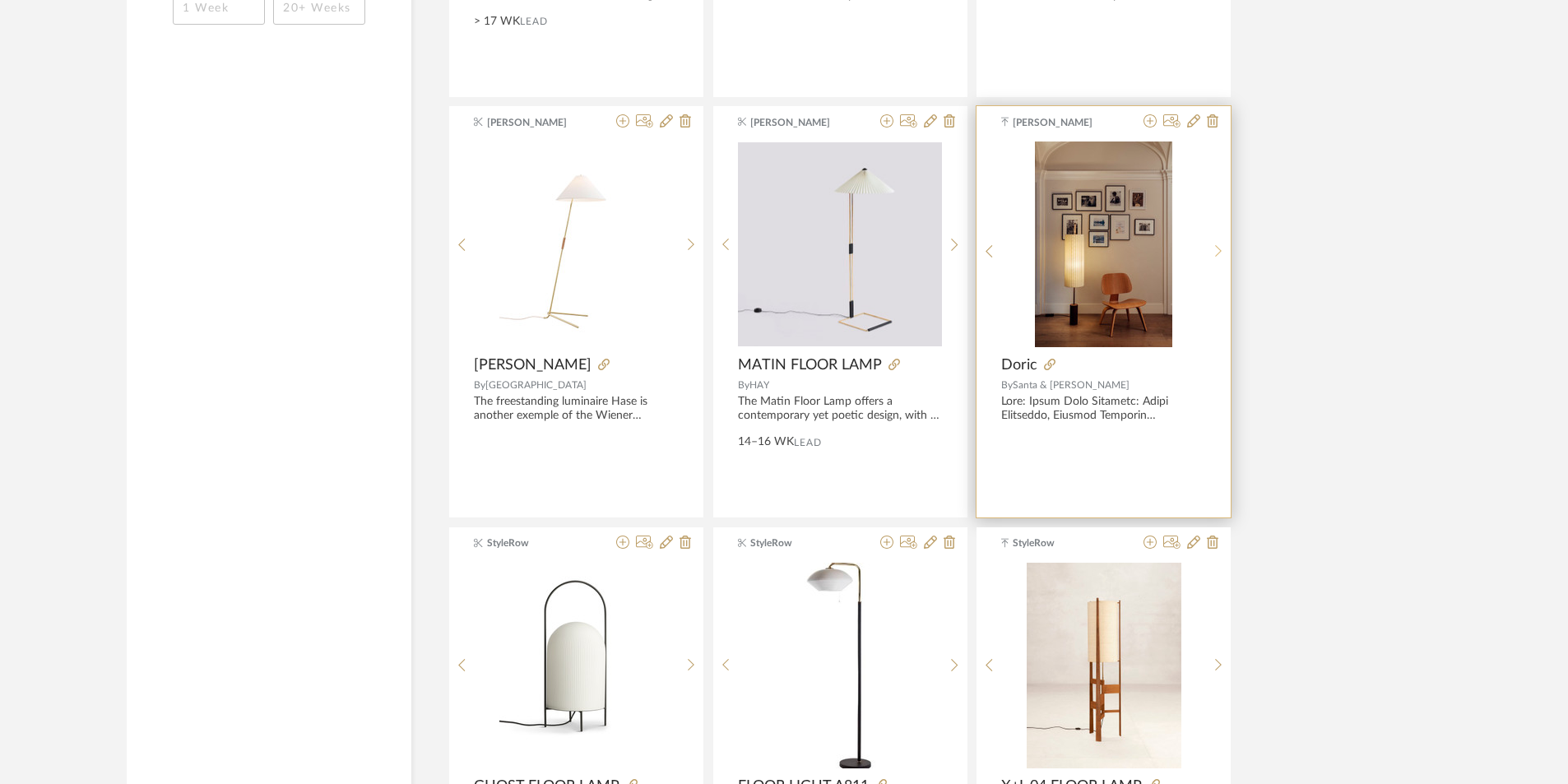
click at [1209, 246] on sr-next-btn at bounding box center [1219, 251] width 26 height 14
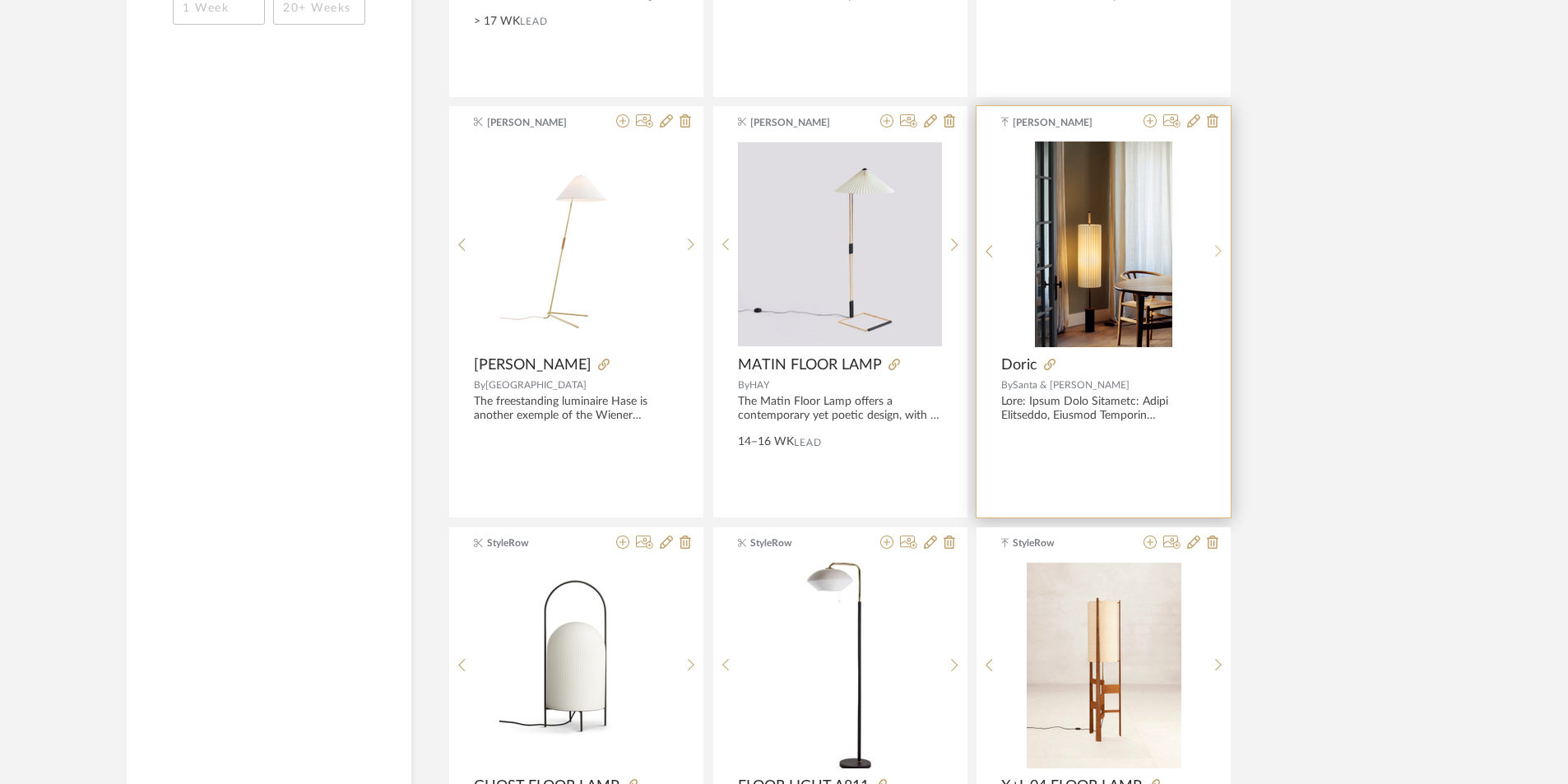
click at [1209, 246] on sr-next-btn at bounding box center [1219, 251] width 26 height 14
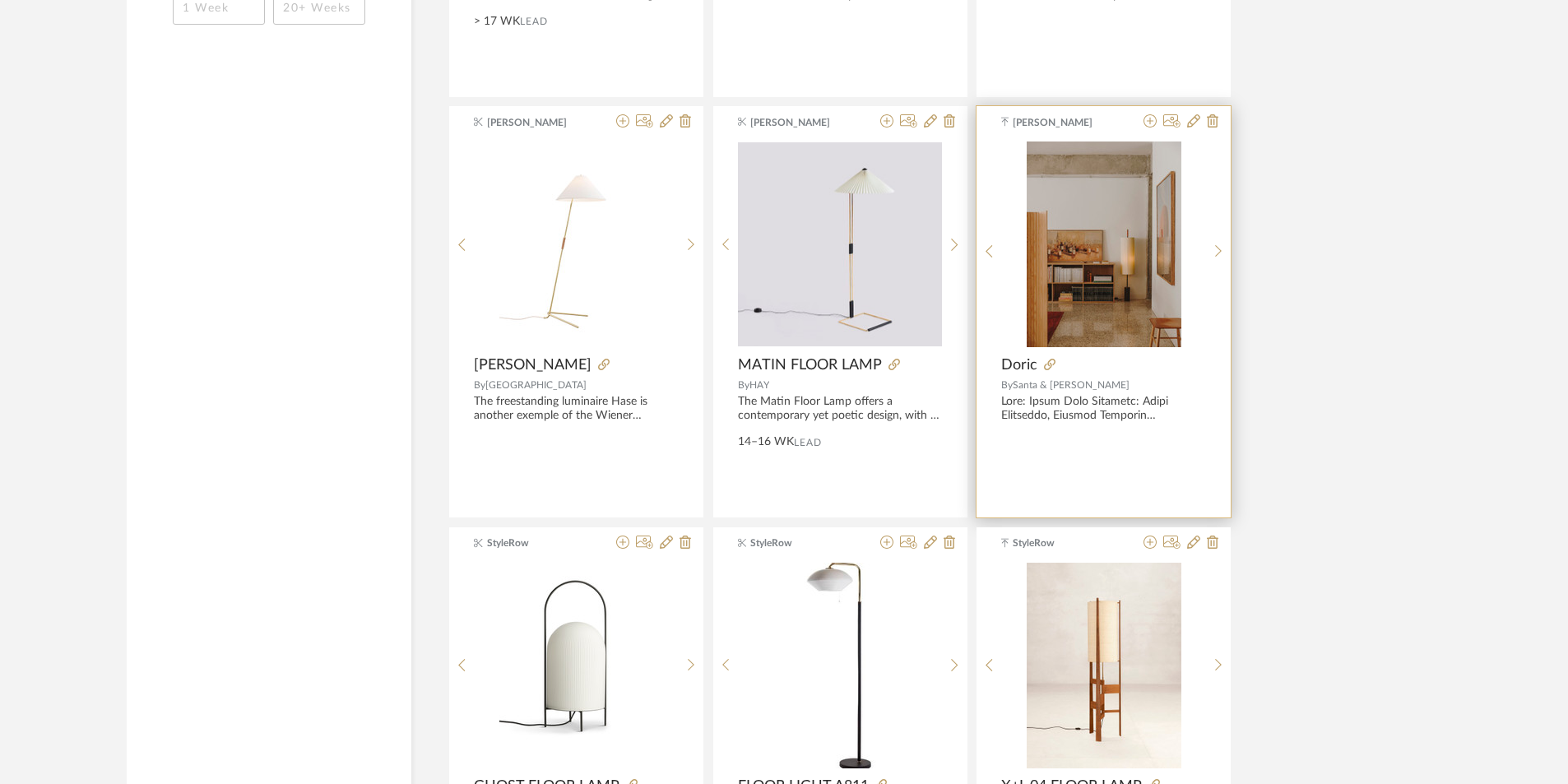
click at [1002, 251] on div "3" at bounding box center [1104, 244] width 204 height 206
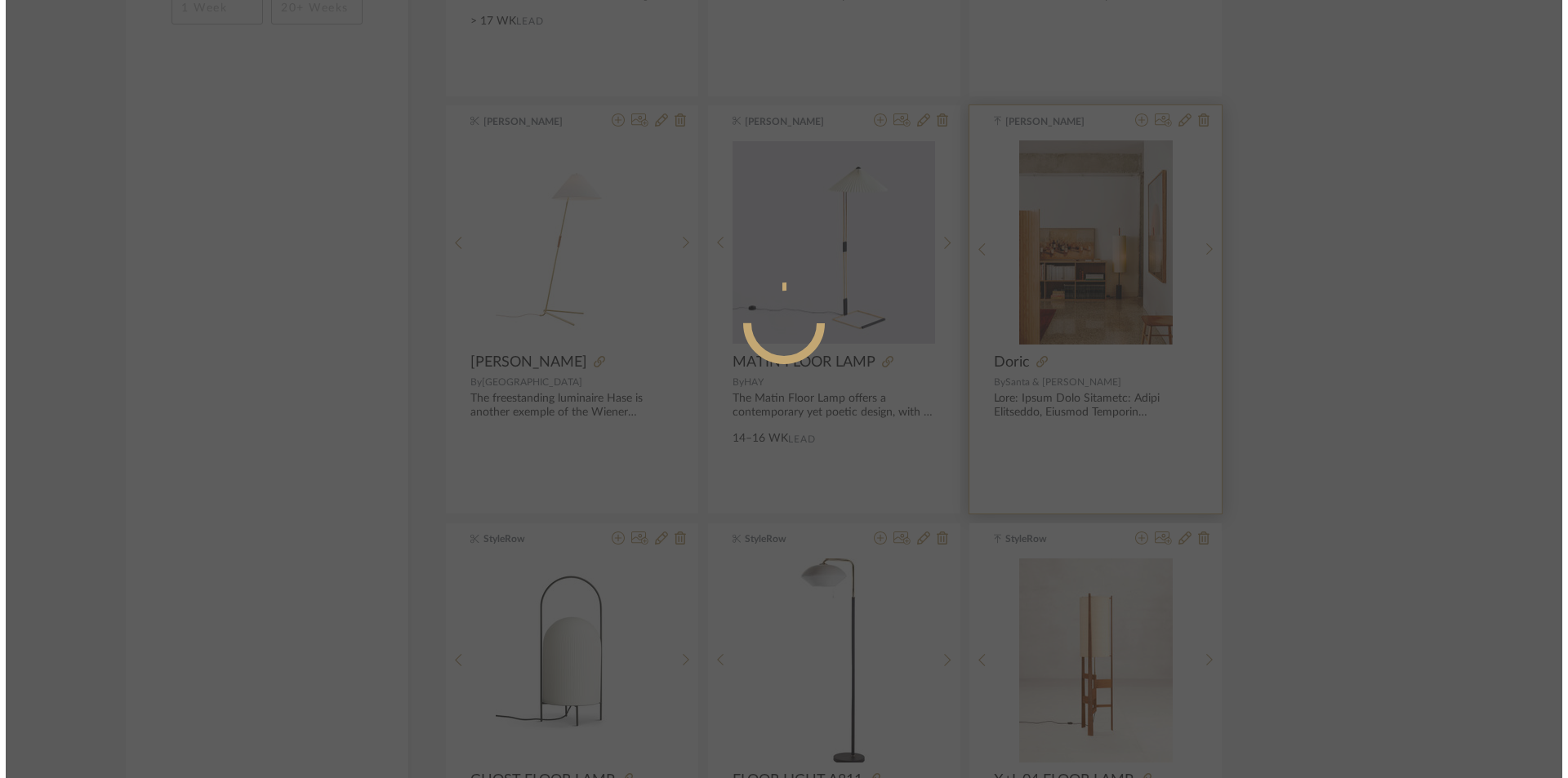
scroll to position [0, 0]
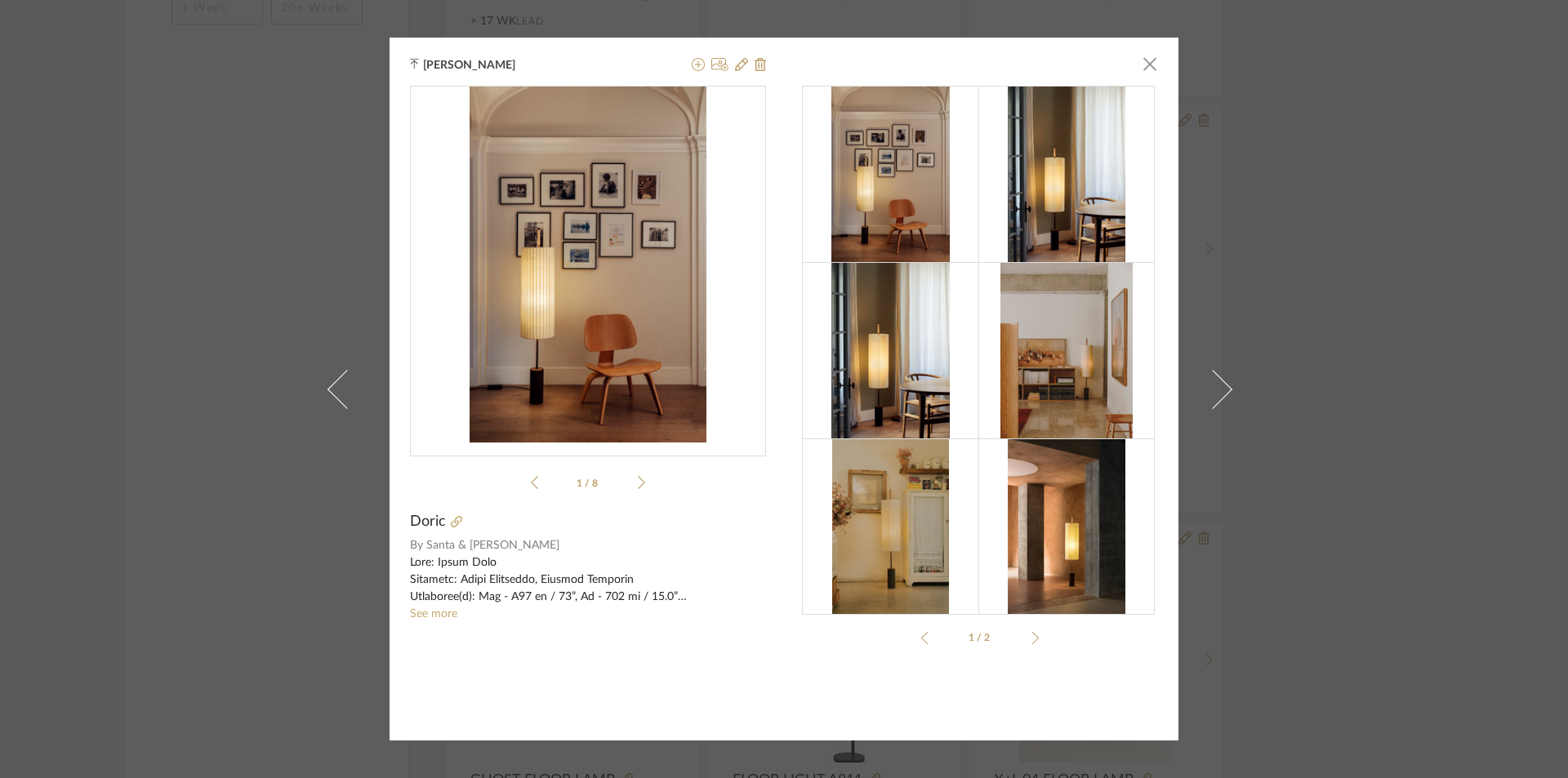
click at [1165, 72] on div "[PERSON_NAME] × SC_Doric...sheet_v2.pdf SC_Doric...sheet_v2.pdf 1 / 8 Doric By …" at bounding box center [784, 389] width 789 height 703
click at [1151, 63] on span "button" at bounding box center [1149, 63] width 32 height 32
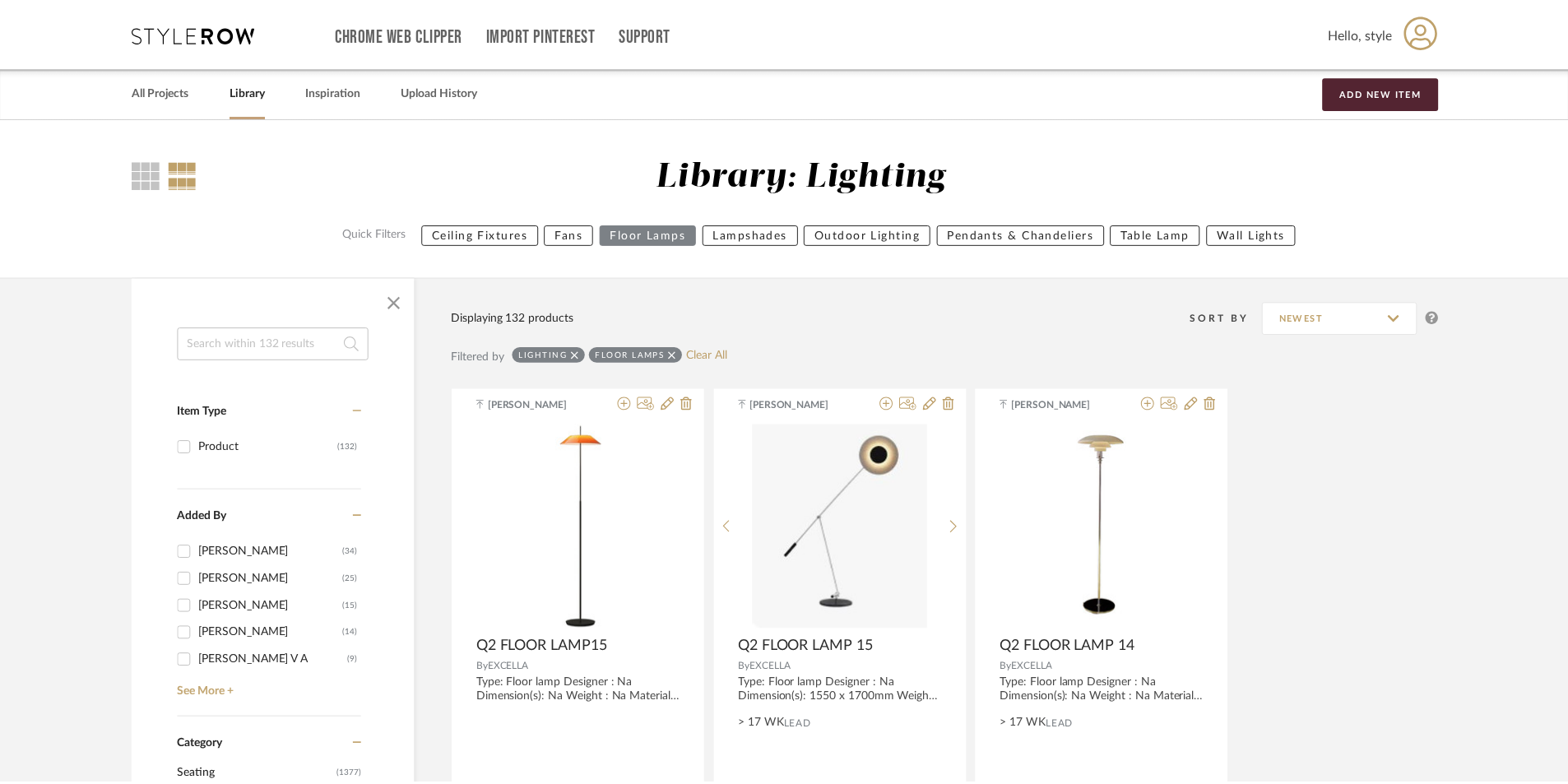
scroll to position [2806, 0]
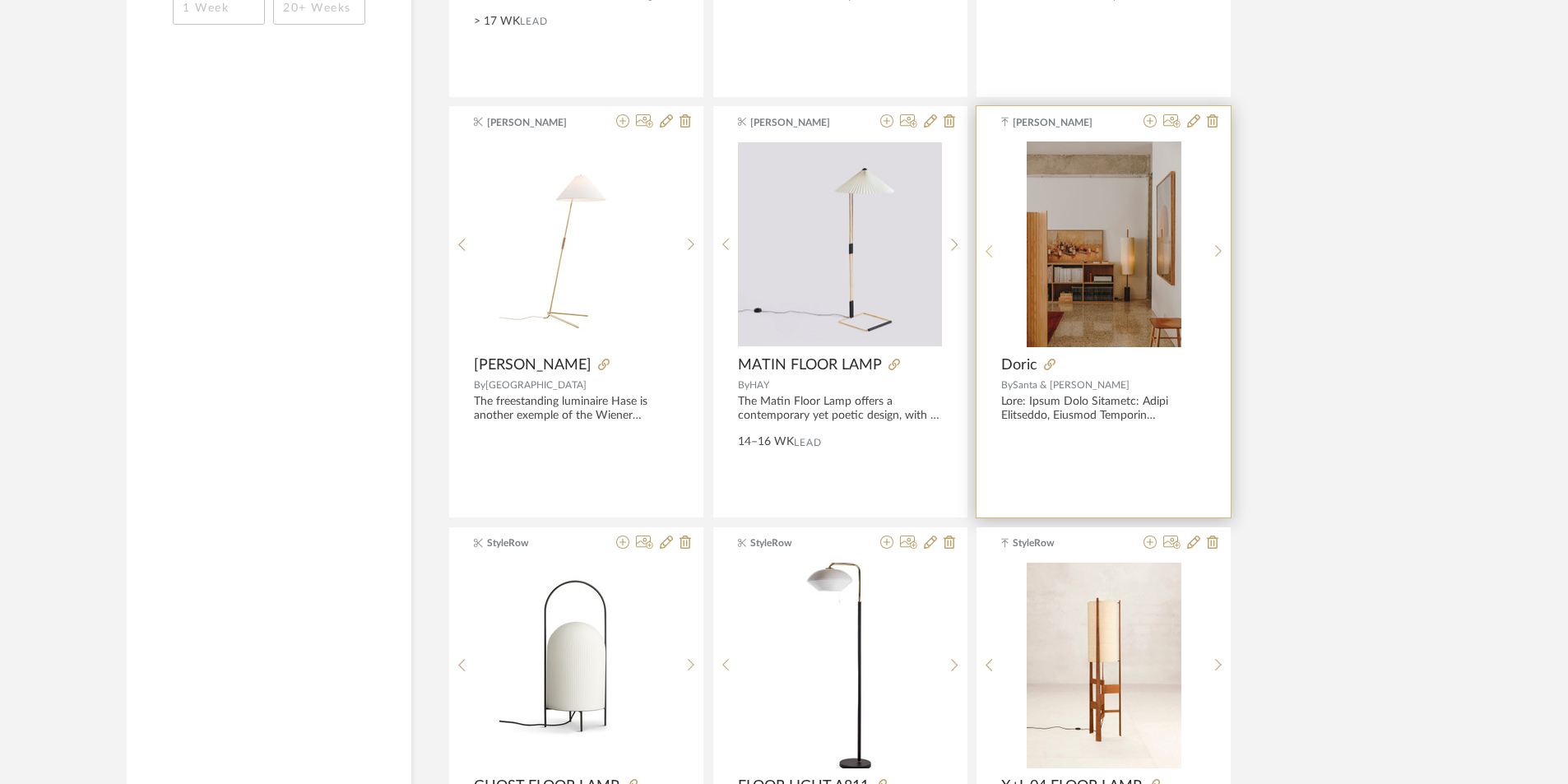
click at [990, 248] on icon at bounding box center [990, 251] width 8 height 14
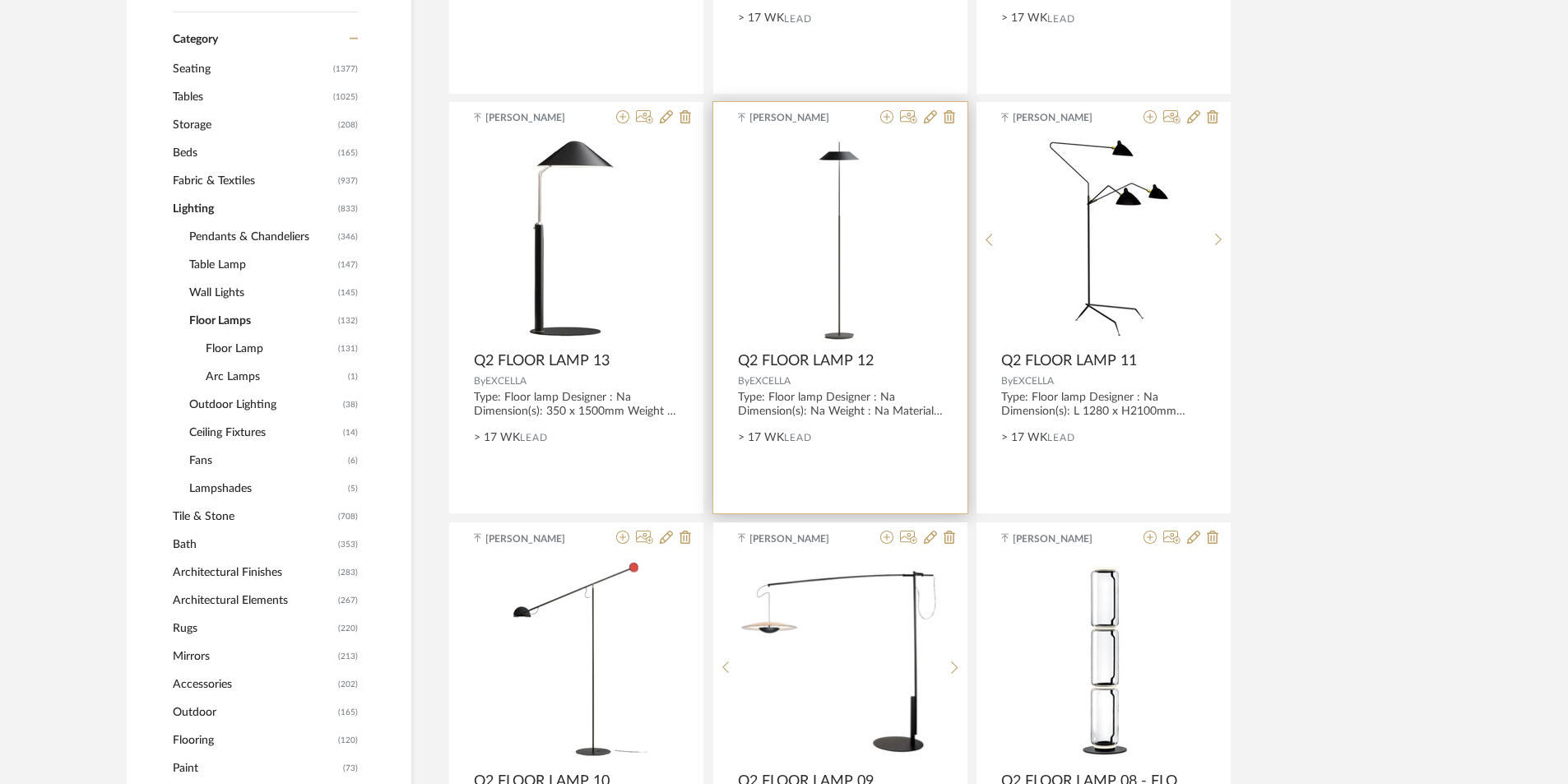
drag, startPoint x: 807, startPoint y: 504, endPoint x: 832, endPoint y: 566, distance: 66.9
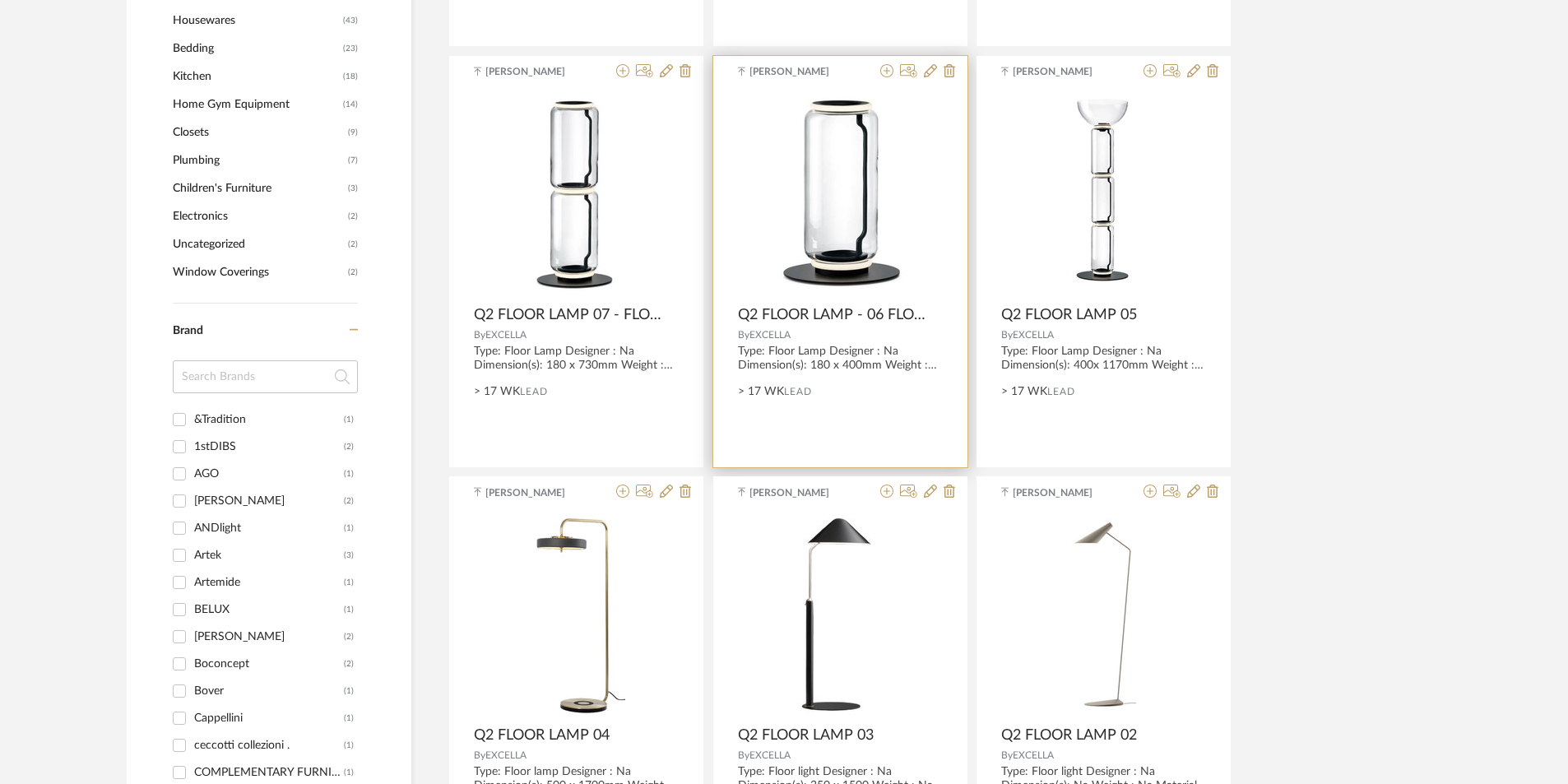
scroll to position [1586, 0]
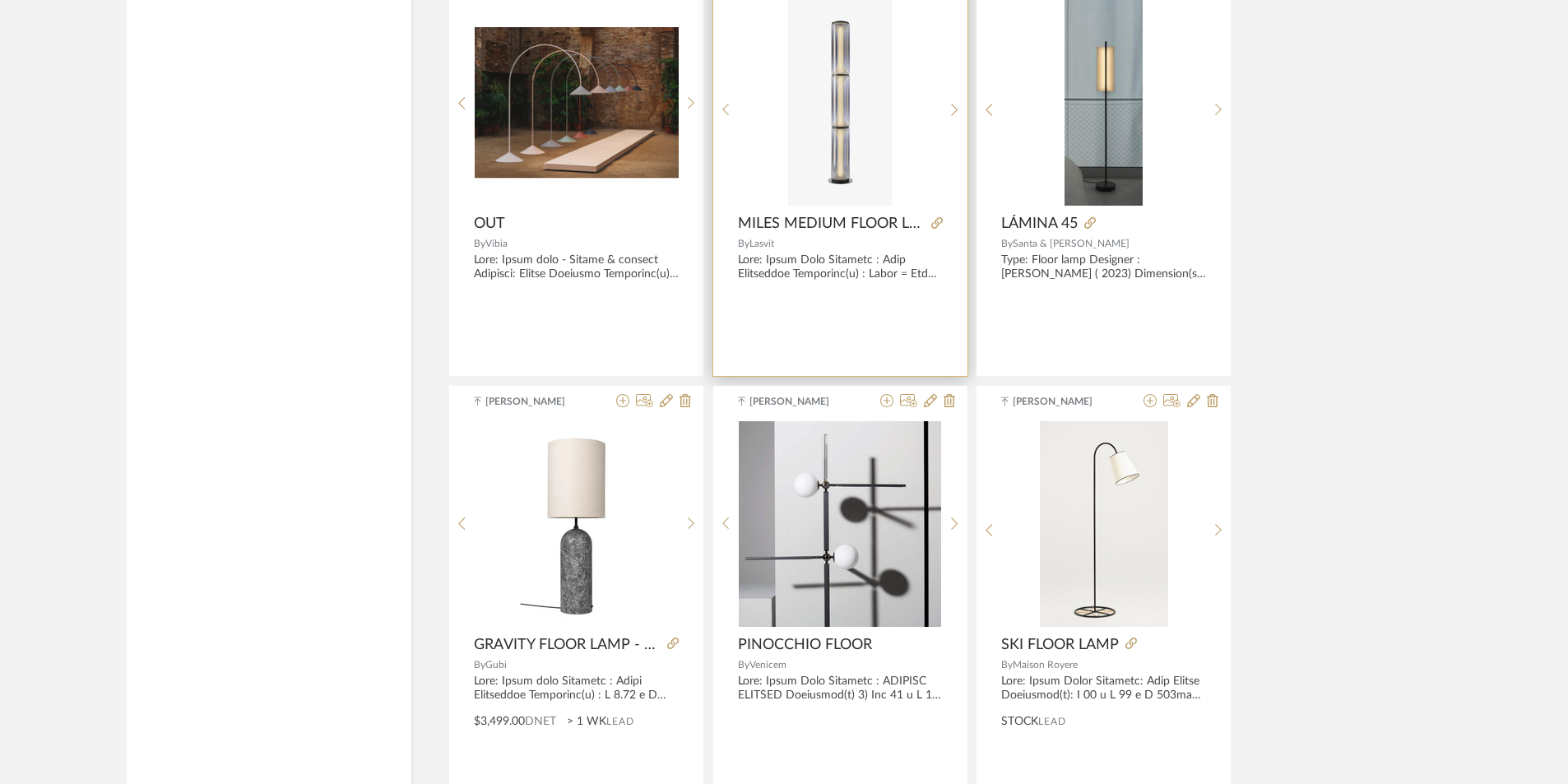
drag, startPoint x: 635, startPoint y: 347, endPoint x: 813, endPoint y: 328, distance: 179.0
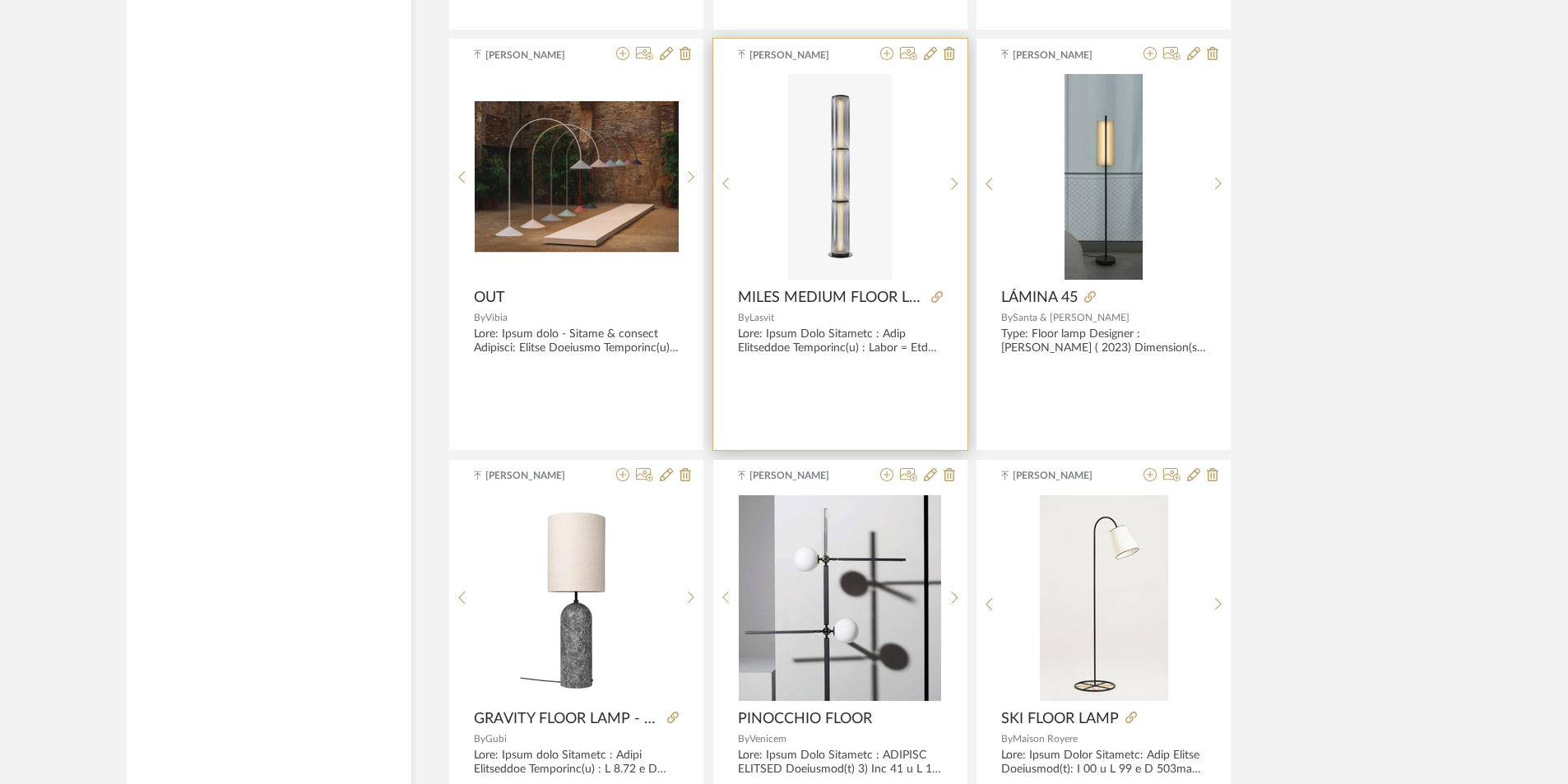
scroll to position [4468, 0]
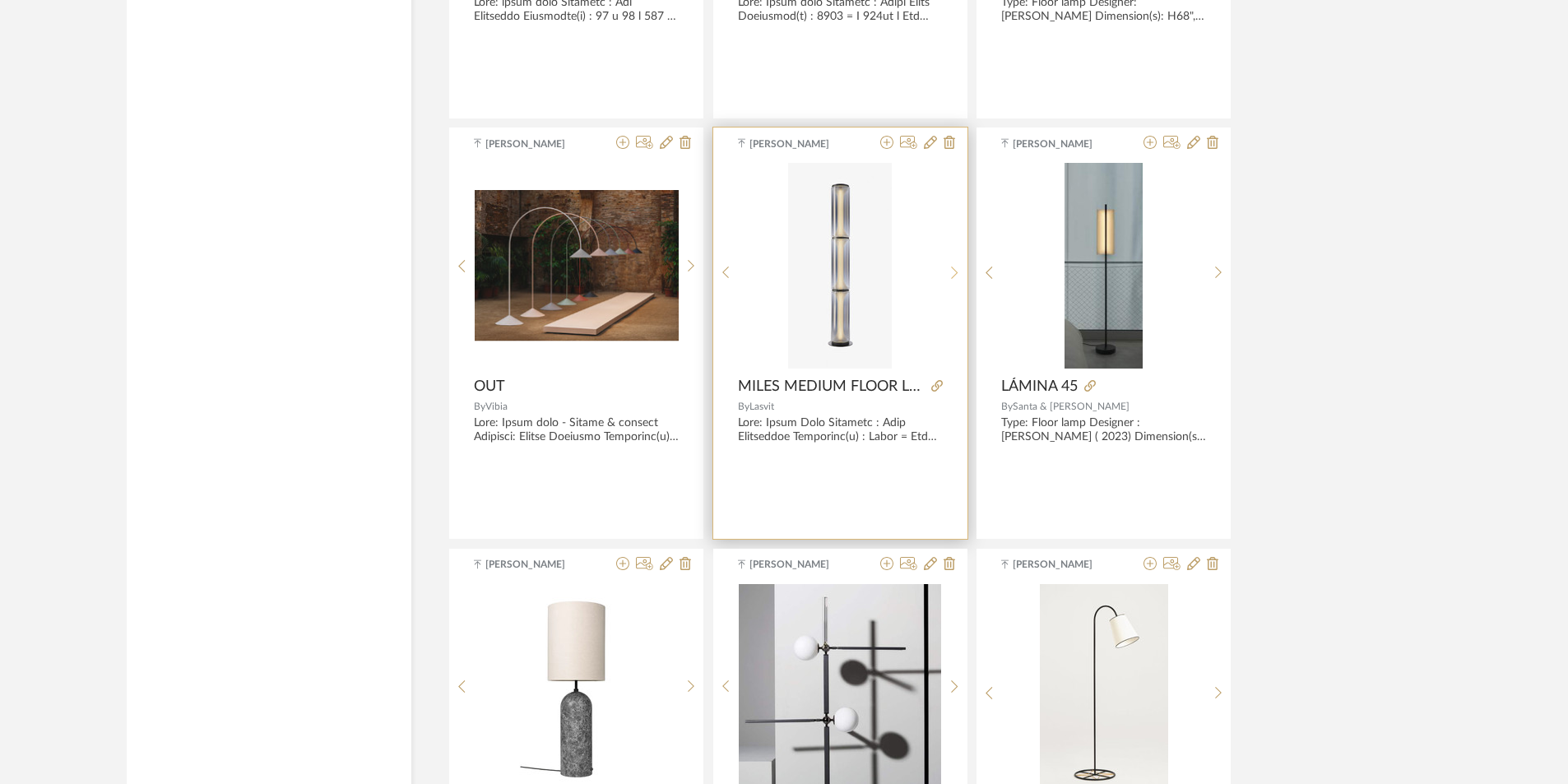
click at [952, 271] on icon at bounding box center [955, 272] width 8 height 14
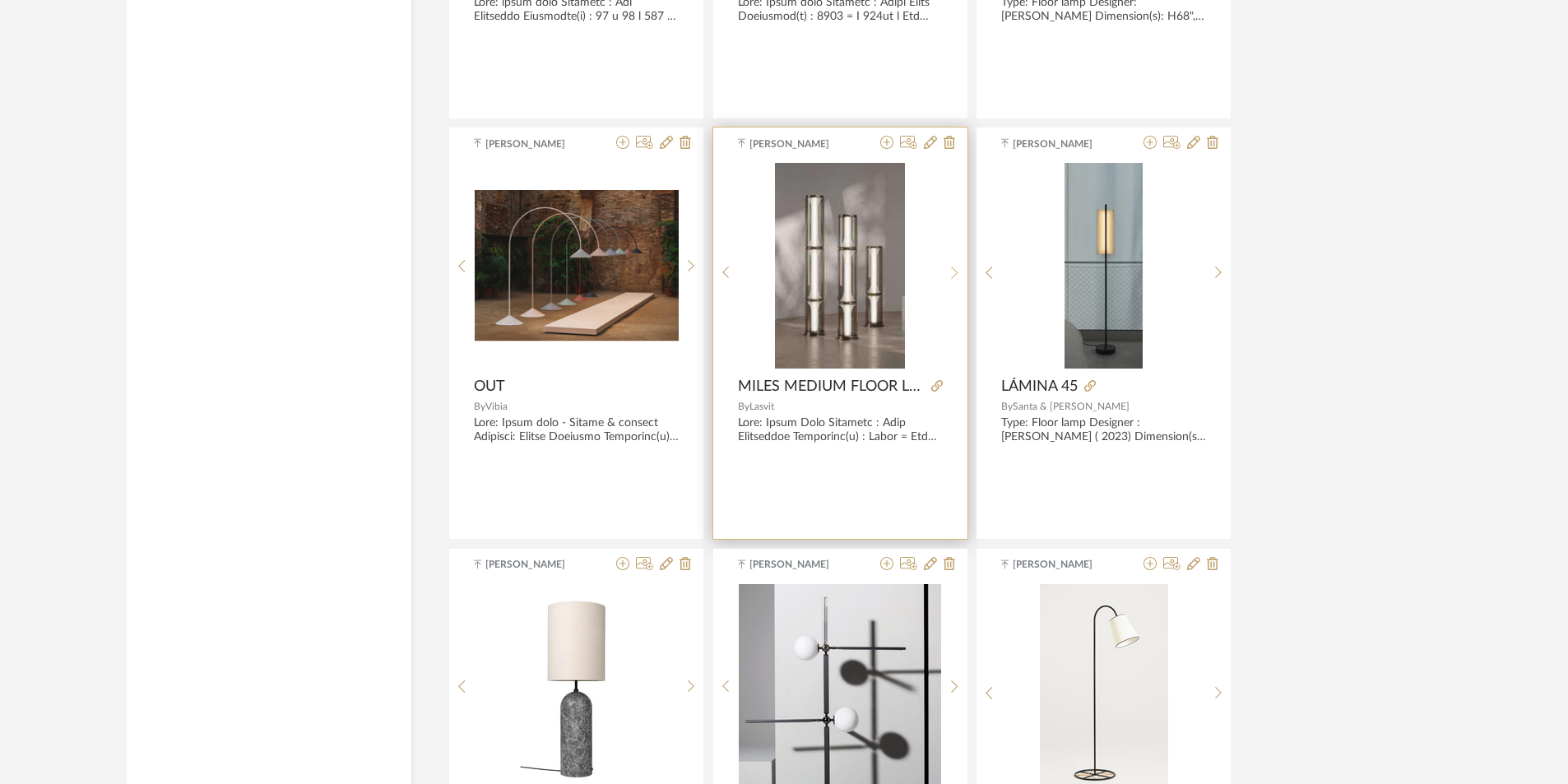
click at [952, 271] on icon at bounding box center [955, 272] width 8 height 14
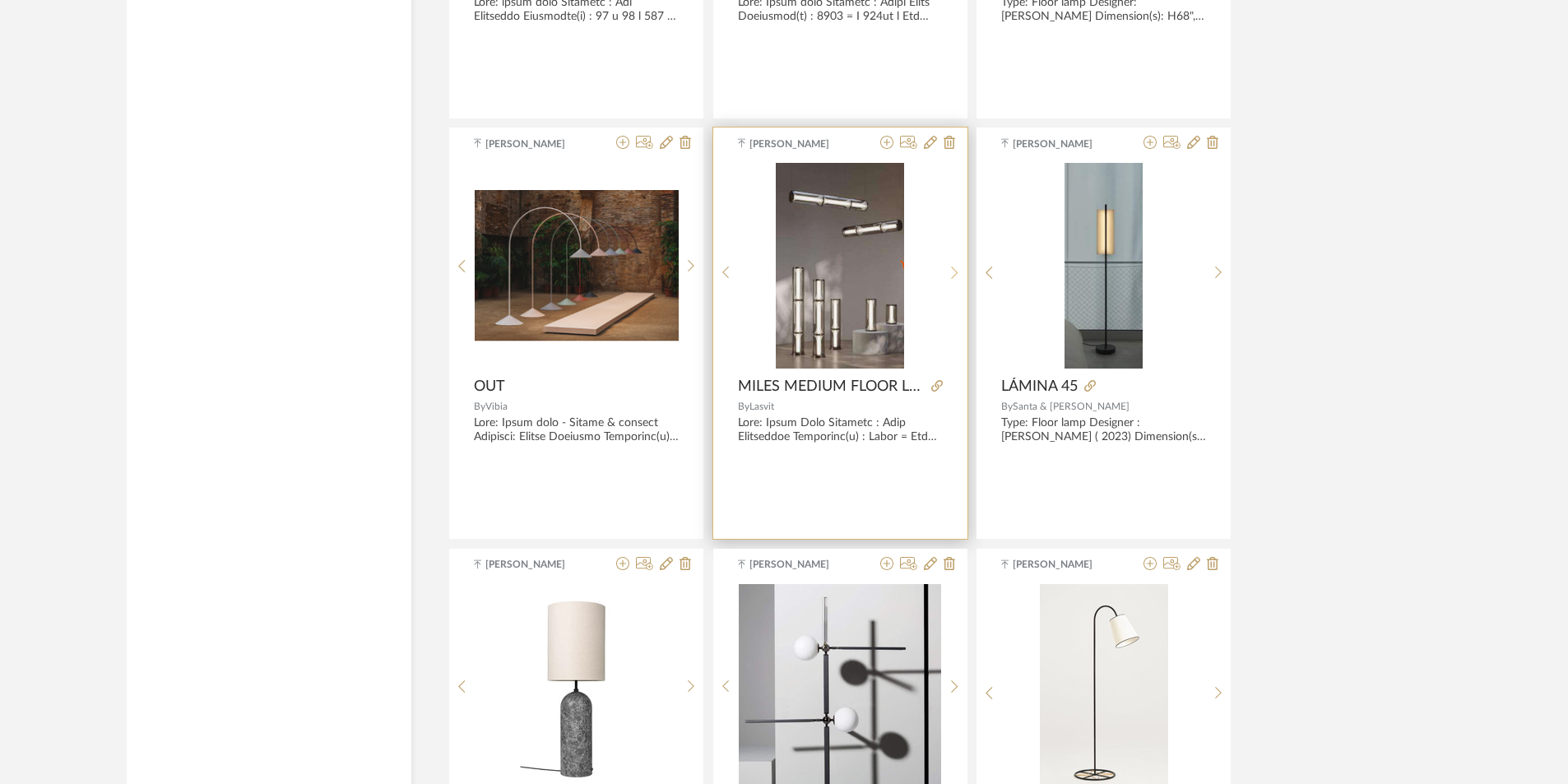
click at [952, 271] on icon at bounding box center [955, 272] width 8 height 14
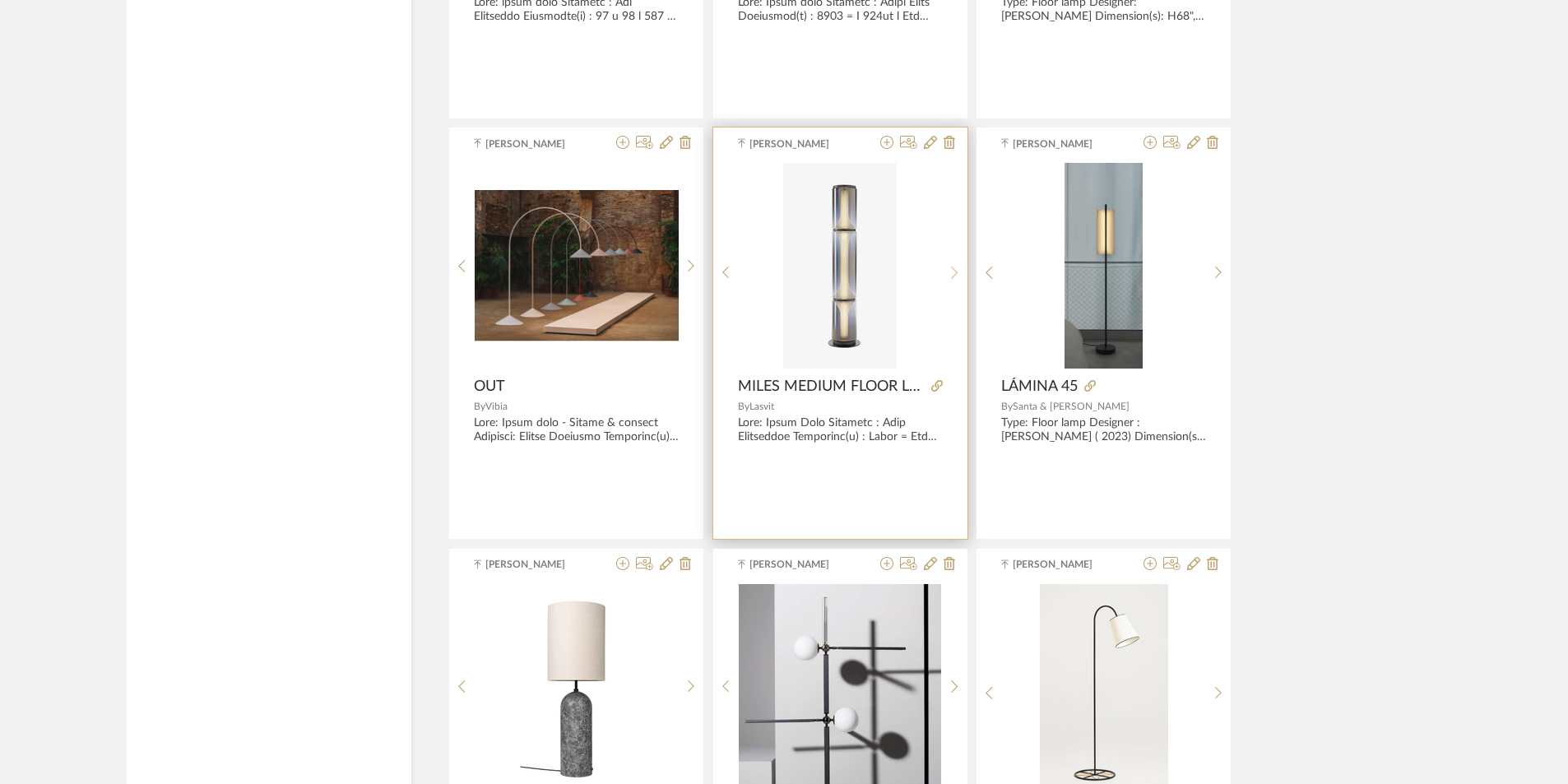
click at [952, 271] on icon at bounding box center [955, 272] width 8 height 14
click at [724, 270] on icon at bounding box center [726, 272] width 8 height 14
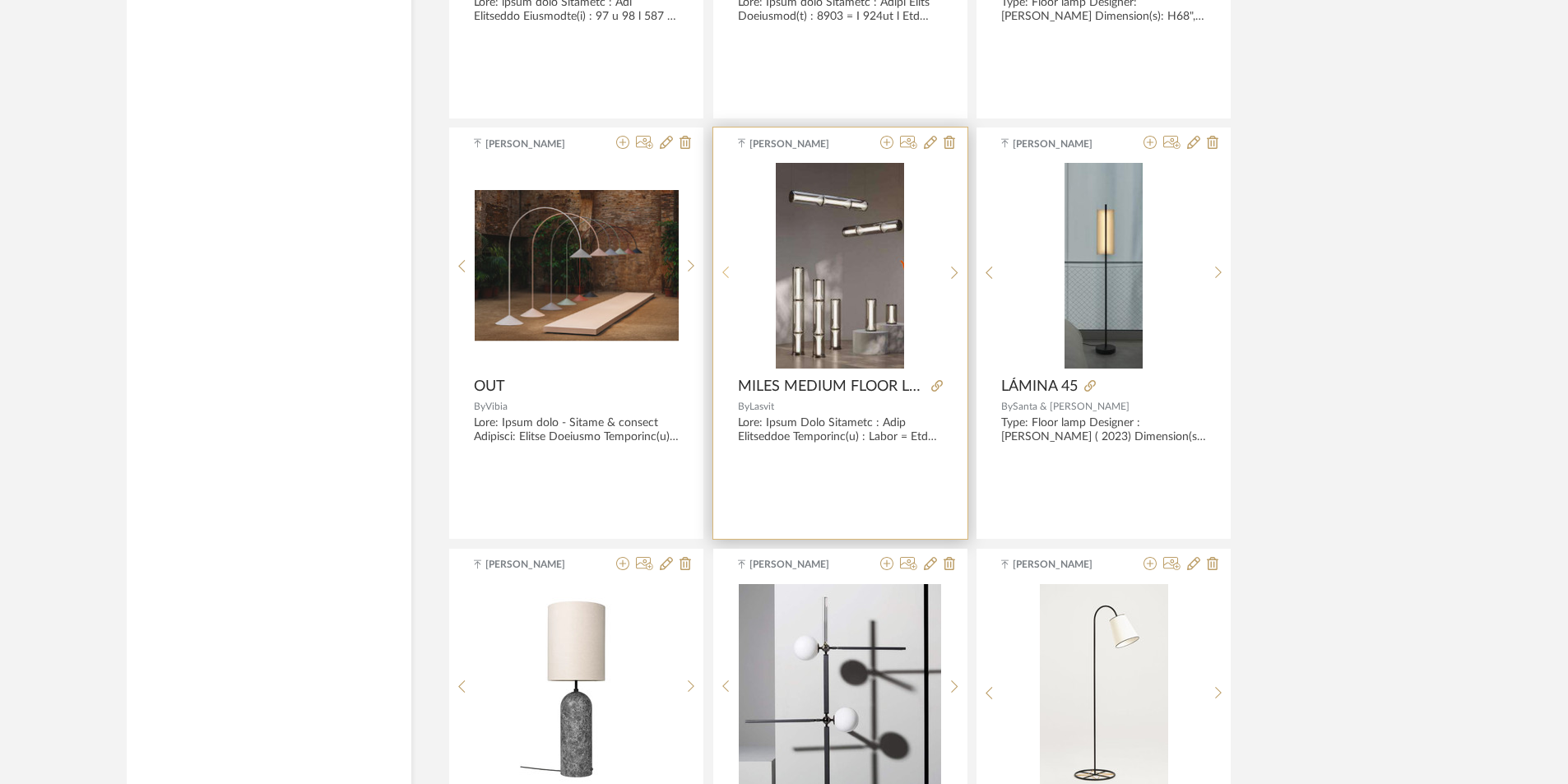
click at [724, 270] on icon at bounding box center [726, 272] width 8 height 14
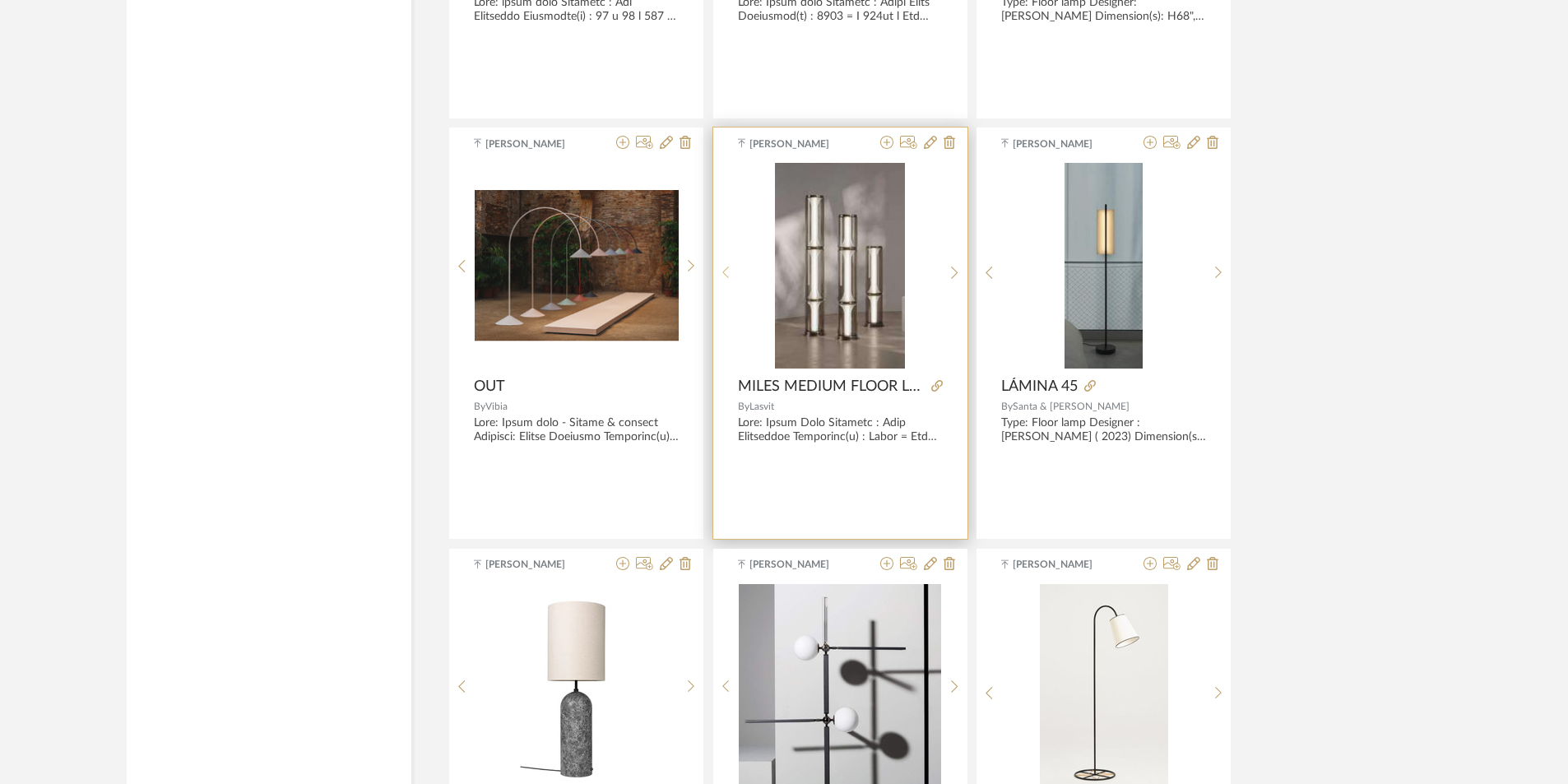
click at [724, 270] on icon at bounding box center [726, 272] width 8 height 14
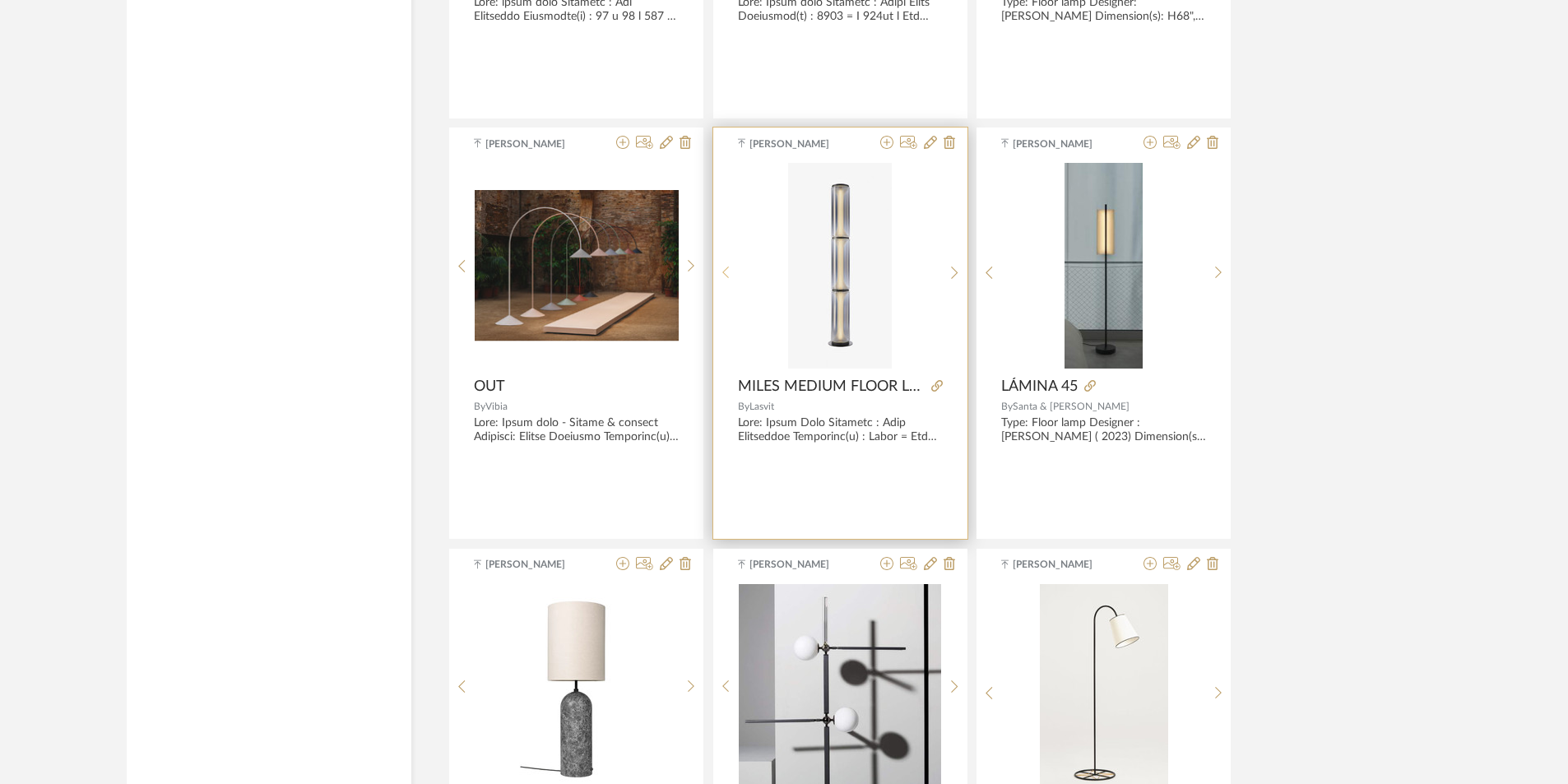
click at [724, 270] on icon at bounding box center [726, 272] width 8 height 14
click at [950, 269] on sr-next-btn at bounding box center [955, 272] width 26 height 14
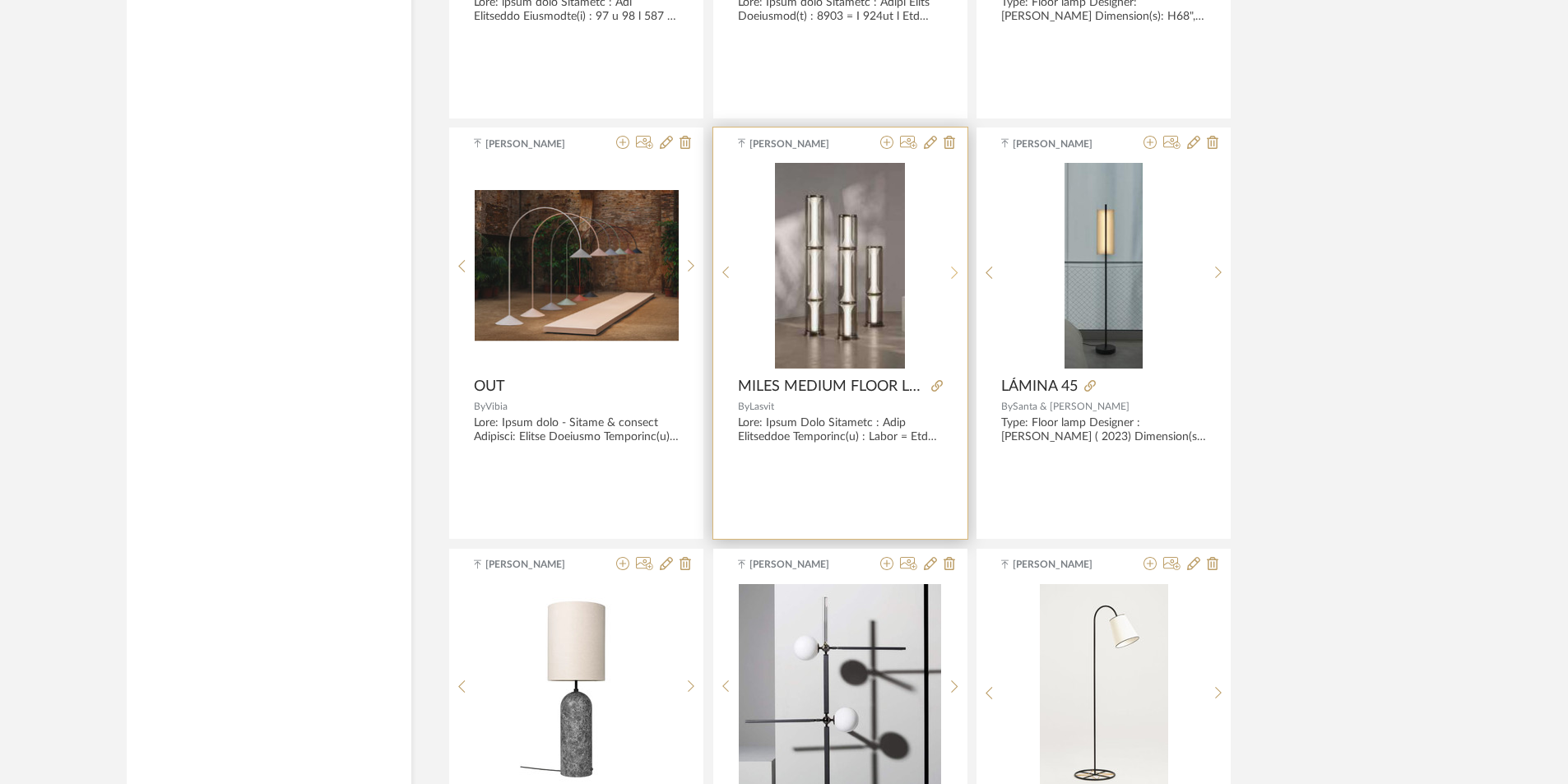
click at [950, 269] on sr-next-btn at bounding box center [955, 272] width 26 height 14
